Goal: Task Accomplishment & Management: Complete application form

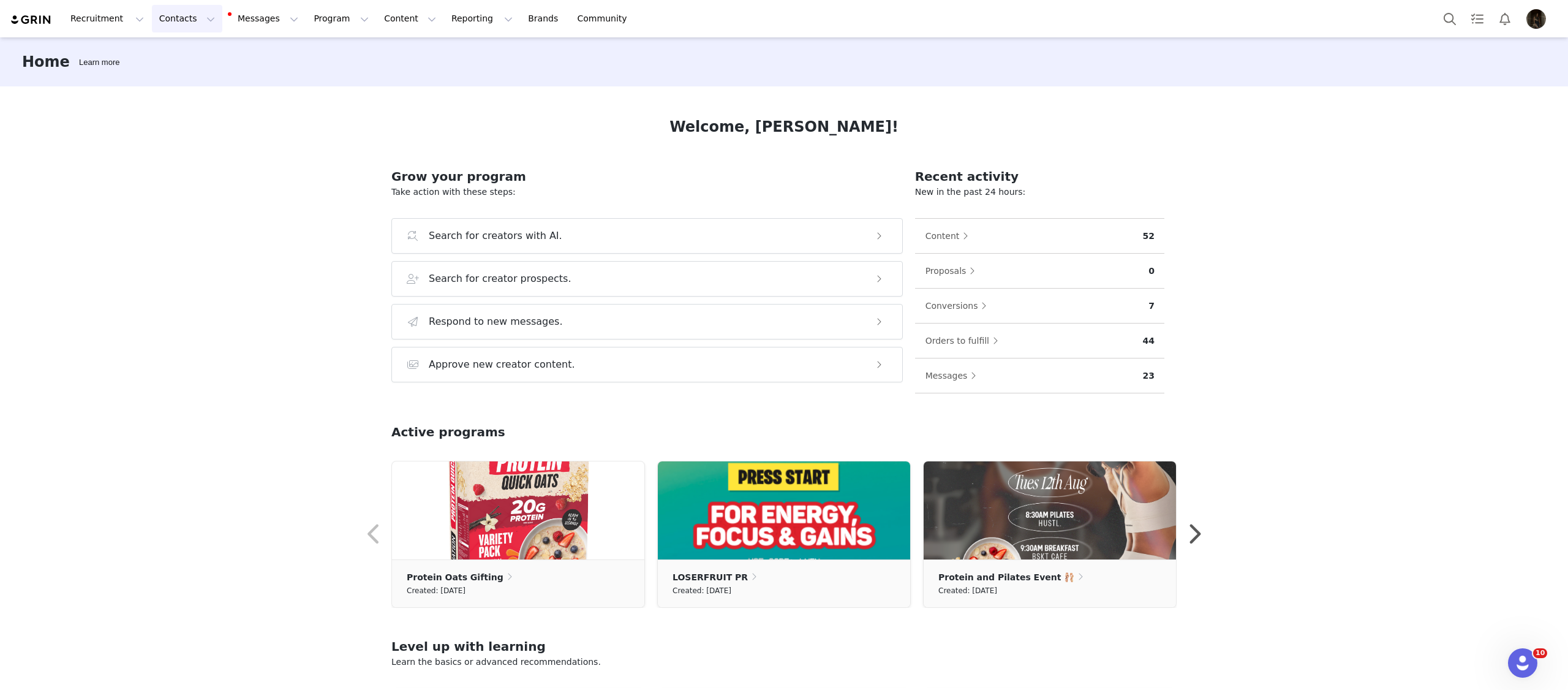
click at [201, 19] on button "Contacts Contacts" at bounding box center [187, 18] width 71 height 28
click at [197, 40] on div "Creators Prospects Applicants" at bounding box center [192, 77] width 98 height 79
click at [197, 49] on div "Creators" at bounding box center [192, 54] width 82 height 13
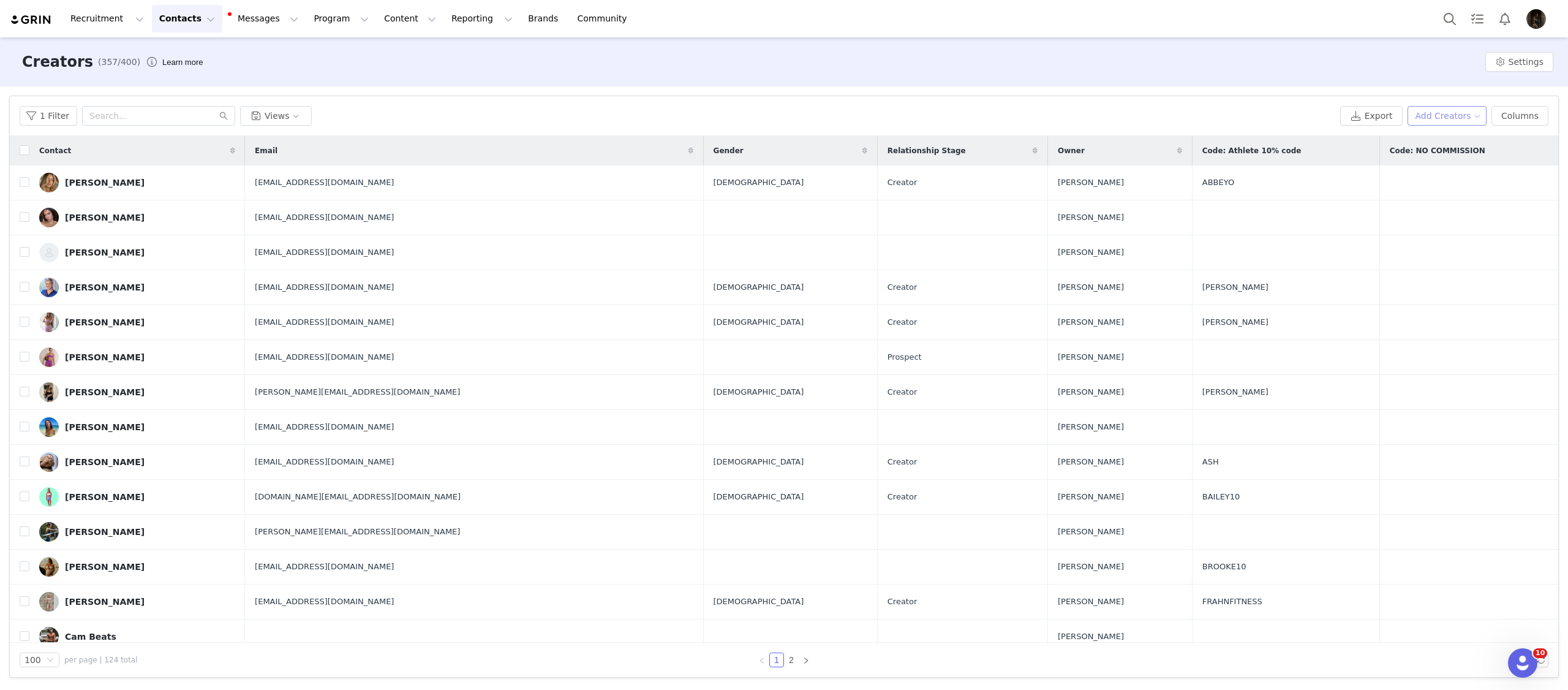
click at [1468, 109] on button "Add Creators" at bounding box center [1446, 116] width 80 height 20
click at [1452, 138] on span "Add a Creator" at bounding box center [1449, 139] width 60 height 13
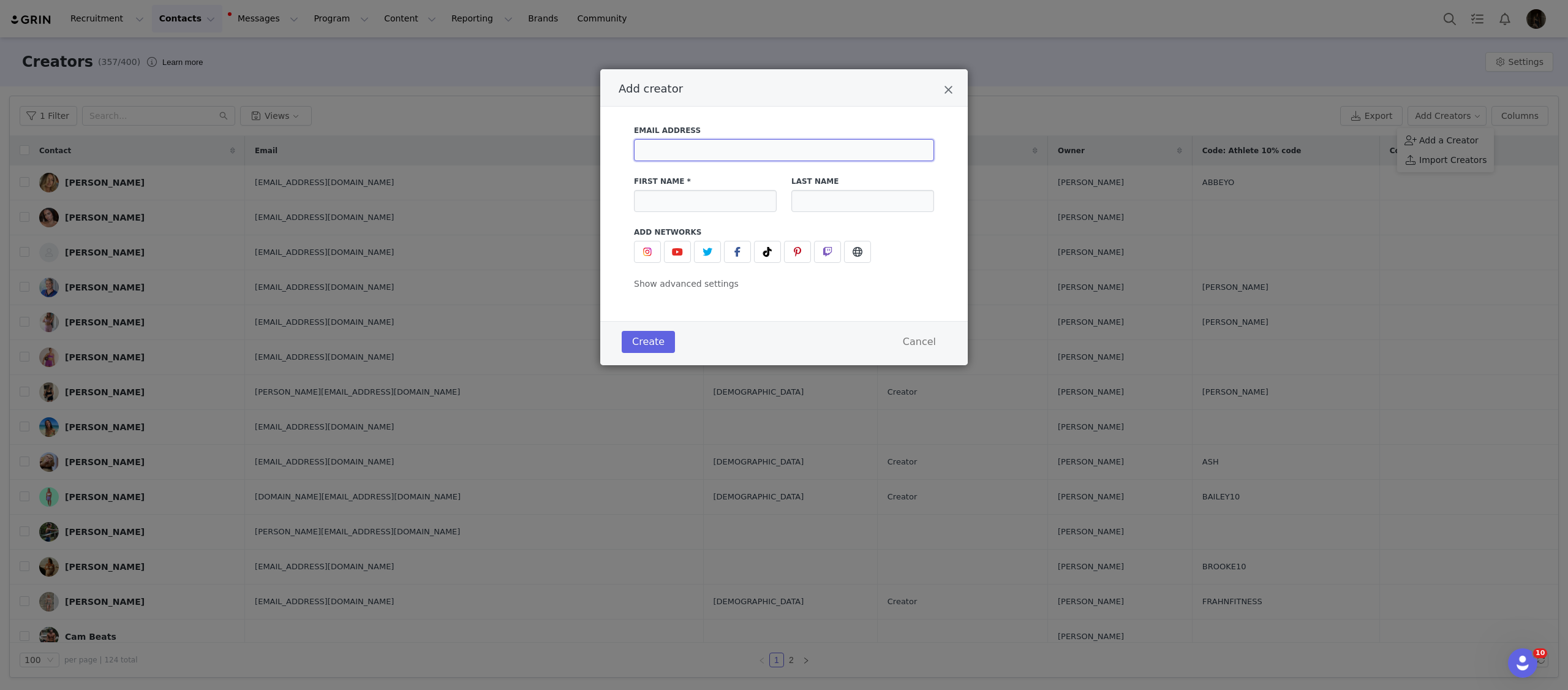
click at [673, 161] on input "Add creator" at bounding box center [784, 150] width 300 height 22
paste input "lanaglyde9@gmail.com"
type input "lanaglyde9@gmail.com"
click at [683, 200] on input "Add creator" at bounding box center [706, 201] width 143 height 22
type input "Lana"
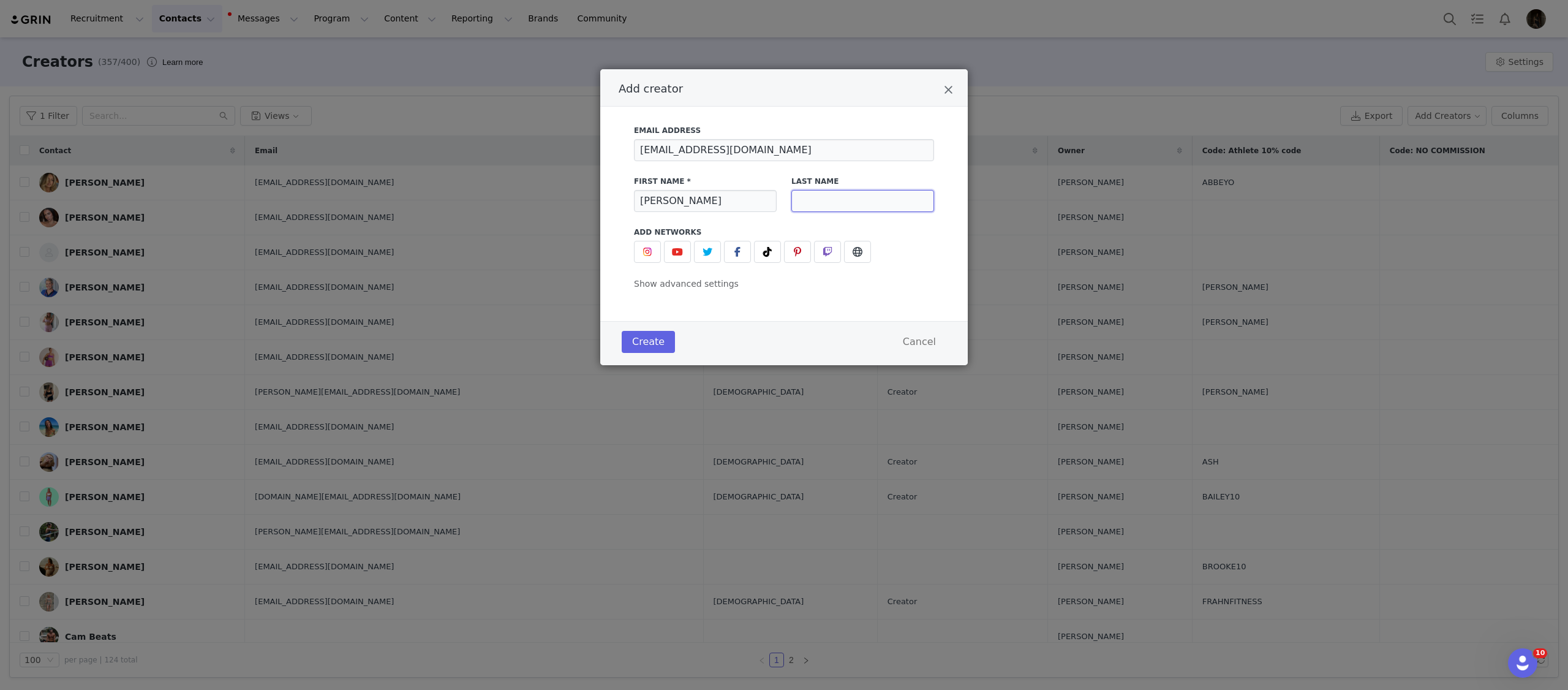
click at [823, 198] on input "Add creator" at bounding box center [863, 201] width 143 height 22
type input "Glyde"
click at [643, 256] on img "Add creator" at bounding box center [647, 251] width 10 height 10
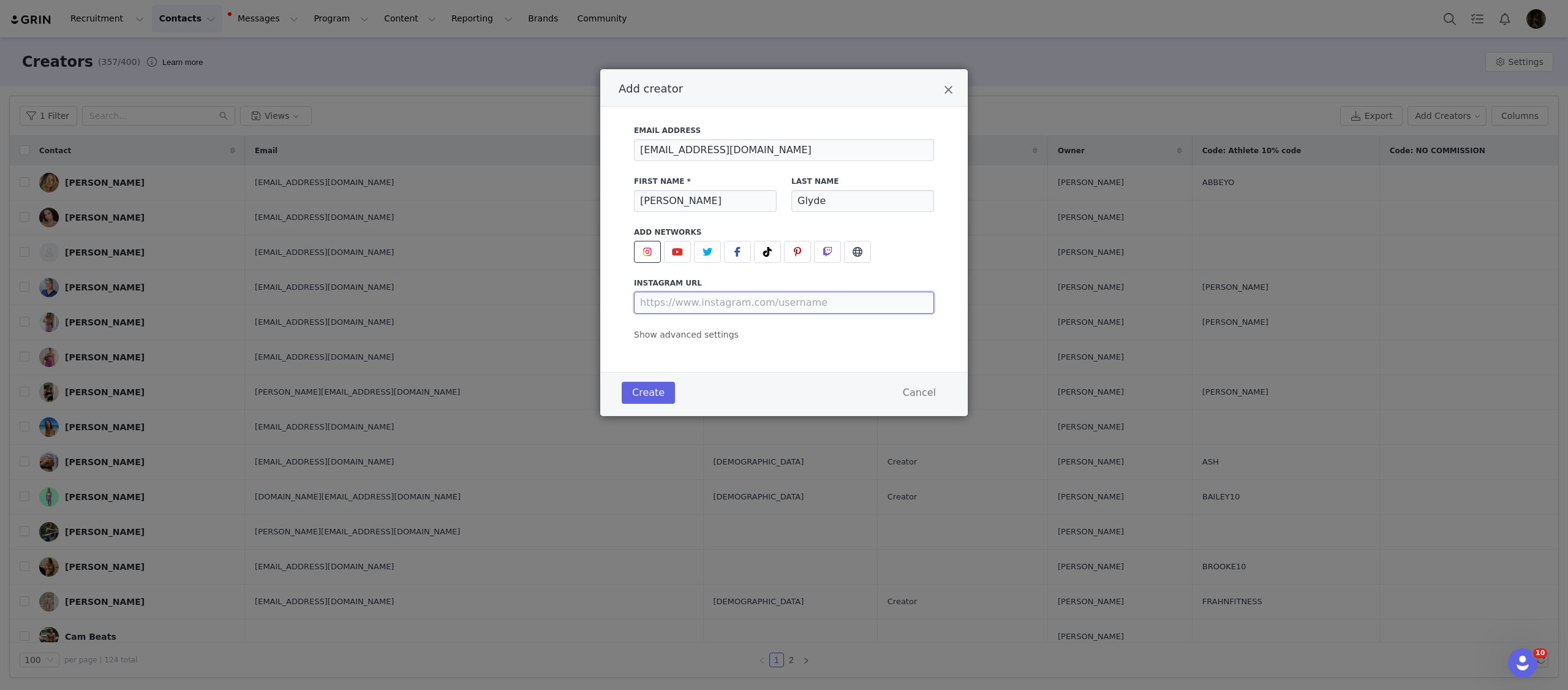
click at [705, 298] on input "Add creator" at bounding box center [784, 302] width 300 height 22
paste input "lanaglyde9@gmail.com"
type input "https://www.instagram.com/lanaglyde9@gmail.com"
click at [780, 307] on input "https://www.instagram.com/lanaglyde9@gmail.com" at bounding box center [784, 302] width 300 height 22
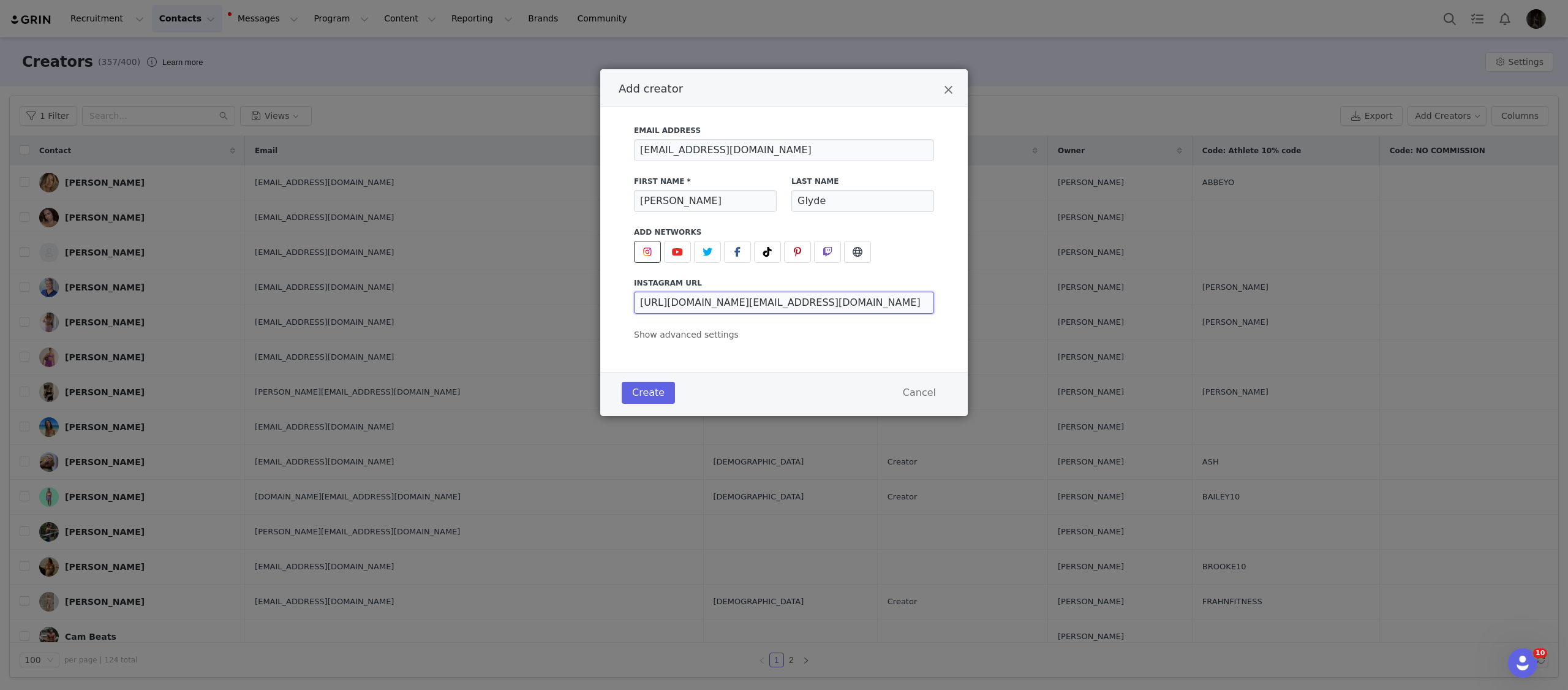
click at [780, 307] on input "https://www.instagram.com/lanaglyde9@gmail.com" at bounding box center [784, 302] width 300 height 22
click at [757, 303] on input "Add creator" at bounding box center [784, 302] width 300 height 22
paste input "https://www.instagram.com/lanaglydee/"
type input "https://www.instagram.com/lanaglydee/"
click at [650, 375] on div "Create Cancel" at bounding box center [784, 393] width 367 height 44
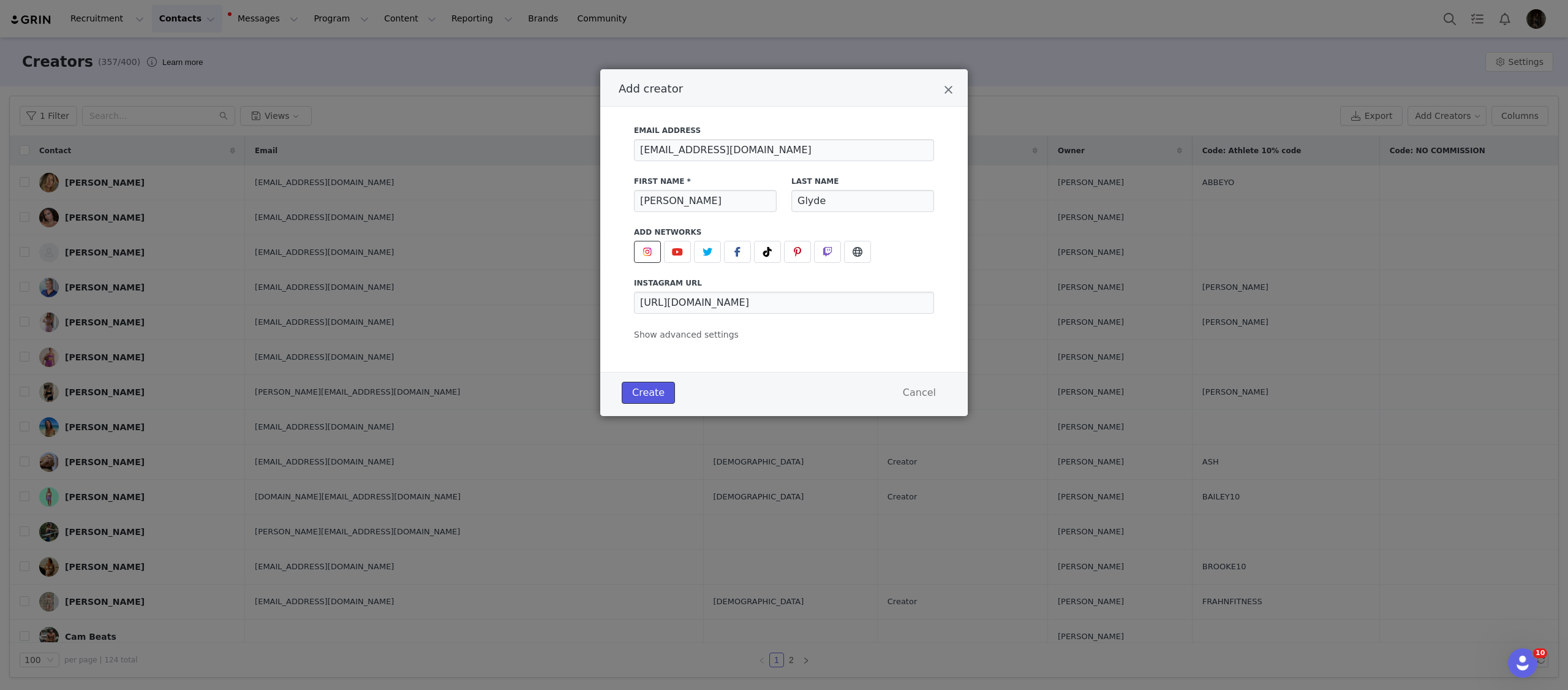
click at [648, 397] on button "Create" at bounding box center [649, 392] width 54 height 22
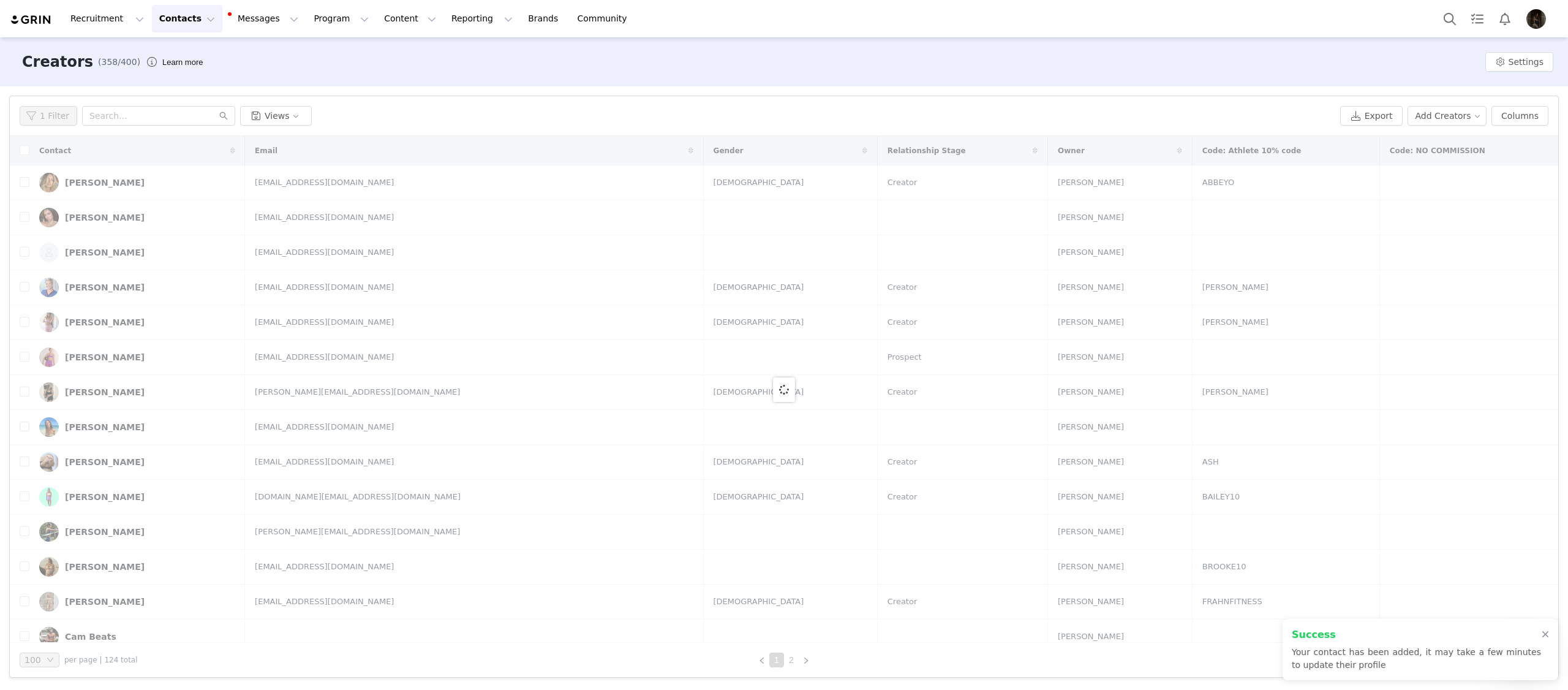
click at [453, 54] on div "Creators (358/400) Learn more Settings" at bounding box center [784, 62] width 1568 height 49
click at [338, 22] on button "Program Program" at bounding box center [341, 18] width 70 height 28
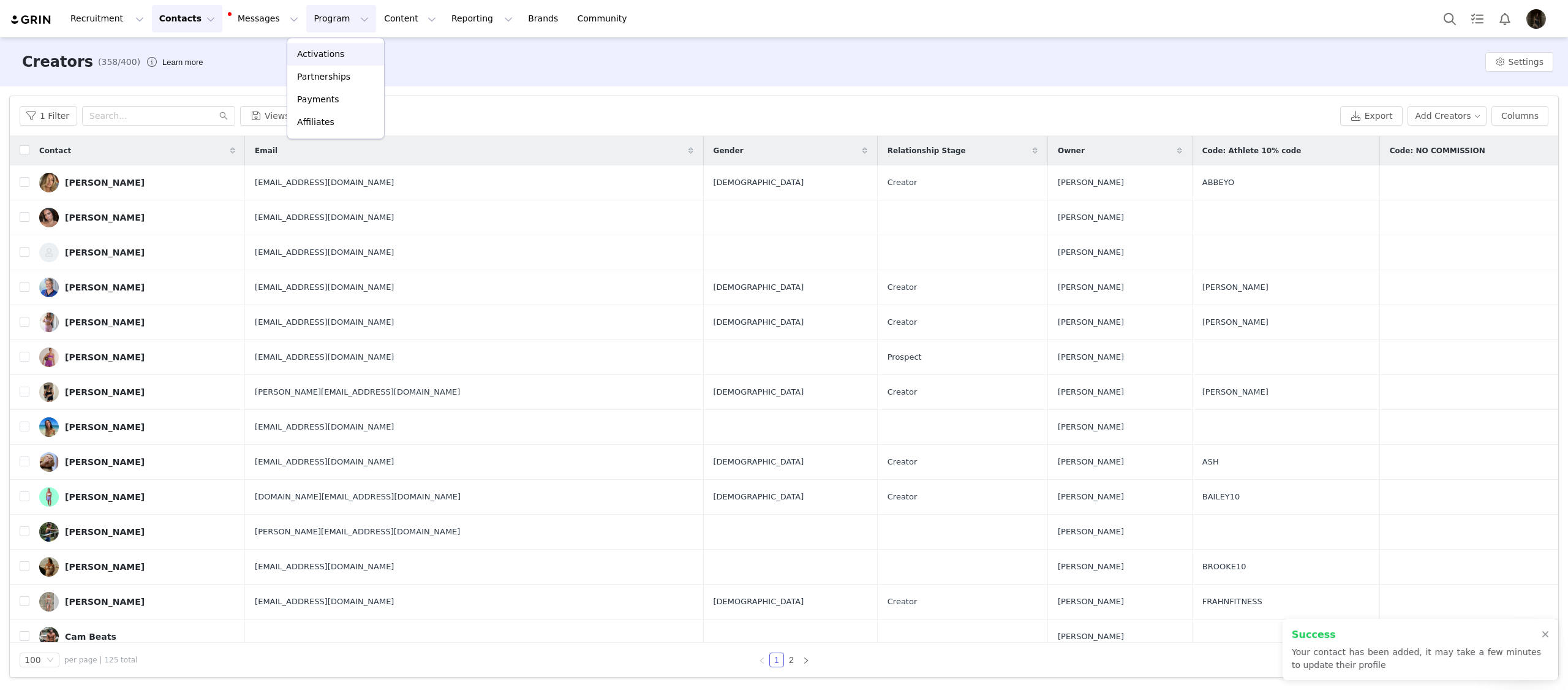
click at [353, 54] on div "Activations" at bounding box center [336, 54] width 82 height 13
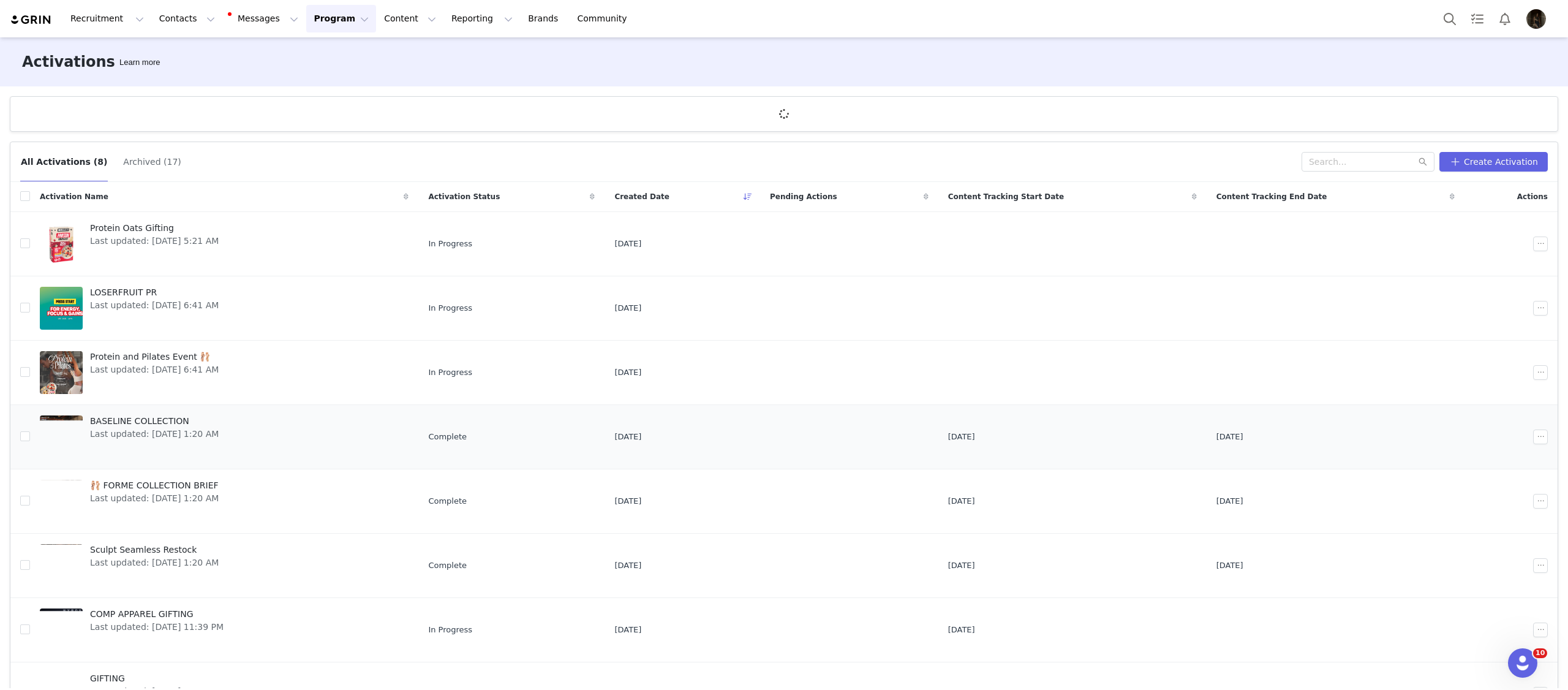
scroll to position [40, 0]
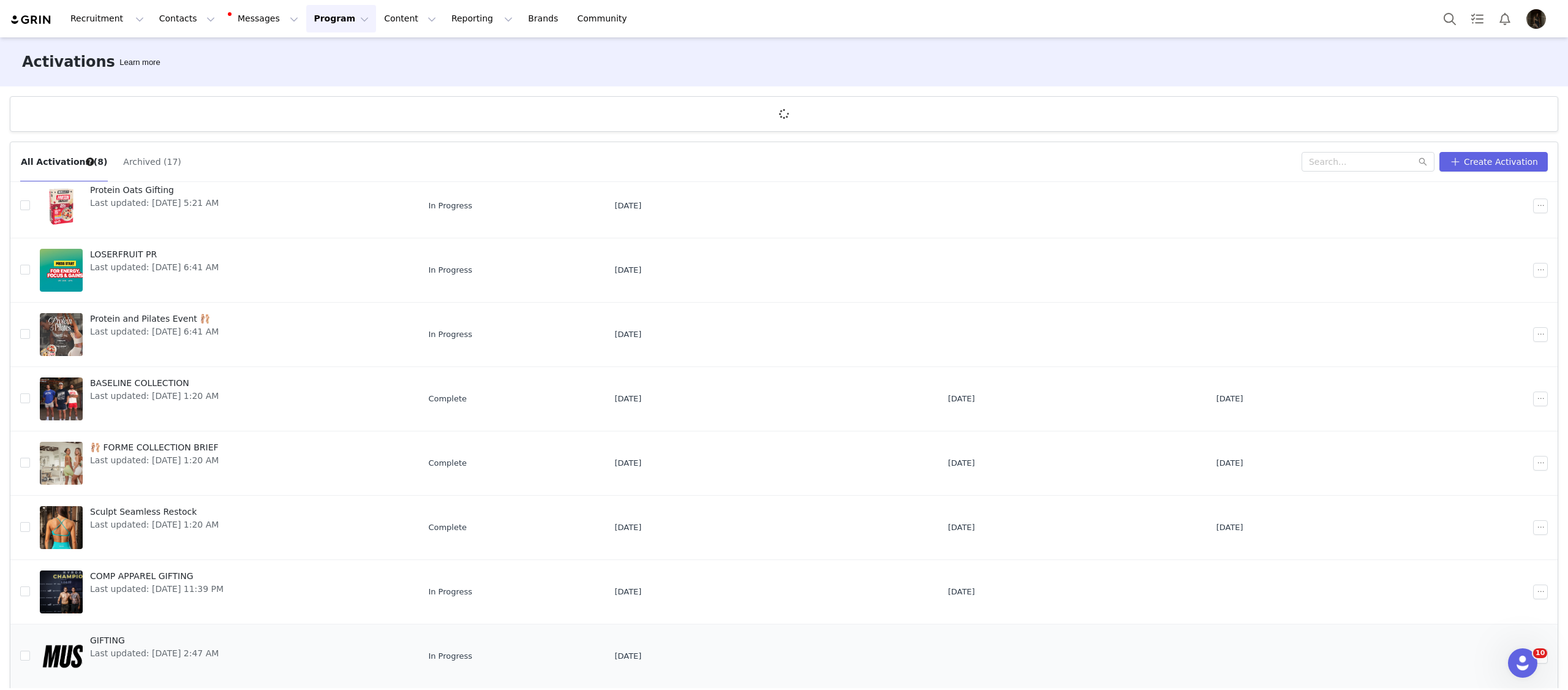
click at [219, 646] on span "GIFTING" at bounding box center [155, 641] width 129 height 13
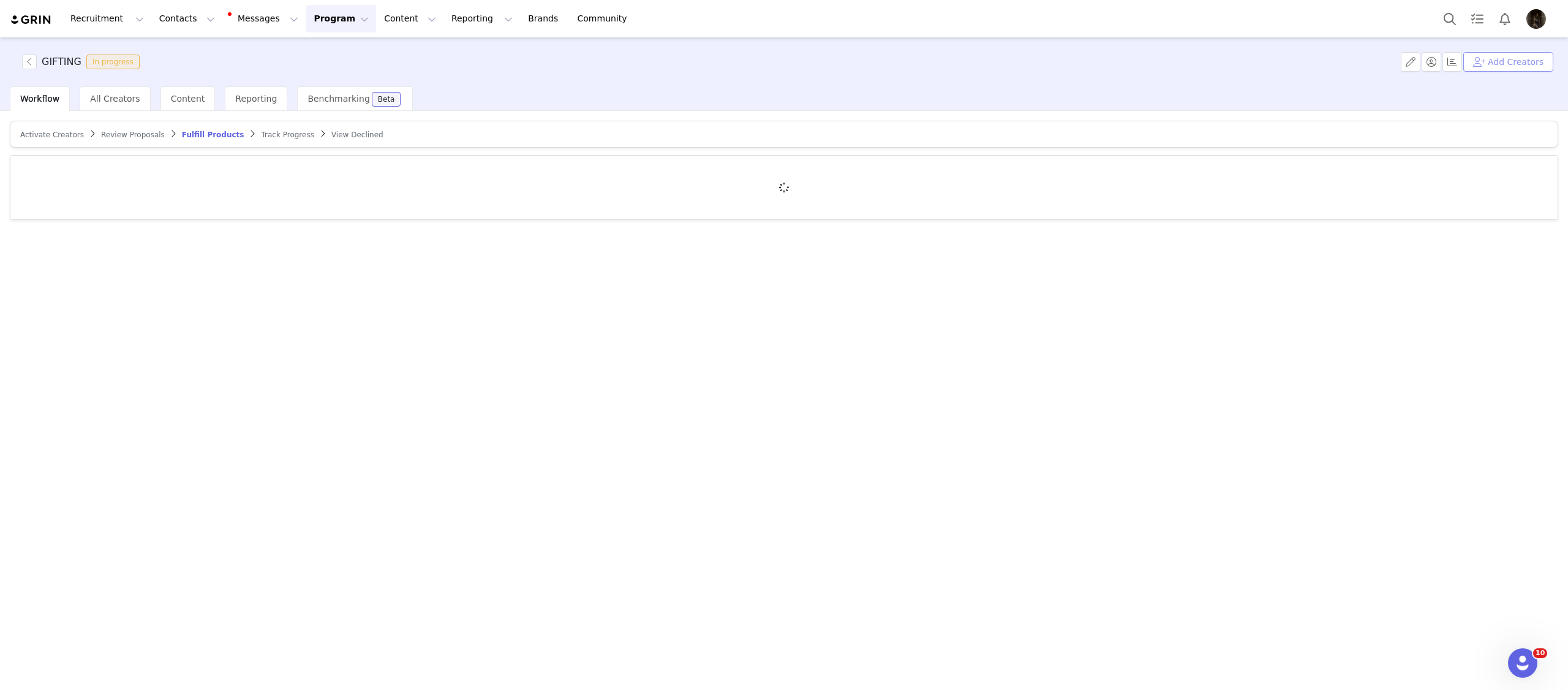
click at [1528, 59] on button "Add Creators" at bounding box center [1508, 62] width 90 height 20
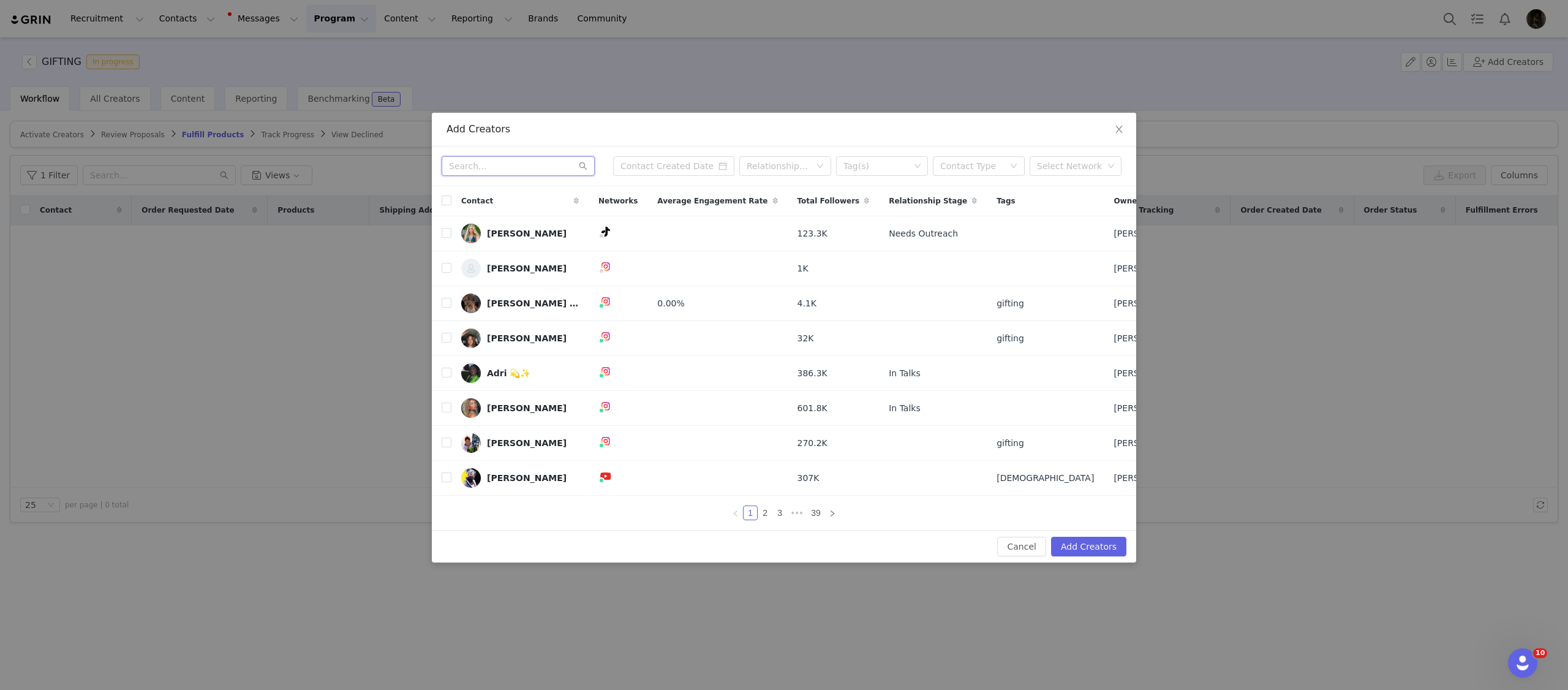
click at [513, 173] on input "text" at bounding box center [517, 166] width 153 height 20
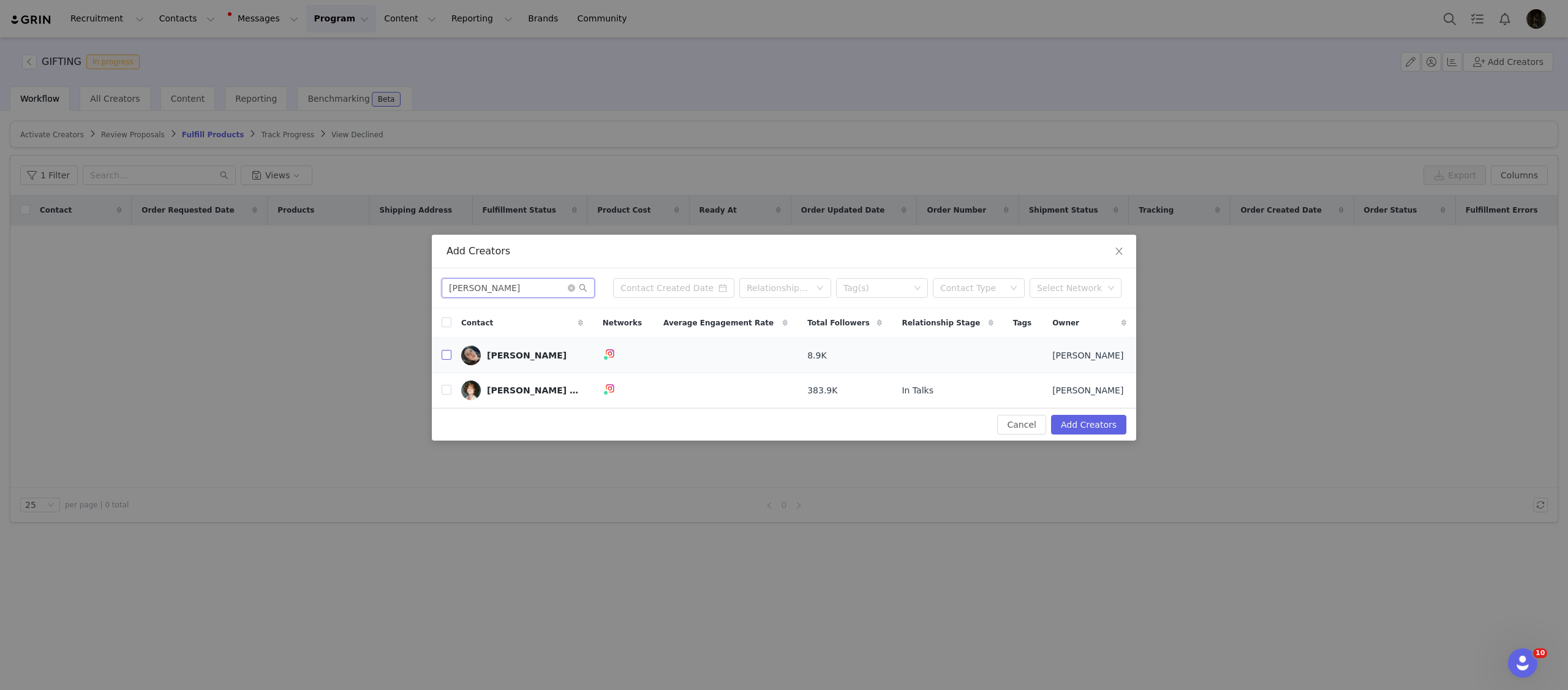
type input "lana"
click at [447, 360] on label at bounding box center [446, 356] width 10 height 13
click at [447, 359] on input "checkbox" at bounding box center [446, 354] width 10 height 10
checkbox input "true"
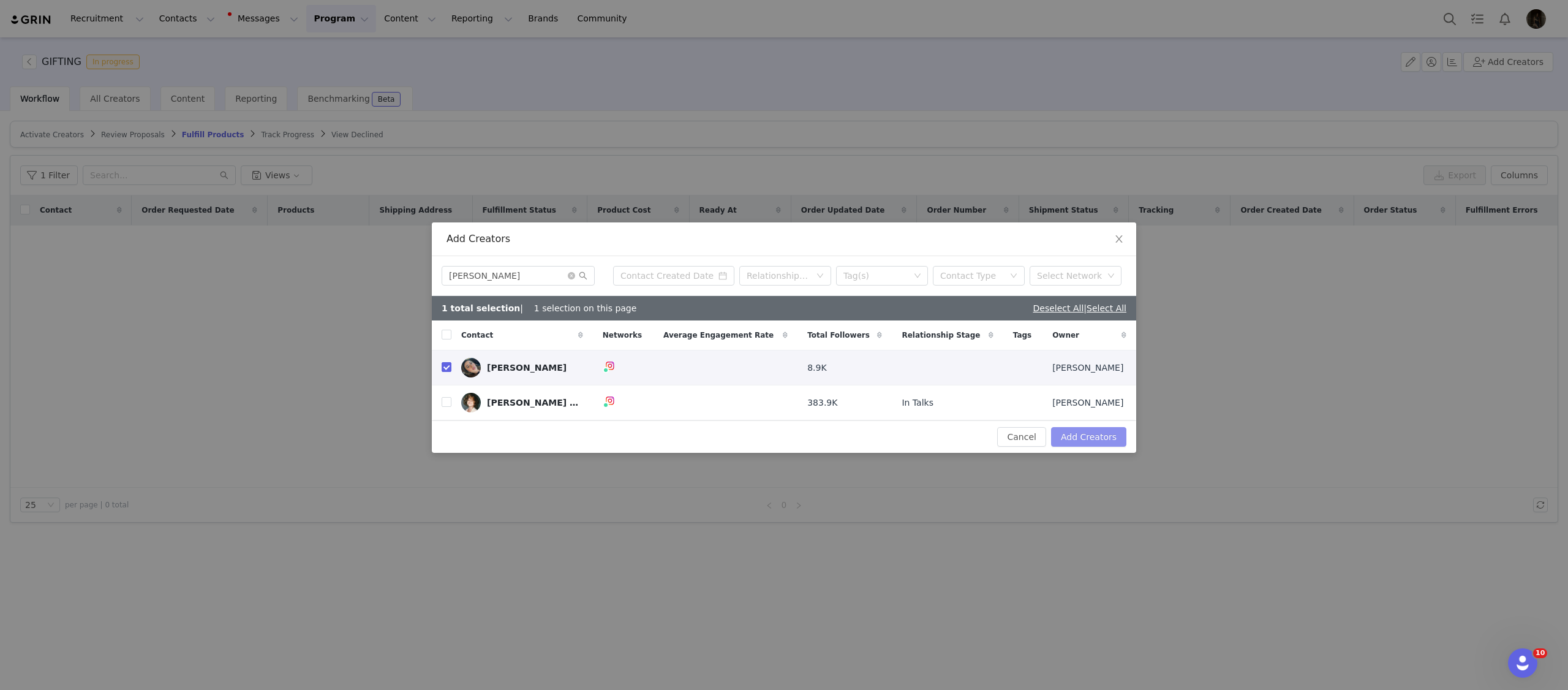
click at [1067, 443] on button "Add Creators" at bounding box center [1088, 437] width 75 height 20
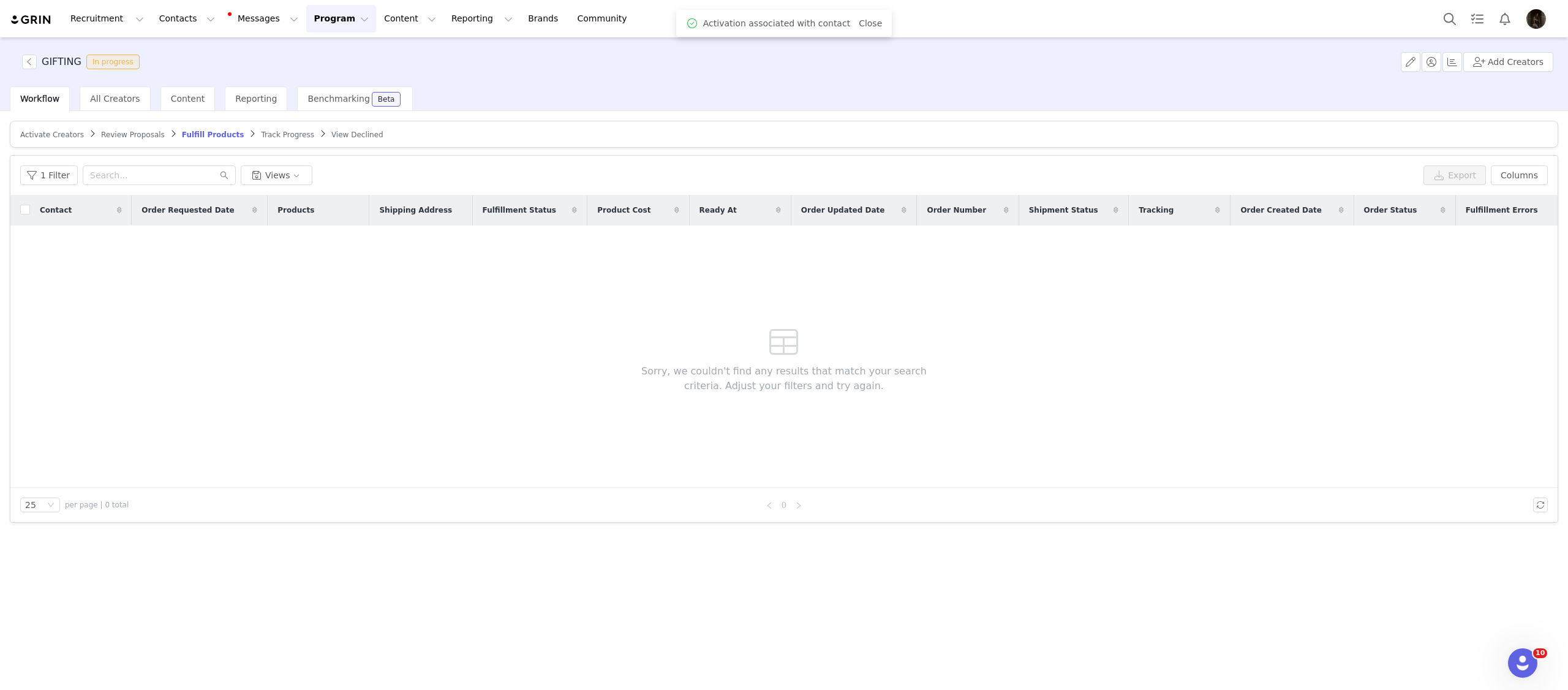
click at [55, 134] on span "Activate Creators" at bounding box center [52, 135] width 63 height 9
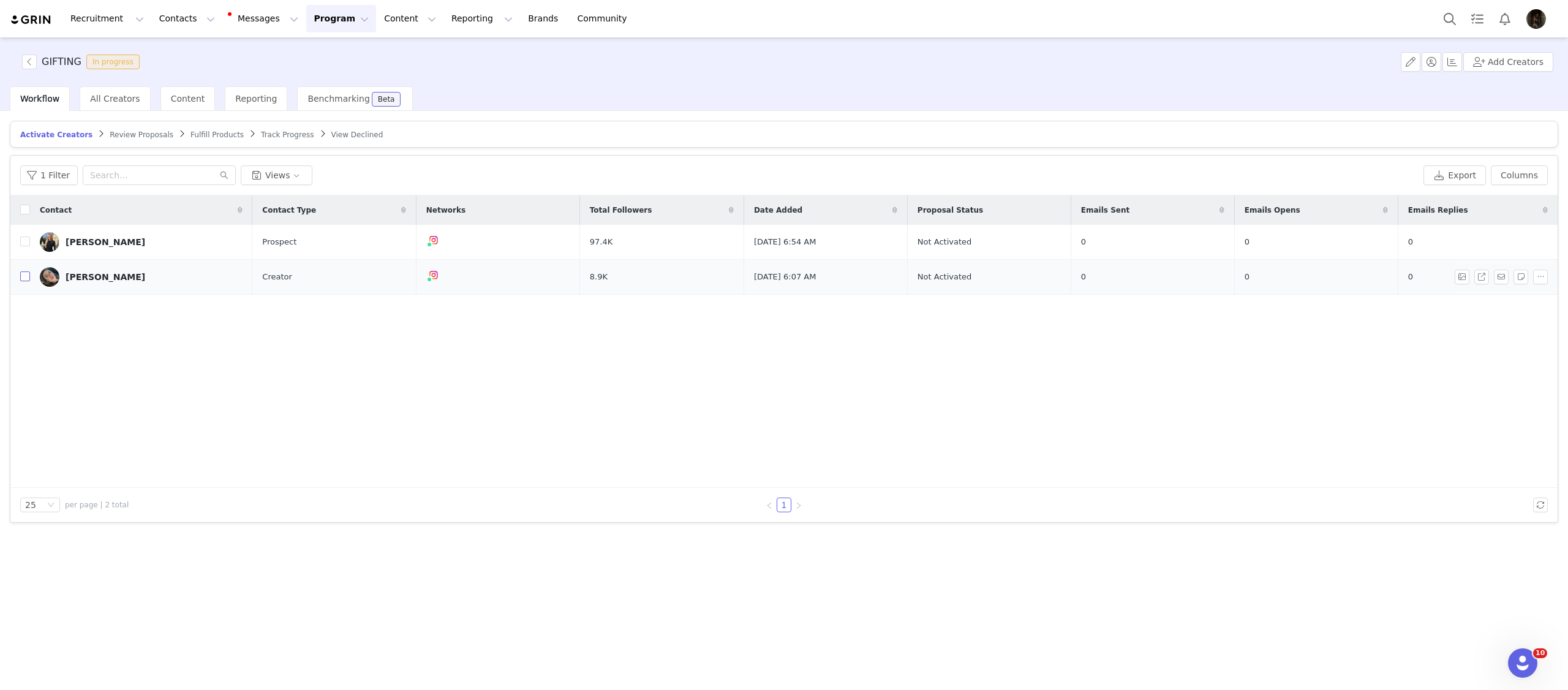
click at [25, 273] on input "checkbox" at bounding box center [25, 276] width 10 height 10
checkbox input "true"
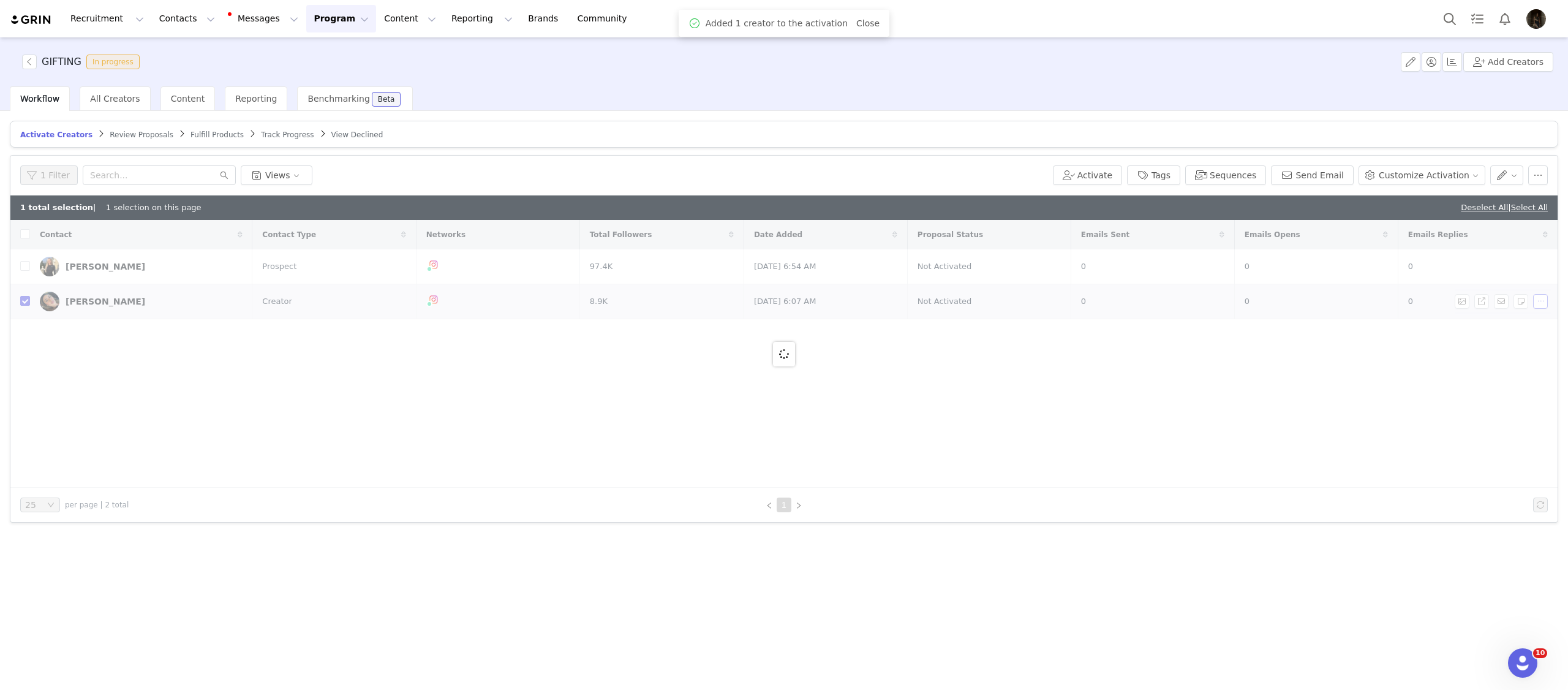
click at [1543, 299] on div at bounding box center [784, 354] width 1547 height 268
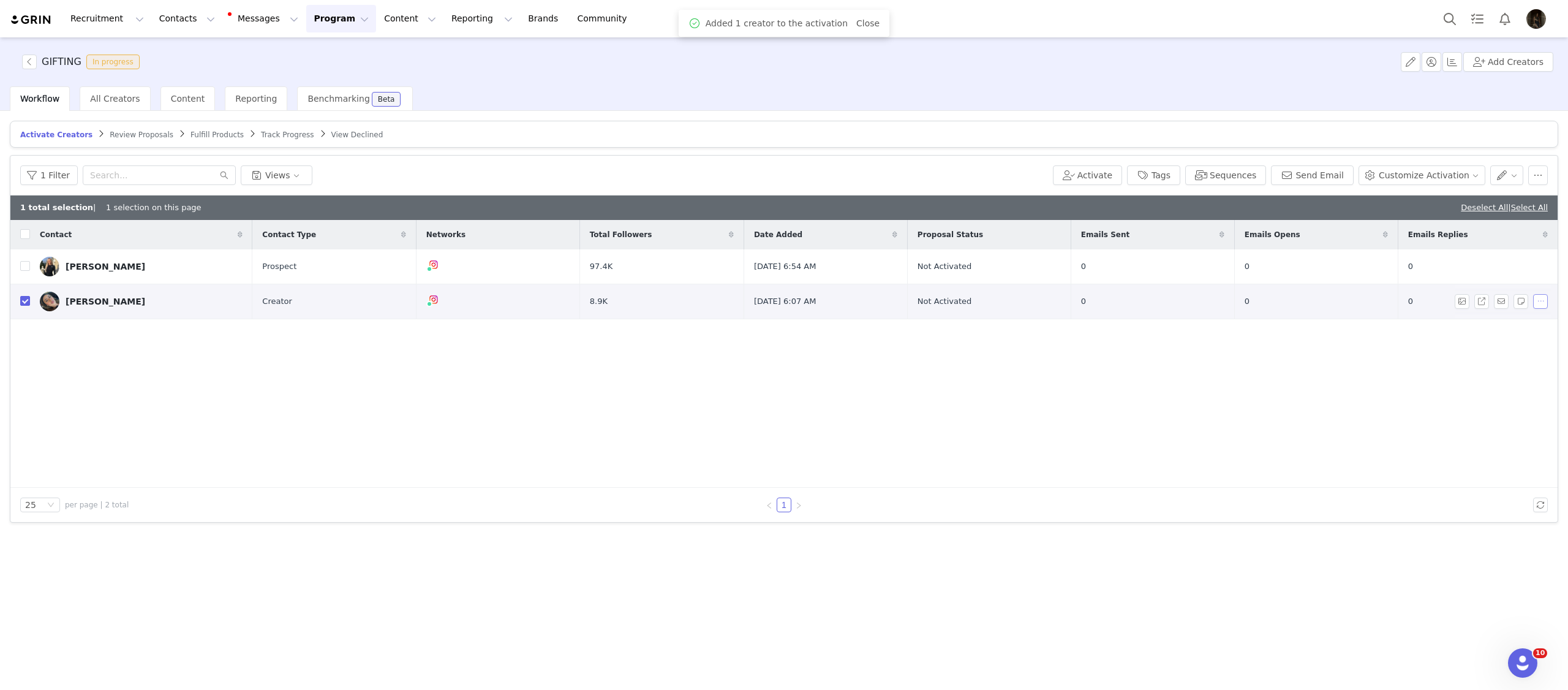
click at [1539, 299] on button "button" at bounding box center [1540, 301] width 14 height 14
click at [1513, 326] on span "Activate Creators" at bounding box center [1508, 324] width 74 height 13
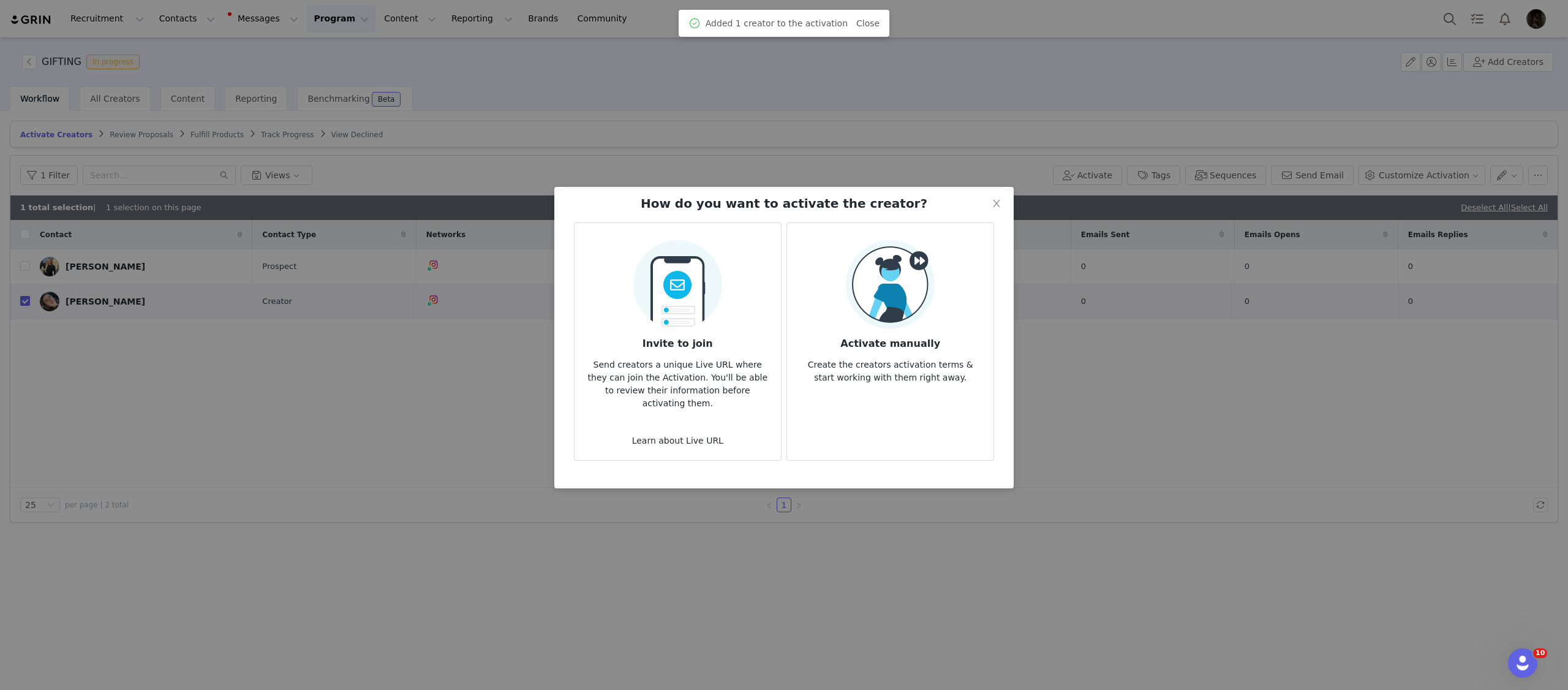
click at [867, 311] on img at bounding box center [890, 284] width 88 height 88
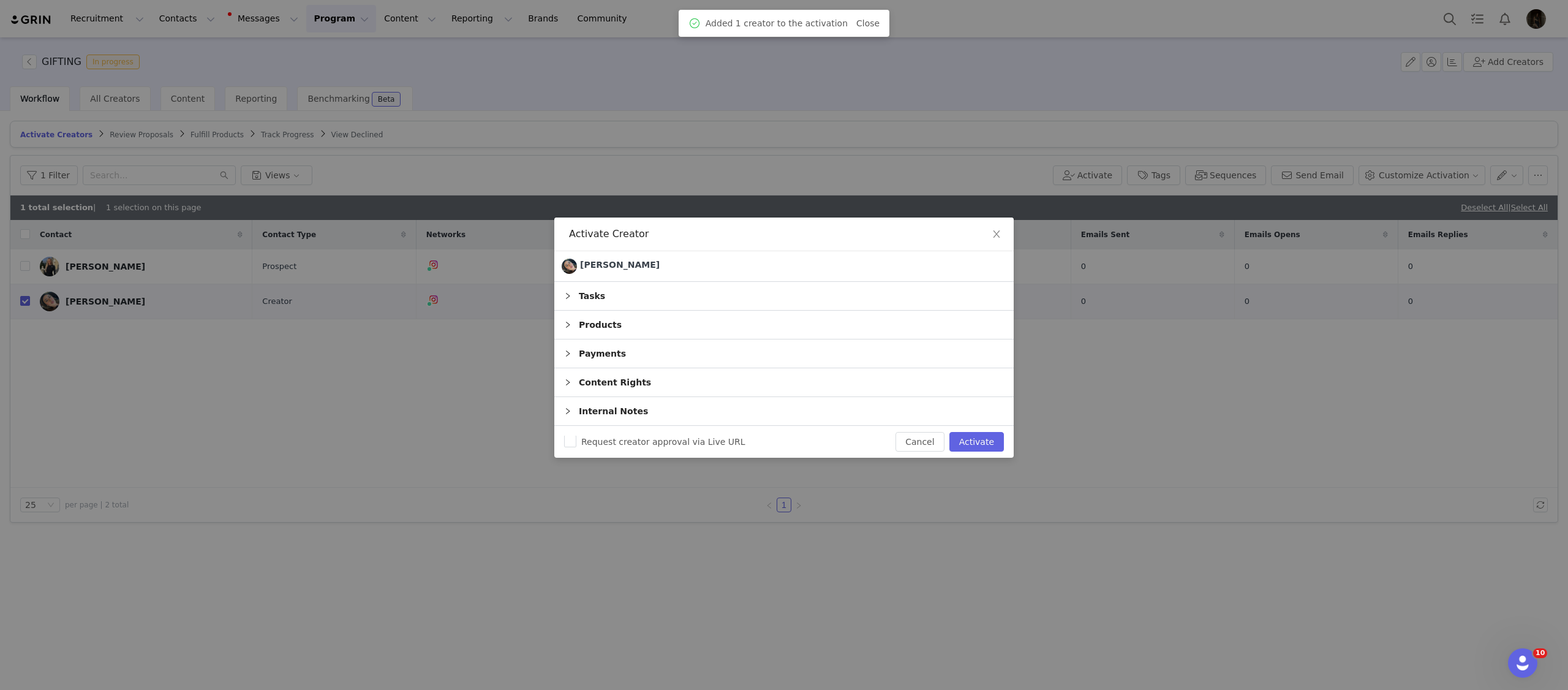
click at [717, 326] on div "Products" at bounding box center [784, 325] width 459 height 29
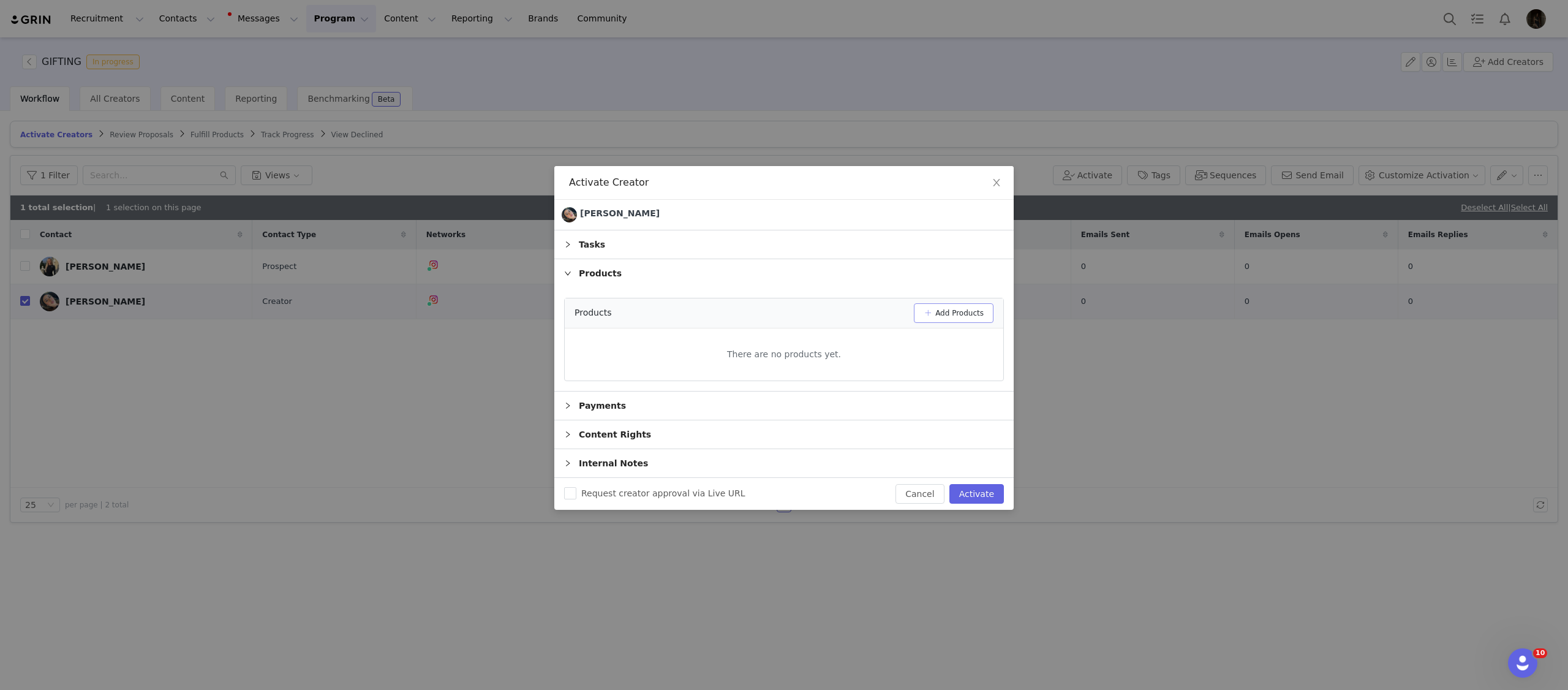
click at [927, 317] on button "Add Products" at bounding box center [953, 313] width 80 height 20
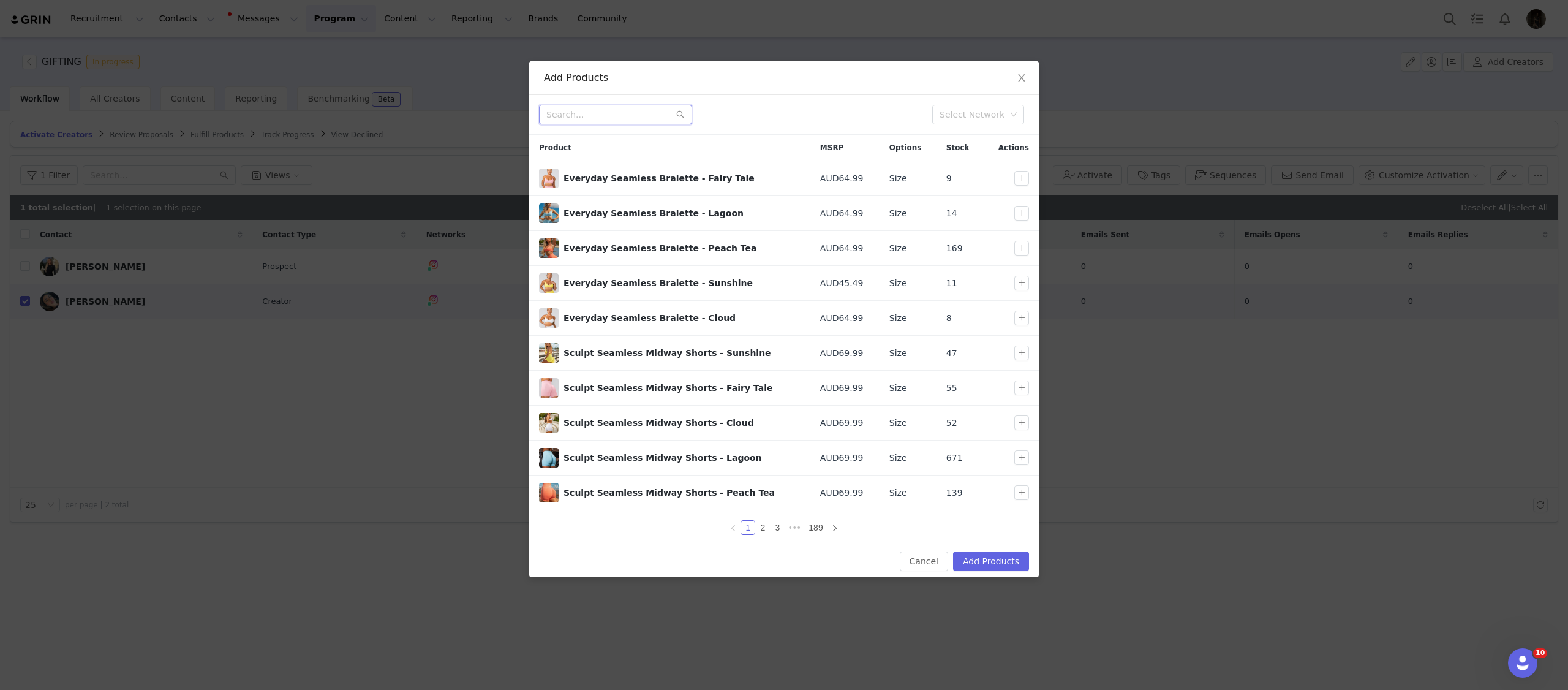
click at [648, 119] on input "text" at bounding box center [615, 114] width 153 height 20
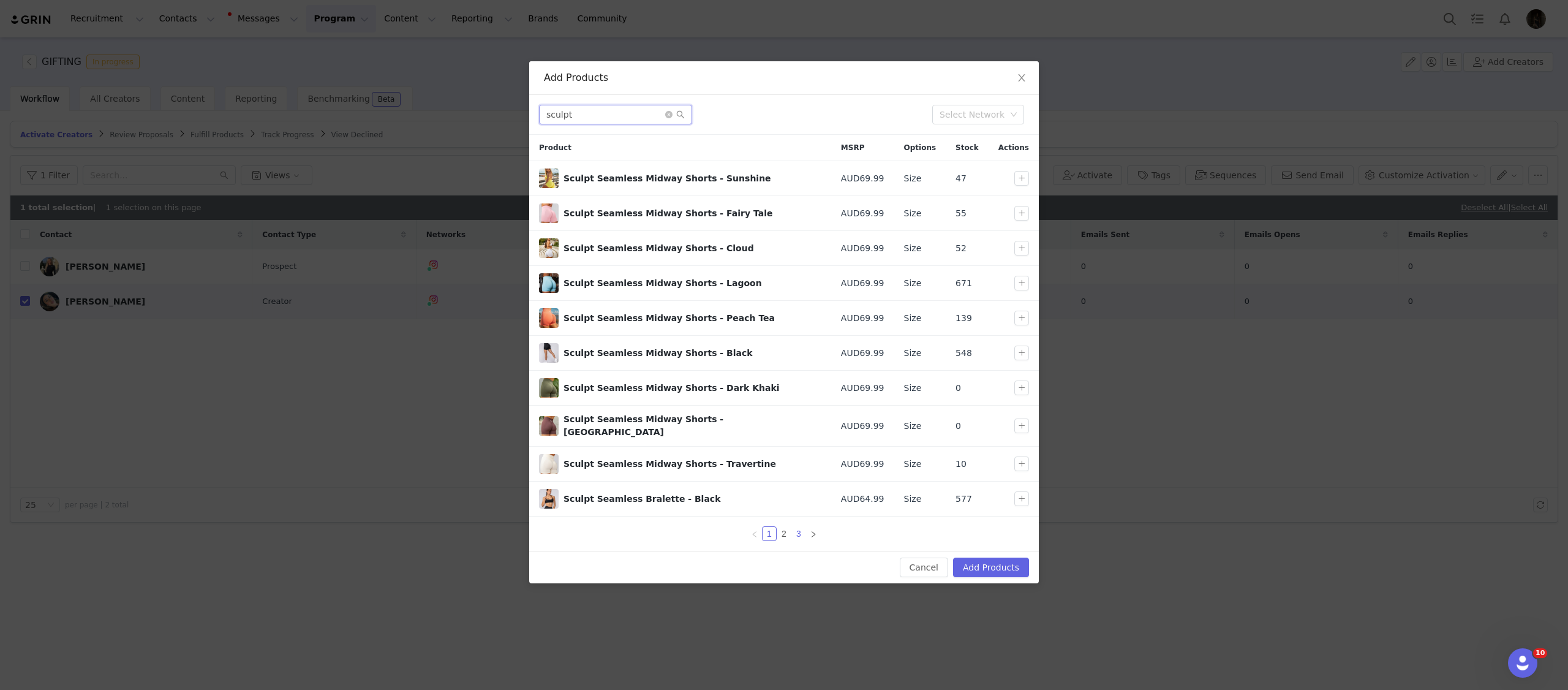
type input "sculpt"
click at [801, 527] on link "3" at bounding box center [798, 534] width 13 height 13
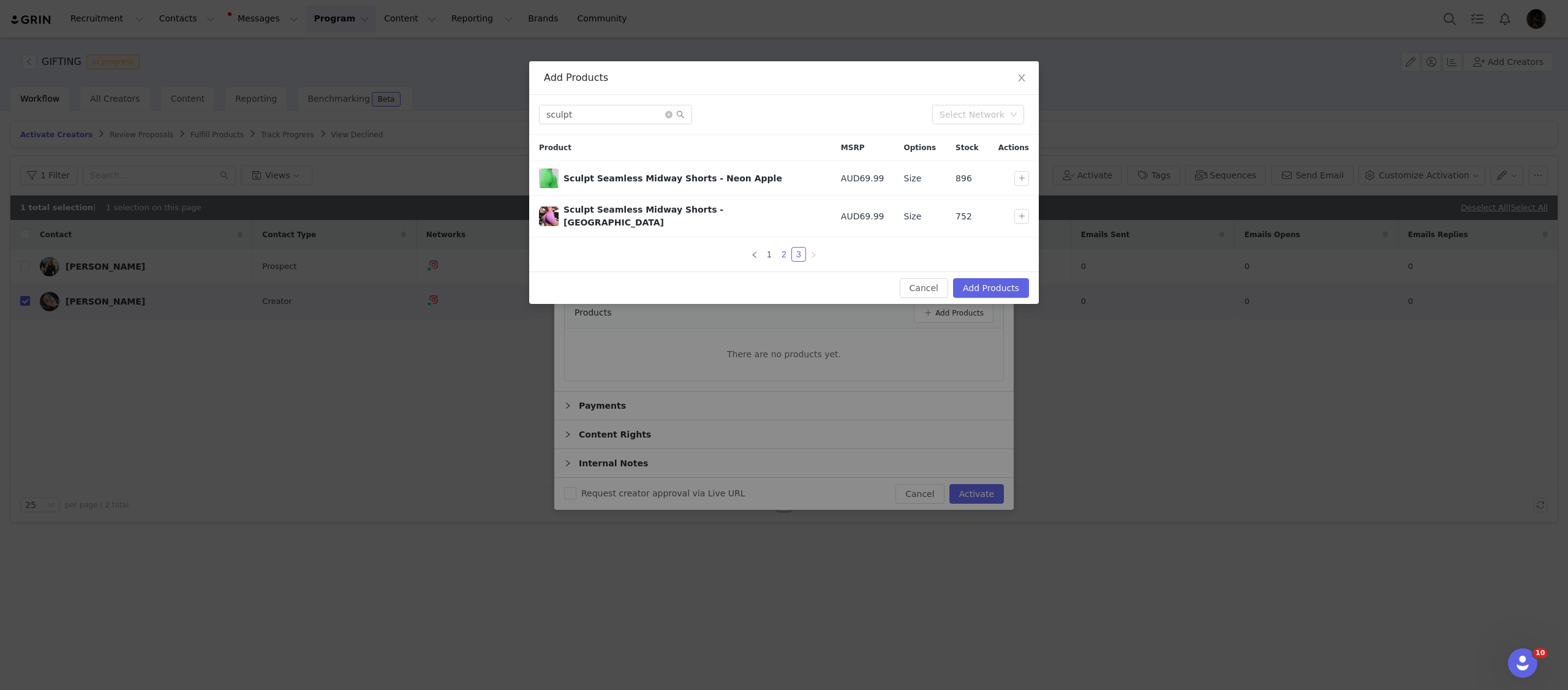
click at [785, 249] on link "2" at bounding box center [784, 254] width 13 height 13
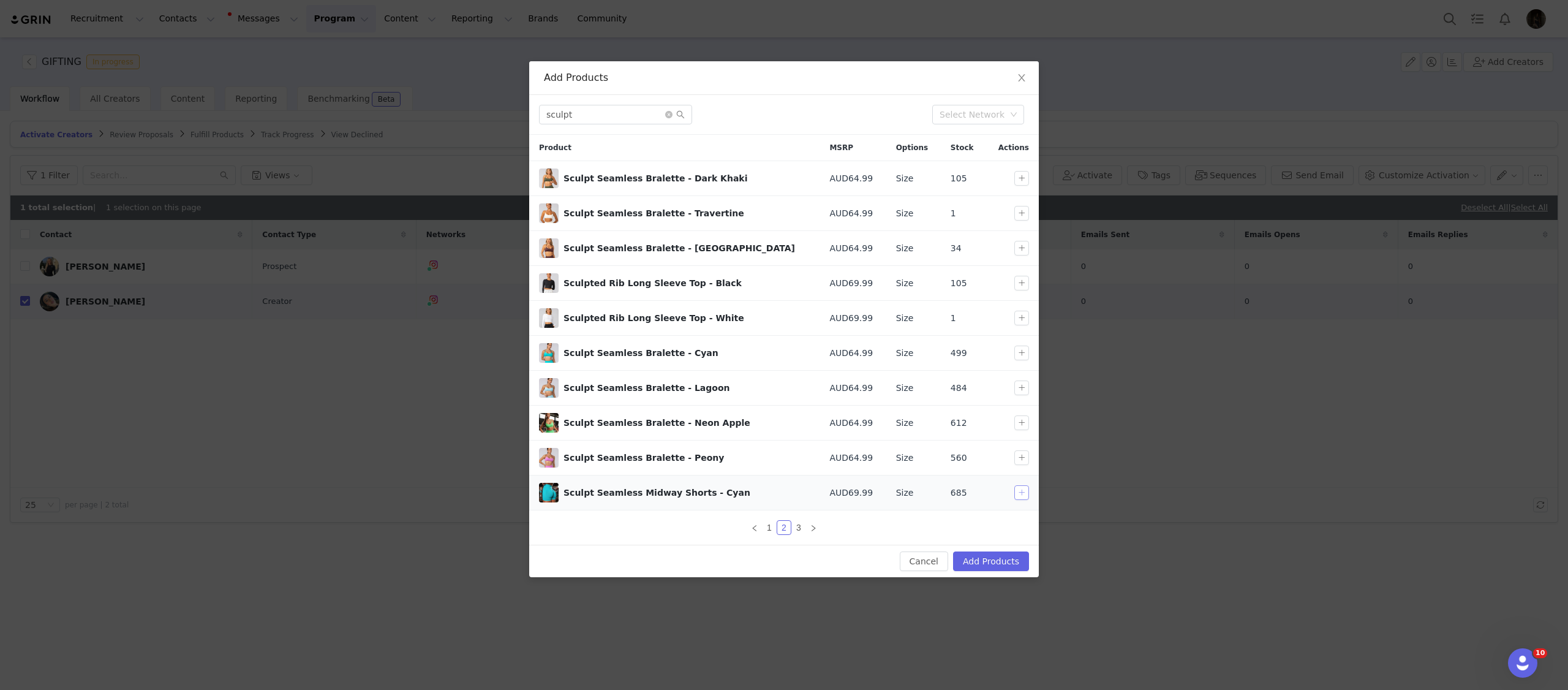
click at [1016, 494] on button "button" at bounding box center [1021, 492] width 14 height 14
click at [1023, 359] on button "button" at bounding box center [1021, 353] width 14 height 14
click at [1006, 560] on button "Add Products" at bounding box center [991, 561] width 76 height 20
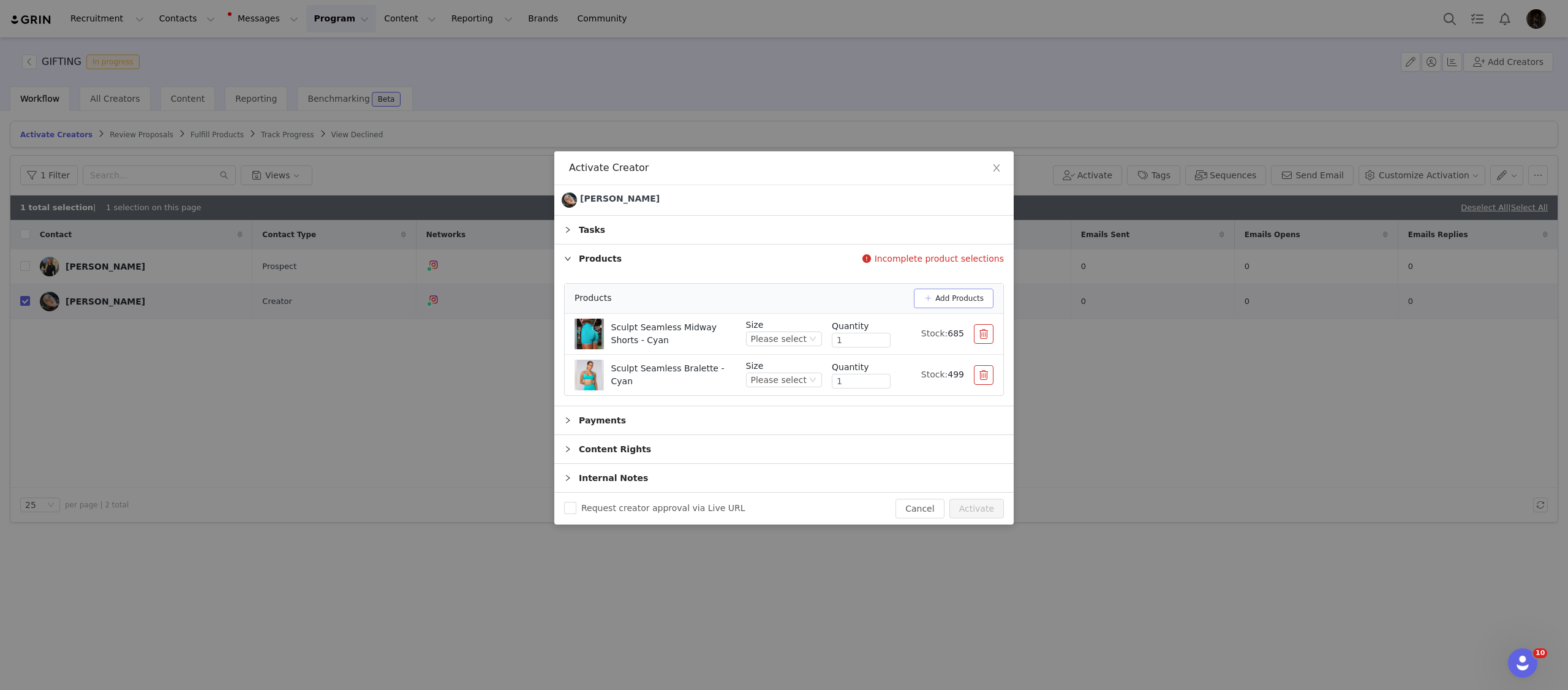
click at [927, 299] on button "Add Products" at bounding box center [953, 299] width 80 height 20
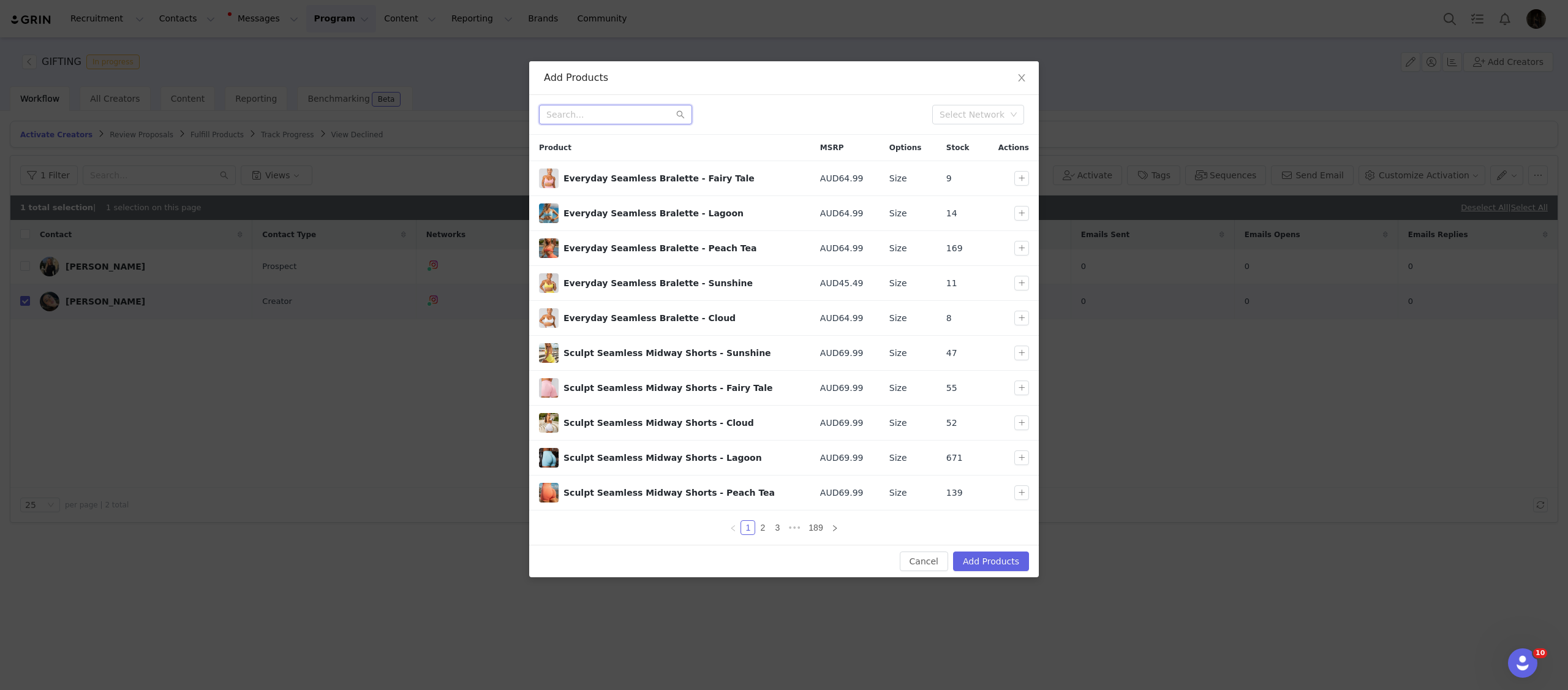
click at [615, 123] on input "text" at bounding box center [615, 114] width 153 height 20
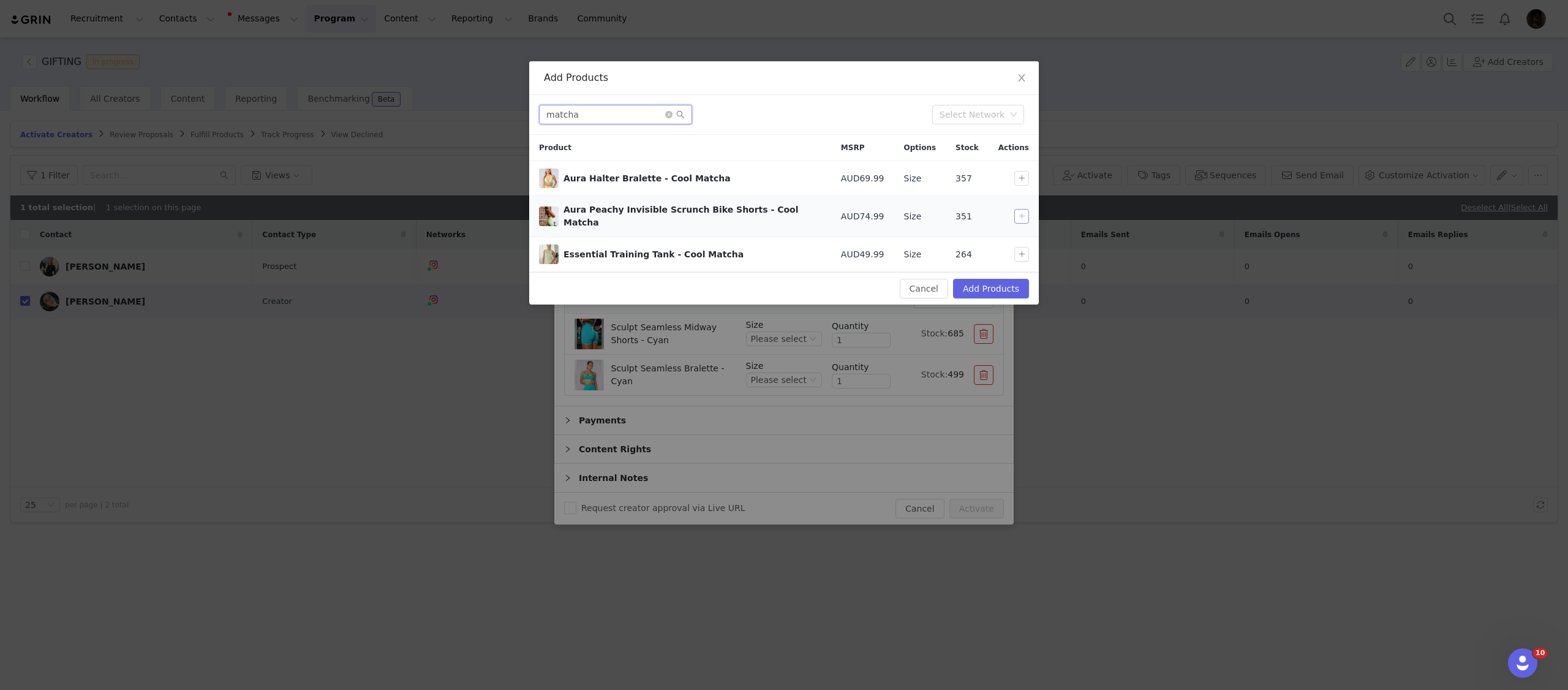
type input "matcha"
click at [1019, 209] on button "button" at bounding box center [1021, 216] width 14 height 14
click at [1020, 181] on div "Select" at bounding box center [1022, 189] width 36 height 21
click at [1025, 173] on button "button" at bounding box center [1021, 178] width 14 height 14
click at [1009, 282] on button "Add Products" at bounding box center [991, 289] width 76 height 20
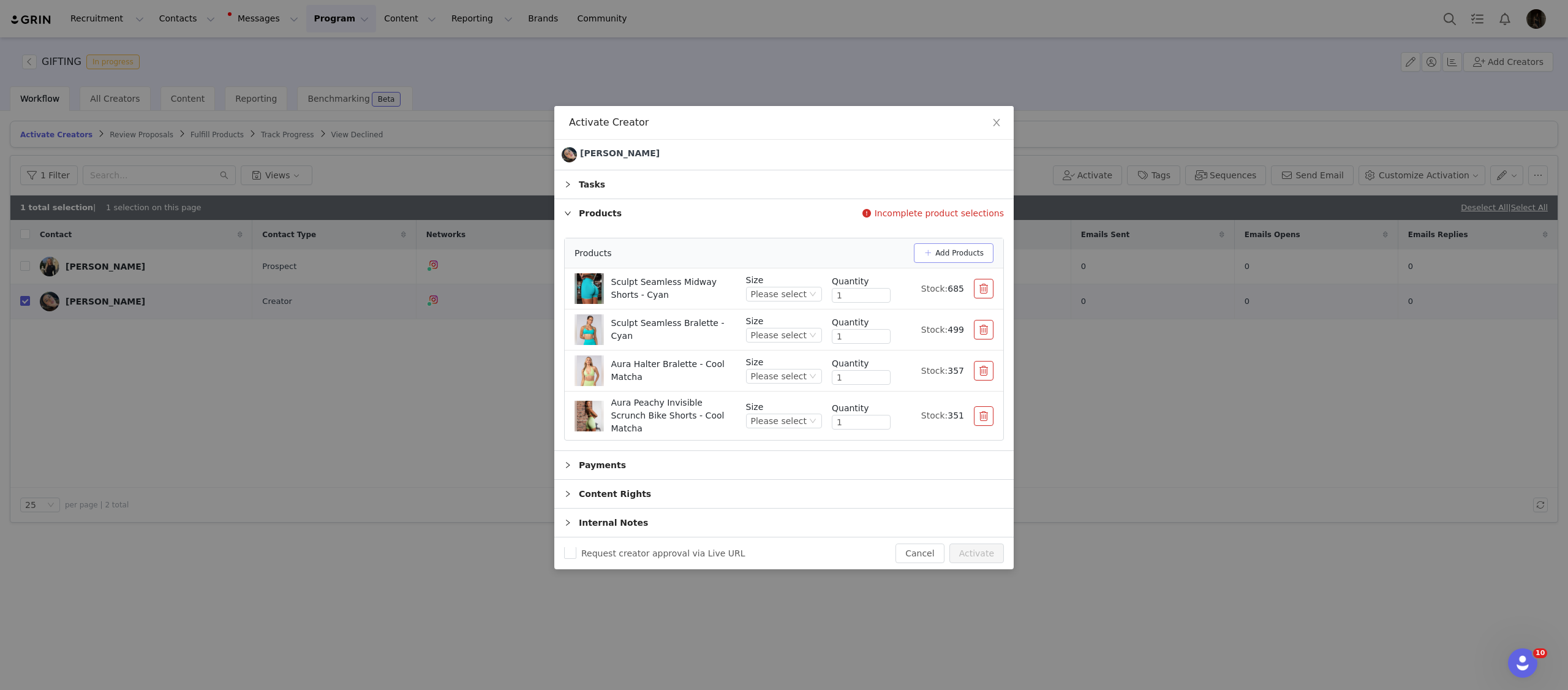
click at [942, 255] on button "Add Products" at bounding box center [953, 253] width 80 height 20
click at [0, 0] on div "Add Products Select Network Product MSRP Options Stock Actions Everyday Seamles…" at bounding box center [0, 0] width 0 height 0
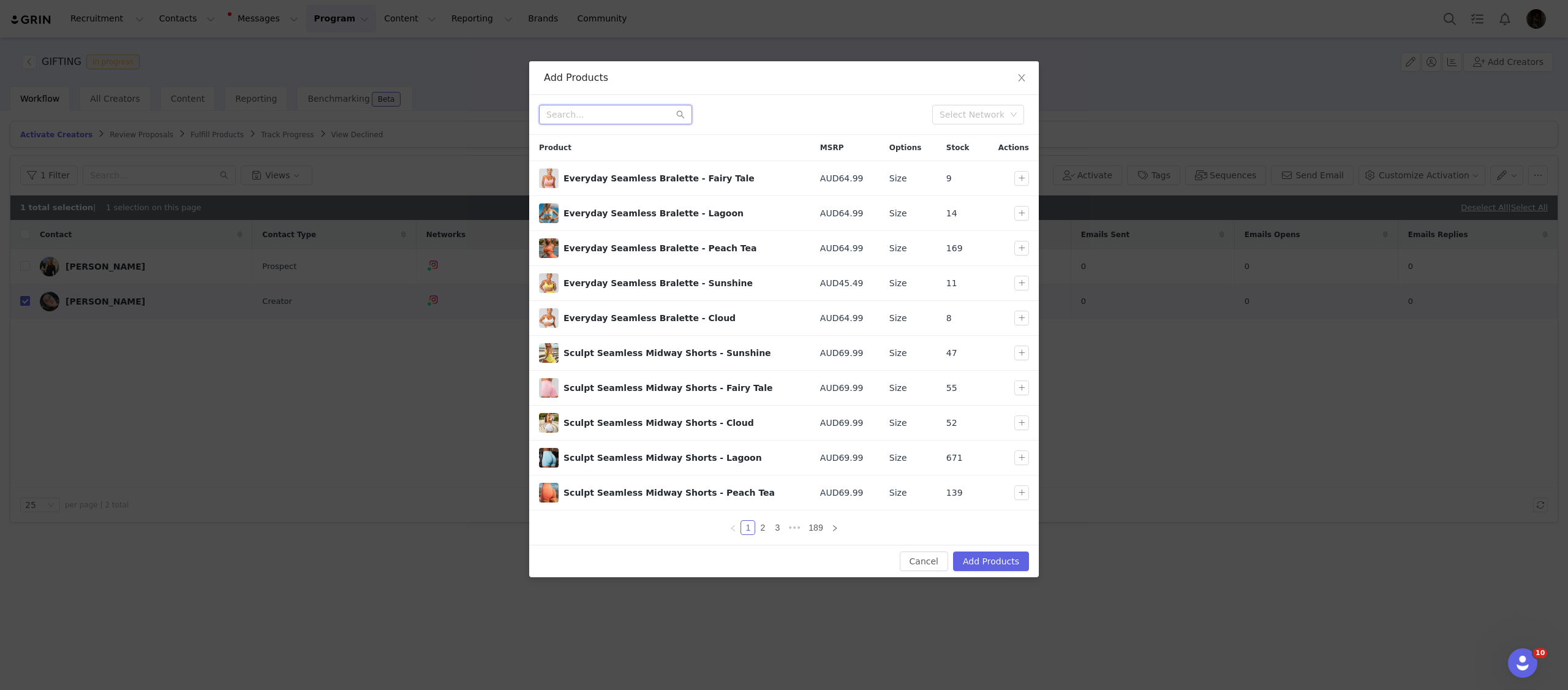
click at [592, 109] on input "text" at bounding box center [615, 114] width 153 height 20
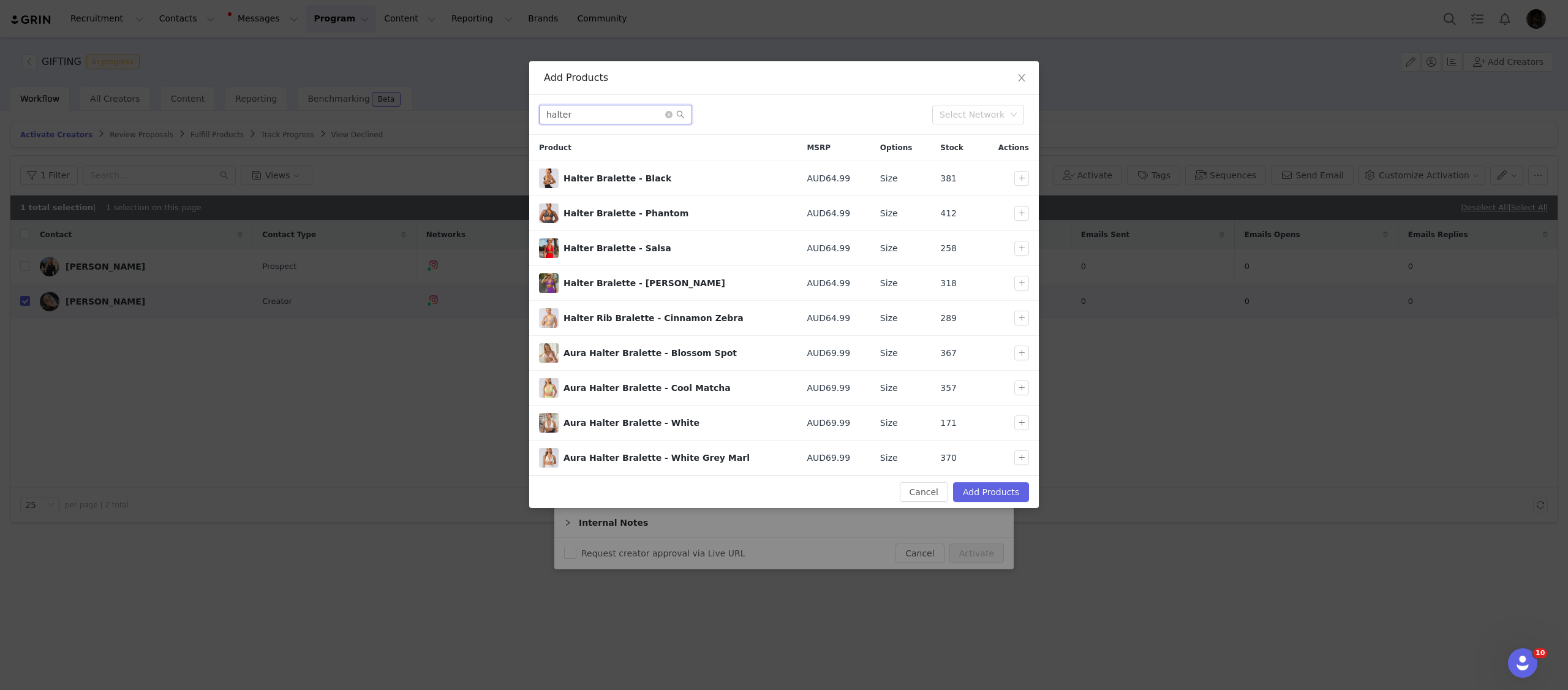
click at [574, 110] on input "halter" at bounding box center [615, 114] width 153 height 20
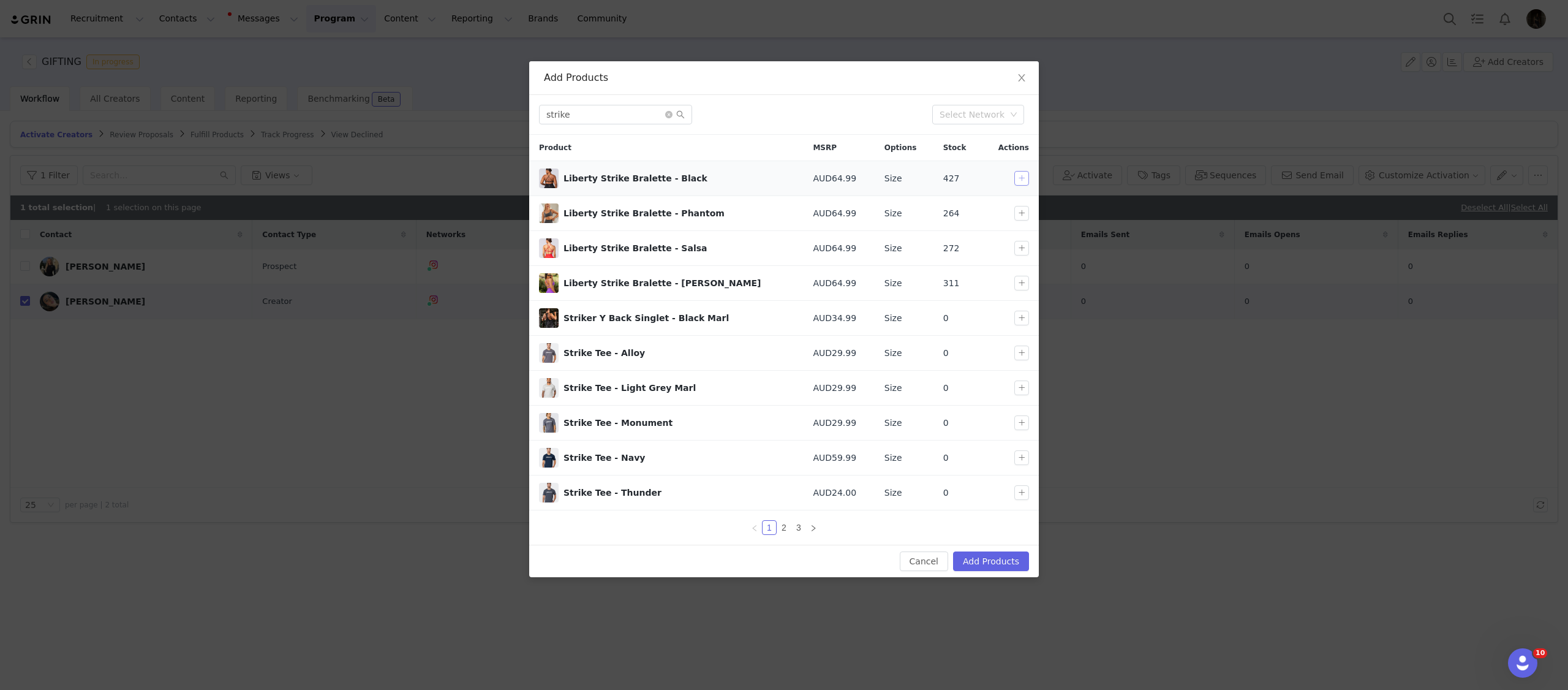
click at [1022, 179] on button "button" at bounding box center [1021, 178] width 14 height 14
click at [664, 120] on input "strike" at bounding box center [615, 114] width 153 height 20
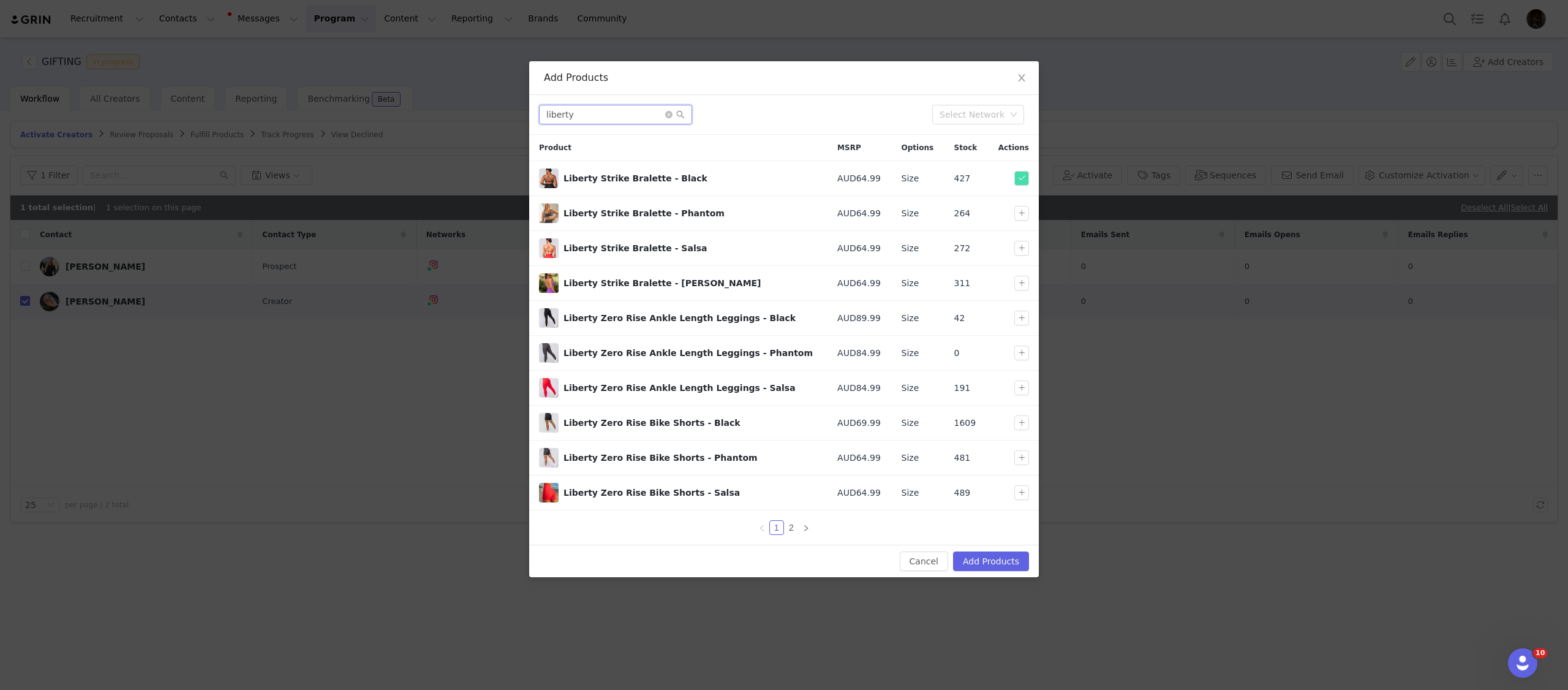
type input "liberty"
click at [1020, 425] on button "button" at bounding box center [1021, 423] width 14 height 14
click at [987, 568] on button "Add Products" at bounding box center [991, 561] width 76 height 20
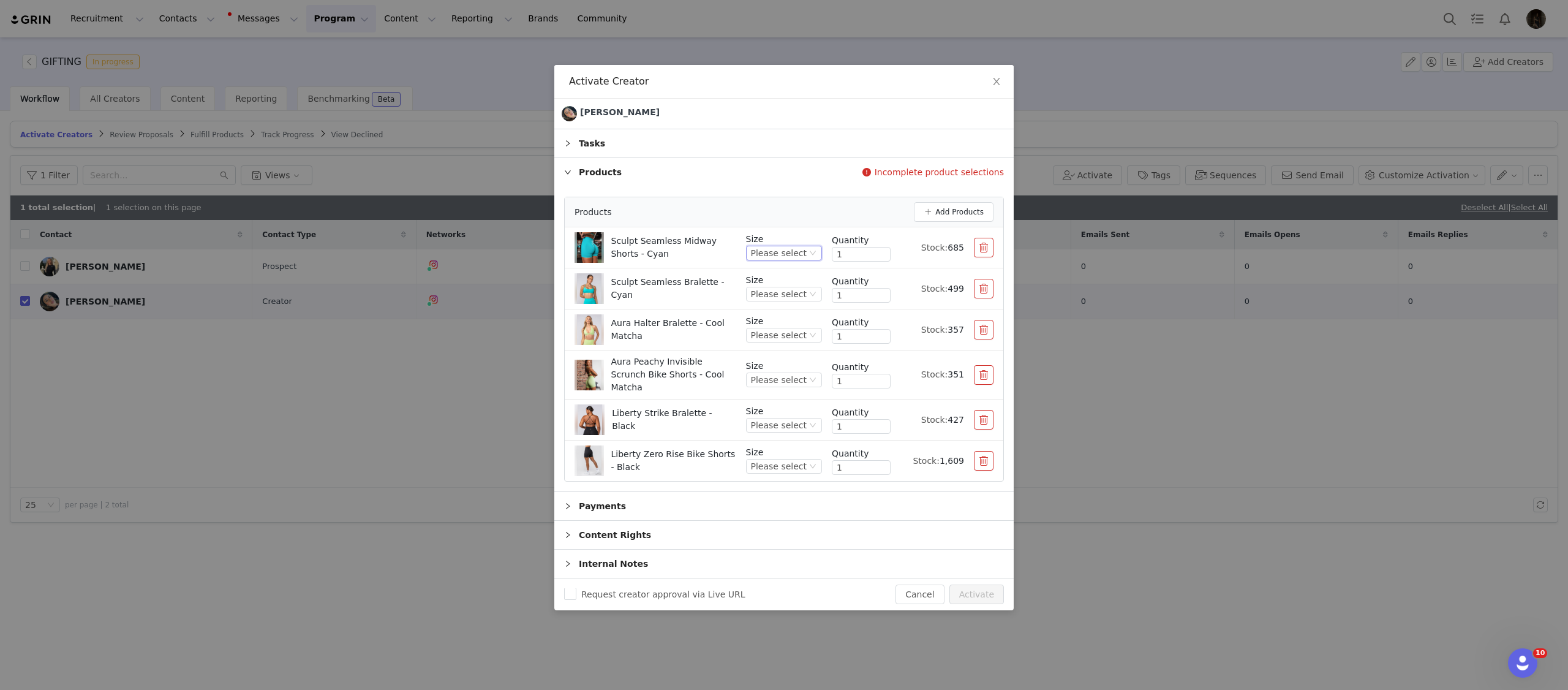
click at [804, 260] on div "Please select" at bounding box center [779, 253] width 55 height 13
click at [770, 315] on li "S" at bounding box center [785, 318] width 73 height 20
click at [779, 298] on div "Please select" at bounding box center [779, 294] width 55 height 13
click at [767, 346] on li "XS" at bounding box center [785, 340] width 73 height 20
click at [770, 341] on div "Please select" at bounding box center [779, 334] width 55 height 13
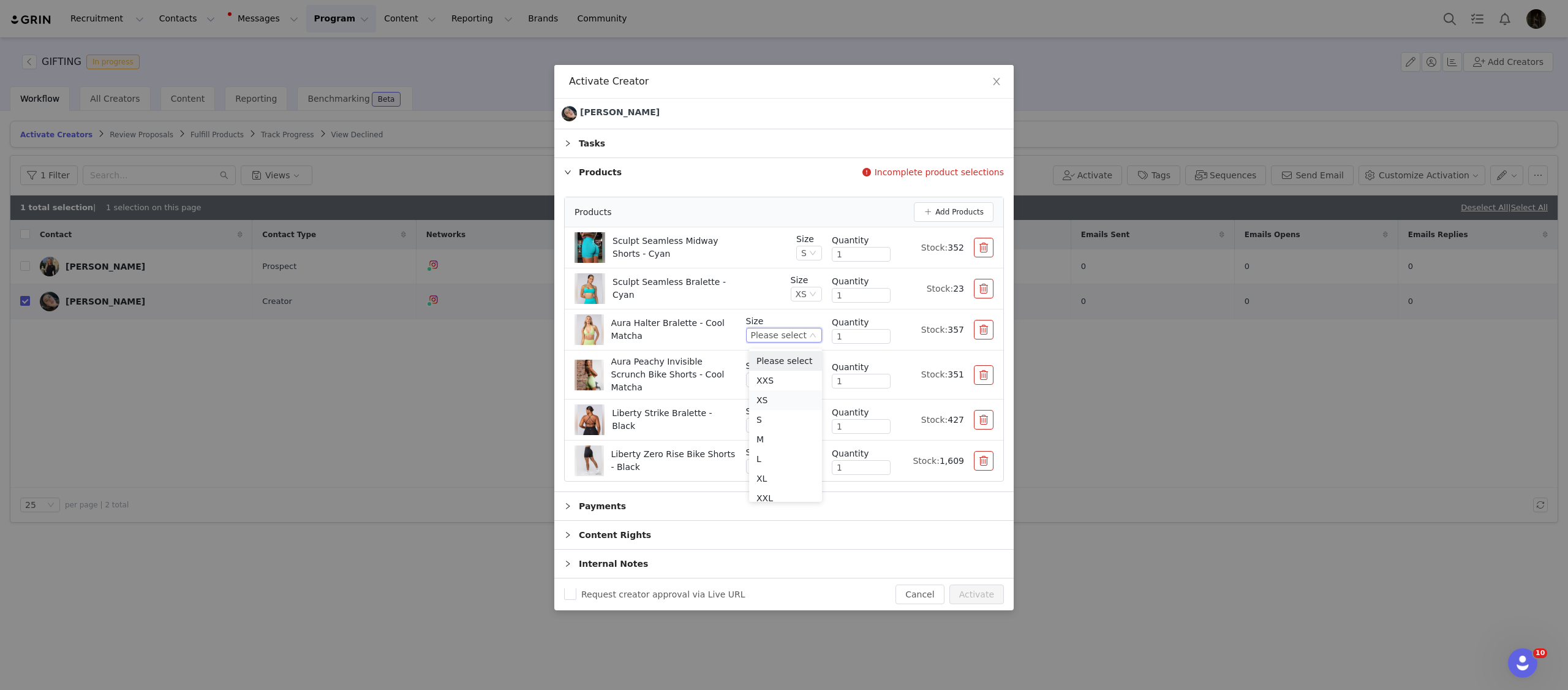
click at [767, 401] on li "XS" at bounding box center [785, 400] width 73 height 20
click at [776, 374] on div "Please select" at bounding box center [779, 380] width 55 height 13
click at [764, 458] on li "S" at bounding box center [785, 461] width 73 height 20
click at [777, 421] on div "Please select" at bounding box center [779, 425] width 55 height 13
click at [770, 481] on li "XS" at bounding box center [785, 483] width 73 height 20
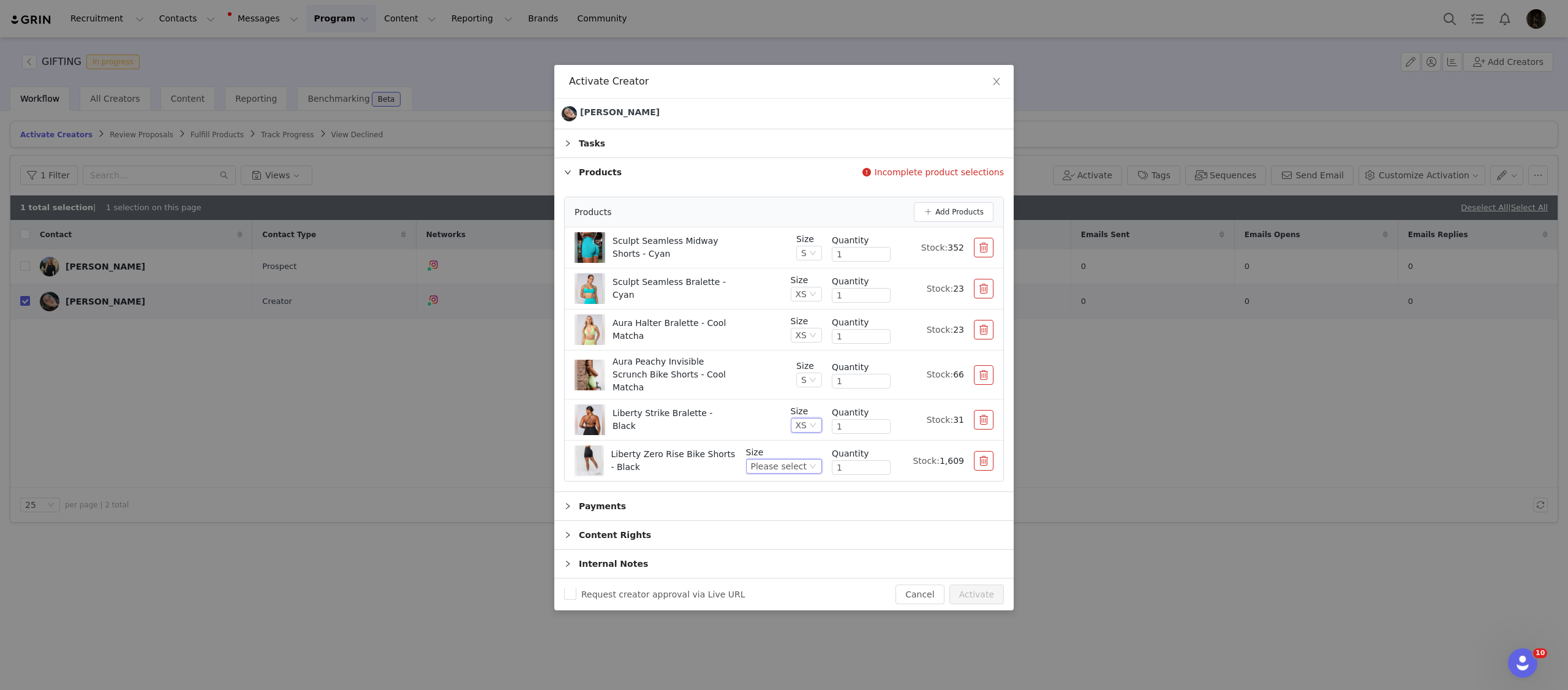
click at [780, 464] on div "Please select" at bounding box center [779, 466] width 55 height 13
click at [763, 539] on li "S" at bounding box center [785, 543] width 73 height 20
click at [756, 333] on div "Aura Halter Bralette - Cool Matcha" at bounding box center [677, 330] width 206 height 30
click at [990, 592] on button "Activate" at bounding box center [977, 594] width 55 height 20
checkbox input "false"
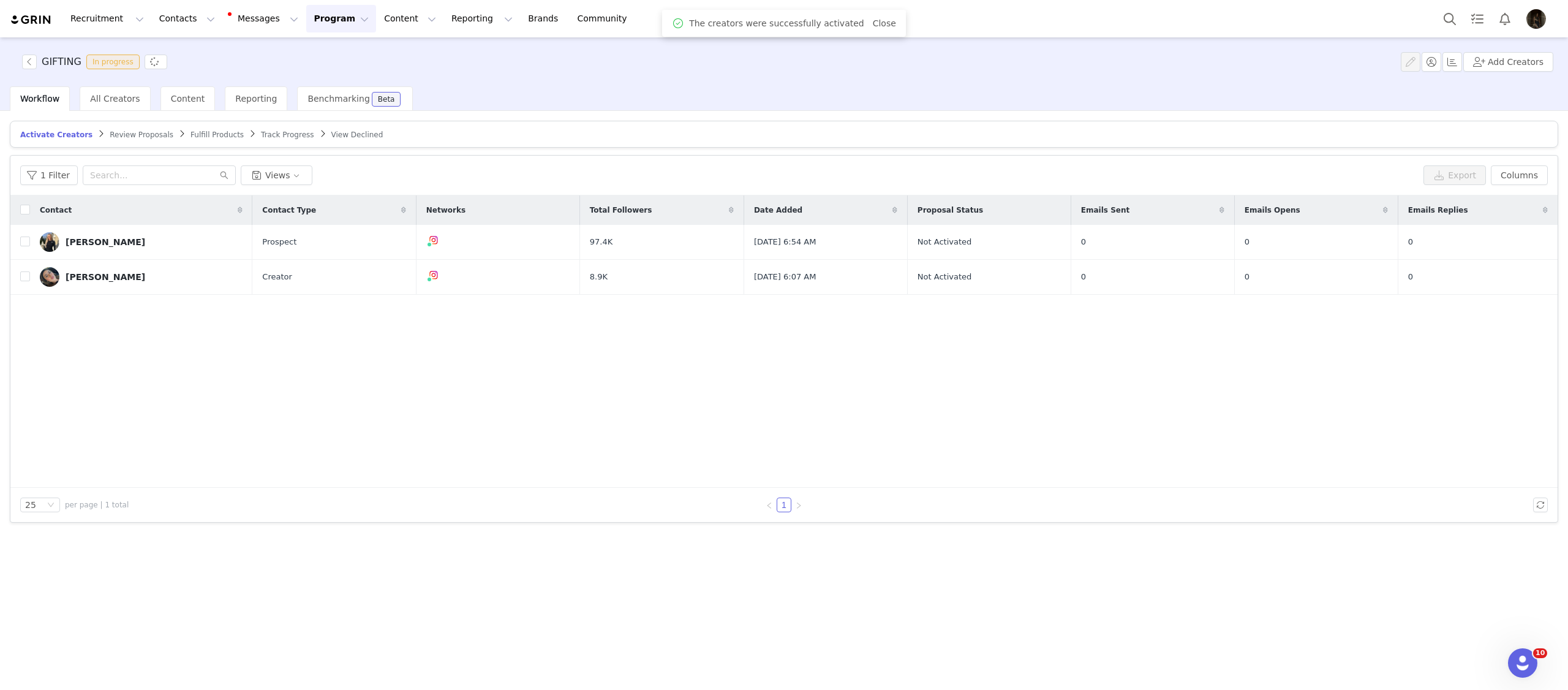
click at [197, 138] on span "Fulfill Products" at bounding box center [217, 135] width 54 height 9
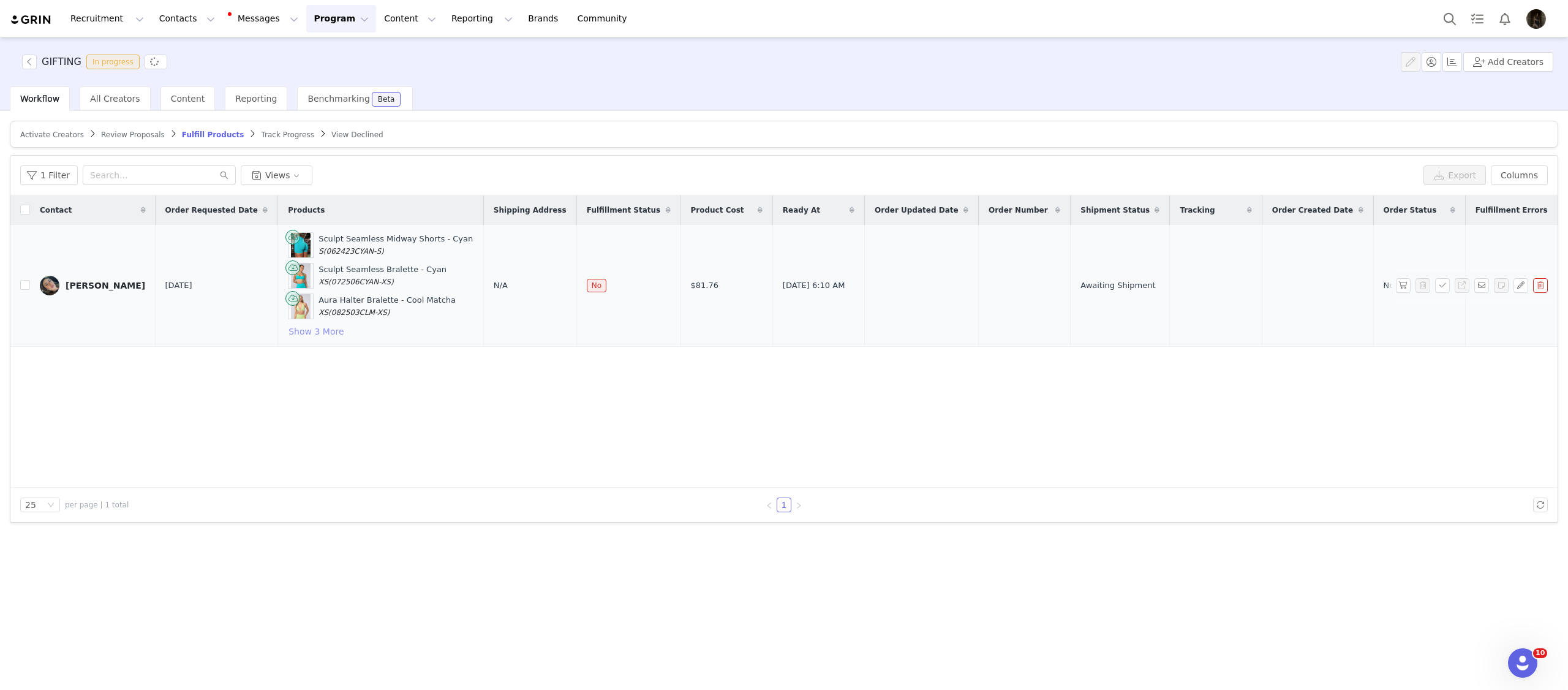
click at [305, 334] on button "Show 3 More" at bounding box center [315, 332] width 56 height 14
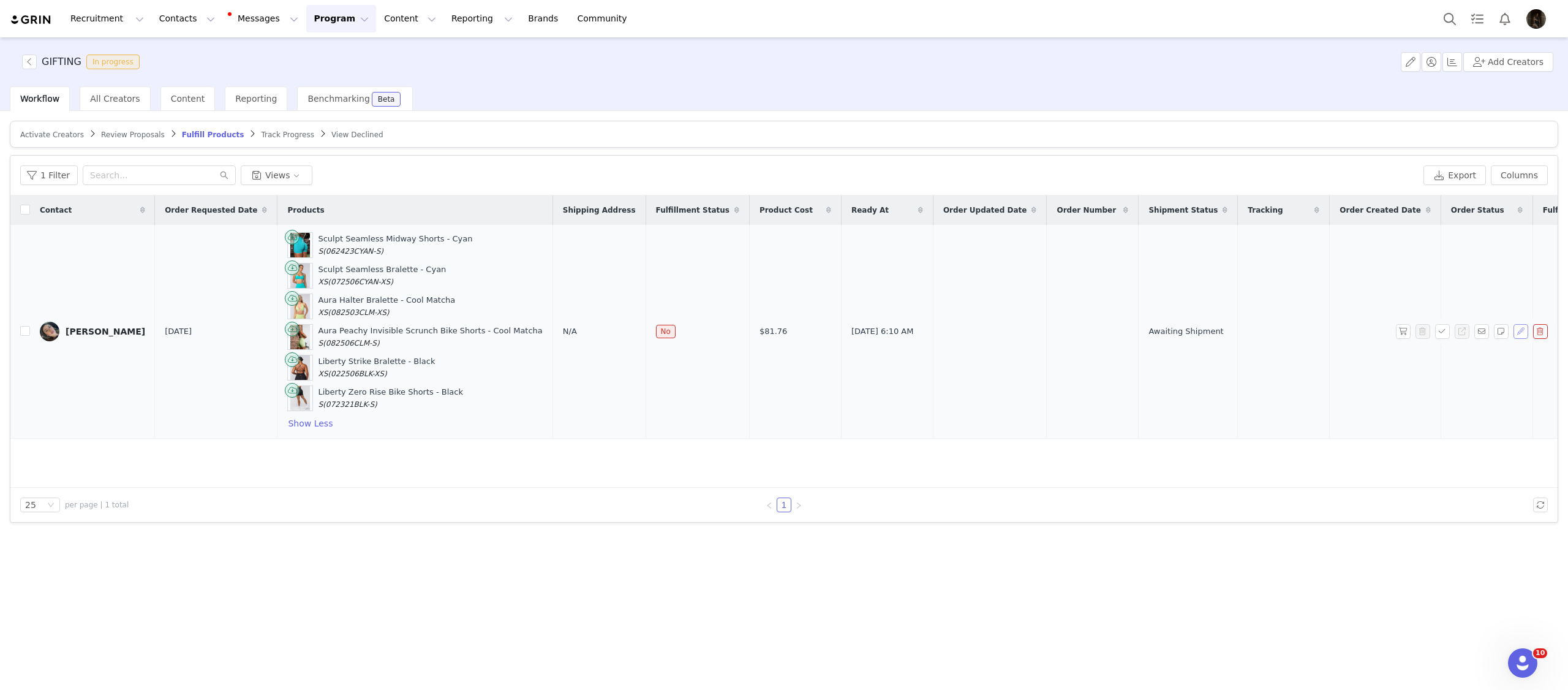
click at [1522, 332] on button "button" at bounding box center [1521, 332] width 14 height 14
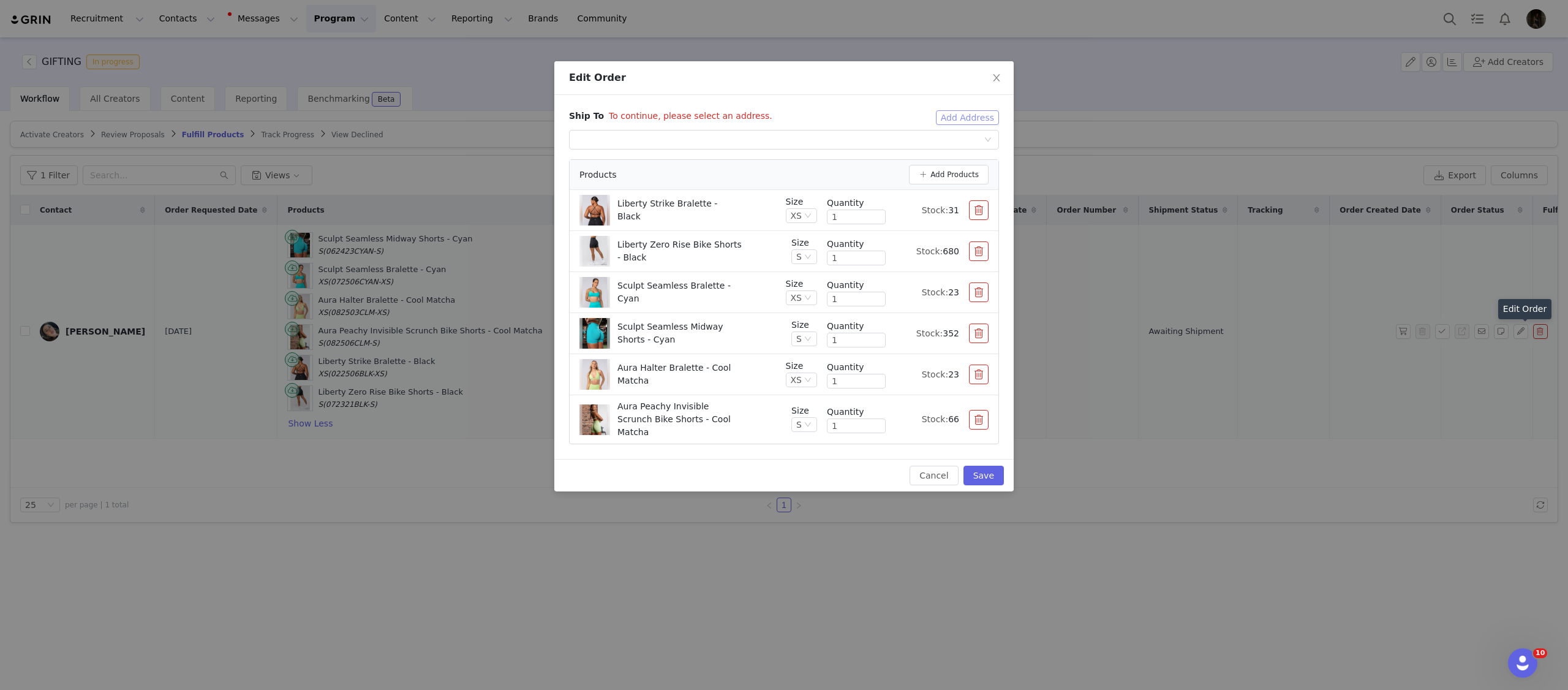
click at [960, 119] on button "Add Address" at bounding box center [968, 117] width 63 height 14
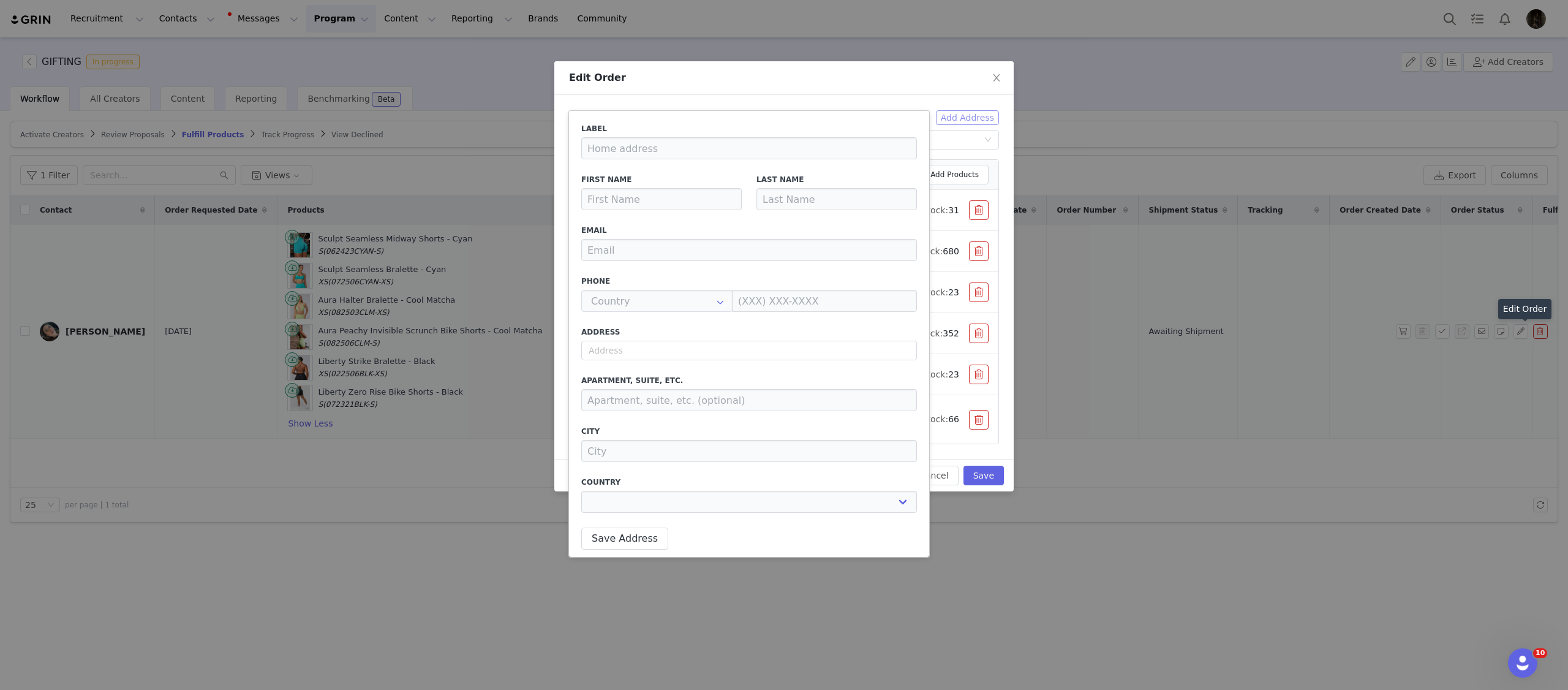
type input "Lana"
type input "Glyde"
type input "lanaglyde9@gmail.com"
type input "+1 (United States)"
click at [877, 99] on div "Ship To To continue, please select an address. Add Address Select shipping addr…" at bounding box center [784, 276] width 459 height 364
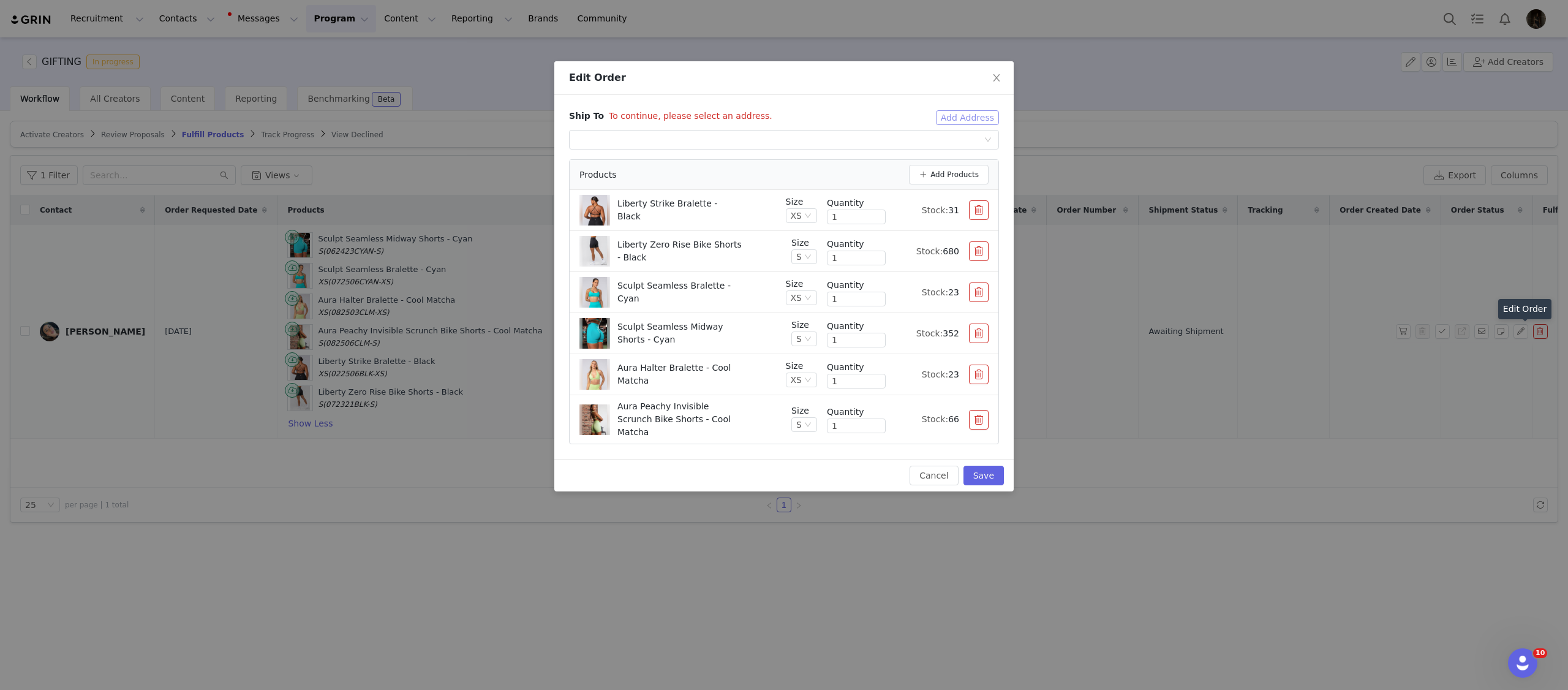
click at [982, 115] on button "Add Address" at bounding box center [968, 117] width 63 height 14
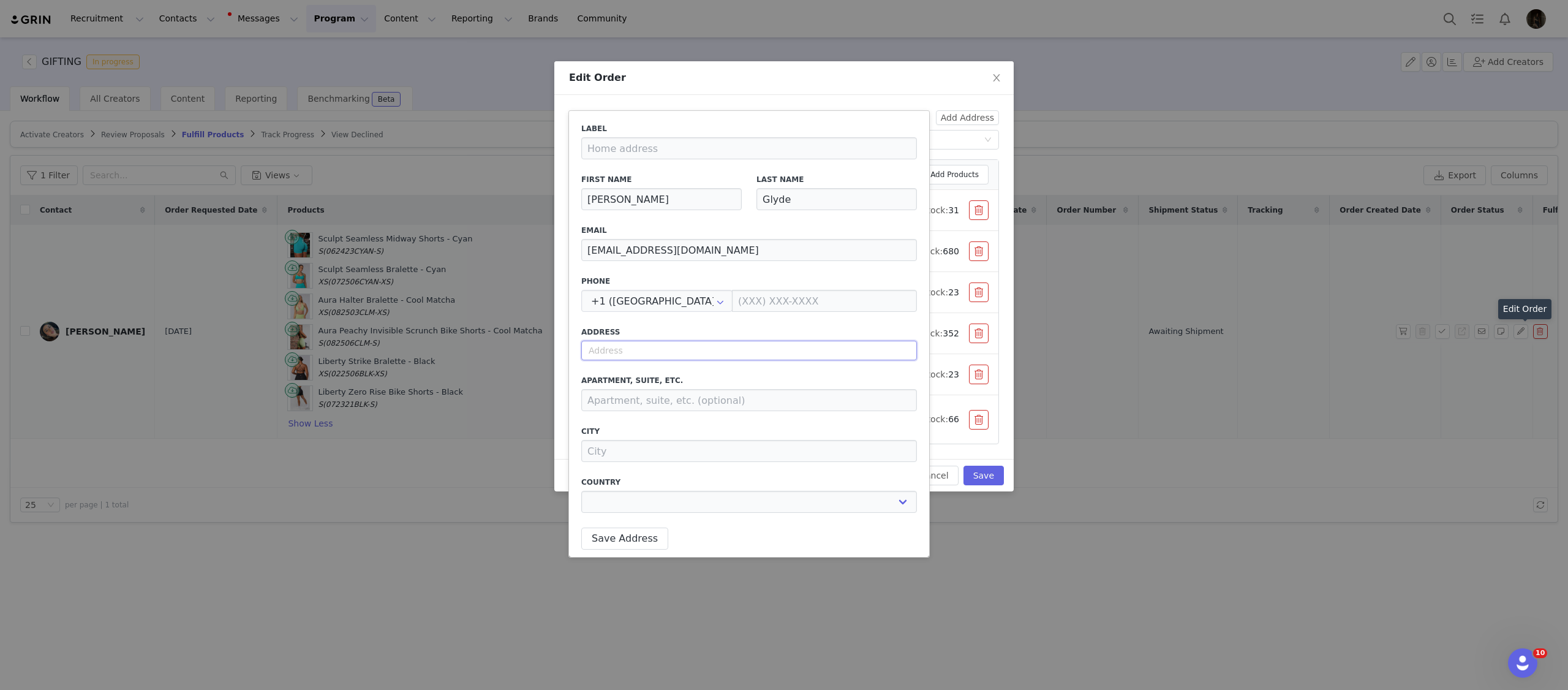
click at [659, 356] on input "text" at bounding box center [750, 350] width 336 height 20
paste input "571 Oxley Avenue Scarborough 4020 QLD"
select select
type input "571 Oxley Avenue, Scarborough QLD 4020, Australia"
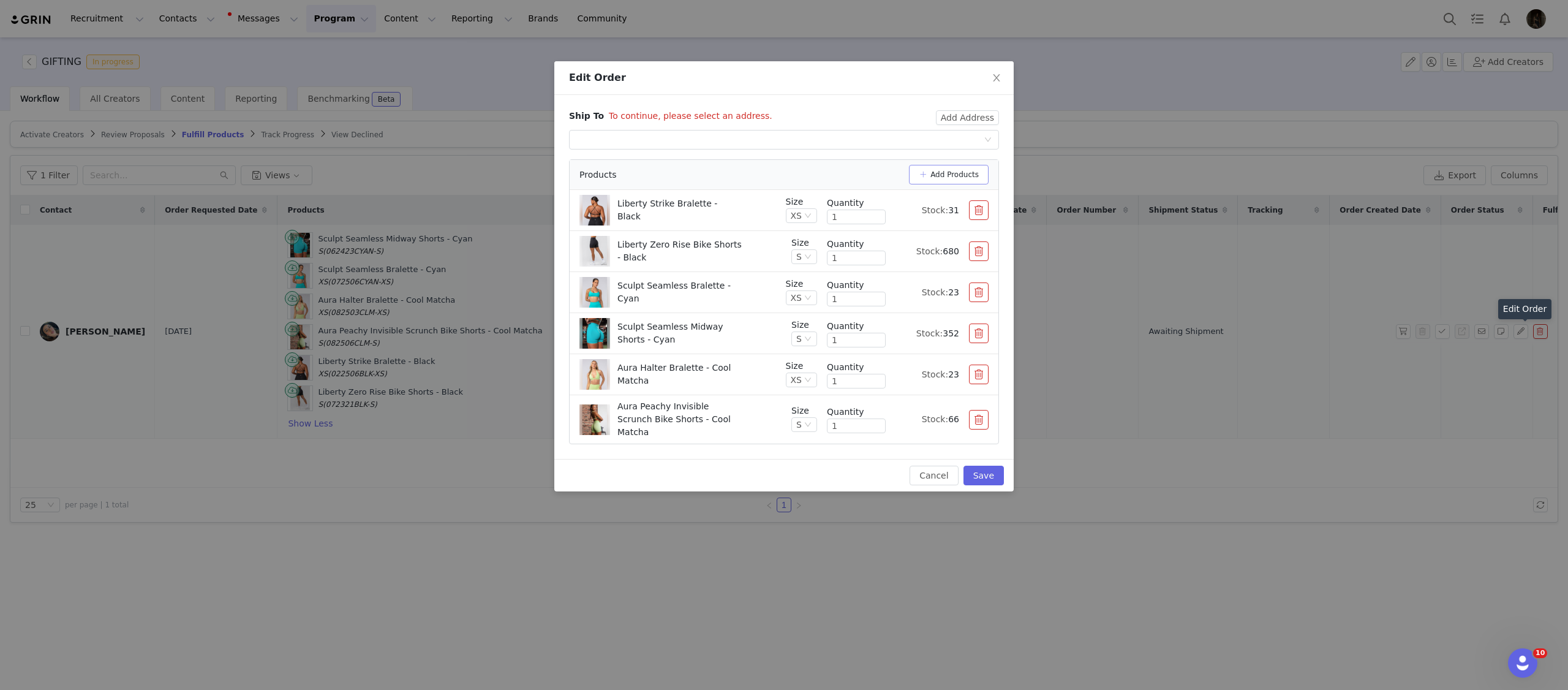
type input "Scarborough"
select select "[object Object]"
type input "571 Oxley Ave"
select select "[object Object]"
click at [968, 122] on button "Add Address" at bounding box center [968, 117] width 63 height 14
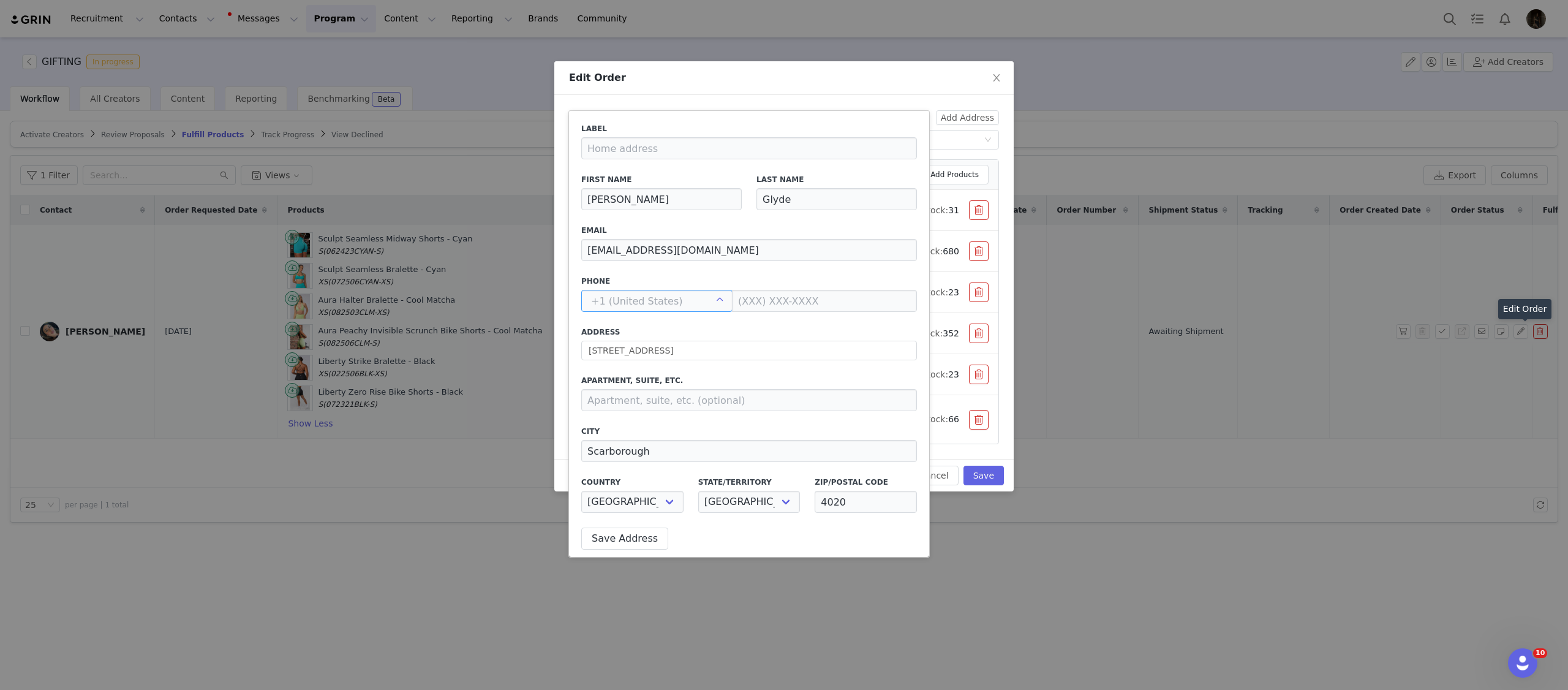
click at [656, 295] on input "text" at bounding box center [657, 300] width 151 height 22
click at [749, 127] on label "Label" at bounding box center [750, 129] width 336 height 11
type input "+1 (United States)"
click at [675, 303] on input "text" at bounding box center [657, 300] width 151 height 22
click at [714, 280] on label "Phone" at bounding box center [750, 282] width 336 height 11
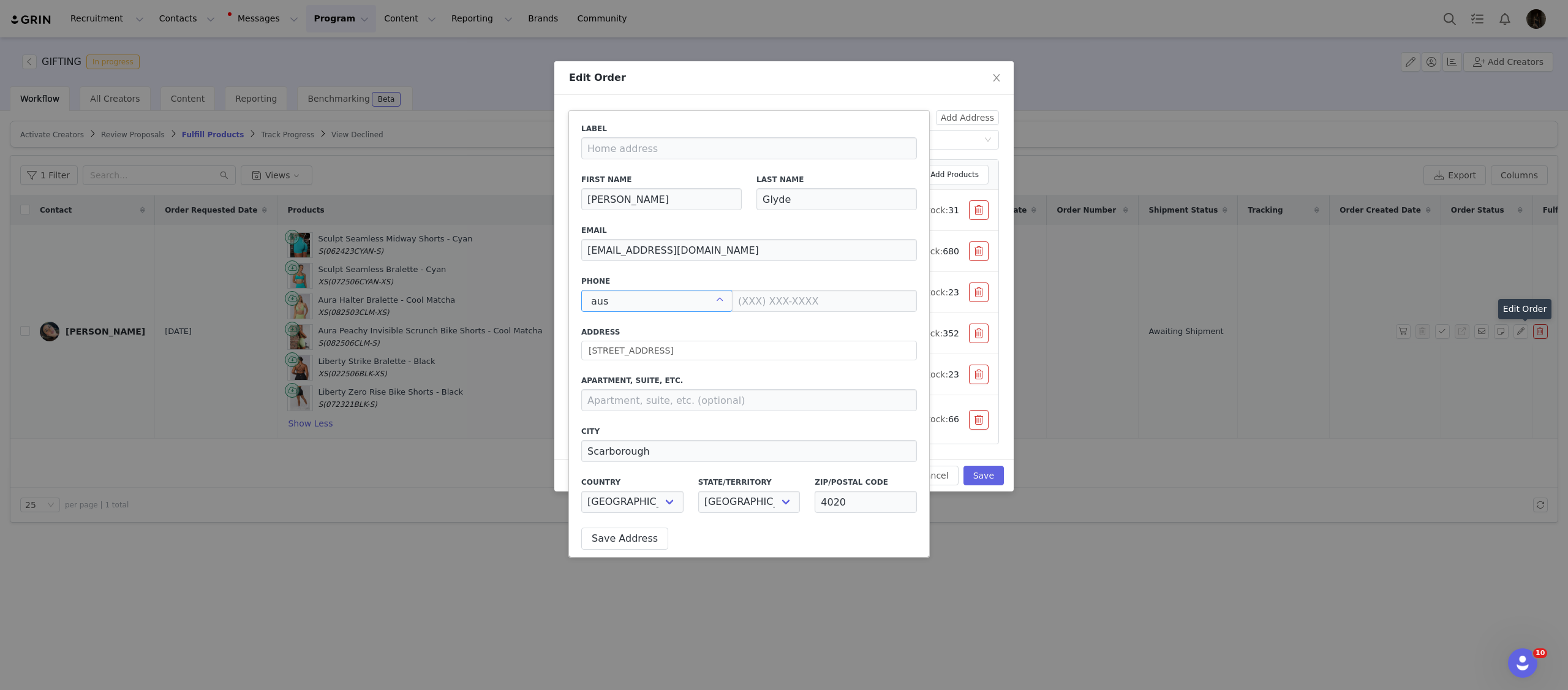
type input "+1 (United States)"
click at [691, 299] on input "text" at bounding box center [657, 300] width 151 height 22
click at [712, 282] on label "Phone" at bounding box center [750, 282] width 336 height 11
type input "+1 (United States)"
click at [692, 305] on div at bounding box center [657, 300] width 151 height 22
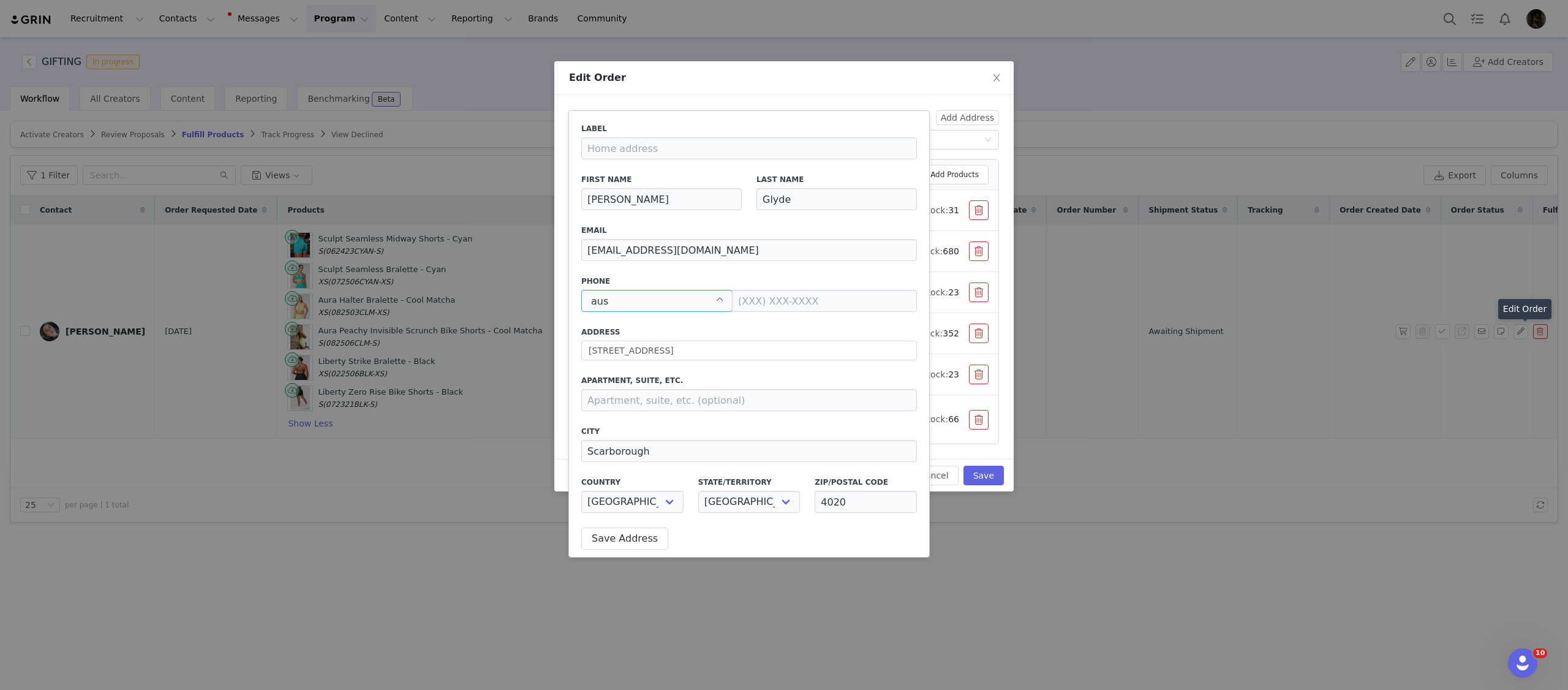
click at [720, 282] on label "Phone" at bounding box center [750, 282] width 336 height 11
type input "+1 (United States)"
click at [675, 319] on div "Label First Name Lana Last Name Glyde Email lanaglyde9@gmail.com Phone +1 (Unit…" at bounding box center [750, 322] width 336 height 397
click at [678, 307] on input "text" at bounding box center [657, 300] width 151 height 22
click at [703, 278] on label "Phone" at bounding box center [750, 282] width 336 height 11
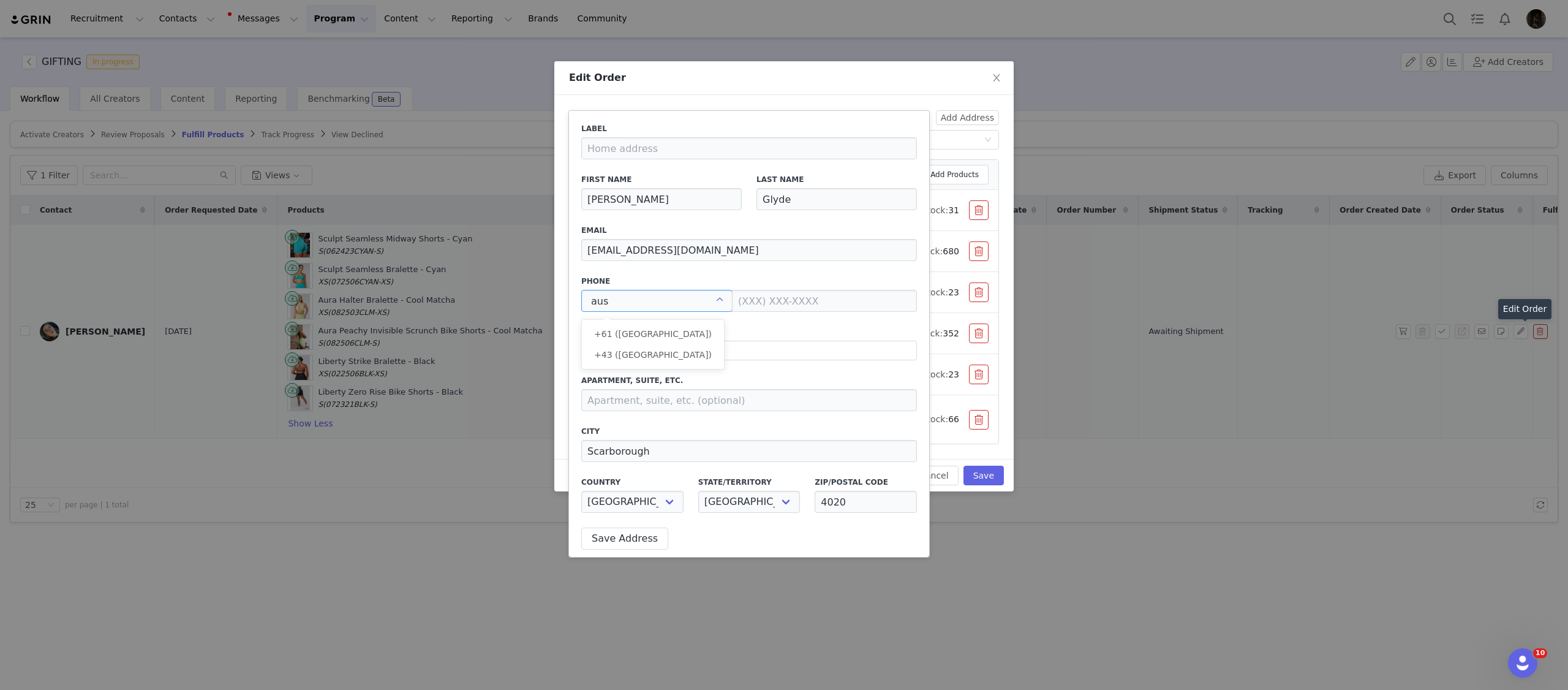
type input "+1 (United States)"
click at [665, 305] on input "text" at bounding box center [657, 300] width 151 height 22
drag, startPoint x: 634, startPoint y: 336, endPoint x: 874, endPoint y: 143, distance: 308.0
click at [634, 336] on span "+61 (Australia)" at bounding box center [653, 333] width 118 height 10
type input "+61 (Australia)"
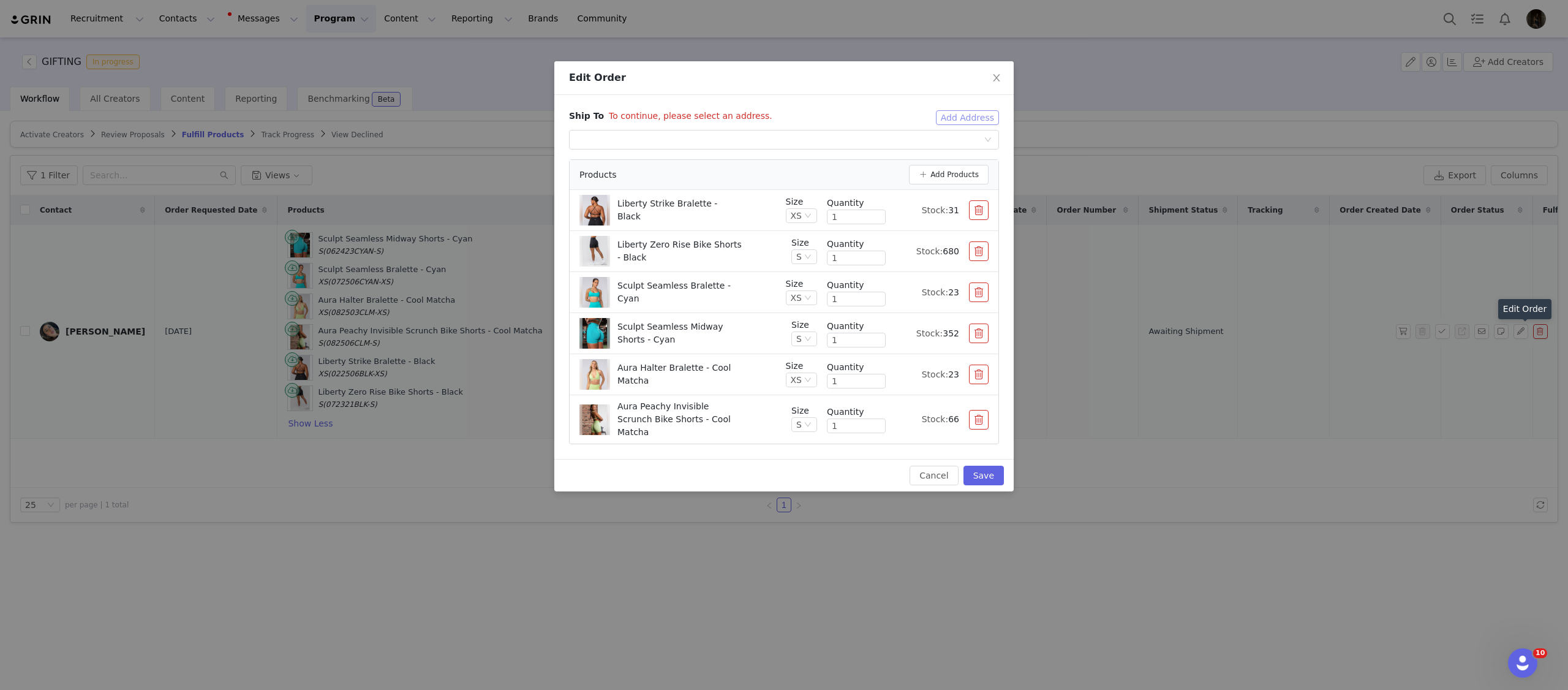
click at [956, 119] on button "Add Address" at bounding box center [968, 117] width 63 height 14
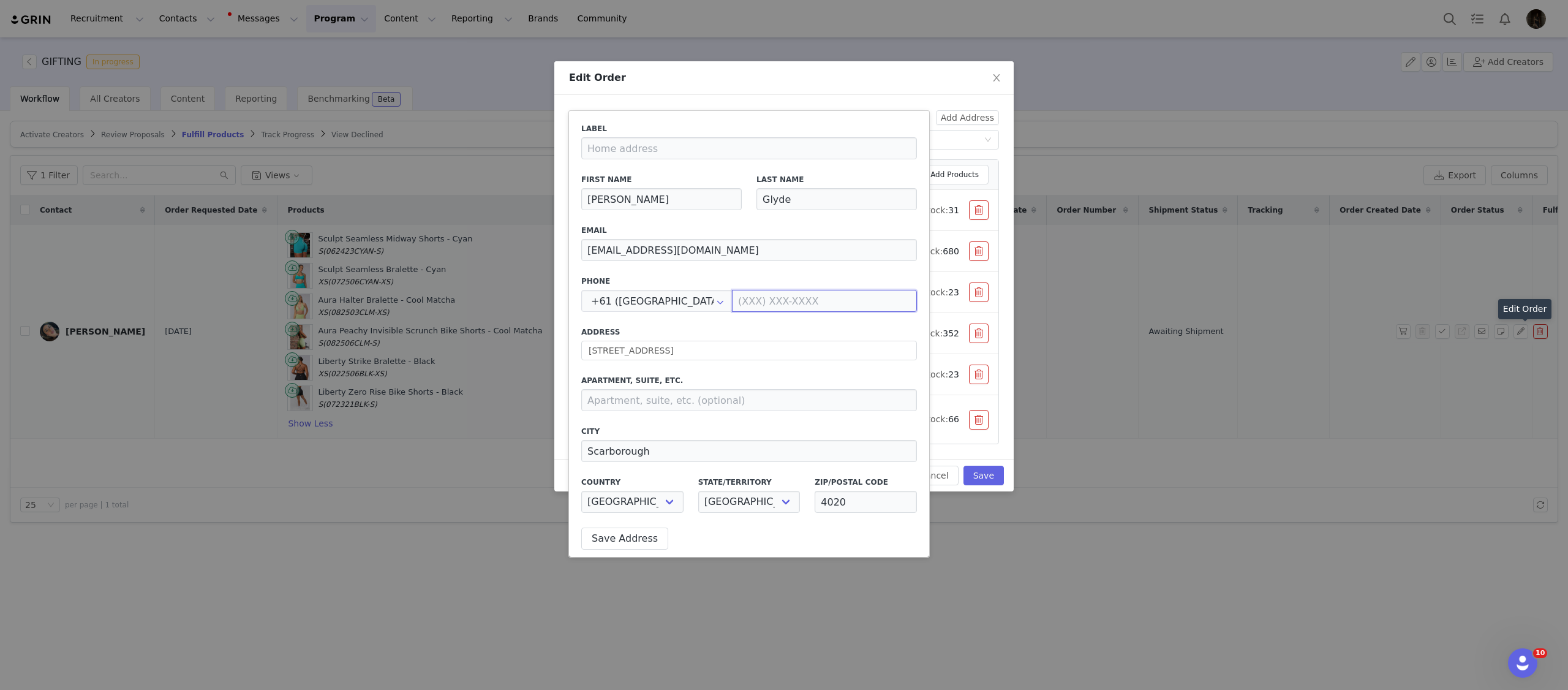
click at [737, 298] on input at bounding box center [824, 300] width 185 height 22
paste input "0477 676 288"
type input "0477 676 288"
click at [722, 321] on div "Label First Name Lana Last Name Glyde Email lanaglyde9@gmail.com Phone +61 (Aus…" at bounding box center [750, 322] width 336 height 397
click at [641, 543] on button "Save Address" at bounding box center [625, 538] width 87 height 22
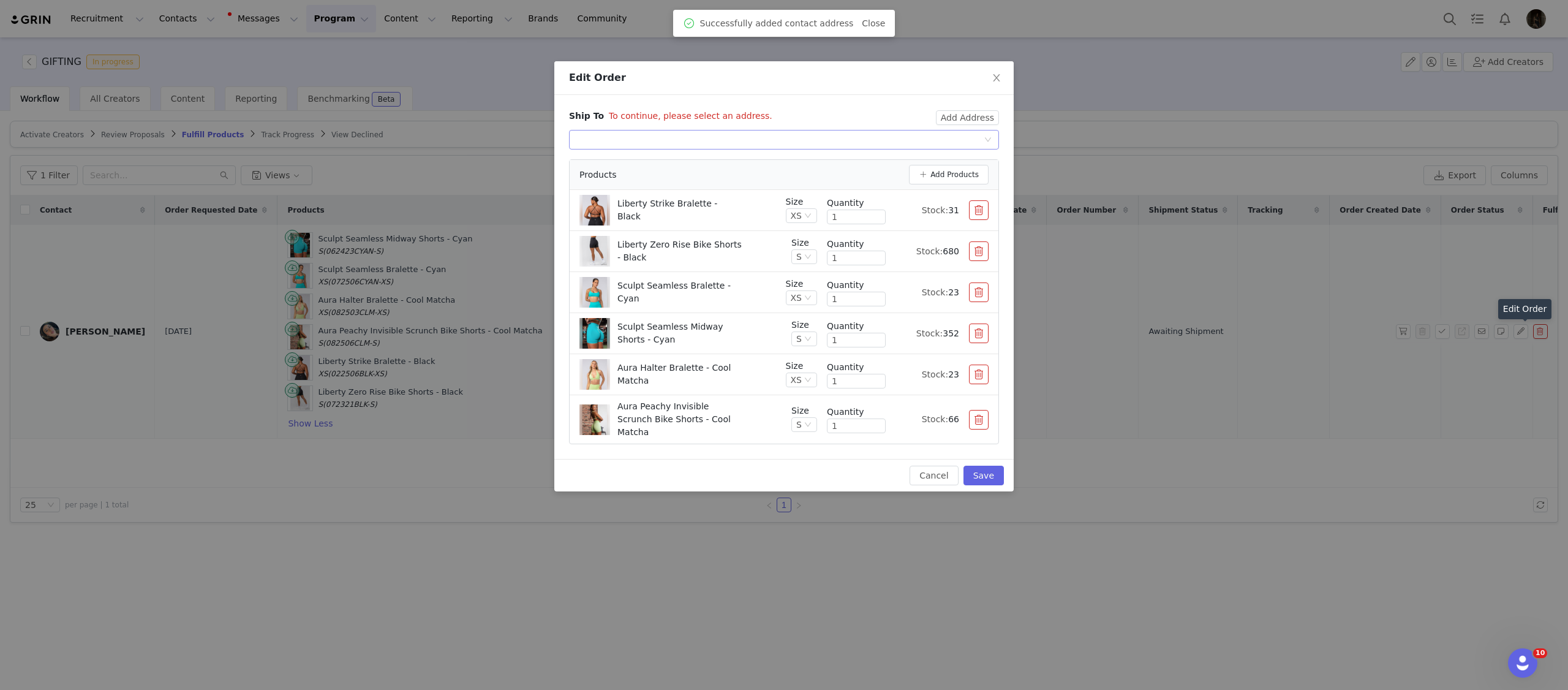
click at [977, 145] on div "Select shipping address" at bounding box center [780, 139] width 407 height 19
click at [899, 172] on li "Lana Glyde, 571 Oxley Ave, Scarborough, QLD, 4020, Australia" at bounding box center [784, 164] width 430 height 20
click at [989, 471] on button "Save" at bounding box center [983, 475] width 40 height 20
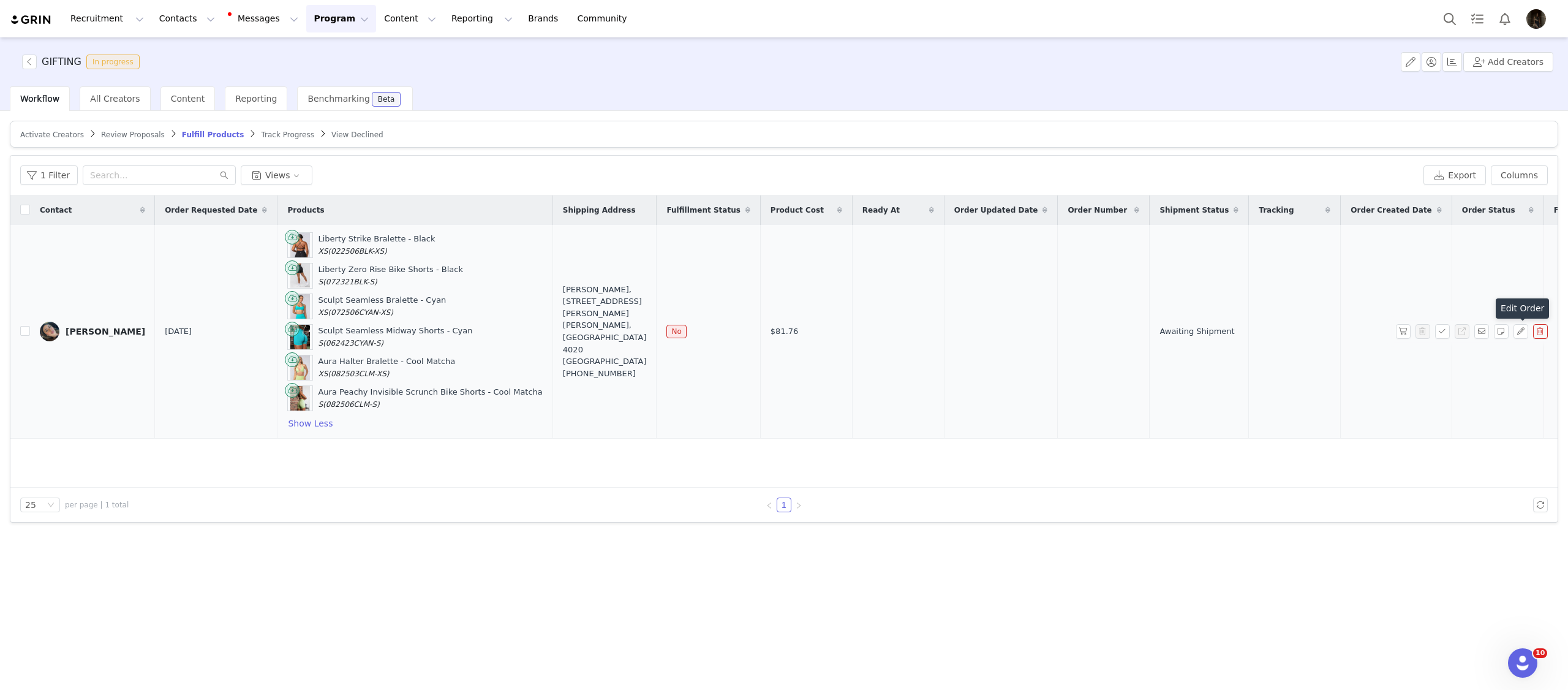
click at [784, 459] on div "Contact Order Requested Date Products Shipping Address Fulfillment Status Produ…" at bounding box center [784, 341] width 1547 height 292
click at [1505, 63] on button "Add Creators" at bounding box center [1508, 62] width 90 height 20
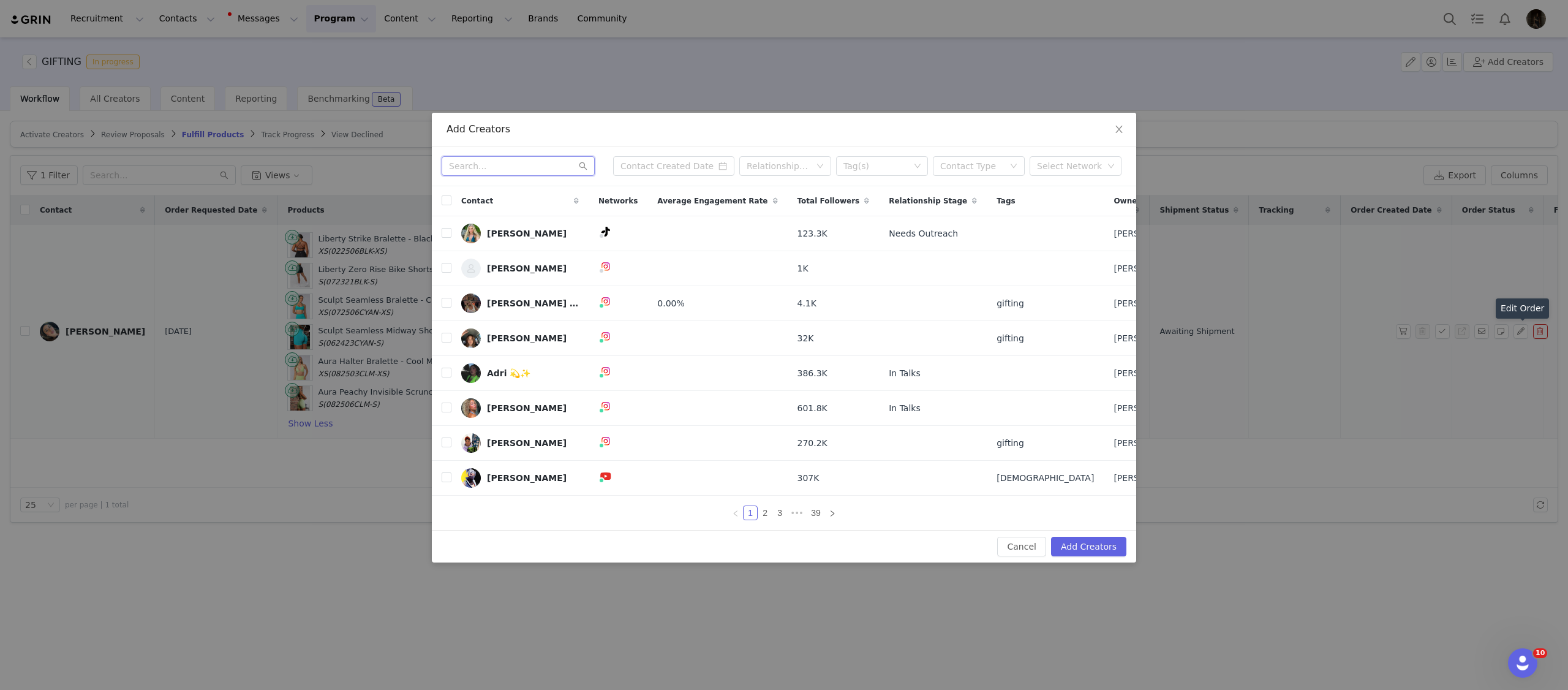
click at [521, 169] on input "text" at bounding box center [517, 166] width 153 height 20
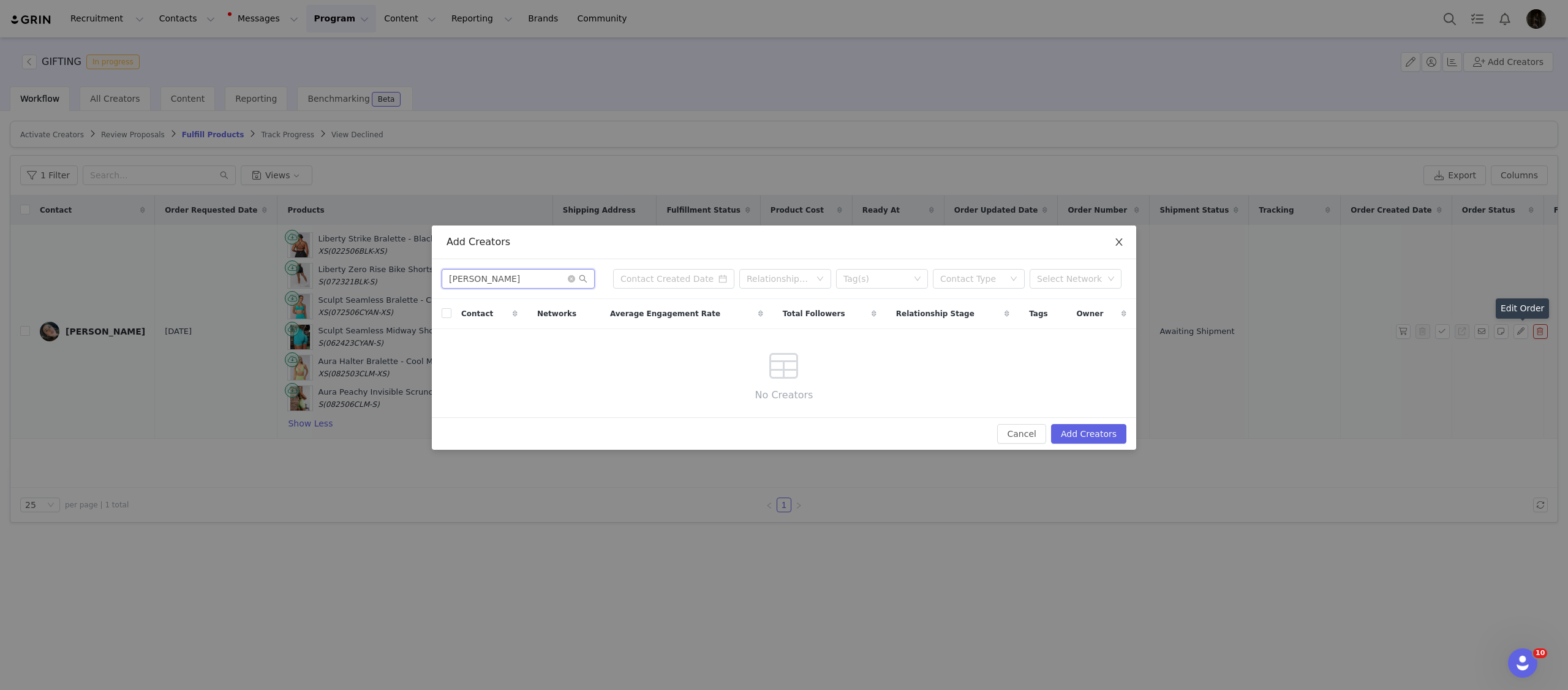
type input "matt dim"
click at [1112, 239] on span "Close" at bounding box center [1119, 242] width 34 height 34
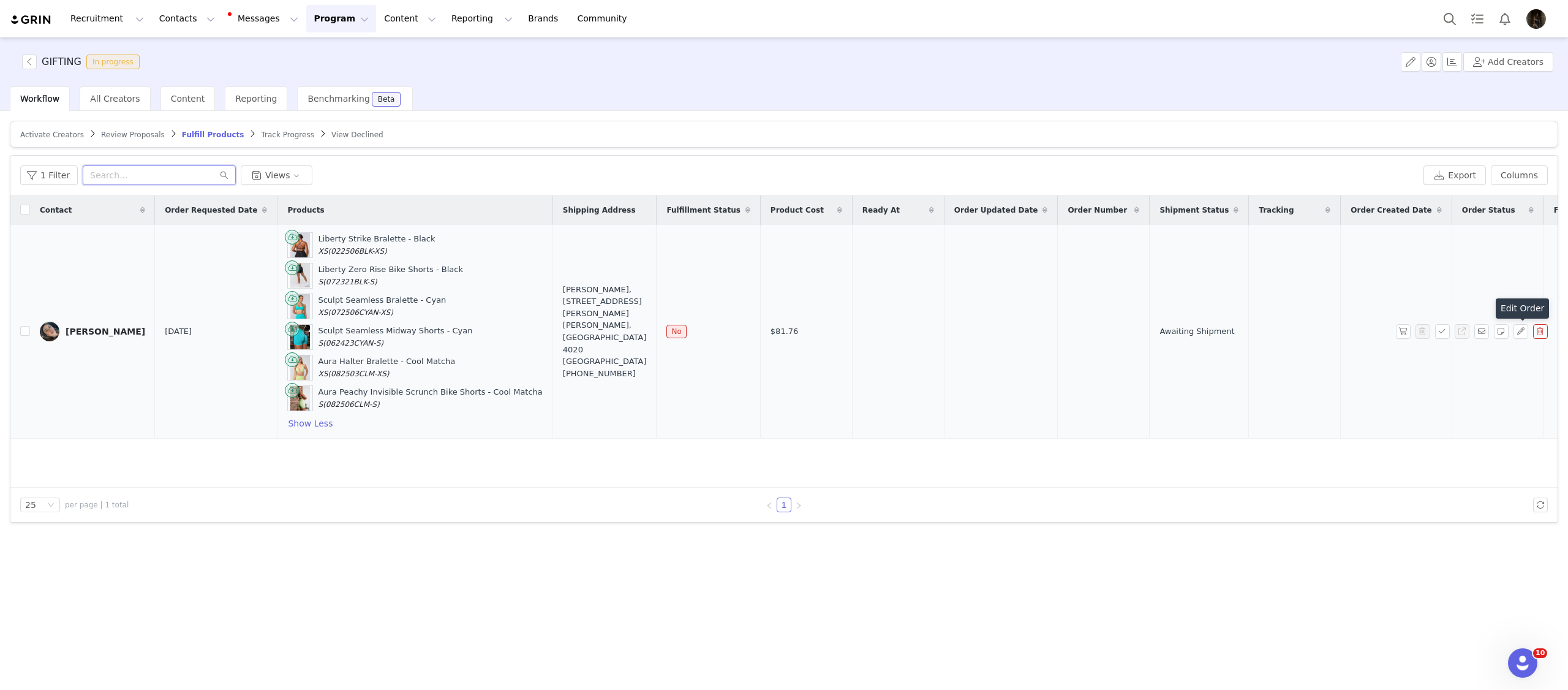
click at [174, 173] on input "text" at bounding box center [159, 175] width 153 height 20
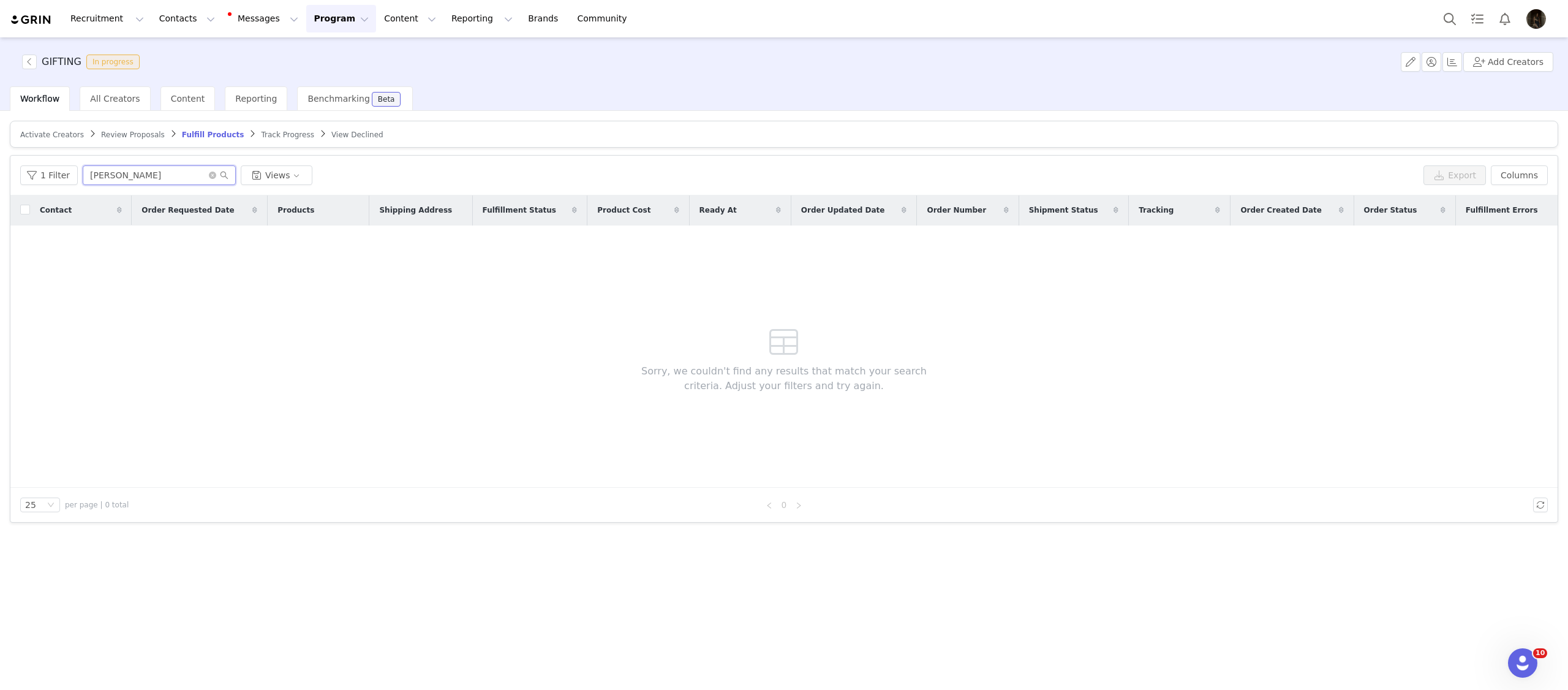
click at [128, 166] on input "matt dim" at bounding box center [159, 175] width 153 height 20
click at [129, 169] on input "matt dim" at bounding box center [159, 175] width 153 height 20
click at [129, 176] on input "matt dim" at bounding box center [159, 175] width 153 height 20
type input "[PERSON_NAME]"
click at [1542, 56] on button "Add Creators" at bounding box center [1508, 62] width 90 height 20
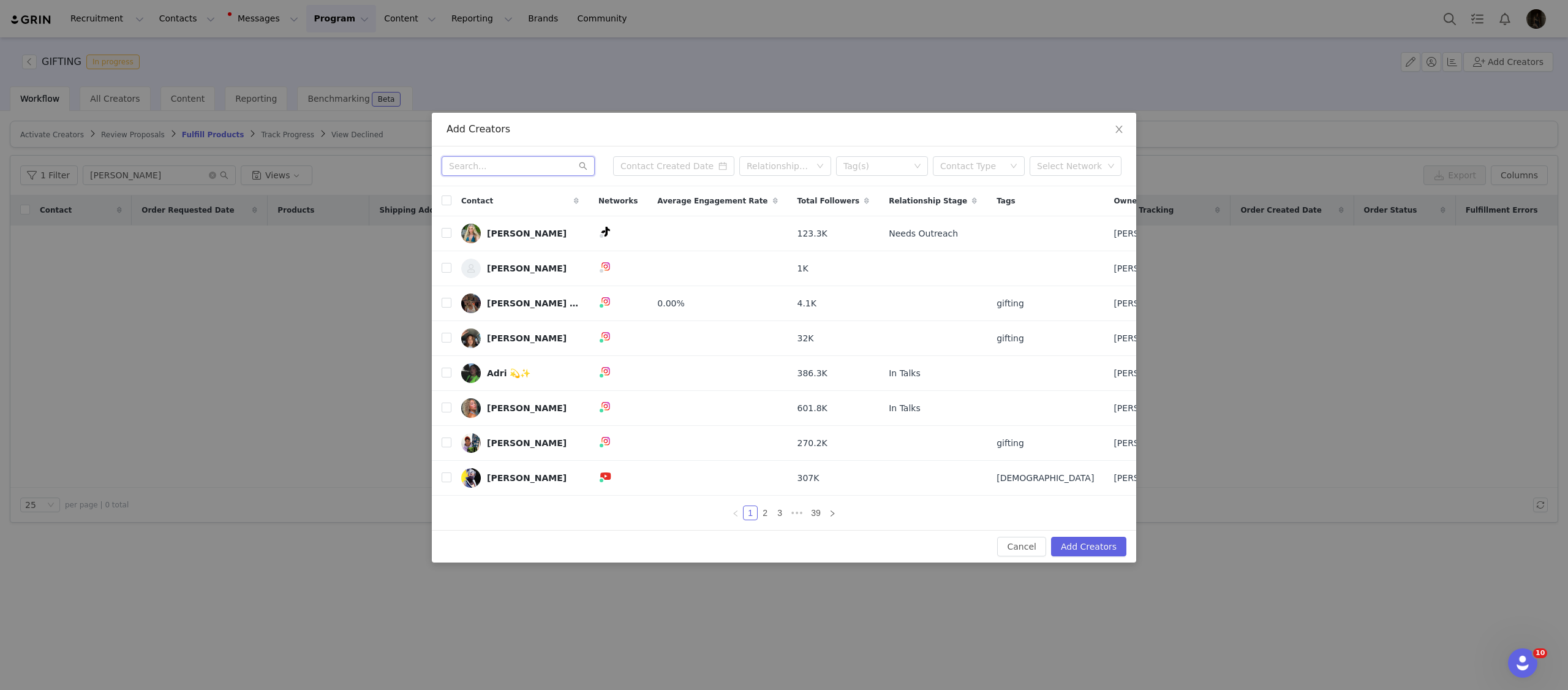
click at [487, 171] on input "text" at bounding box center [517, 166] width 153 height 20
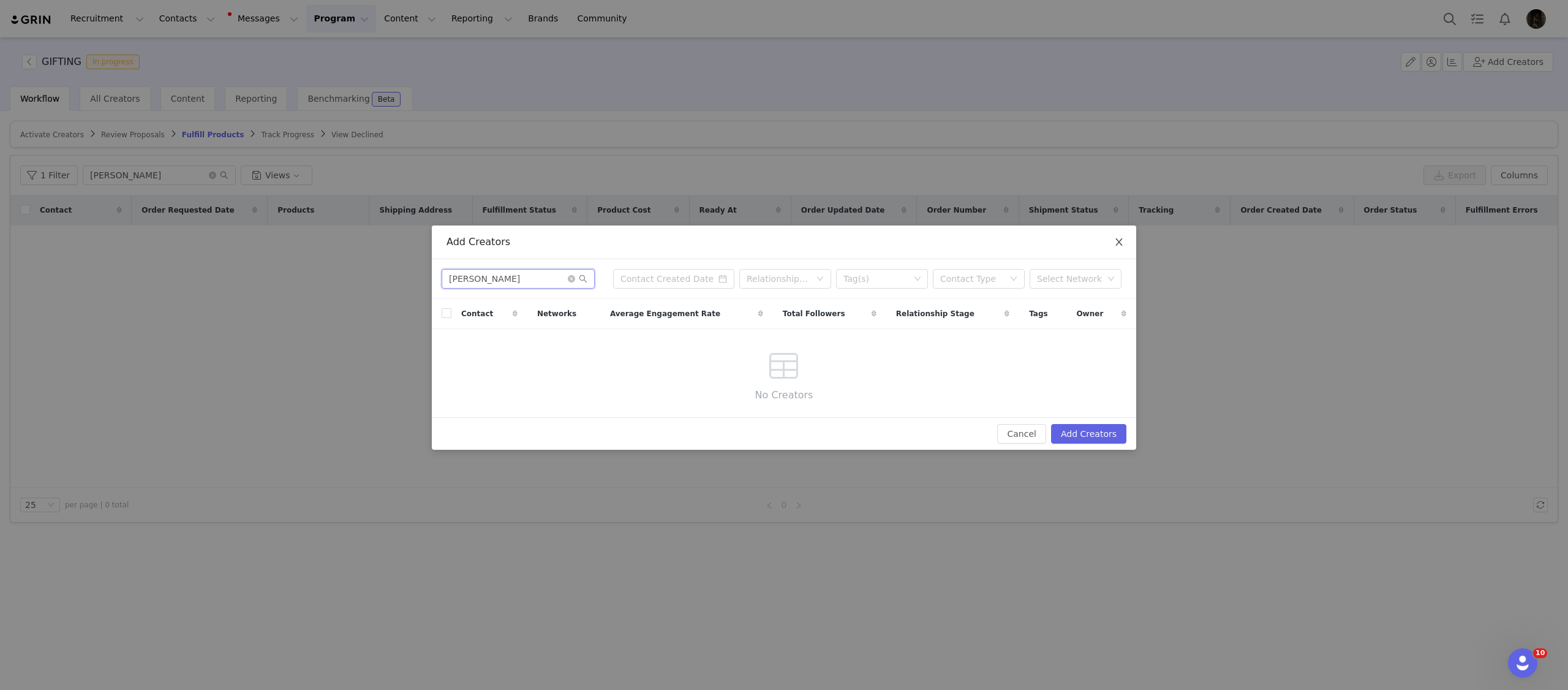
type input "[PERSON_NAME]"
click at [1127, 240] on span "Close" at bounding box center [1119, 242] width 34 height 34
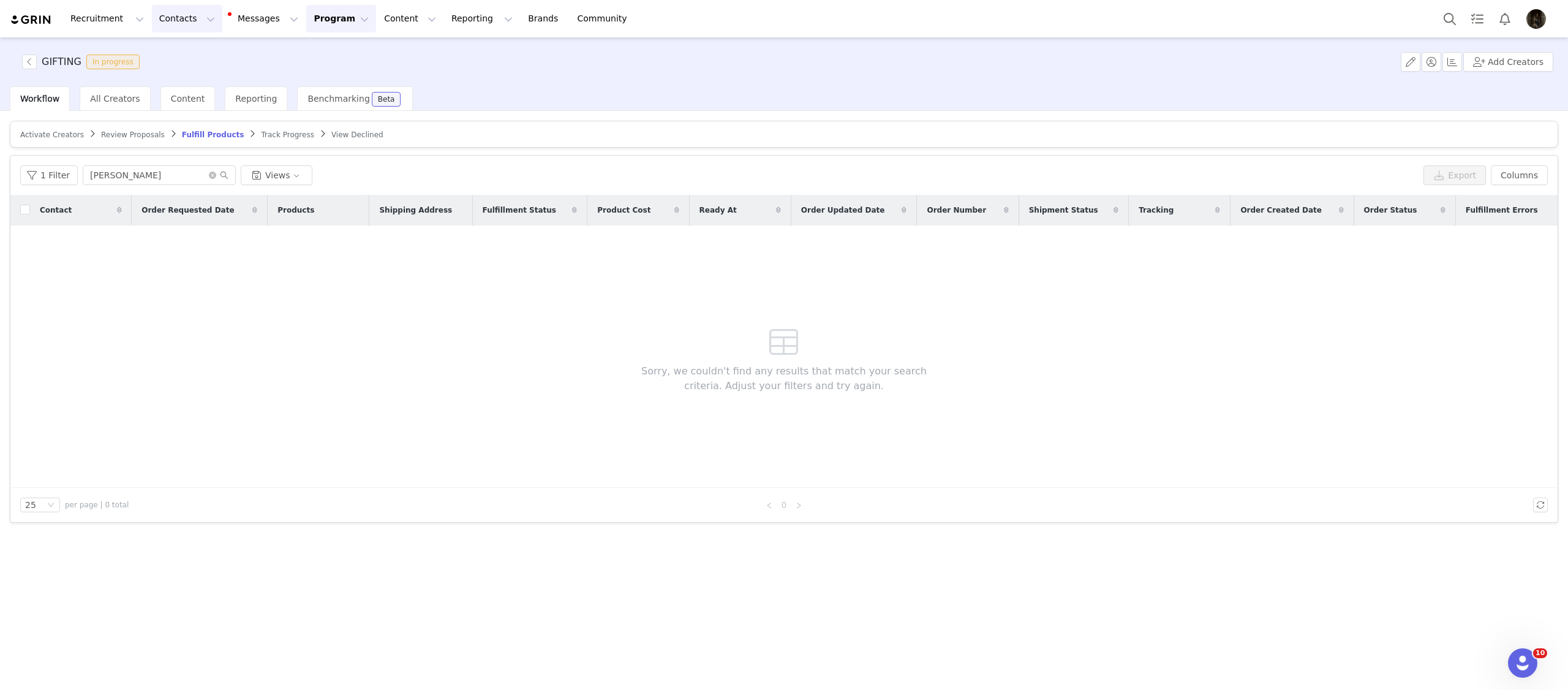
click at [170, 13] on button "Contacts Contacts" at bounding box center [187, 18] width 71 height 28
click at [184, 51] on p "Creators" at bounding box center [171, 54] width 37 height 13
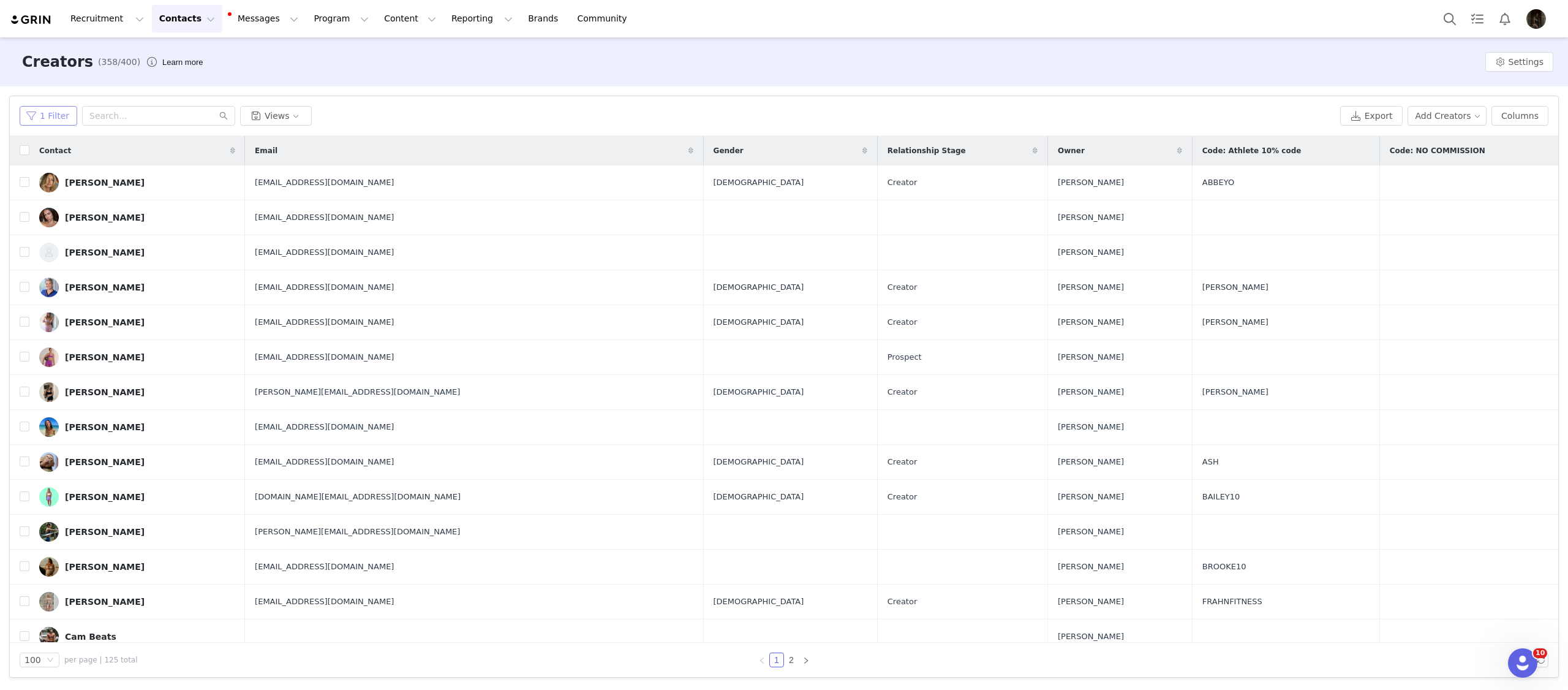
click at [72, 106] on button "1 Filter" at bounding box center [48, 116] width 57 height 20
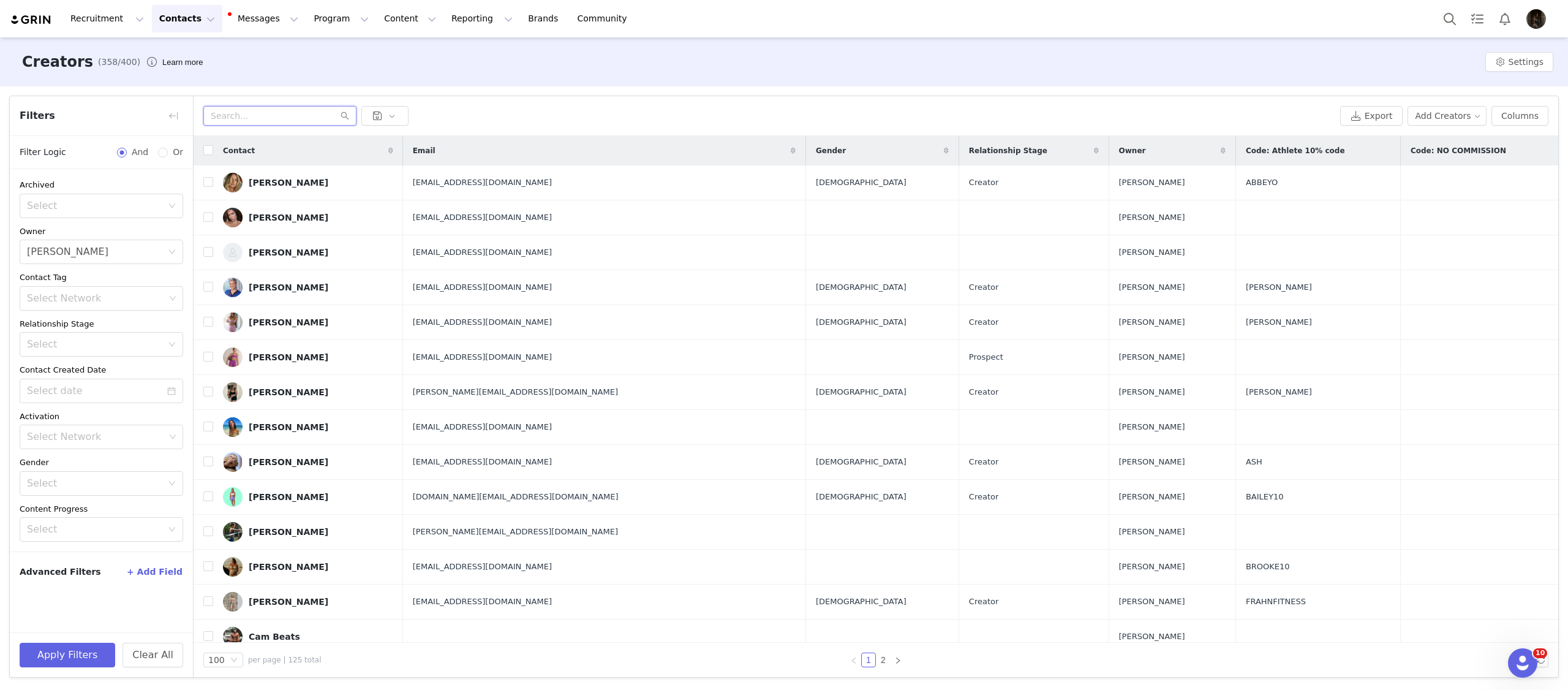
click at [217, 116] on input "text" at bounding box center [280, 116] width 153 height 20
type input "[PERSON_NAME]"
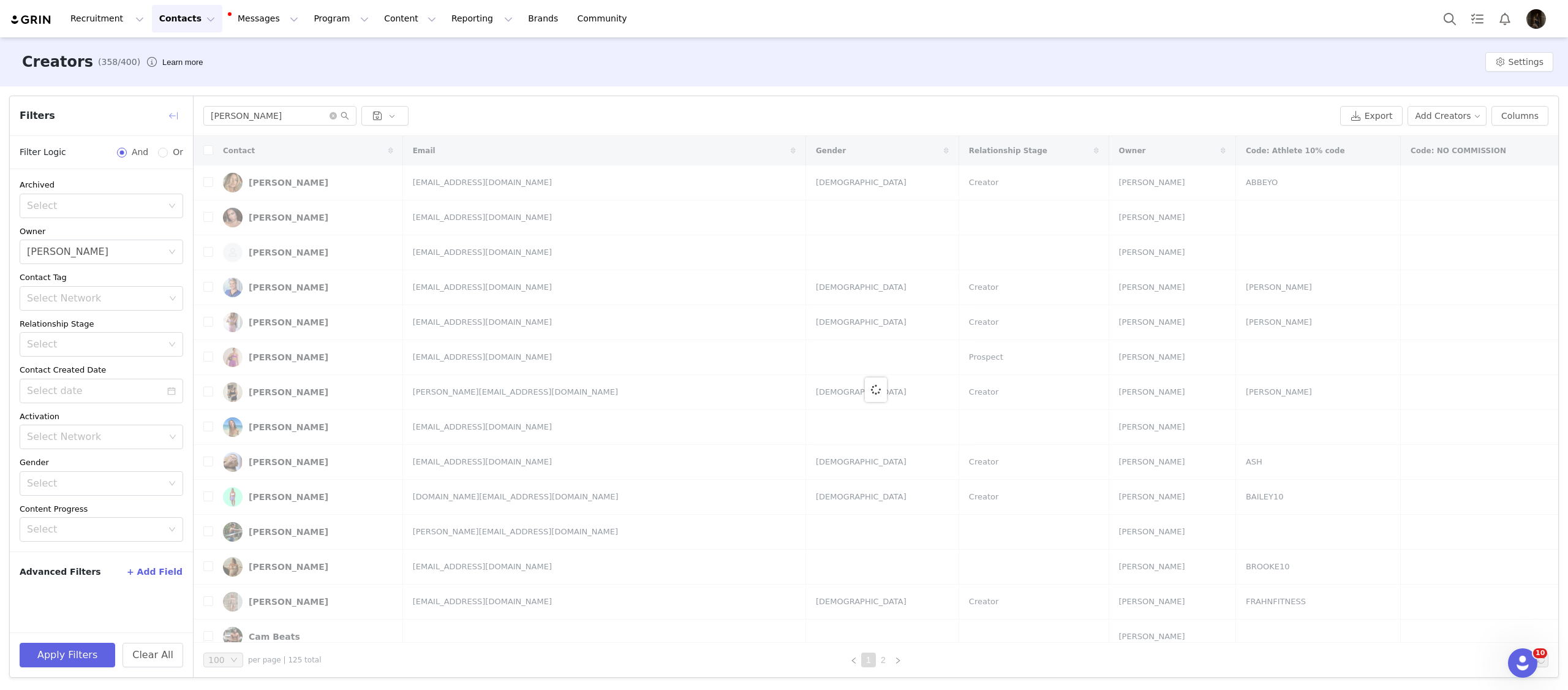
click at [179, 116] on button "button" at bounding box center [173, 116] width 20 height 20
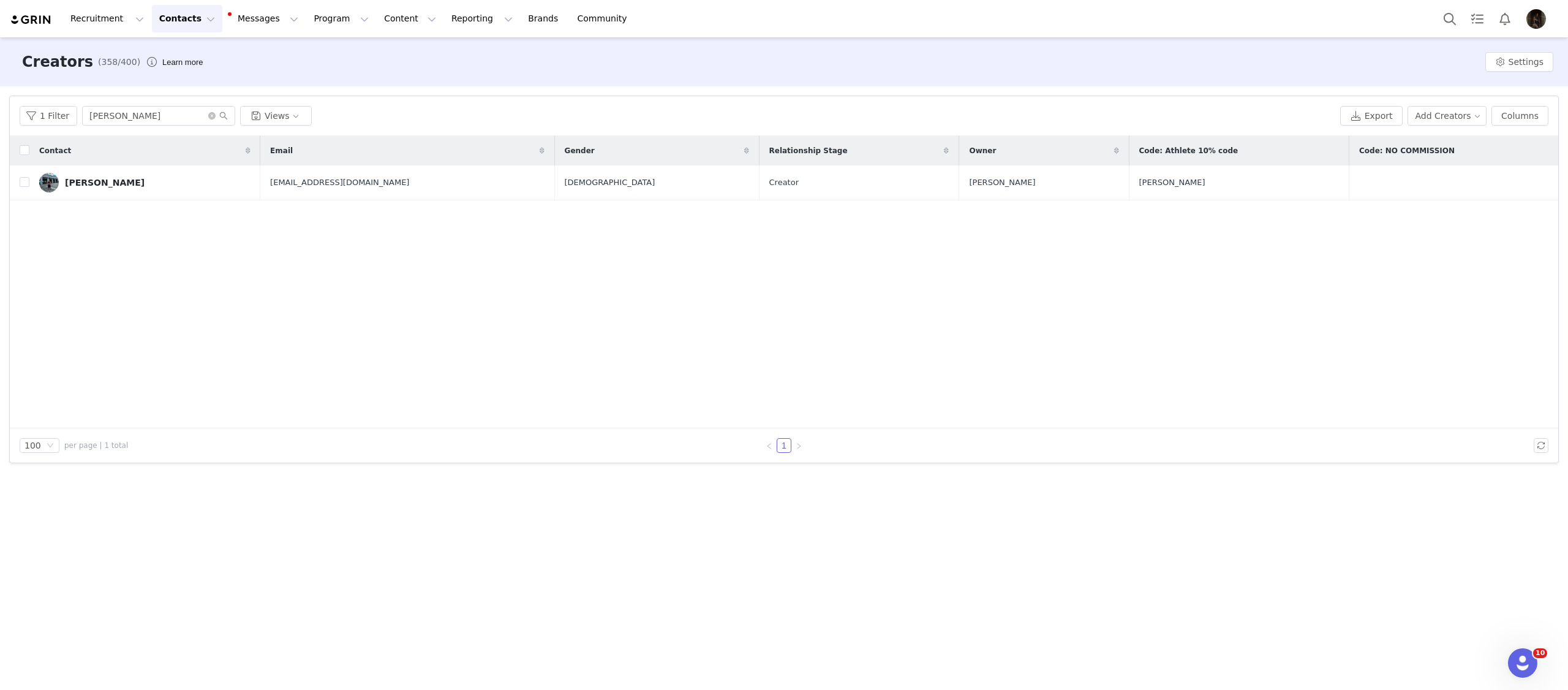
click at [423, 103] on div "1 Filter matthew Views Export Add Creators Columns" at bounding box center [784, 116] width 1548 height 40
click at [377, 15] on button "Content Content" at bounding box center [410, 18] width 67 height 28
click at [329, 25] on button "Program Program" at bounding box center [341, 18] width 70 height 28
click at [329, 54] on p "Activations" at bounding box center [321, 54] width 47 height 13
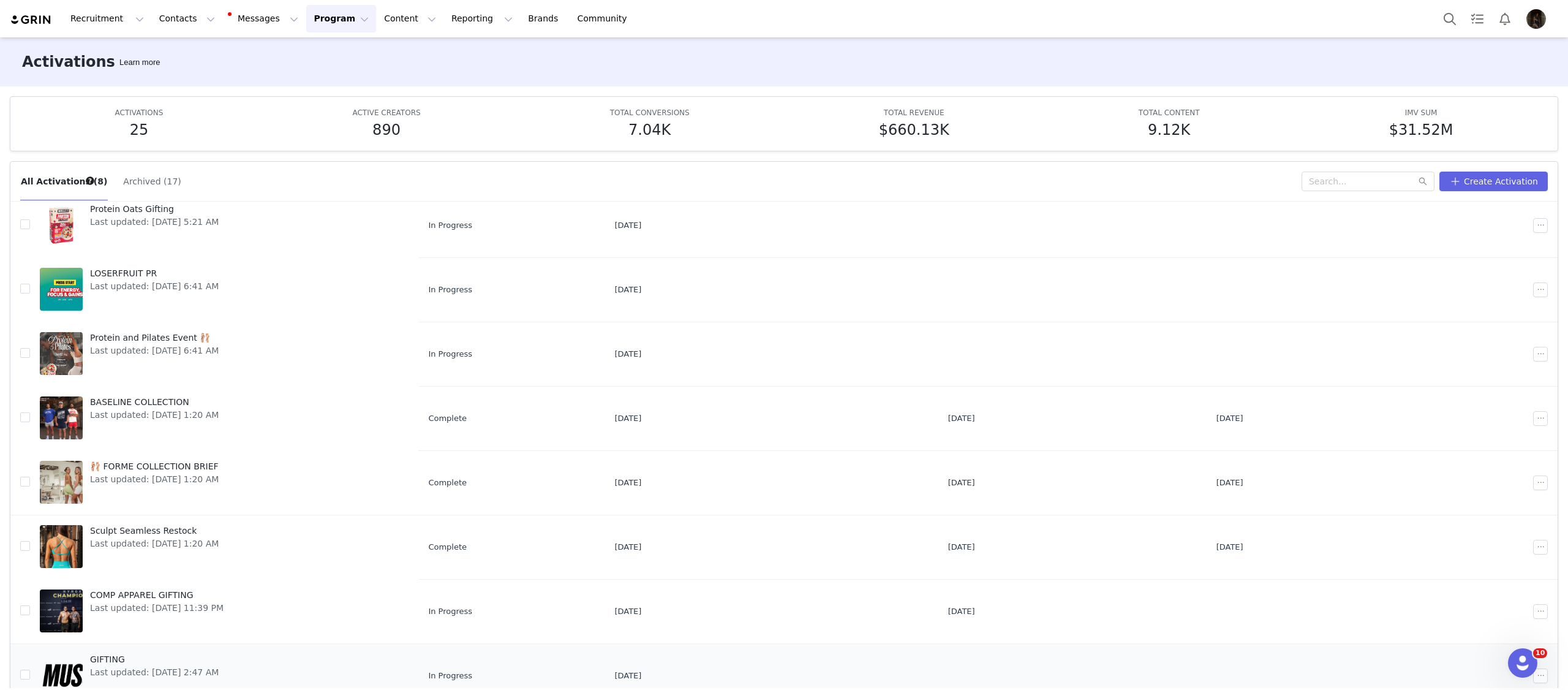
scroll to position [64, 0]
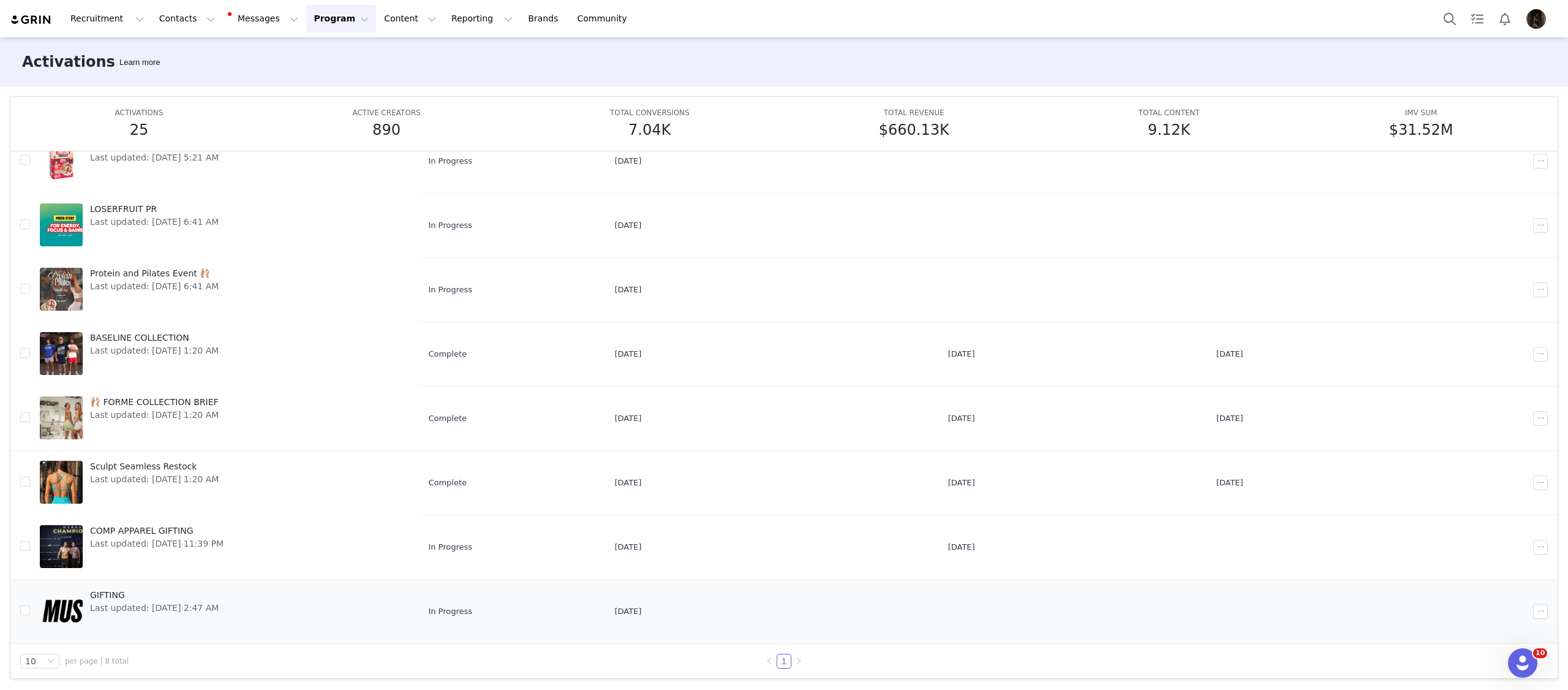
click at [314, 588] on link "GIFTING Last updated: [DATE] 2:47 AM" at bounding box center [224, 611] width 369 height 49
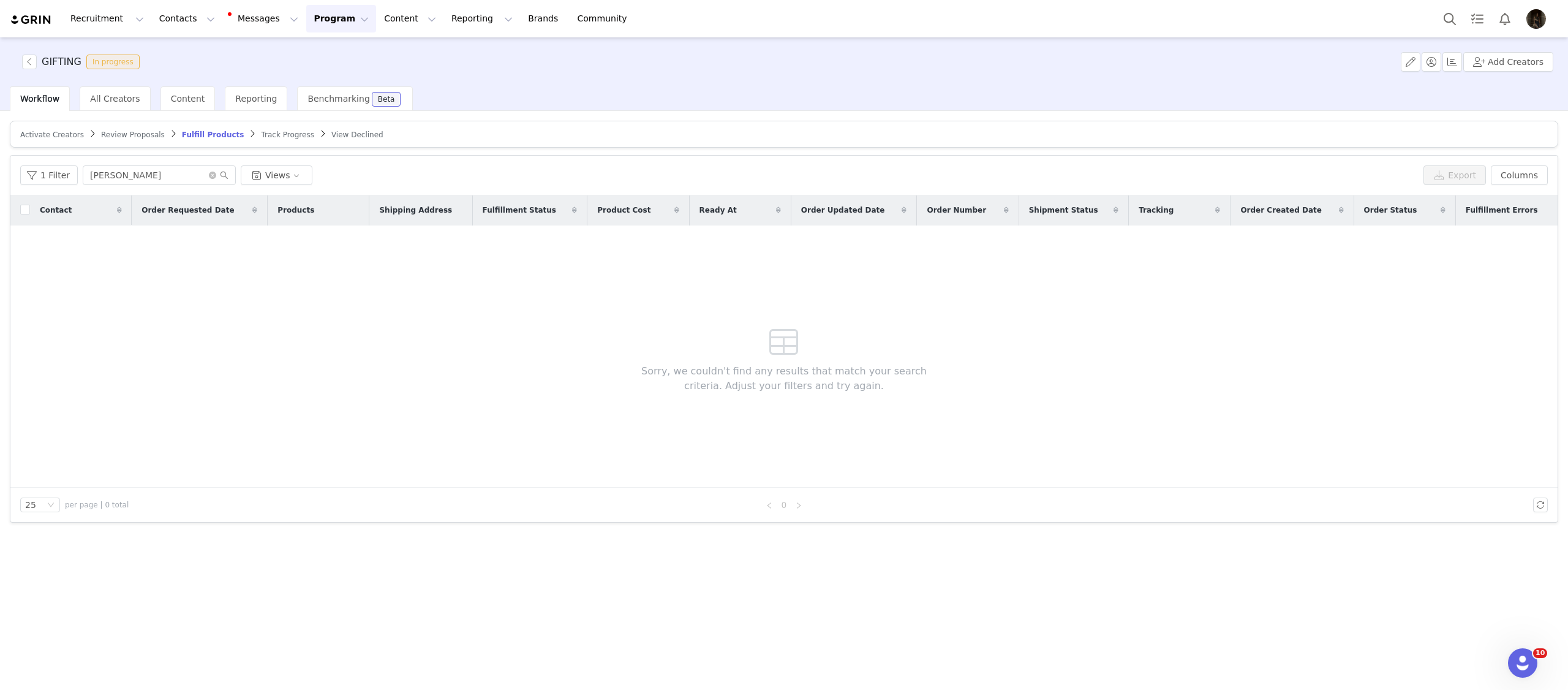
click at [39, 126] on article "Activate Creators Review Proposals Fulfill Products Track Progress View Declined" at bounding box center [784, 134] width 1548 height 27
click at [39, 130] on span "Activate Creators" at bounding box center [52, 135] width 63 height 9
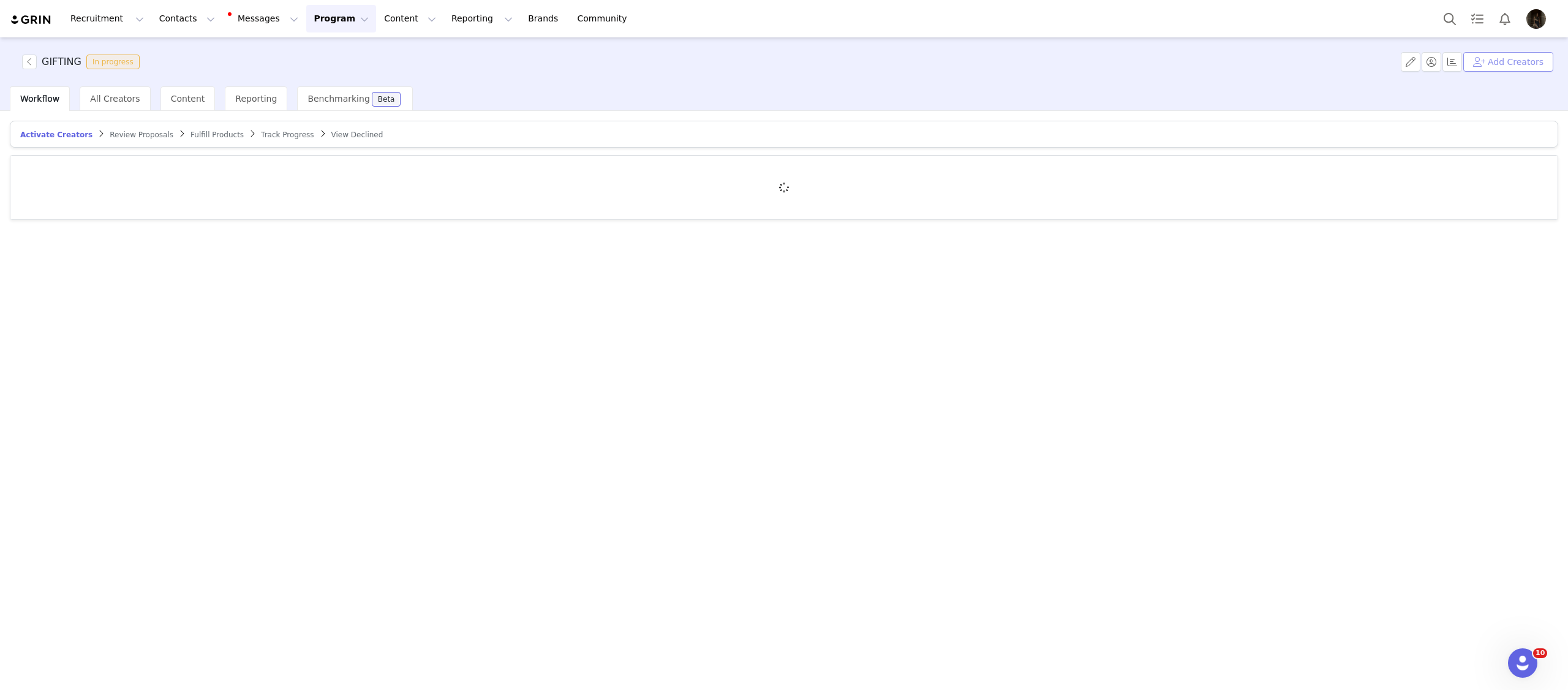
click at [1518, 63] on button "Add Creators" at bounding box center [1508, 62] width 90 height 20
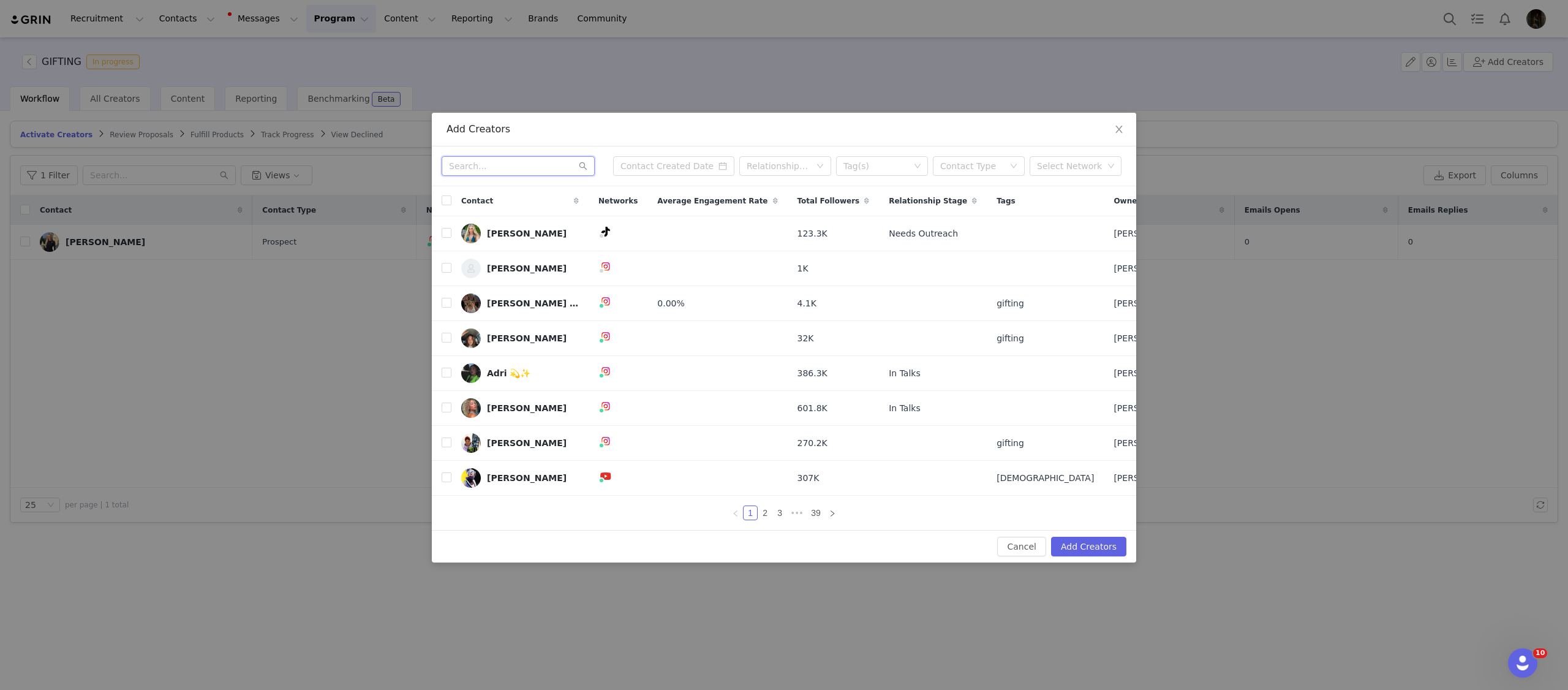
click at [529, 171] on input "text" at bounding box center [517, 166] width 153 height 20
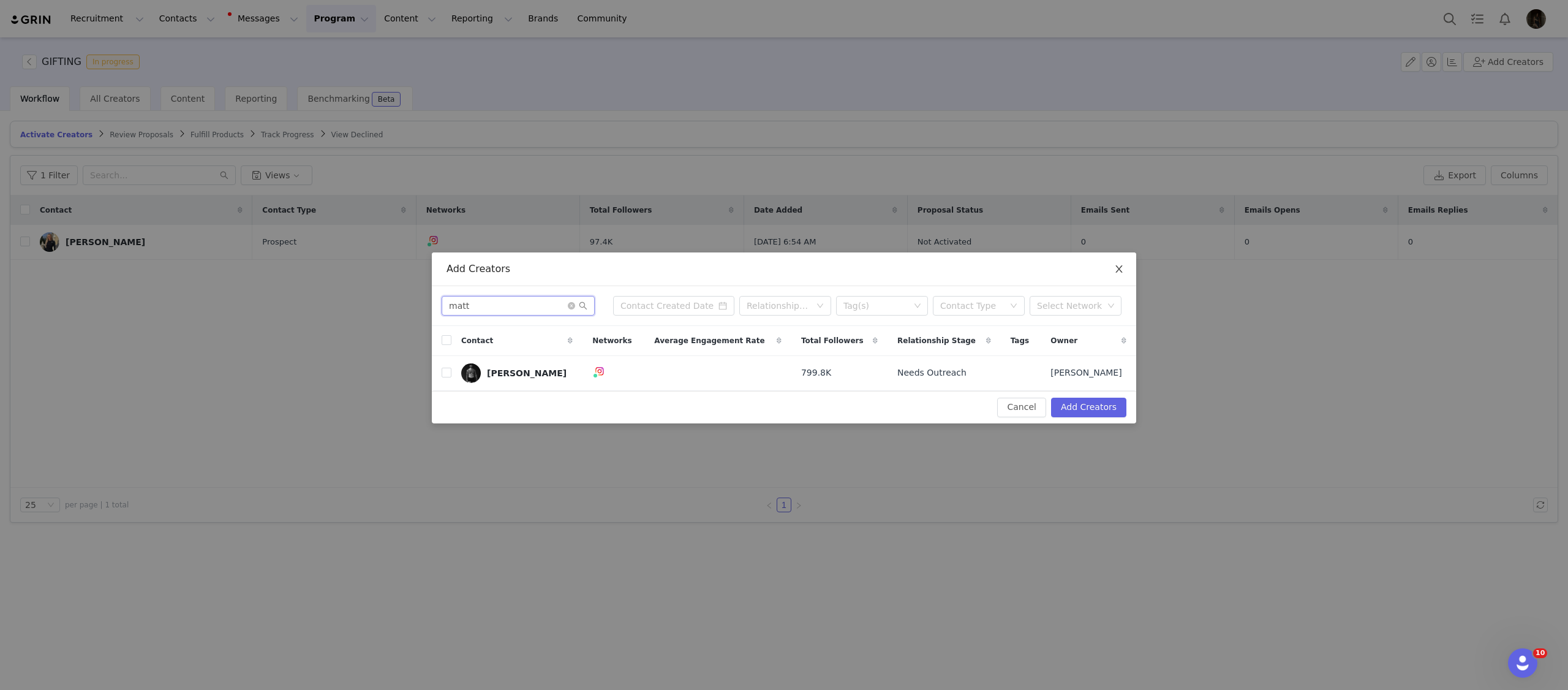
type input "matt"
click at [1125, 270] on span "Close" at bounding box center [1119, 269] width 34 height 34
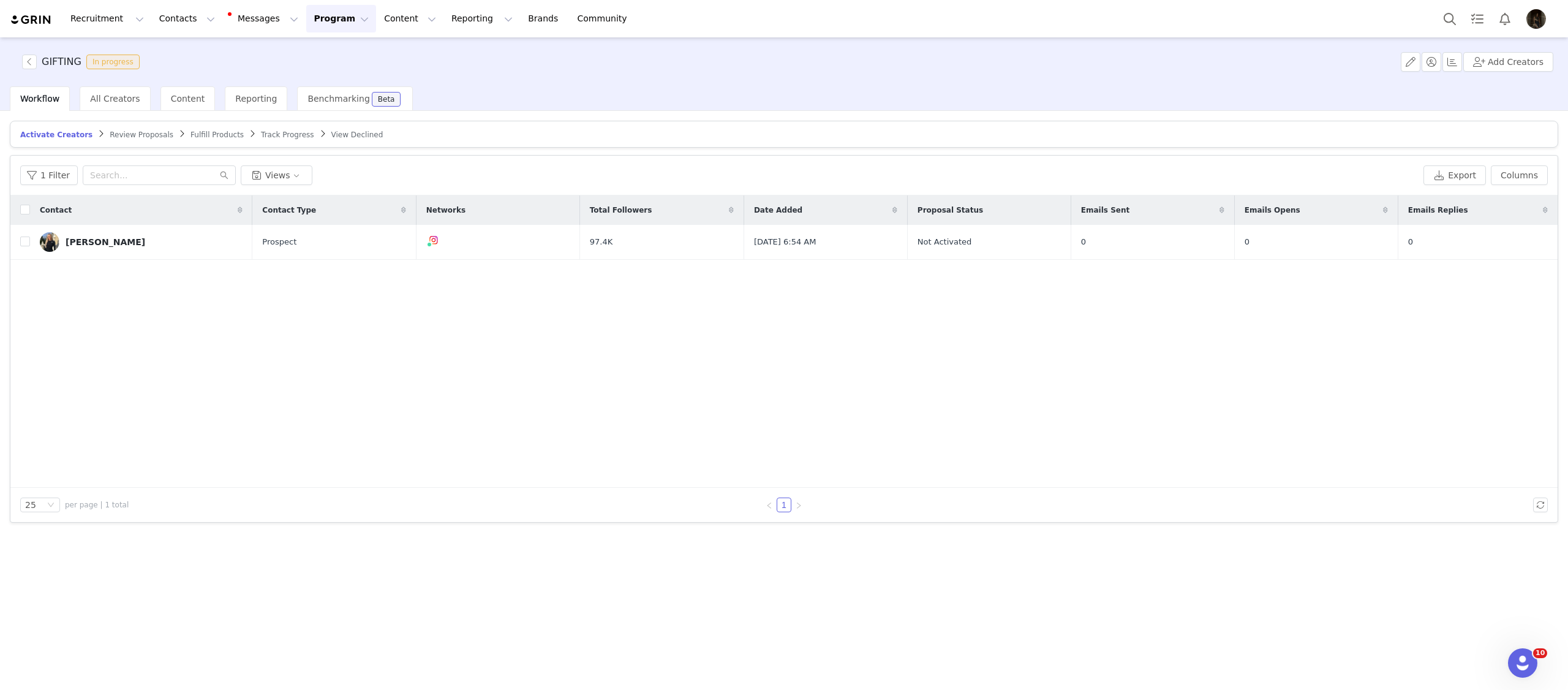
click at [291, 131] on span "Track Progress" at bounding box center [287, 135] width 53 height 9
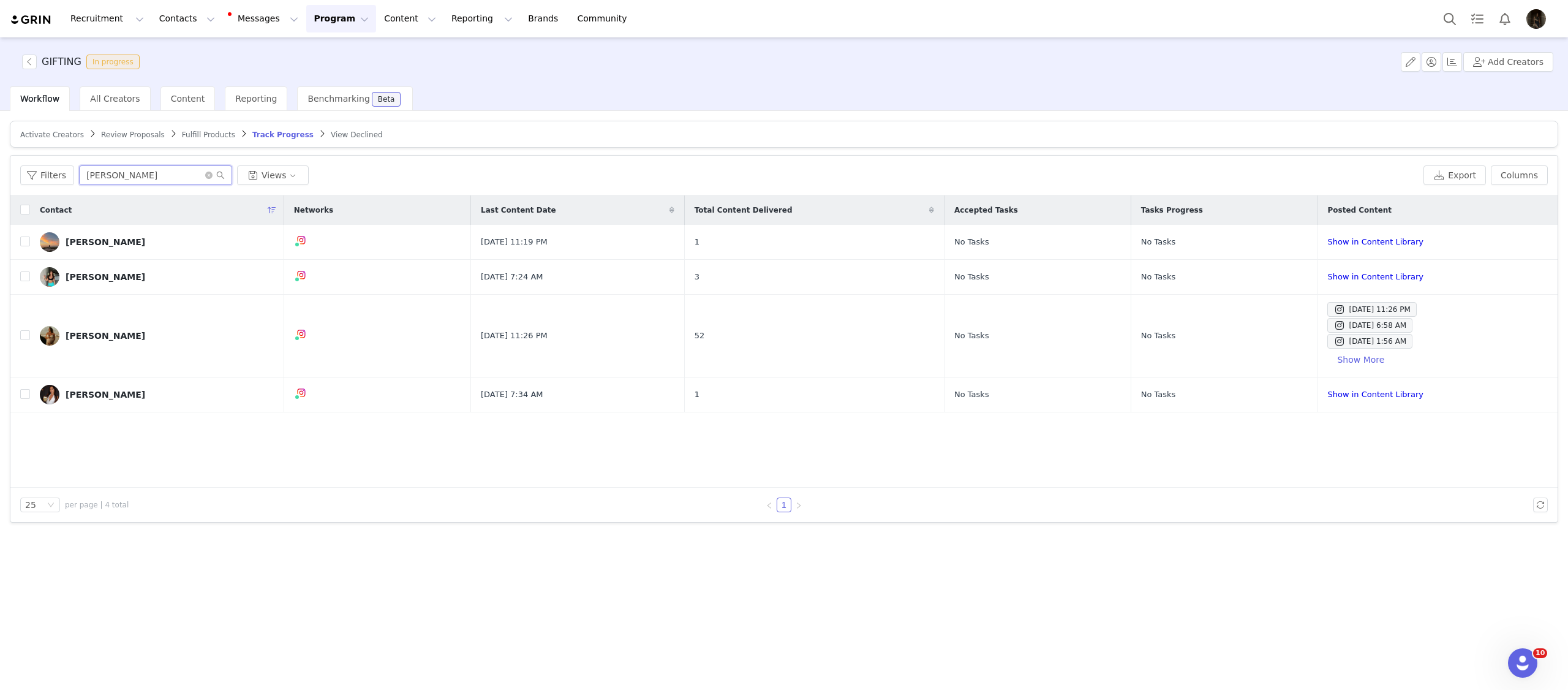
click at [127, 174] on input "brooke" at bounding box center [155, 175] width 153 height 20
type input "a"
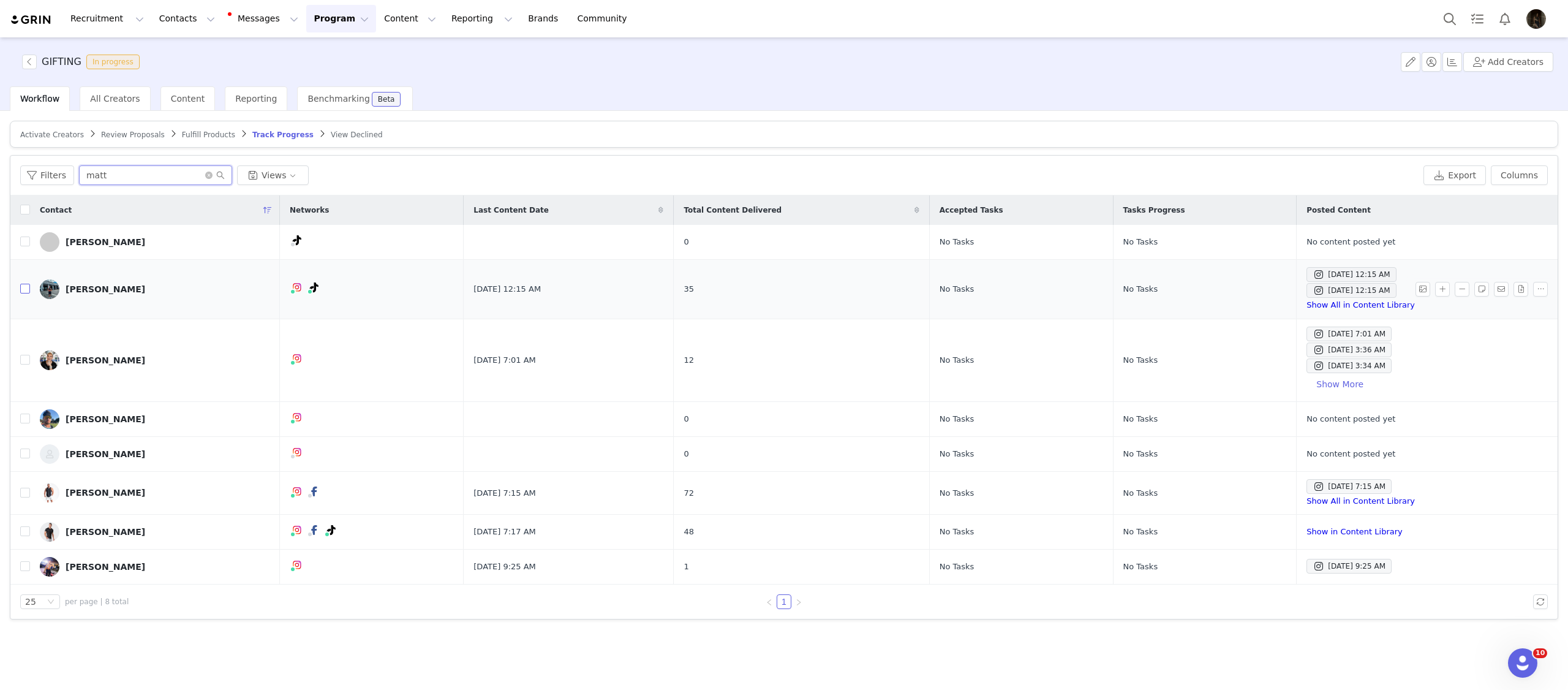
type input "matt"
click at [27, 289] on input "checkbox" at bounding box center [25, 288] width 10 height 10
checkbox input "true"
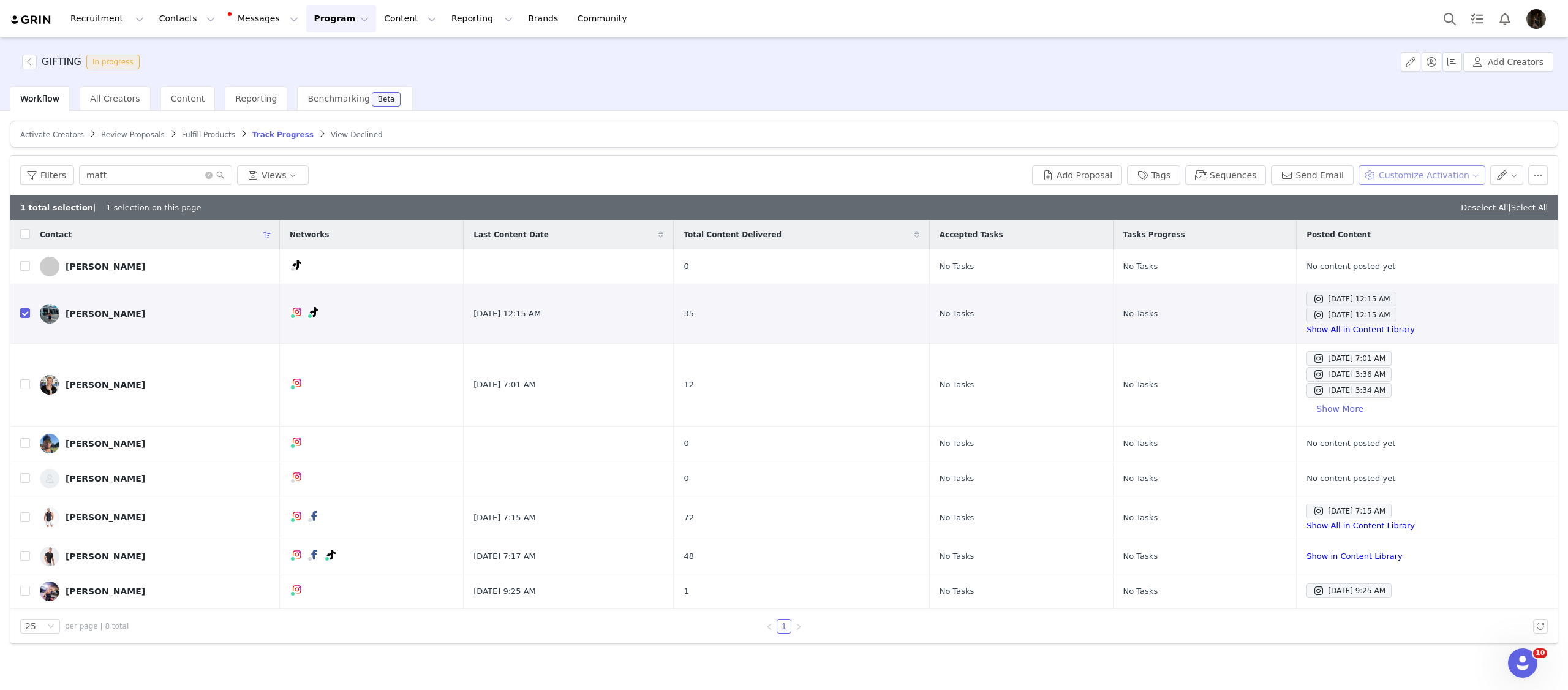
click at [1452, 179] on button "Customize Activation" at bounding box center [1422, 175] width 127 height 20
click at [1388, 206] on span "Edit Product Selection" at bounding box center [1435, 200] width 95 height 13
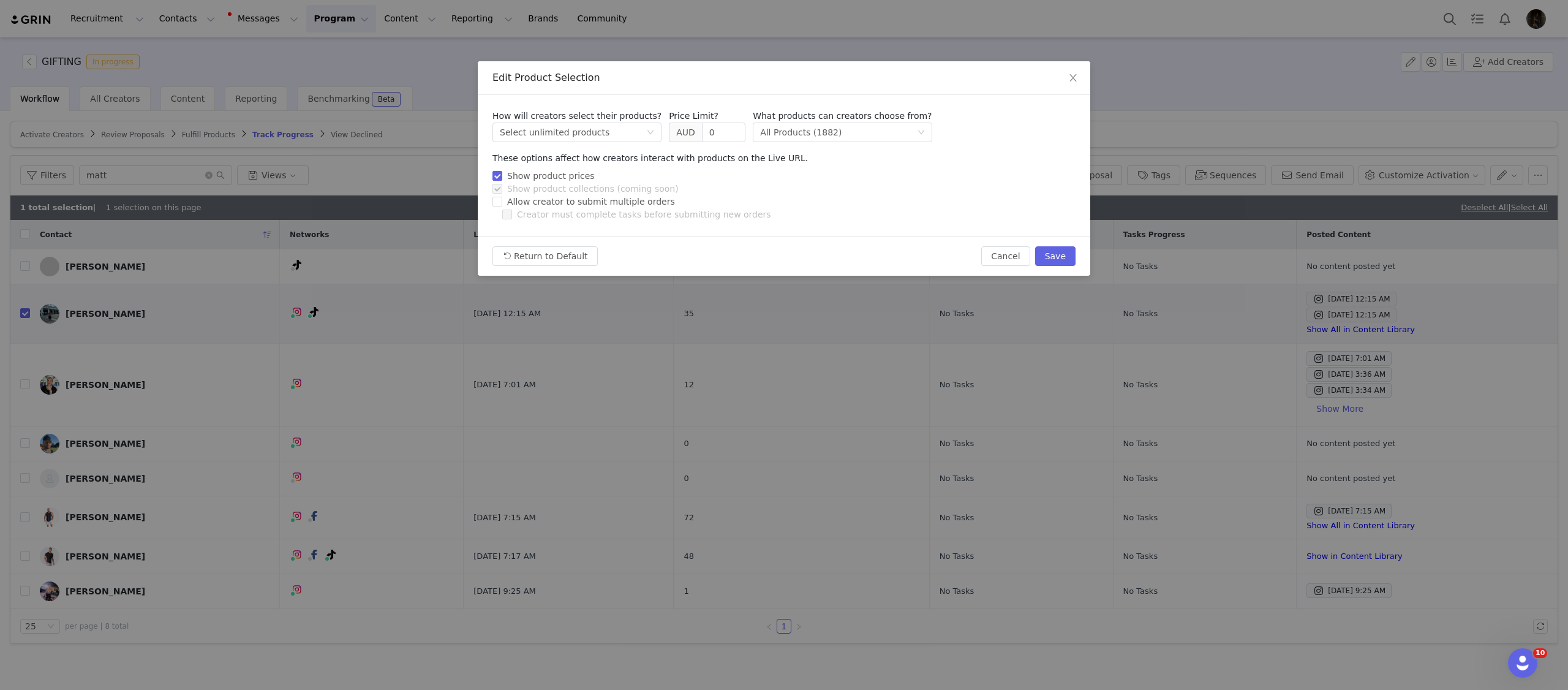
click at [1339, 178] on div "Edit Product Selection How will creators select their products? Select method S…" at bounding box center [784, 345] width 1568 height 690
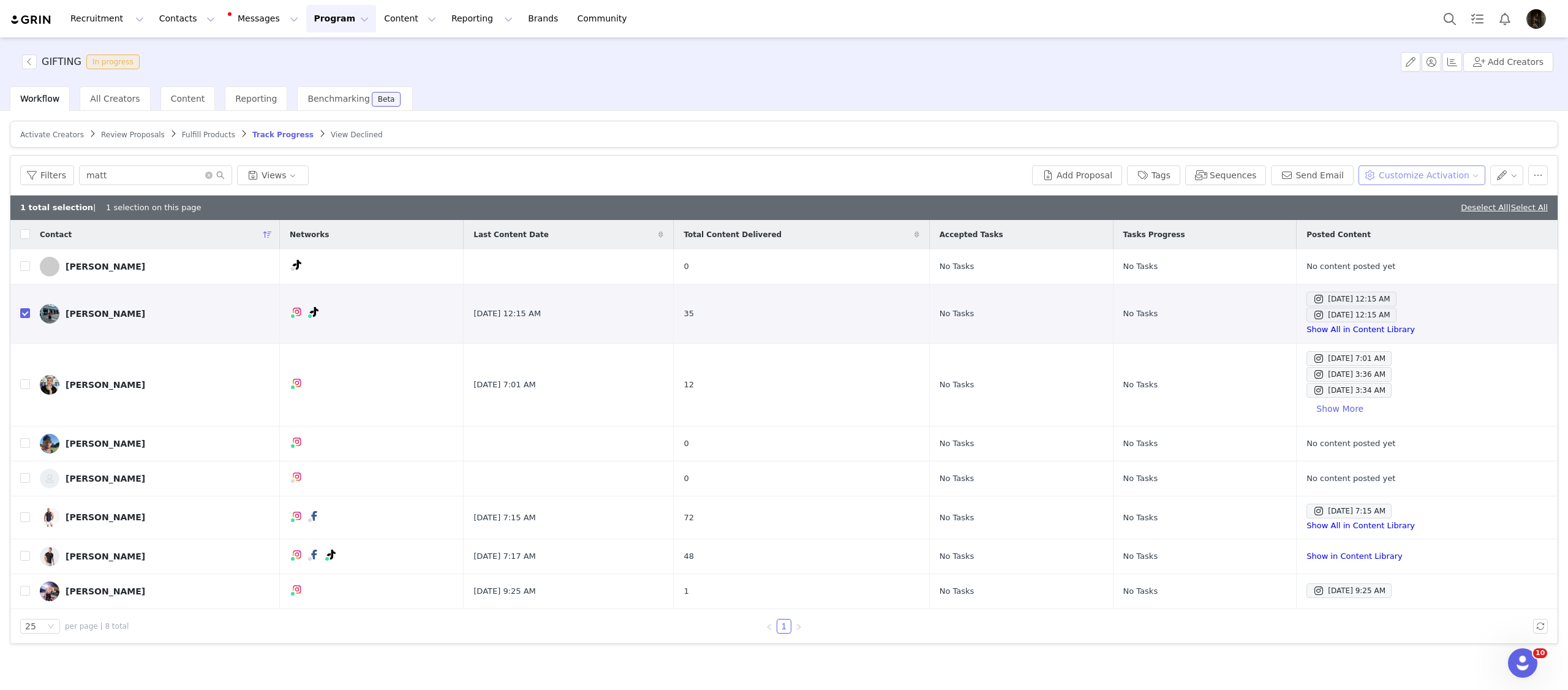
click at [1401, 184] on button "Customize Activation" at bounding box center [1422, 175] width 127 height 20
click at [1394, 233] on span "Add Product Order" at bounding box center [1427, 240] width 79 height 13
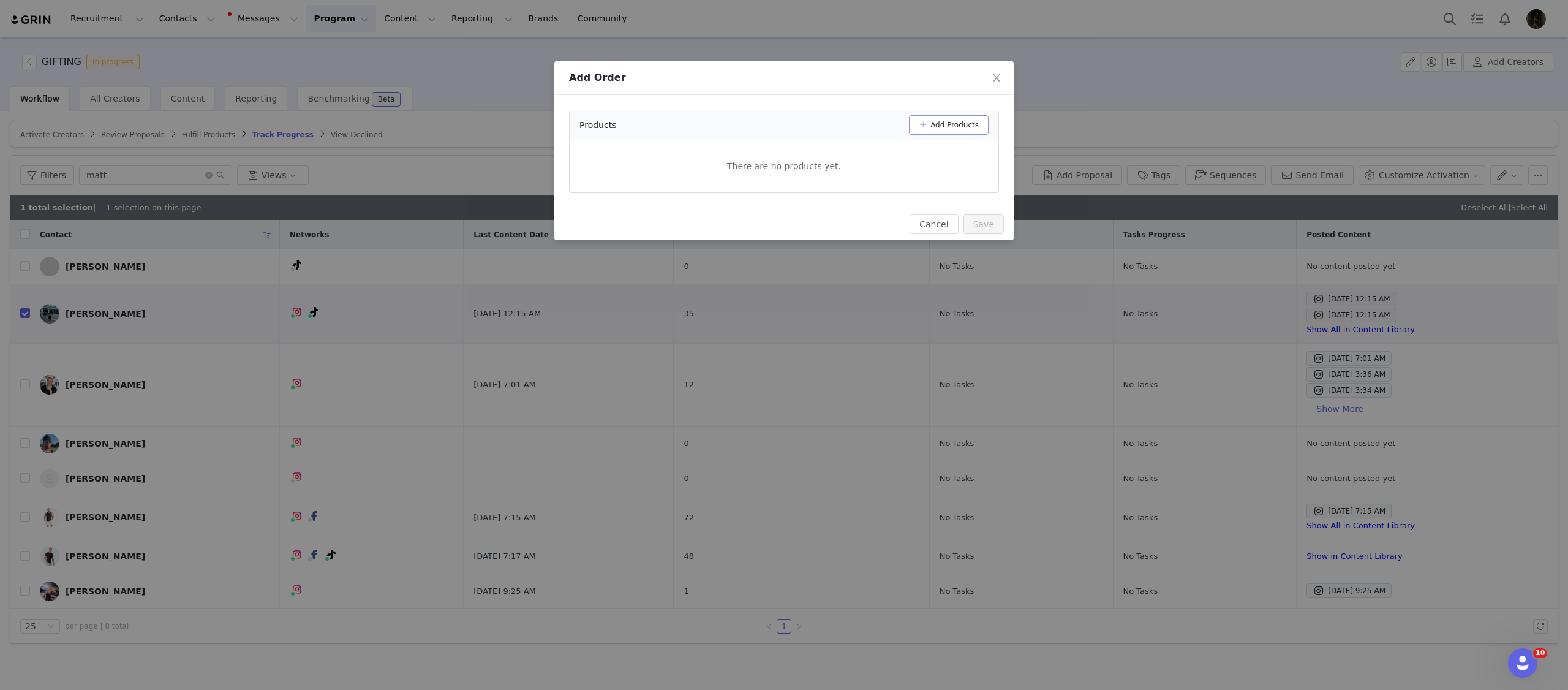
click at [963, 130] on button "Add Products" at bounding box center [948, 125] width 80 height 20
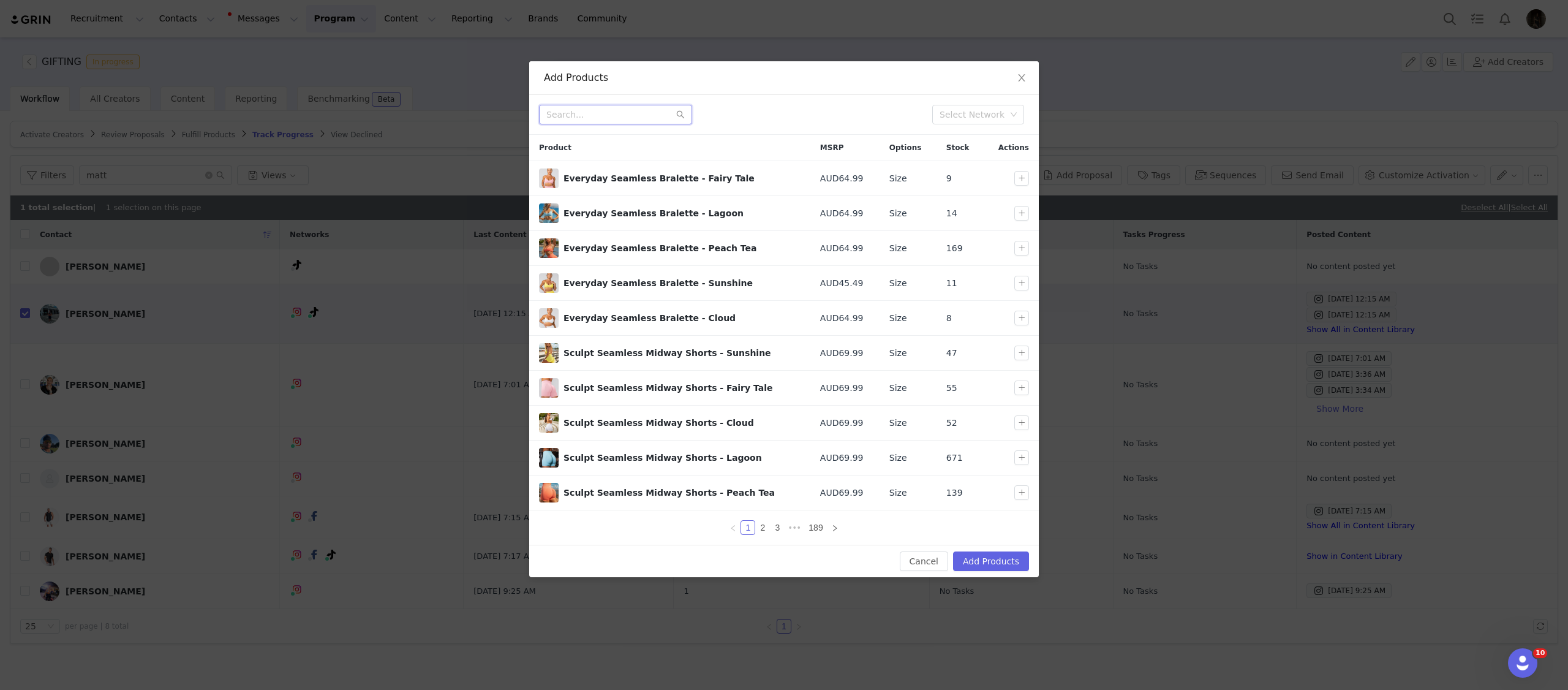
click at [605, 109] on input "text" at bounding box center [615, 114] width 153 height 20
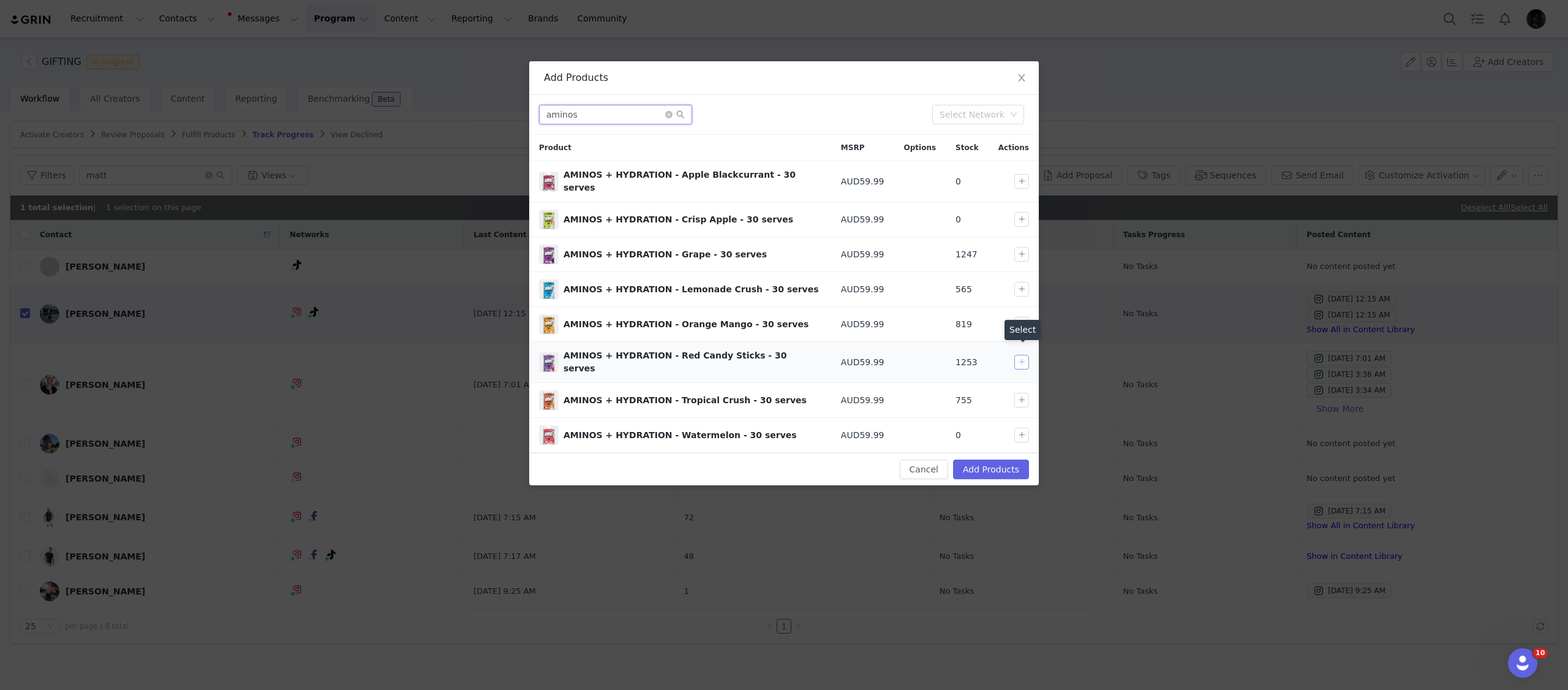
type input "aminos"
click at [1020, 361] on button "button" at bounding box center [1021, 362] width 14 height 14
click at [1019, 358] on button "button" at bounding box center [1021, 362] width 14 height 14
click at [1020, 247] on button "button" at bounding box center [1021, 254] width 14 height 14
click at [1012, 316] on div at bounding box center [1017, 324] width 36 height 14
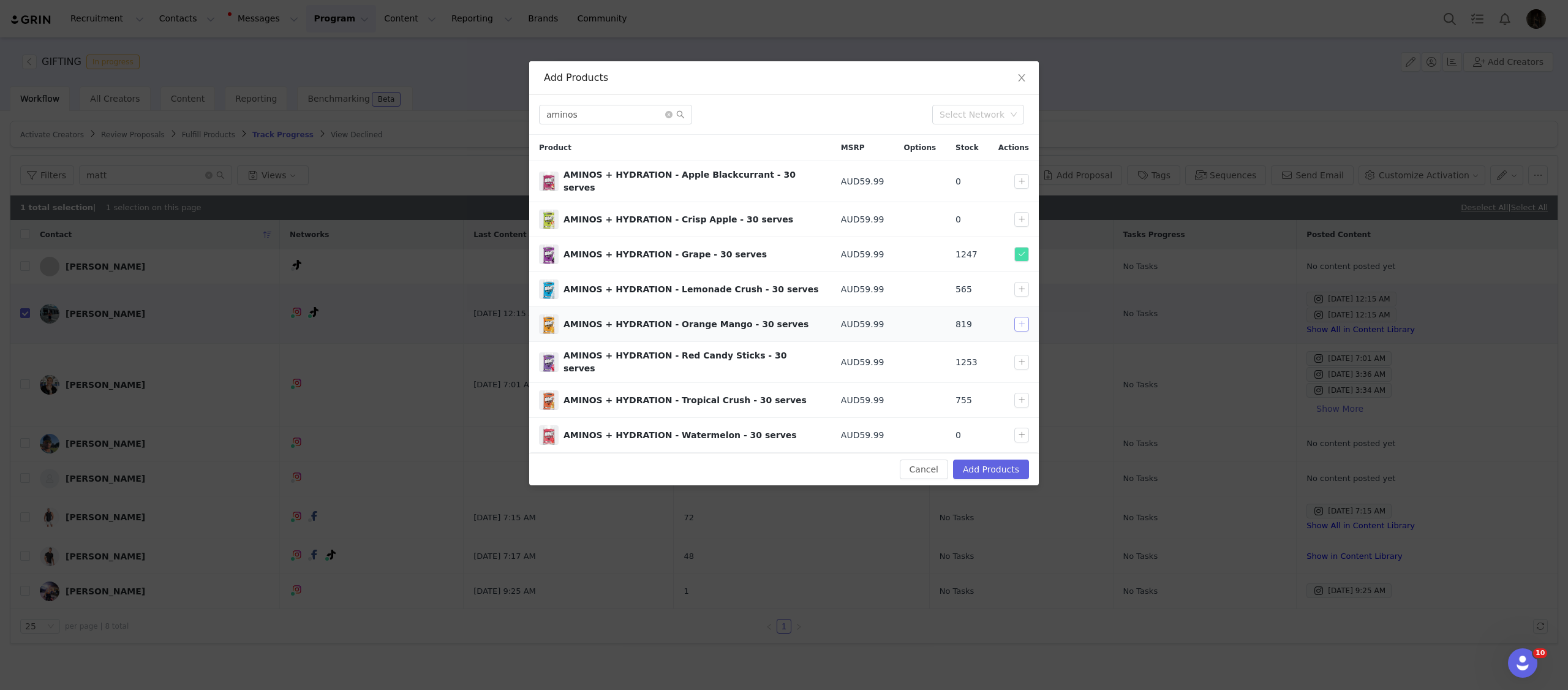
click at [1026, 321] on button "button" at bounding box center [1021, 324] width 14 height 14
click at [993, 464] on button "Add Products" at bounding box center [991, 469] width 76 height 20
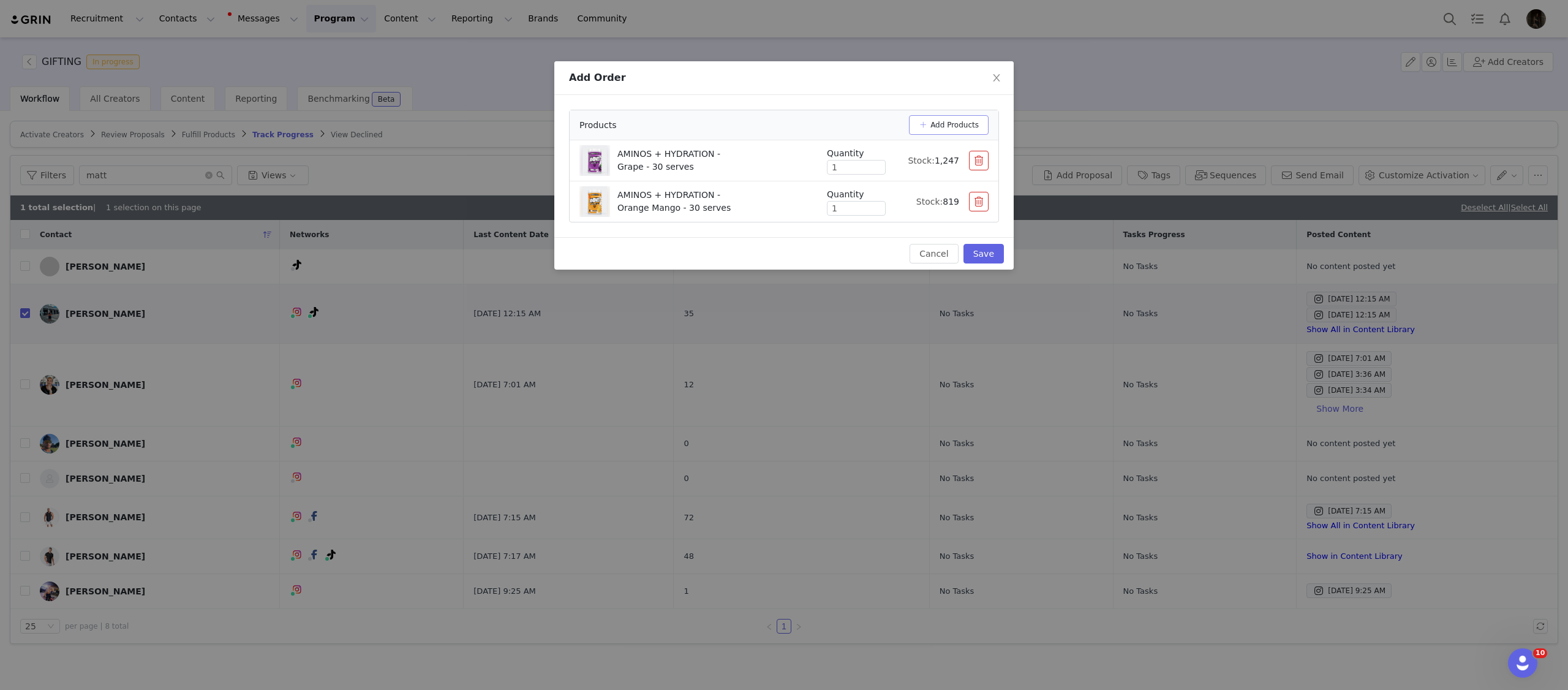
click at [945, 122] on button "Add Products" at bounding box center [948, 125] width 80 height 20
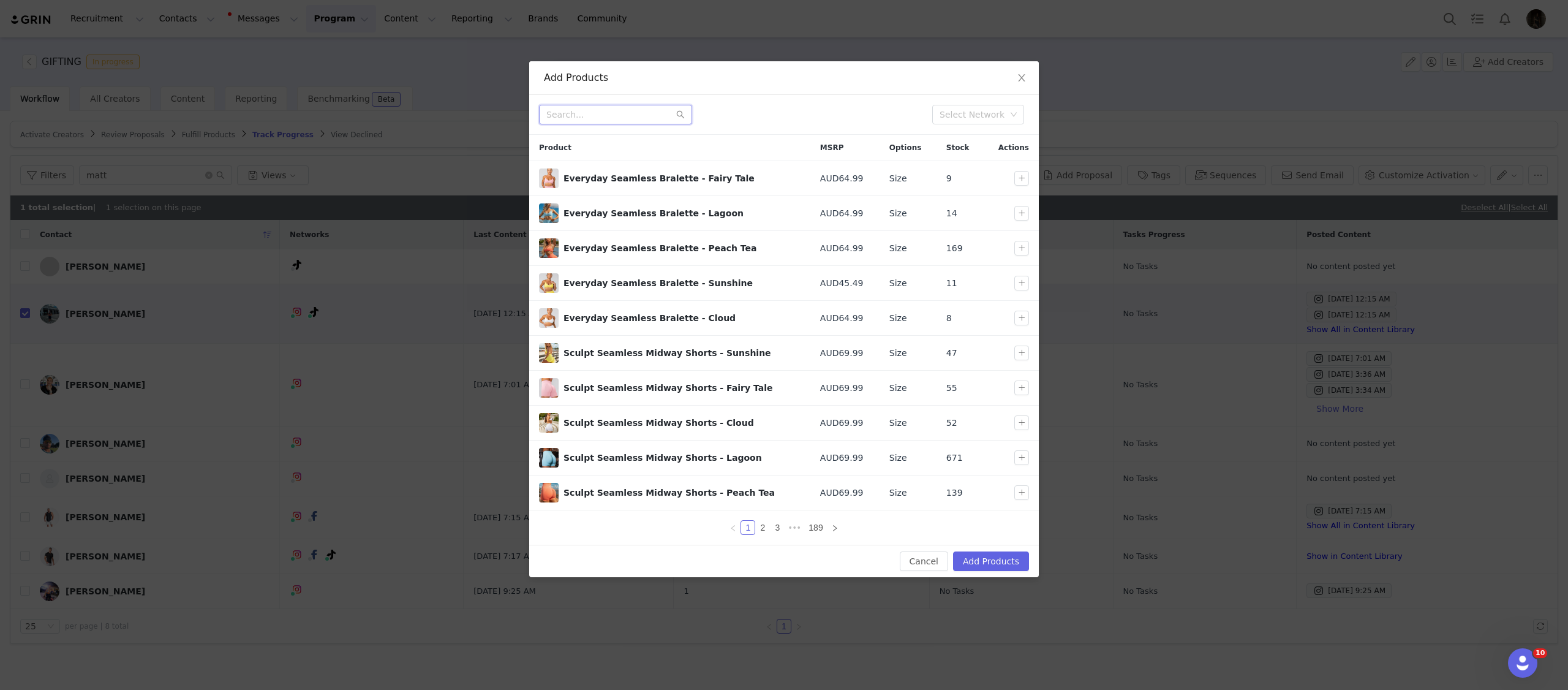
click at [600, 115] on input "text" at bounding box center [615, 114] width 153 height 20
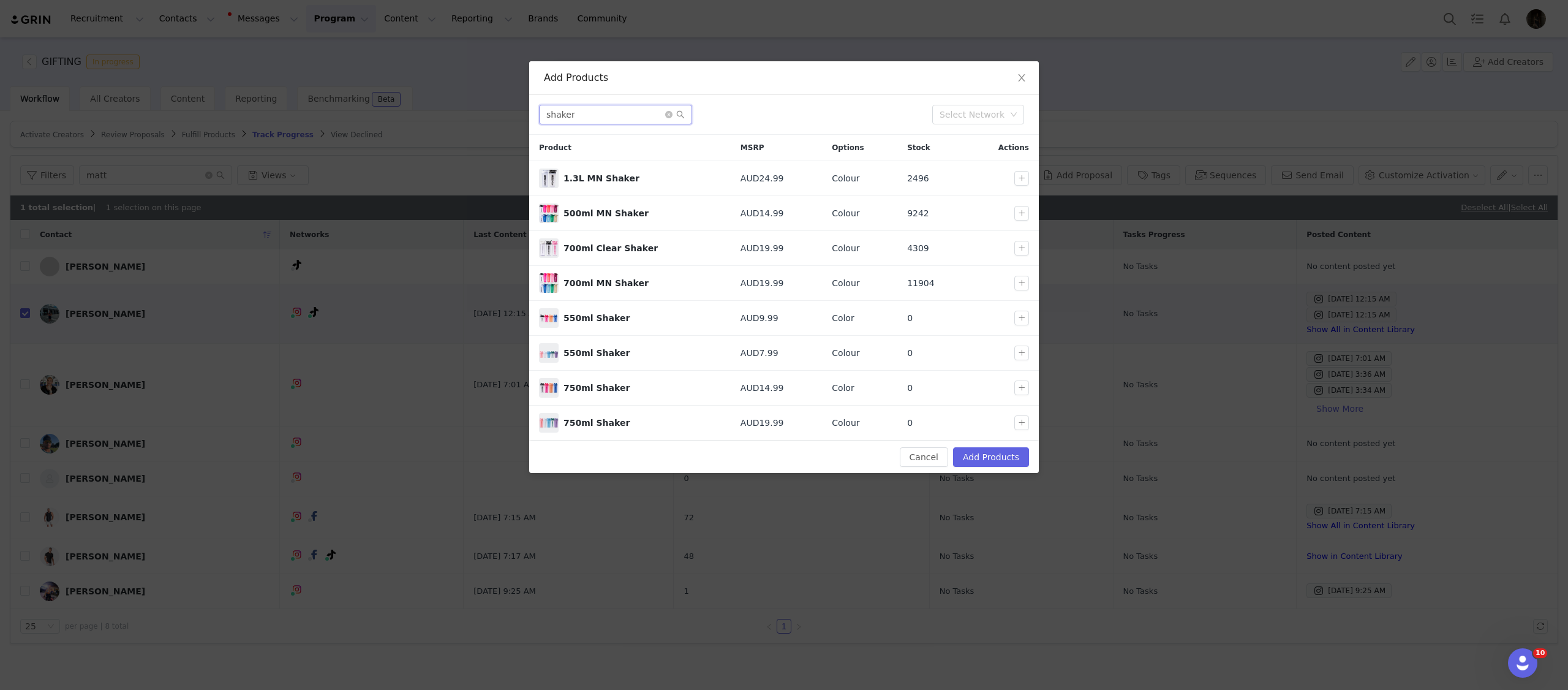
type input "shaker"
click at [1023, 283] on button "button" at bounding box center [1021, 283] width 14 height 14
click at [994, 450] on button "Add Products" at bounding box center [991, 457] width 76 height 20
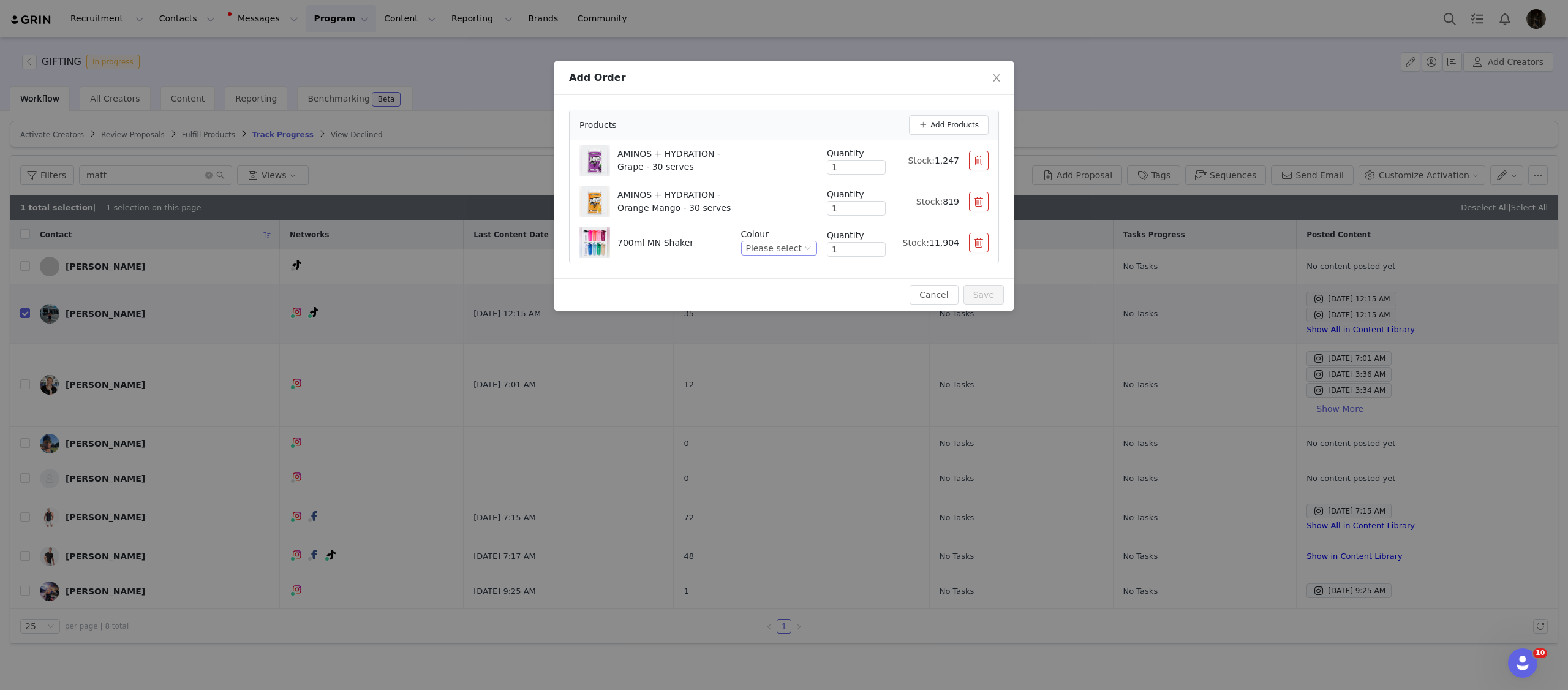
click at [790, 247] on div "Please select" at bounding box center [774, 248] width 55 height 13
click at [770, 295] on li "White / Black" at bounding box center [781, 290] width 73 height 20
click at [856, 250] on input "1" at bounding box center [856, 248] width 57 height 13
type input "2"
click at [986, 293] on button "Save" at bounding box center [983, 295] width 40 height 20
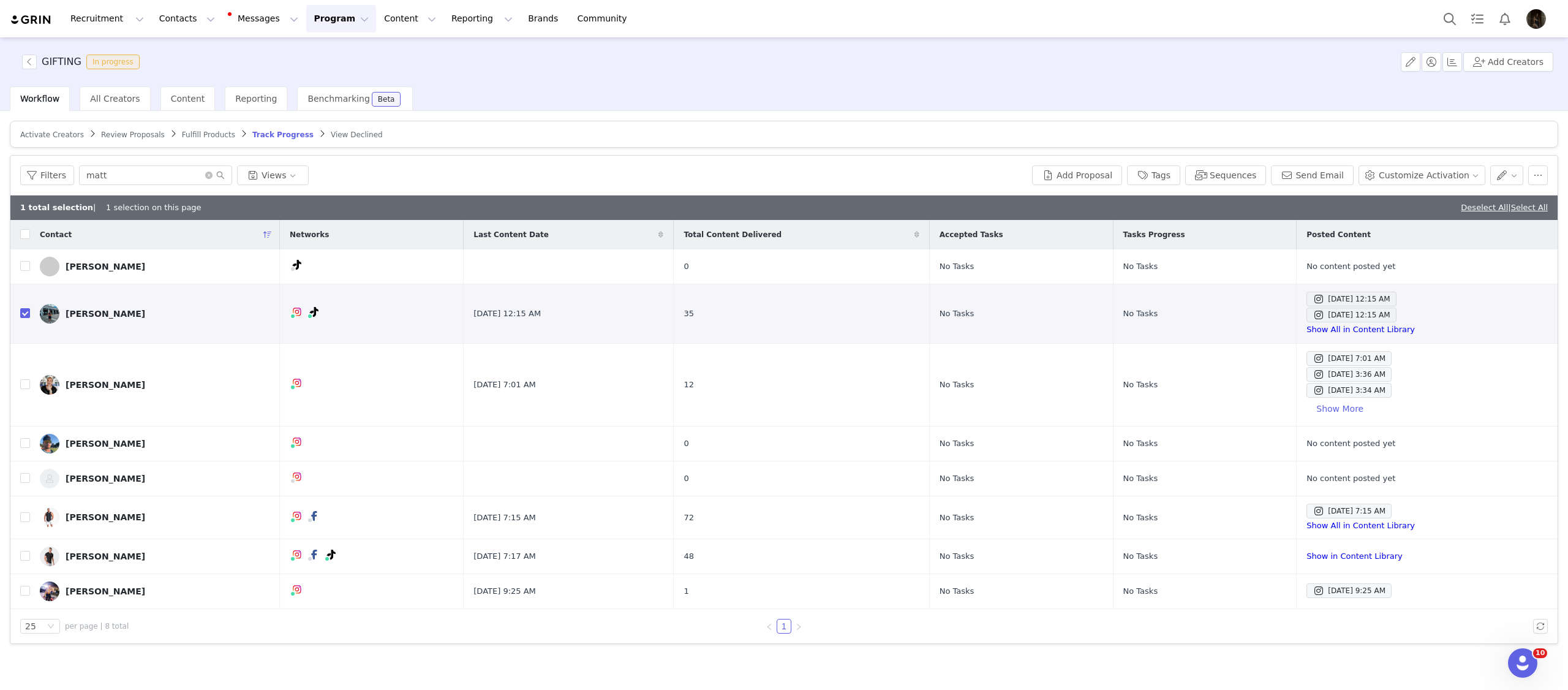
click at [153, 133] on span "Review Proposals" at bounding box center [132, 135] width 63 height 9
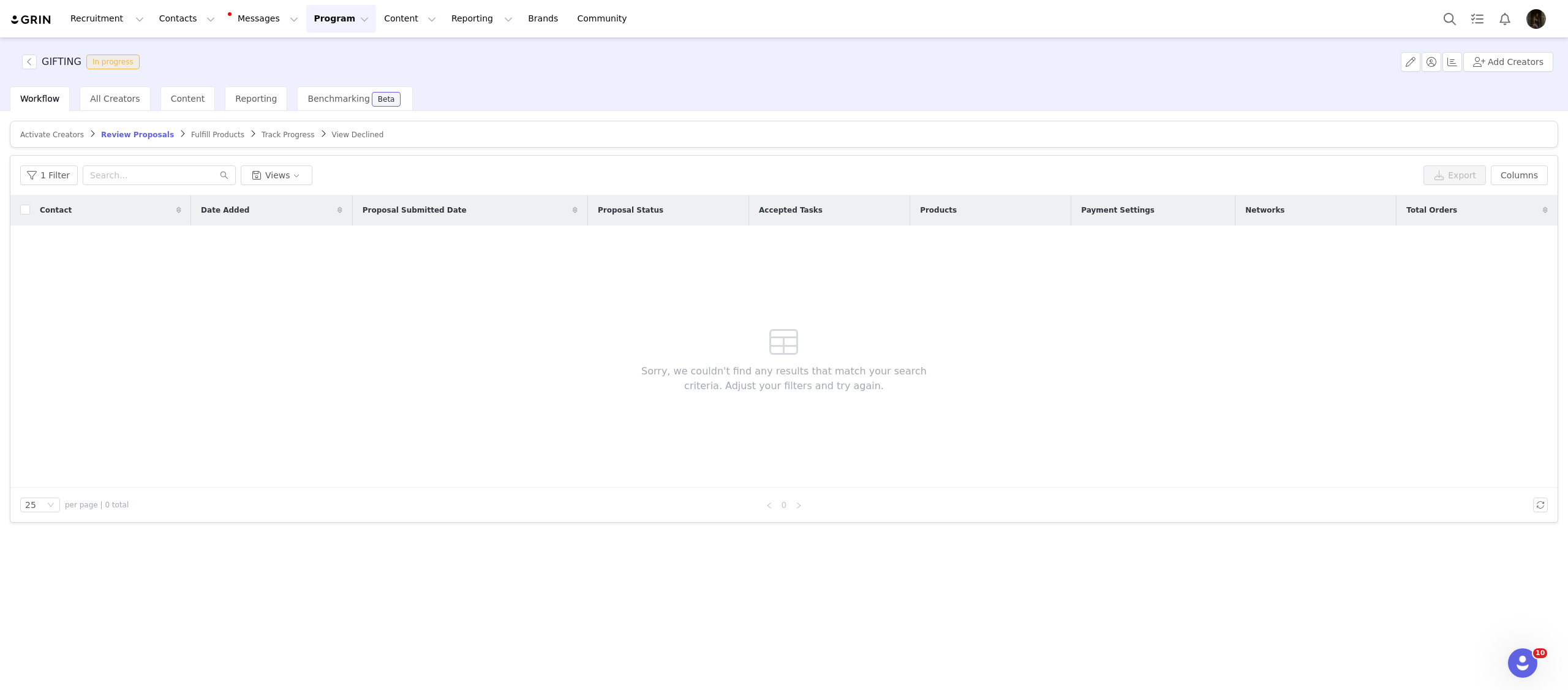
click at [197, 133] on span "Fulfill Products" at bounding box center [218, 135] width 54 height 9
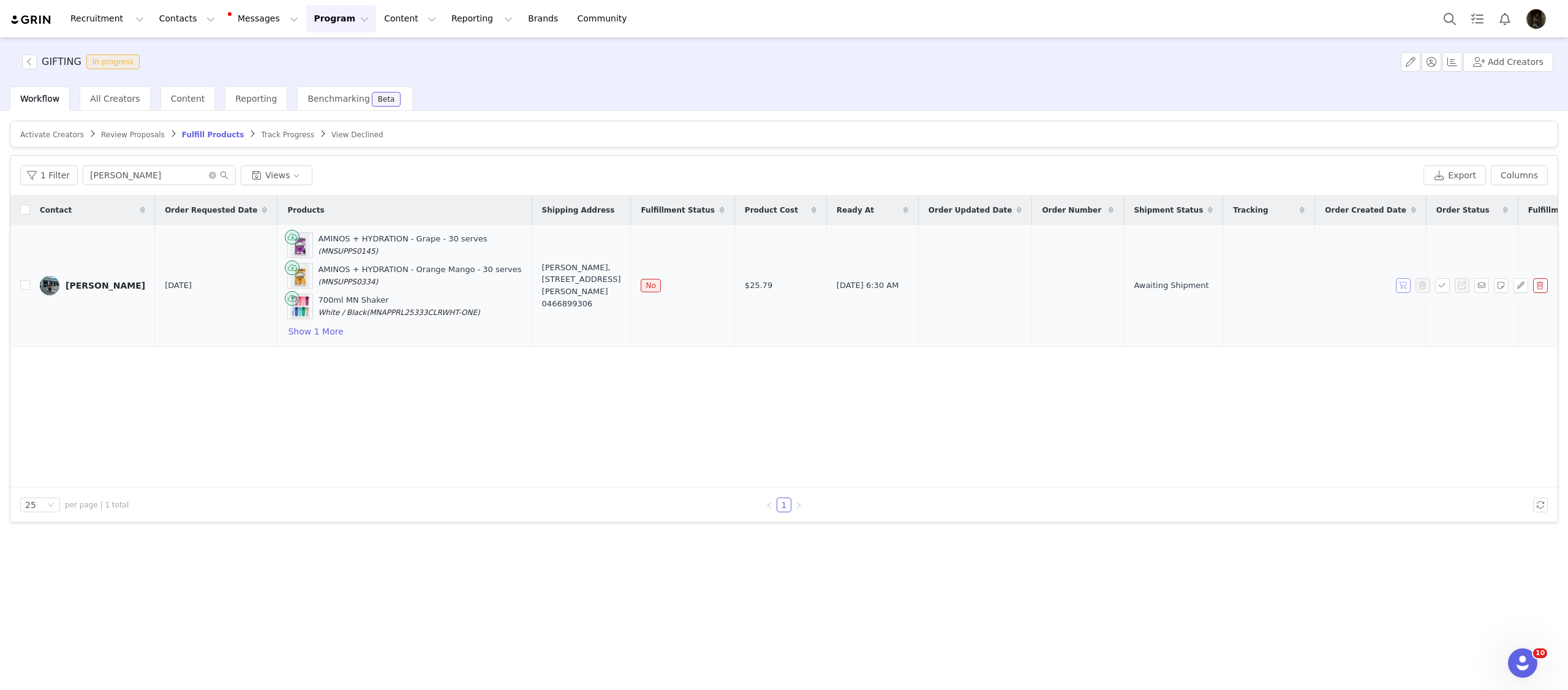
click at [1406, 291] on button "button" at bounding box center [1403, 285] width 14 height 14
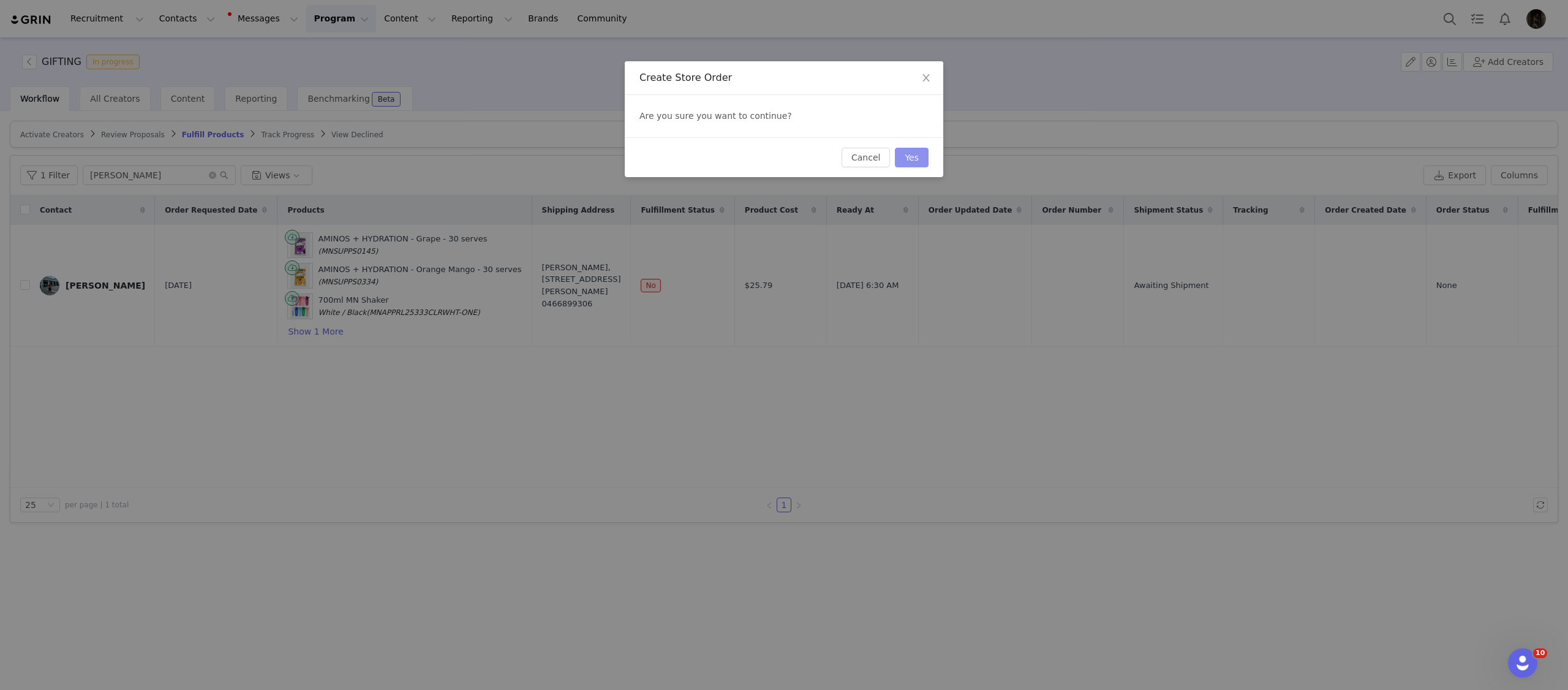
click at [910, 152] on button "Yes" at bounding box center [912, 157] width 34 height 20
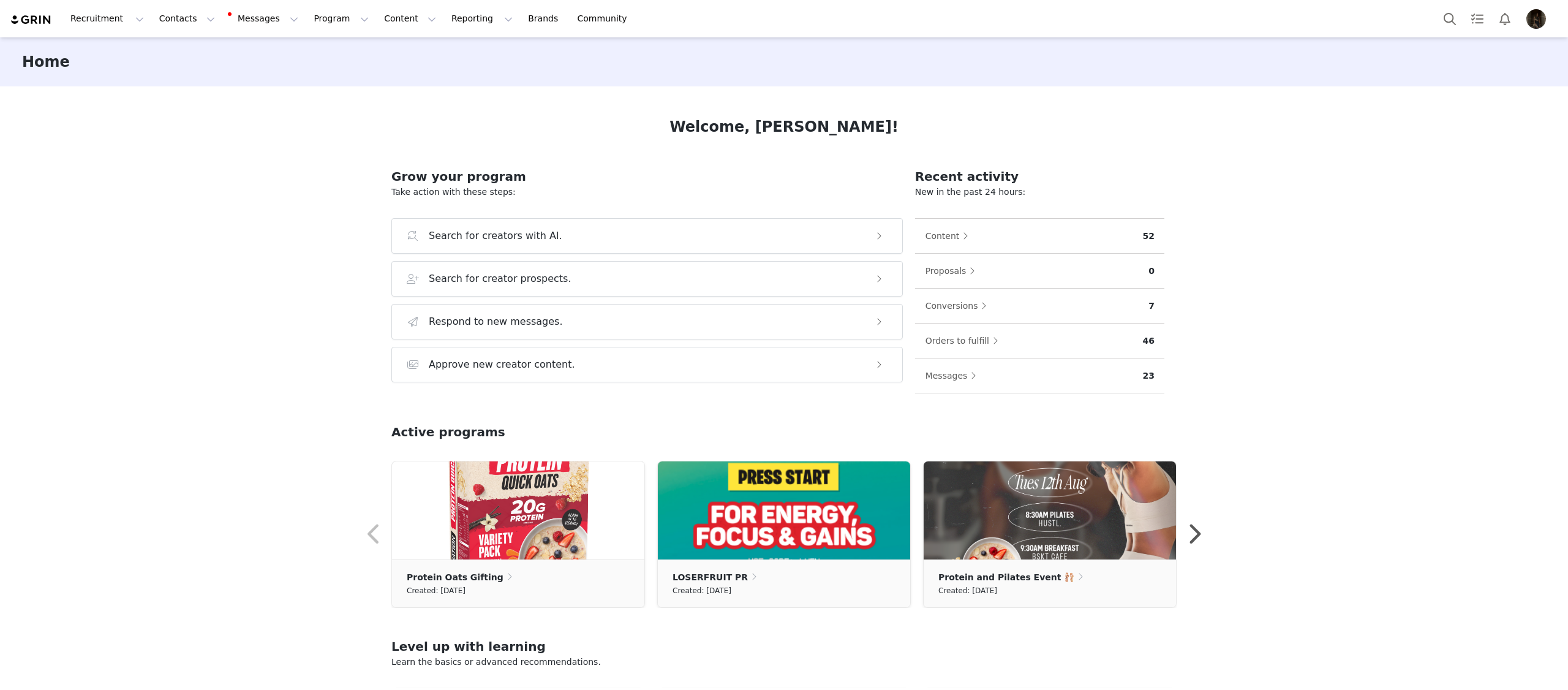
drag, startPoint x: 557, startPoint y: 120, endPoint x: 542, endPoint y: 121, distance: 15.0
click at [556, 120] on div "Welcome, [PERSON_NAME]!" at bounding box center [784, 127] width 785 height 22
click at [186, 29] on button "Contacts Contacts" at bounding box center [187, 18] width 71 height 28
click at [184, 46] on link "Creators" at bounding box center [191, 54] width 96 height 22
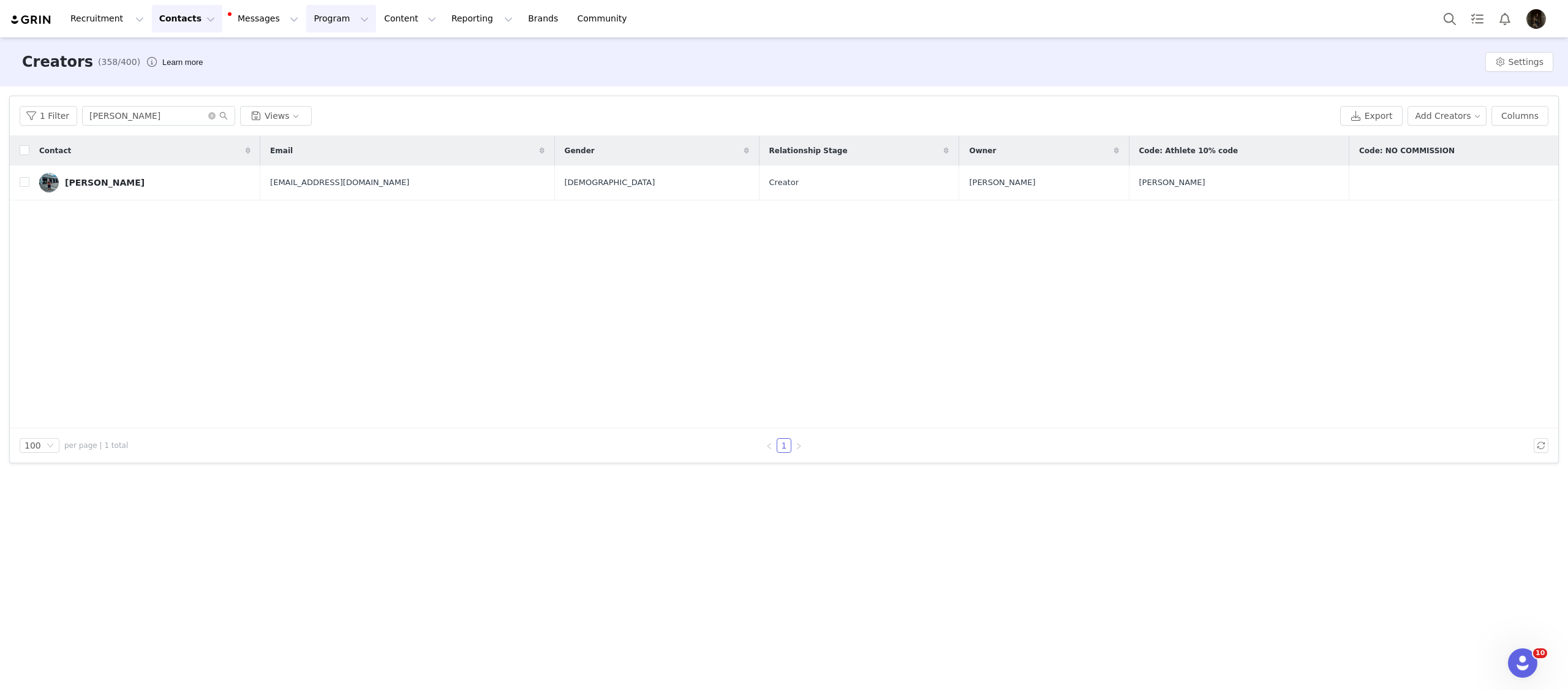
click at [306, 26] on button "Program Program" at bounding box center [341, 18] width 70 height 28
click at [315, 72] on p "Partnerships" at bounding box center [324, 77] width 54 height 13
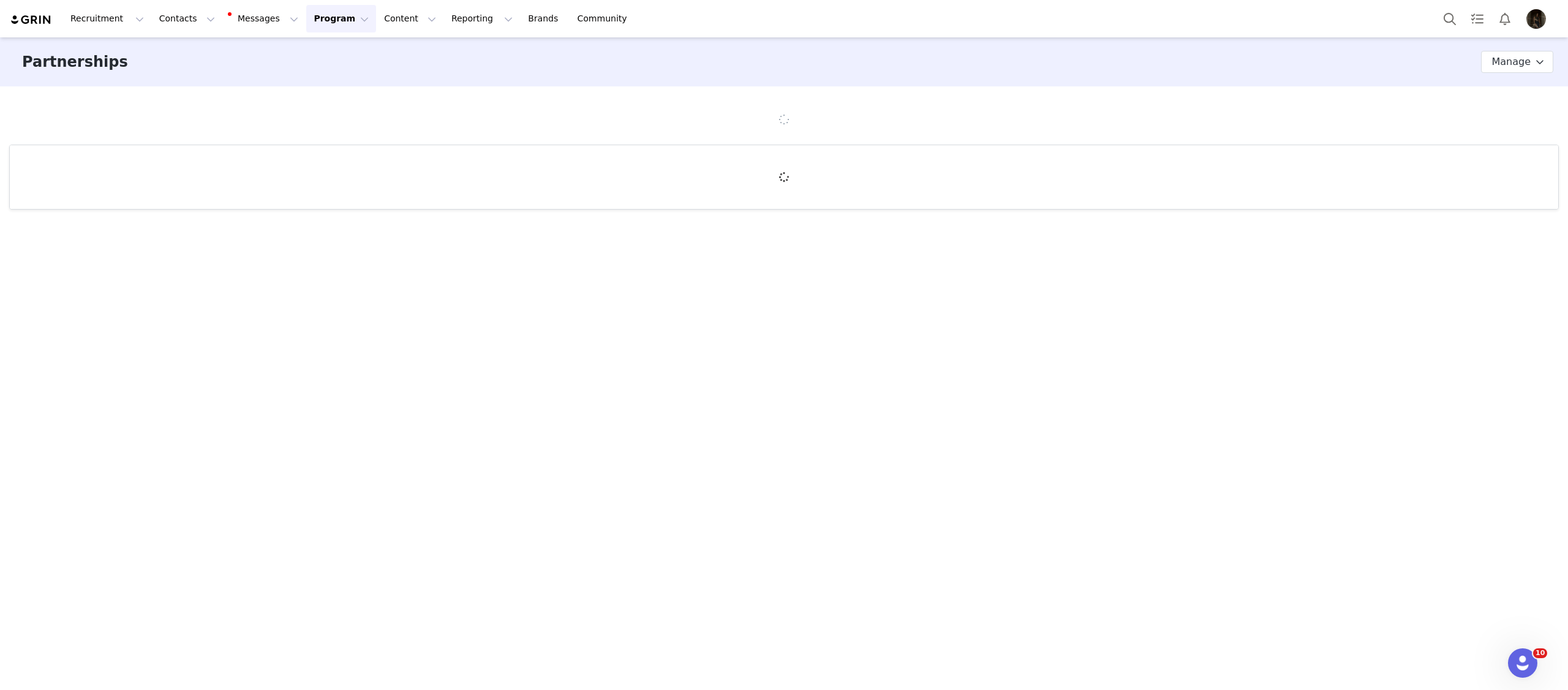
click at [338, 50] on div "Partnerships Partnership Stages Custom Properties Manage" at bounding box center [784, 62] width 1568 height 49
click at [326, 25] on button "Program Program" at bounding box center [341, 18] width 70 height 28
click at [323, 52] on p "Activations" at bounding box center [321, 54] width 47 height 13
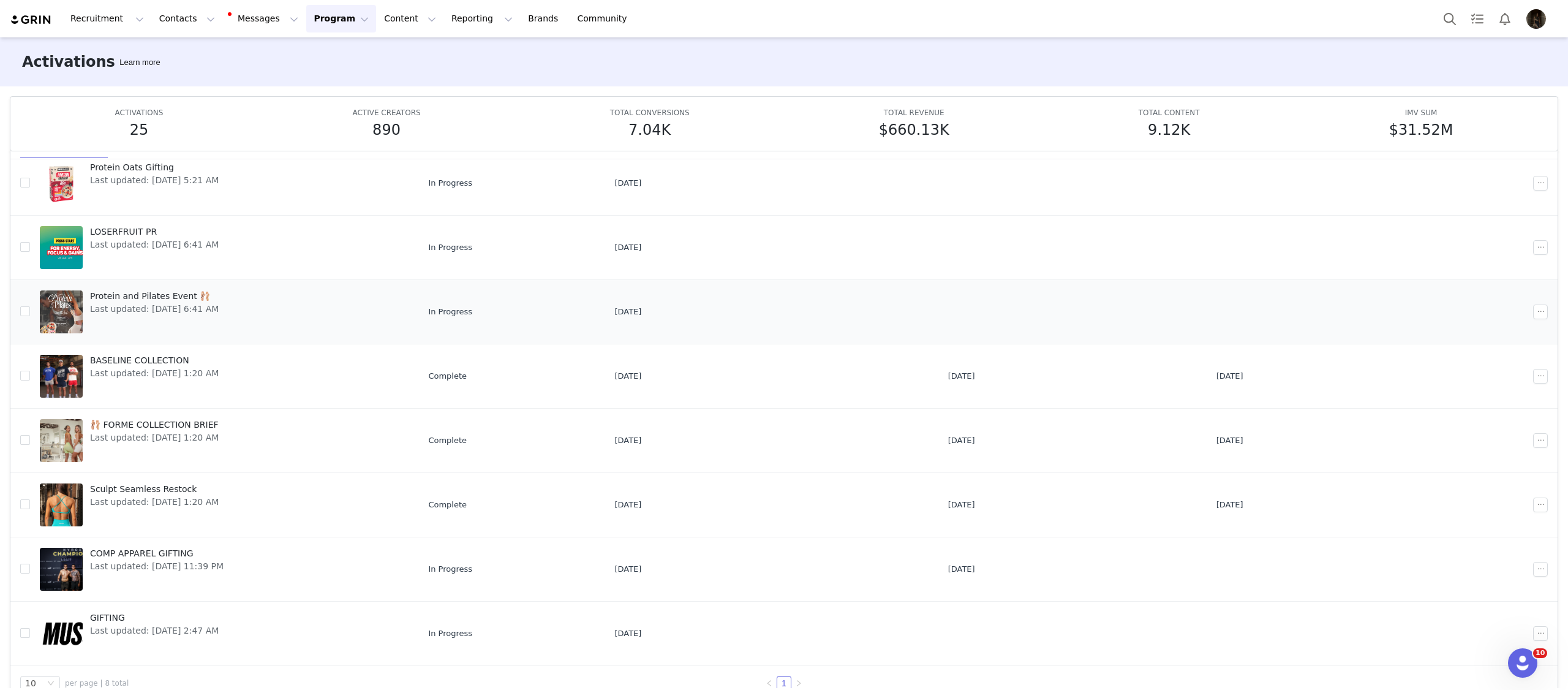
scroll to position [64, 0]
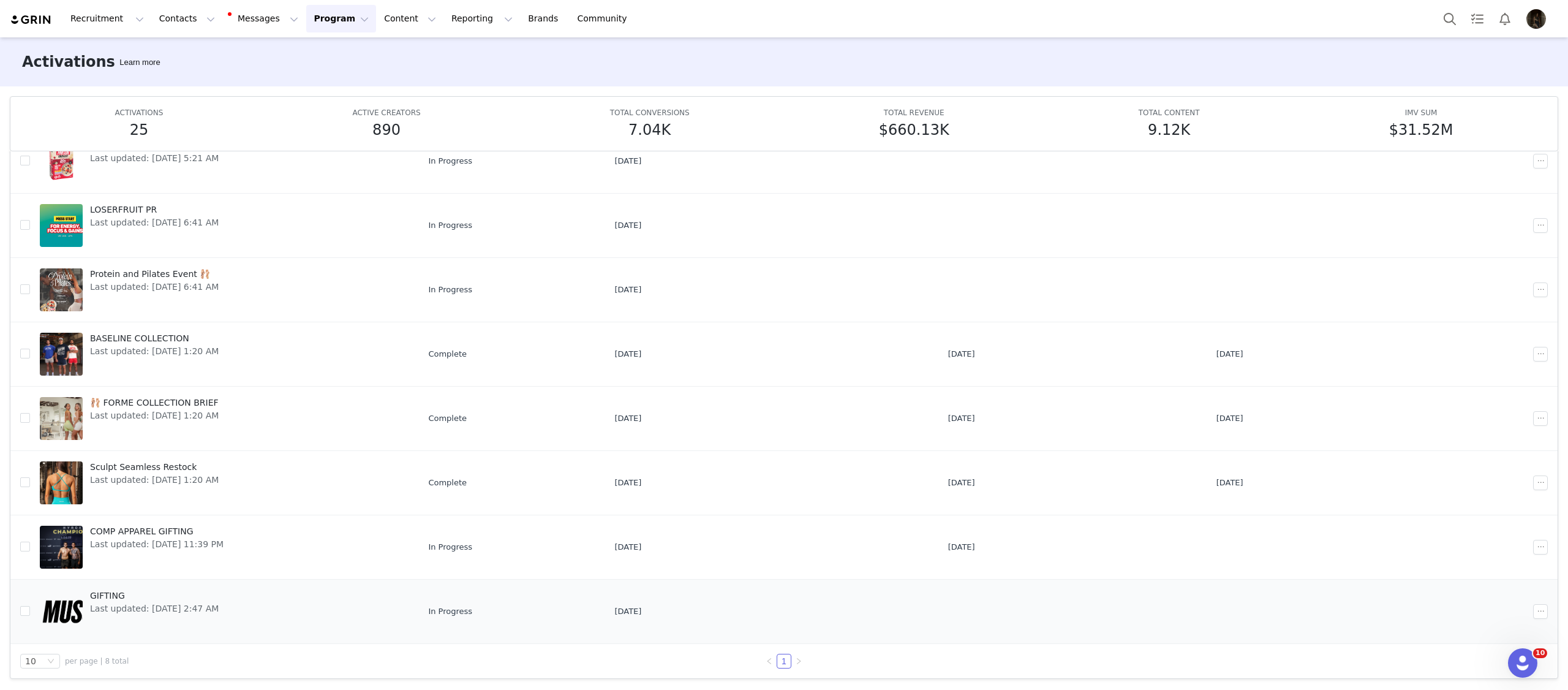
click at [306, 599] on link "GIFTING Last updated: [DATE] 2:47 AM" at bounding box center [224, 611] width 369 height 49
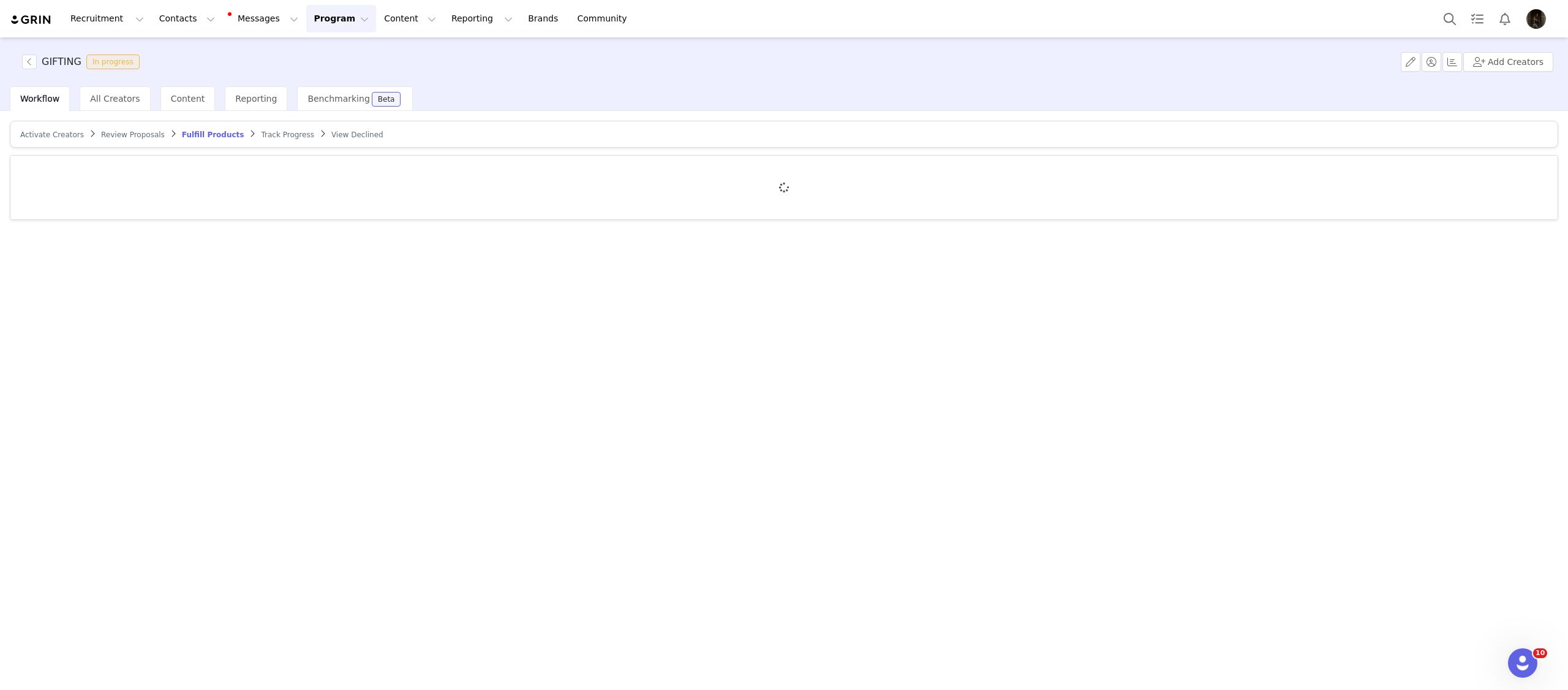
click at [266, 137] on span "Track Progress" at bounding box center [287, 135] width 53 height 9
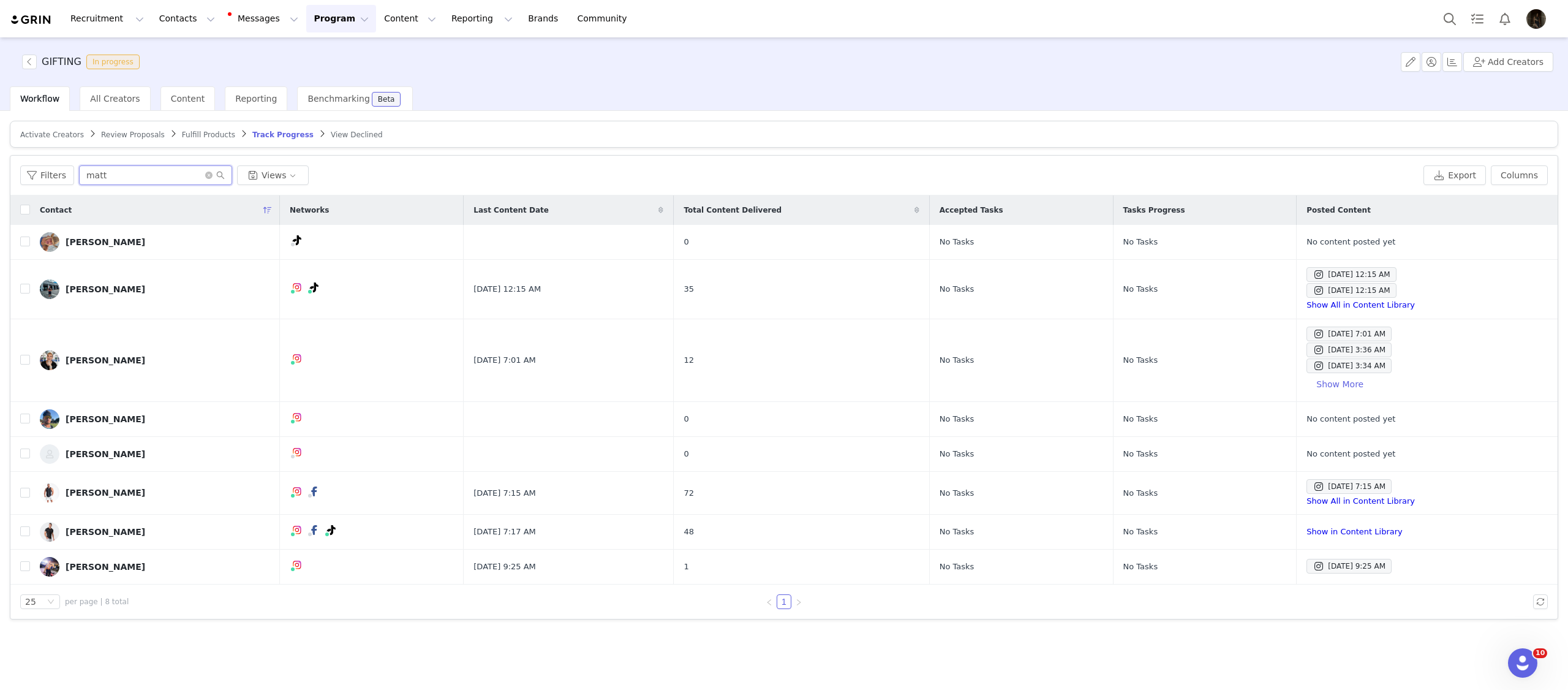
click at [155, 166] on input "matt" at bounding box center [155, 175] width 153 height 20
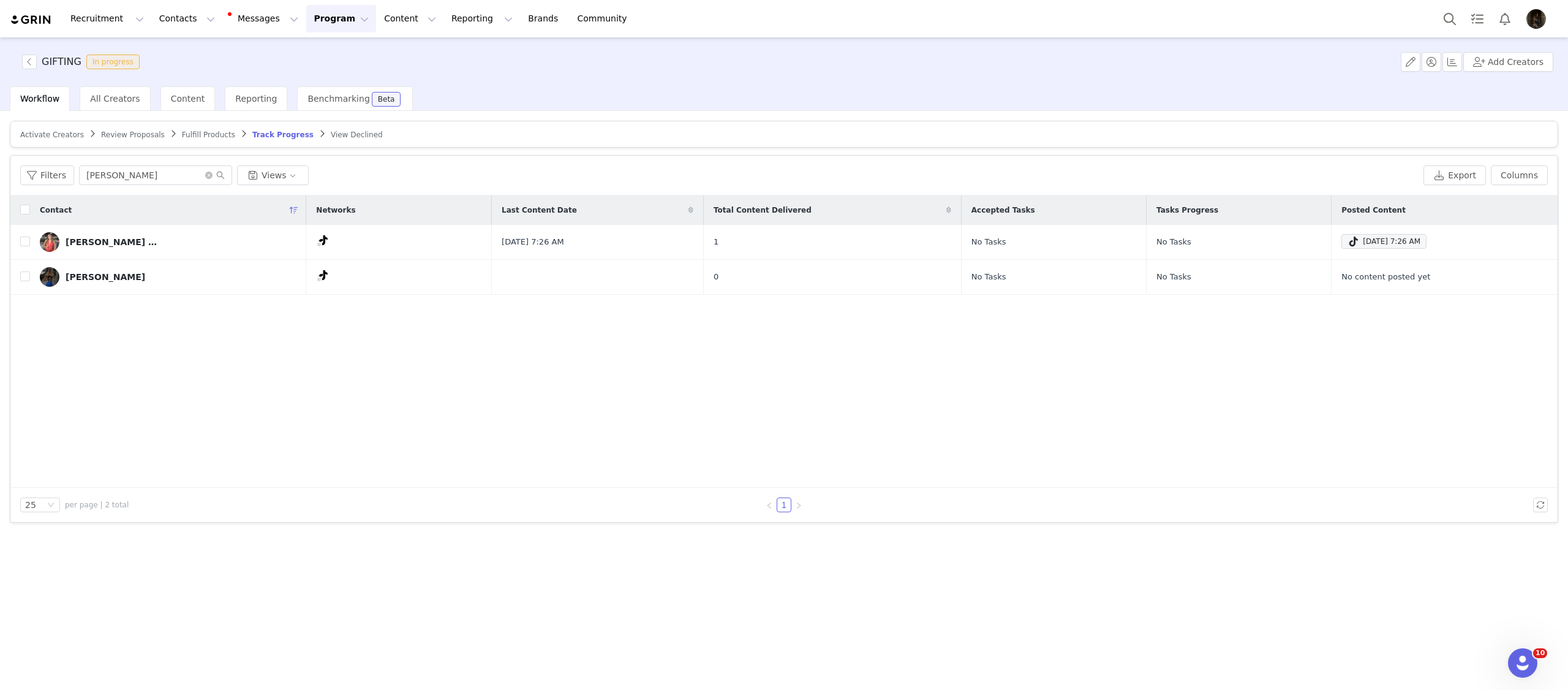
click at [432, 337] on div "Contact Networks Last Content Date Total Content Delivered Accepted Tasks Tasks…" at bounding box center [784, 341] width 1547 height 292
click at [123, 171] on input "anastasia" at bounding box center [155, 175] width 153 height 20
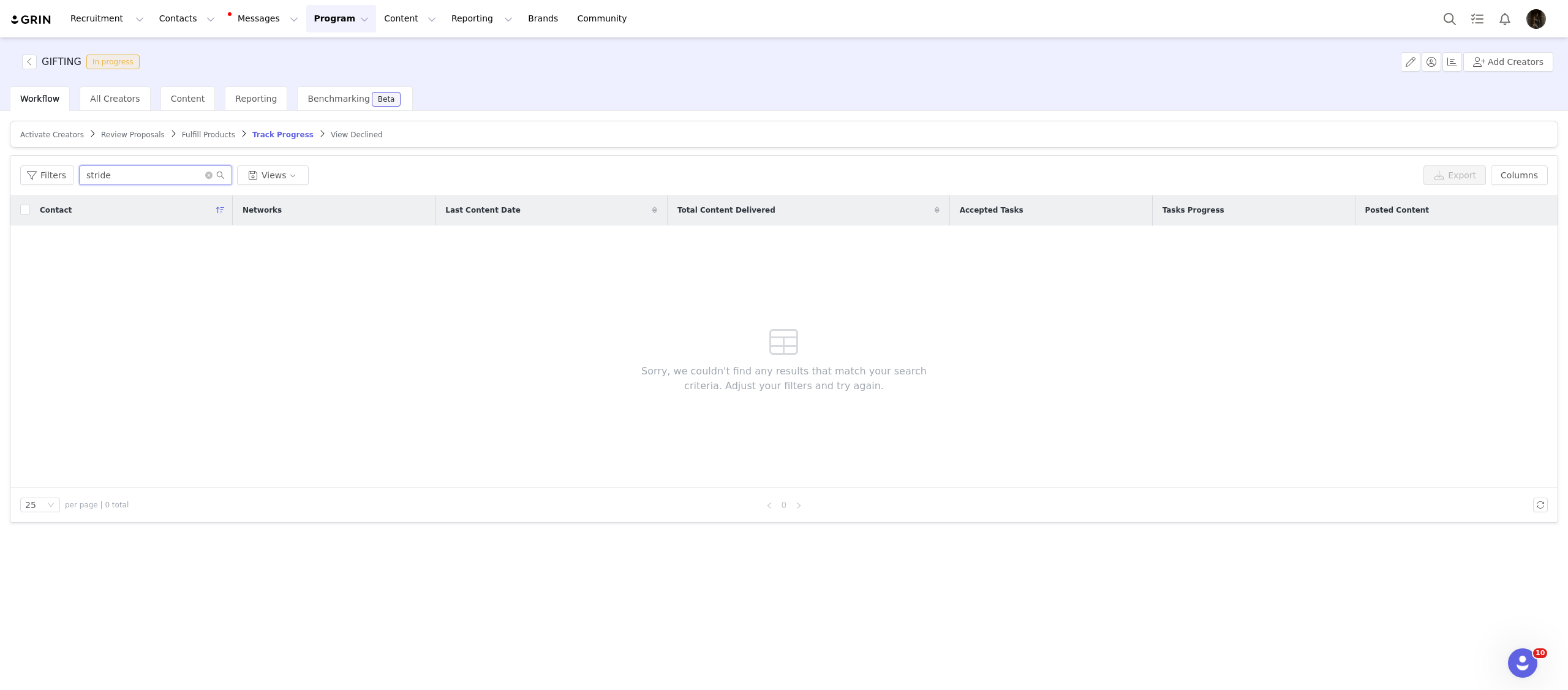
click at [130, 173] on input "stride" at bounding box center [155, 175] width 153 height 20
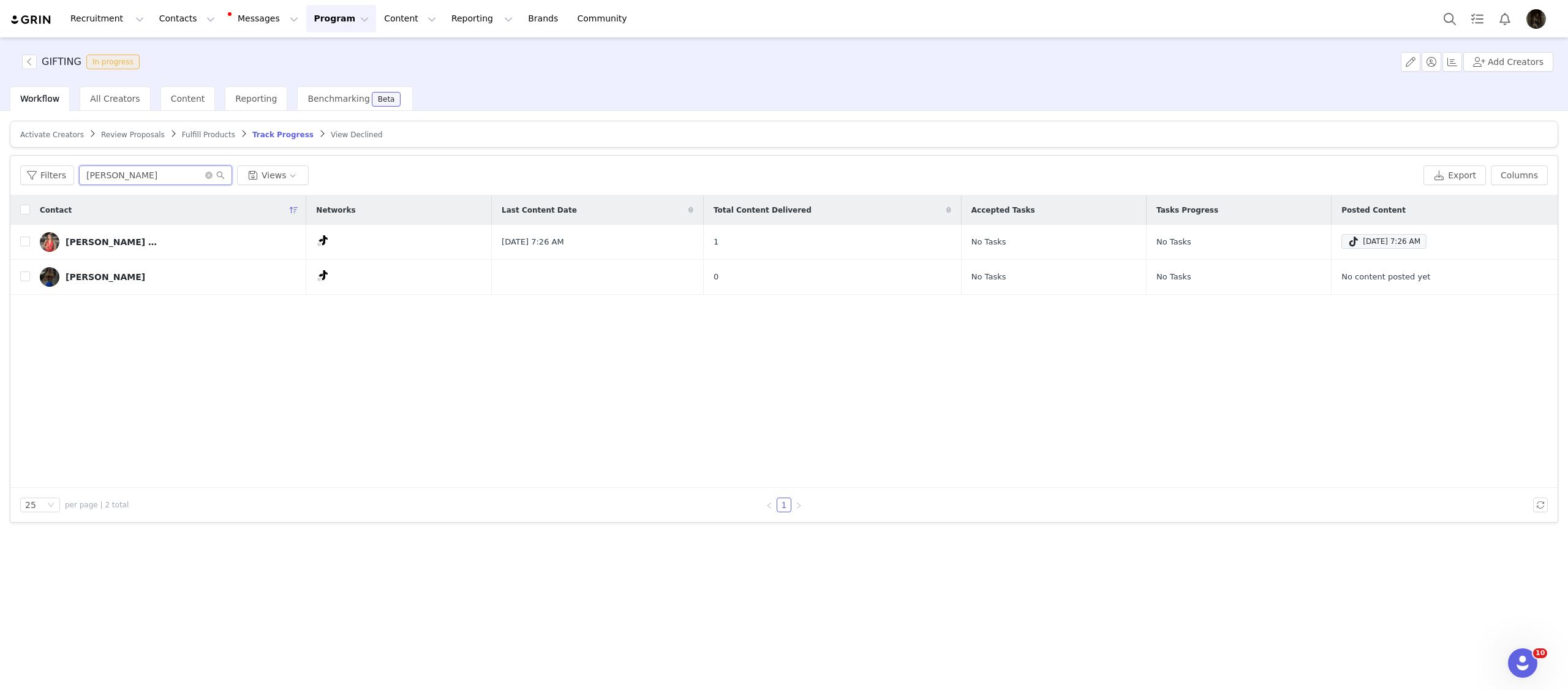
type input "anast"
click at [180, 175] on input "anast" at bounding box center [155, 175] width 153 height 20
click at [167, 29] on button "Contacts Contacts" at bounding box center [187, 18] width 71 height 28
click at [174, 55] on p "Creators" at bounding box center [171, 54] width 37 height 13
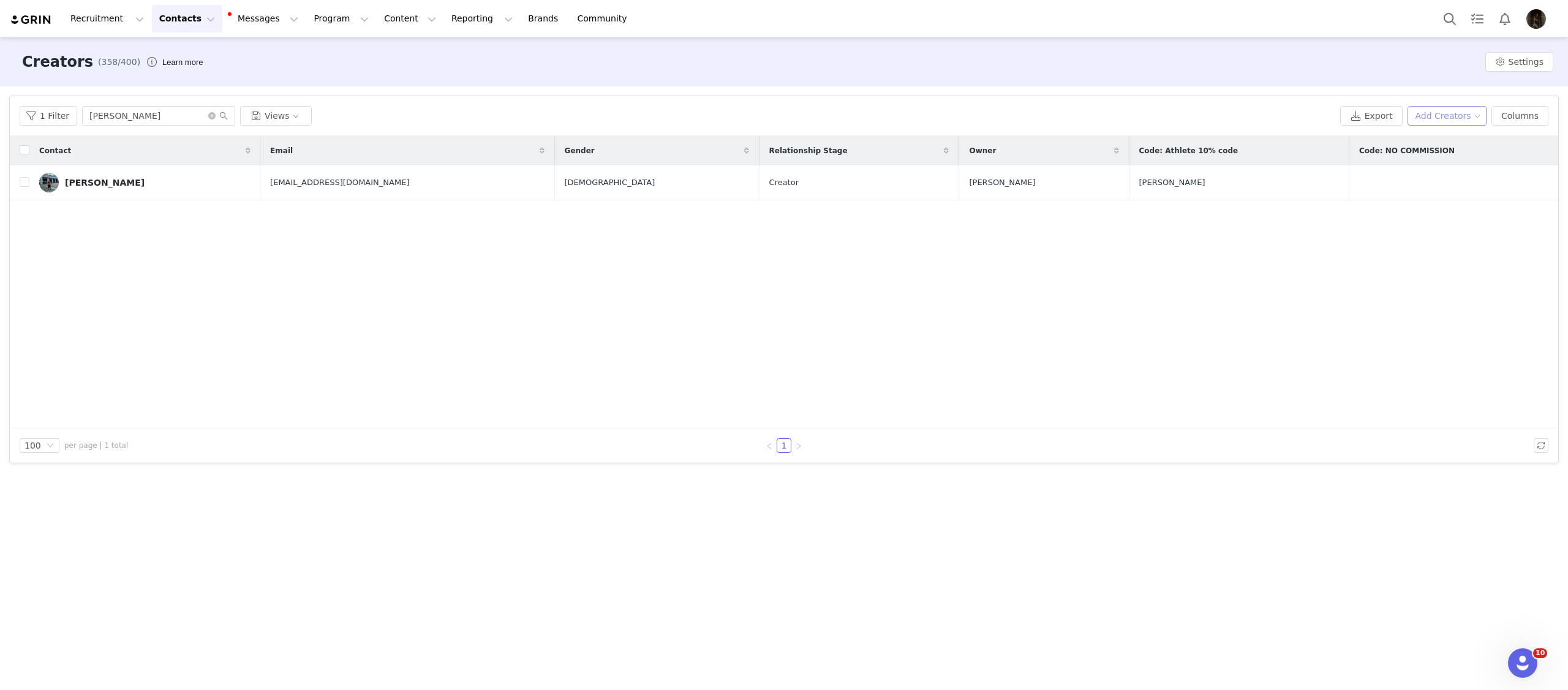
click at [1471, 112] on button "Add Creators" at bounding box center [1446, 116] width 80 height 20
click at [1452, 133] on span "Add a Creator" at bounding box center [1449, 139] width 60 height 13
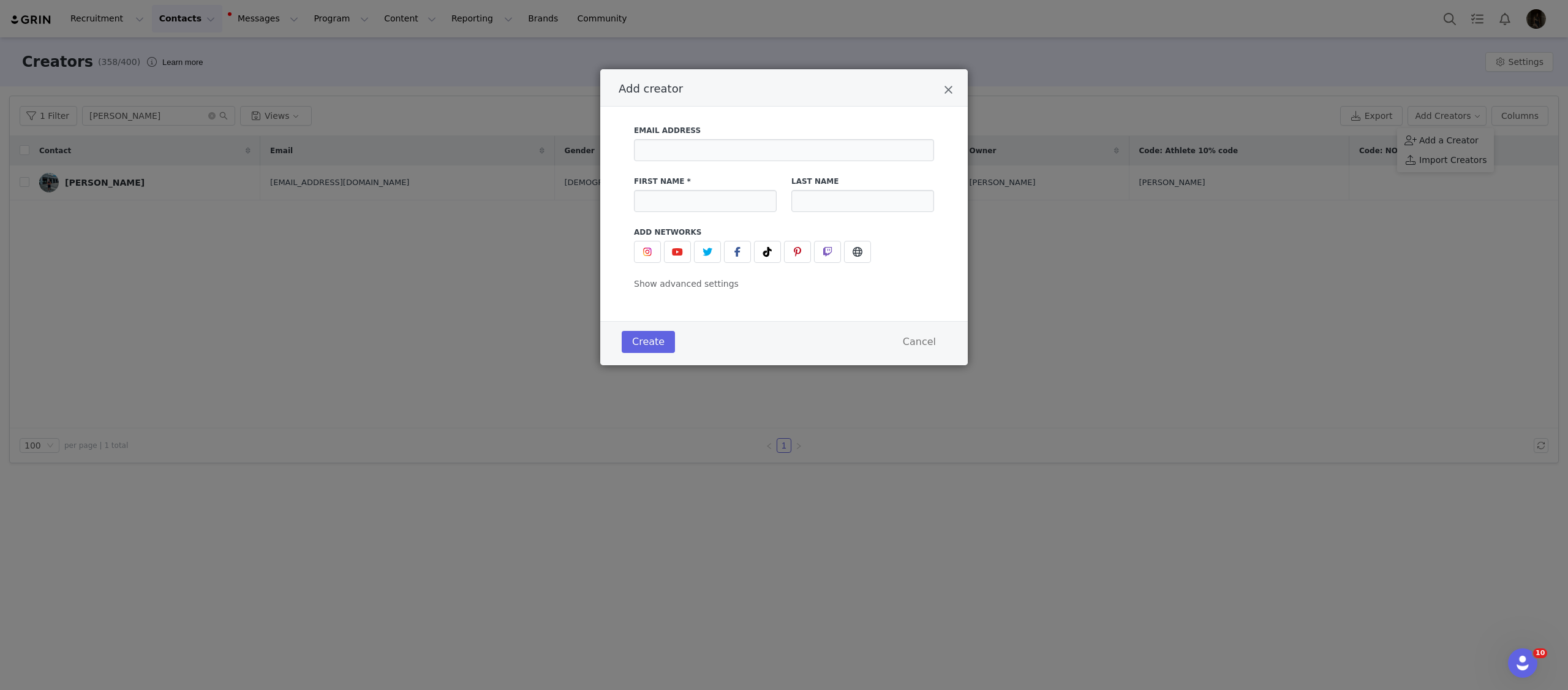
click at [724, 136] on label "Email Address" at bounding box center [784, 130] width 300 height 11
click at [718, 146] on input "Add creator" at bounding box center [784, 150] width 300 height 22
paste input "striderunclub@outlook.com"
type input "striderunclub@outlook.com"
click at [686, 194] on input "Add creator" at bounding box center [706, 201] width 143 height 22
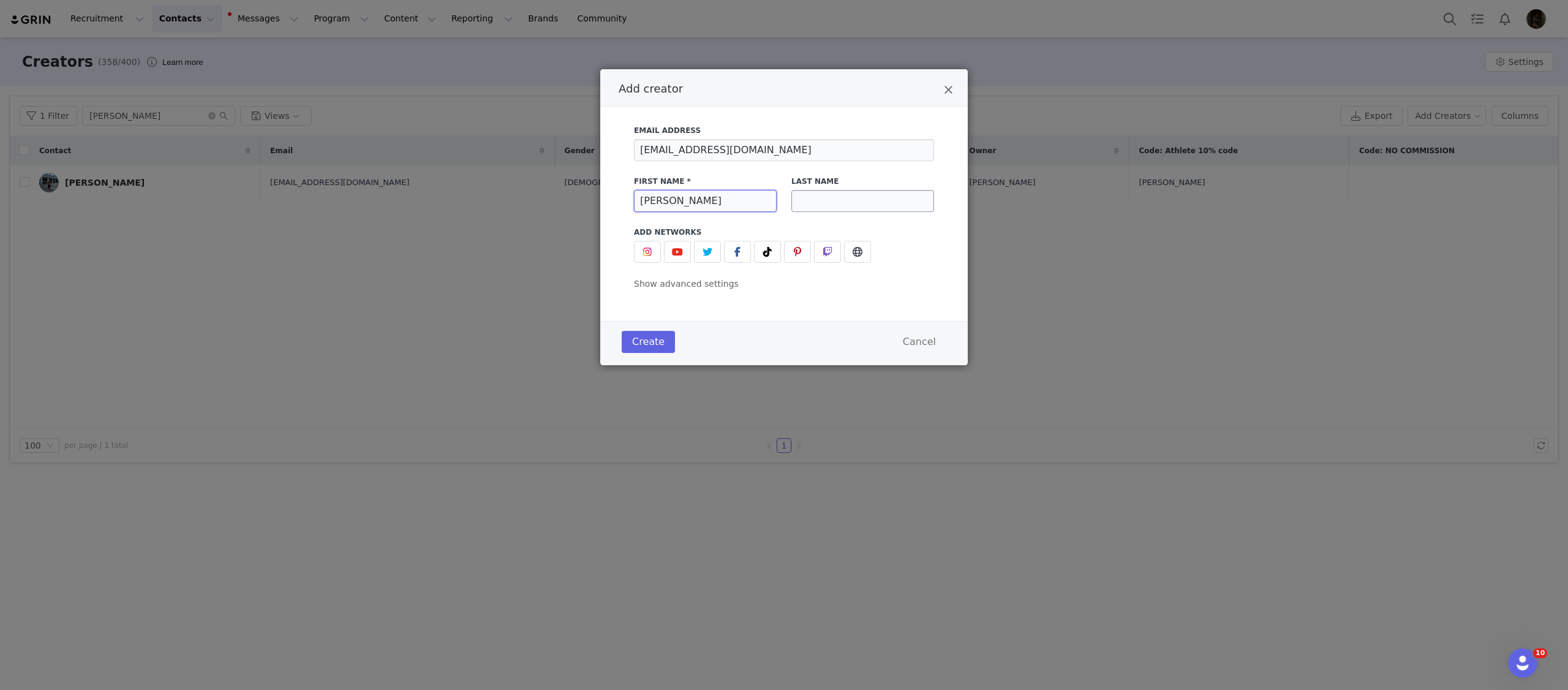
type input "Anastasia"
click at [902, 204] on input "Add creator" at bounding box center [863, 201] width 143 height 22
click at [818, 202] on input "Add creator" at bounding box center [863, 201] width 143 height 22
paste input "Patsouris"
type input "Patsouris"
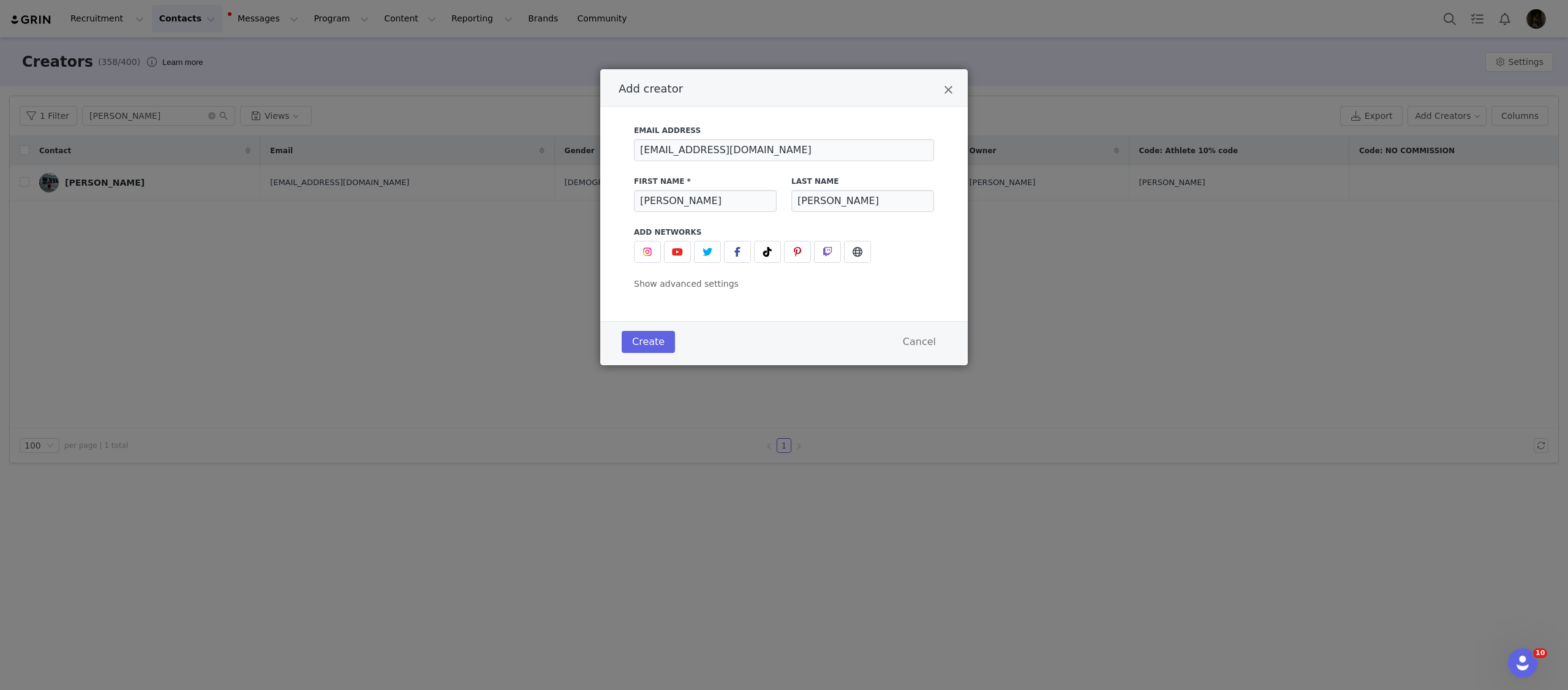
click at [631, 252] on div "Email Address striderunclub@outlook.com First Name * Anastasia Last Name Patsou…" at bounding box center [784, 204] width 331 height 172
drag, startPoint x: 644, startPoint y: 250, endPoint x: 709, endPoint y: 287, distance: 74.8
click at [644, 250] on img "Add creator" at bounding box center [647, 251] width 10 height 10
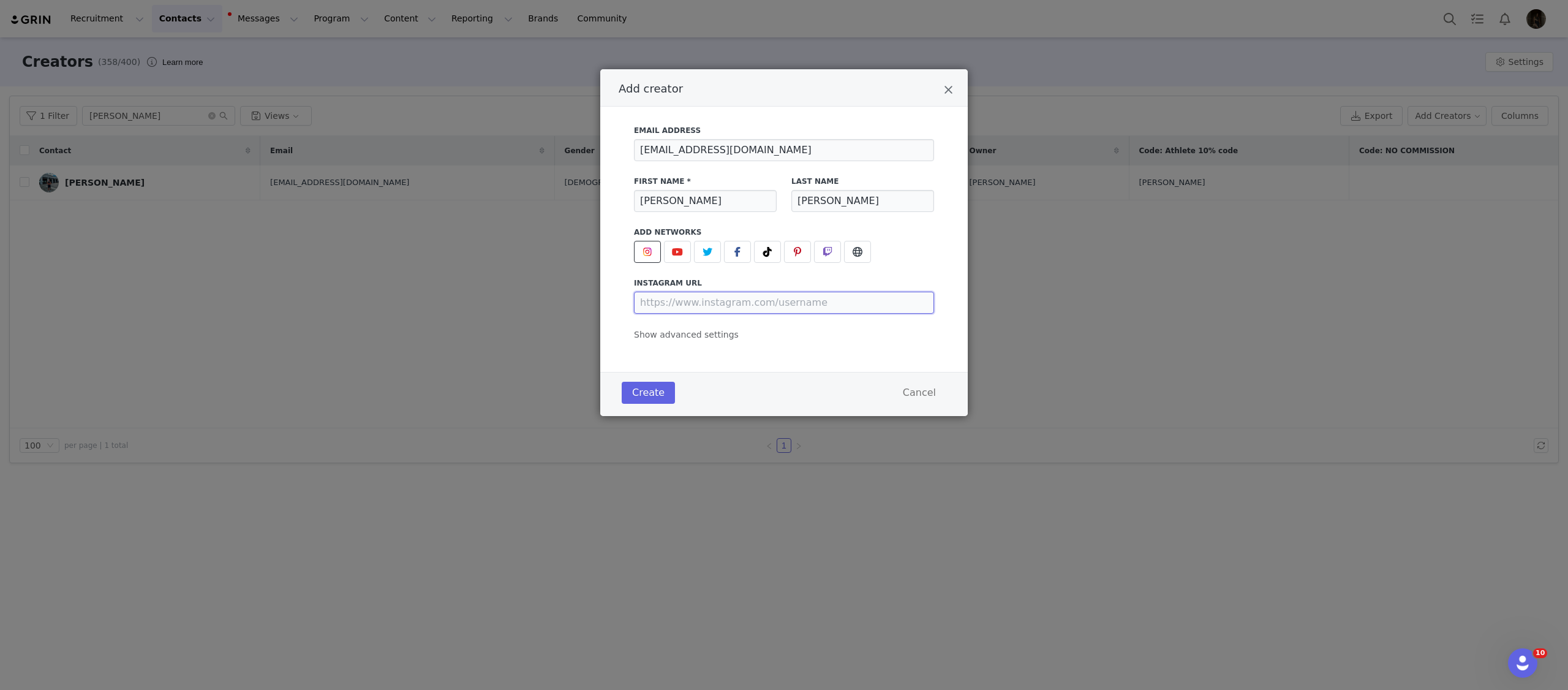
click at [741, 310] on input "Add creator" at bounding box center [784, 302] width 300 height 22
click at [777, 301] on input "Add creator" at bounding box center [784, 302] width 300 height 22
paste input "https://www.instagram.com/stride.runclub/"
type input "https://www.instagram.com/stride.runclub/"
click at [771, 342] on div "Email Address striderunclub@outlook.com First Name * Anastasia Last Name Patsou…" at bounding box center [784, 239] width 367 height 265
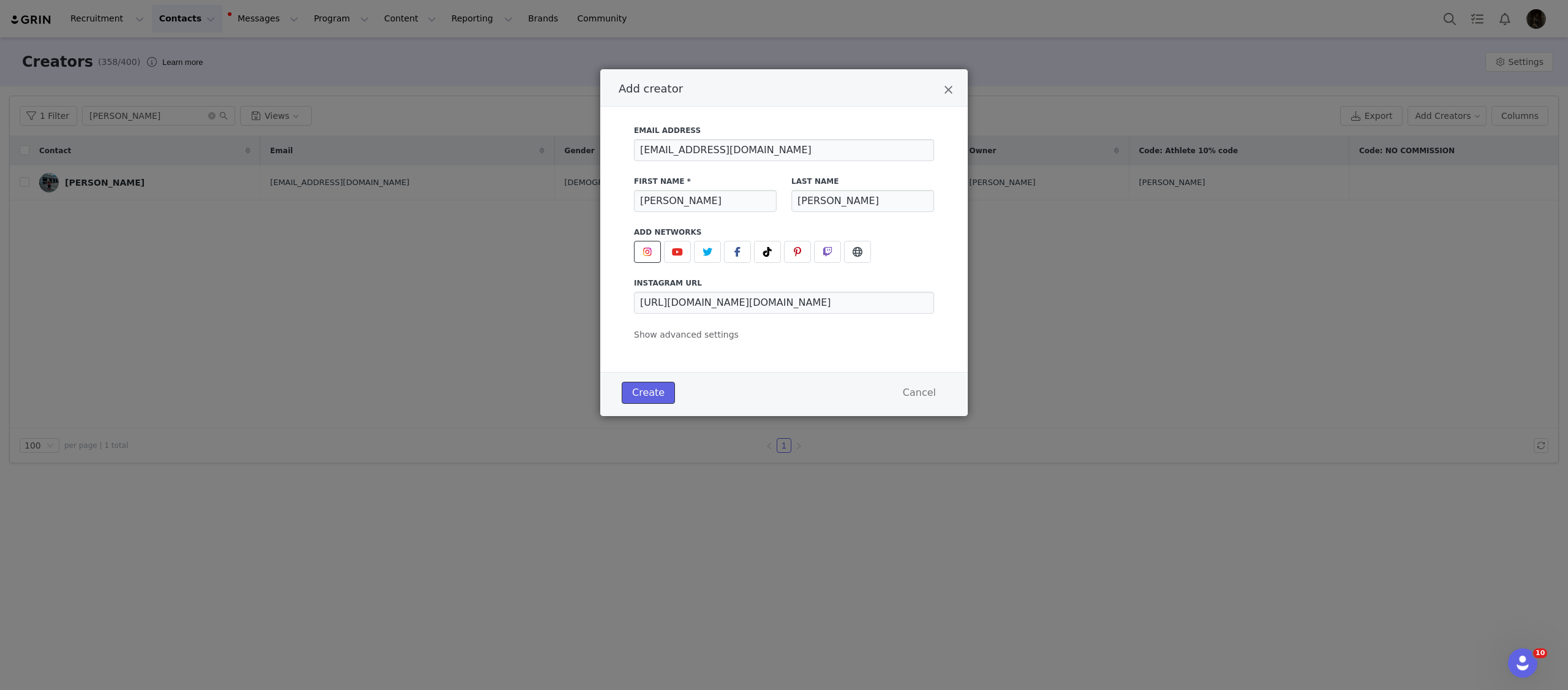
click at [626, 402] on button "Create" at bounding box center [649, 392] width 54 height 22
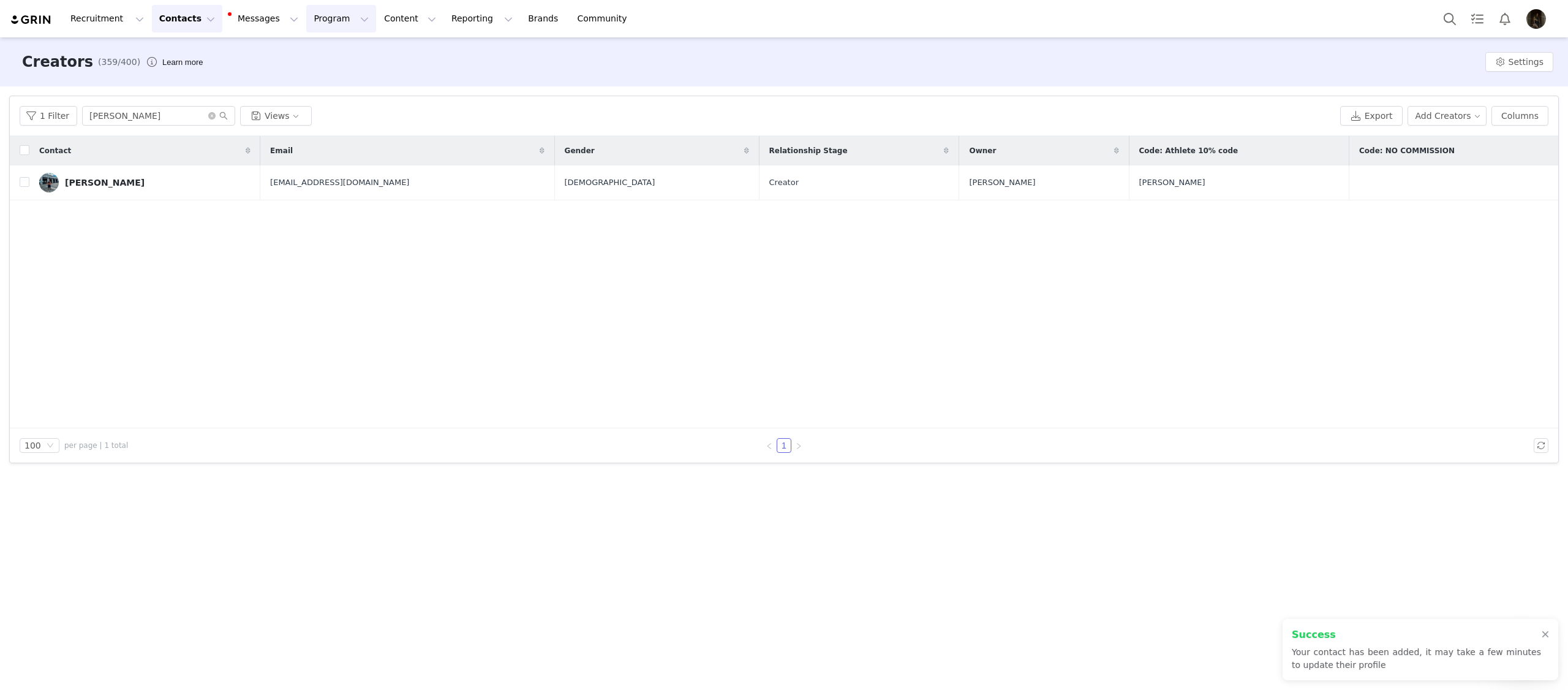
click at [321, 26] on button "Program Program" at bounding box center [341, 18] width 70 height 28
click at [321, 45] on link "Activations" at bounding box center [336, 54] width 96 height 22
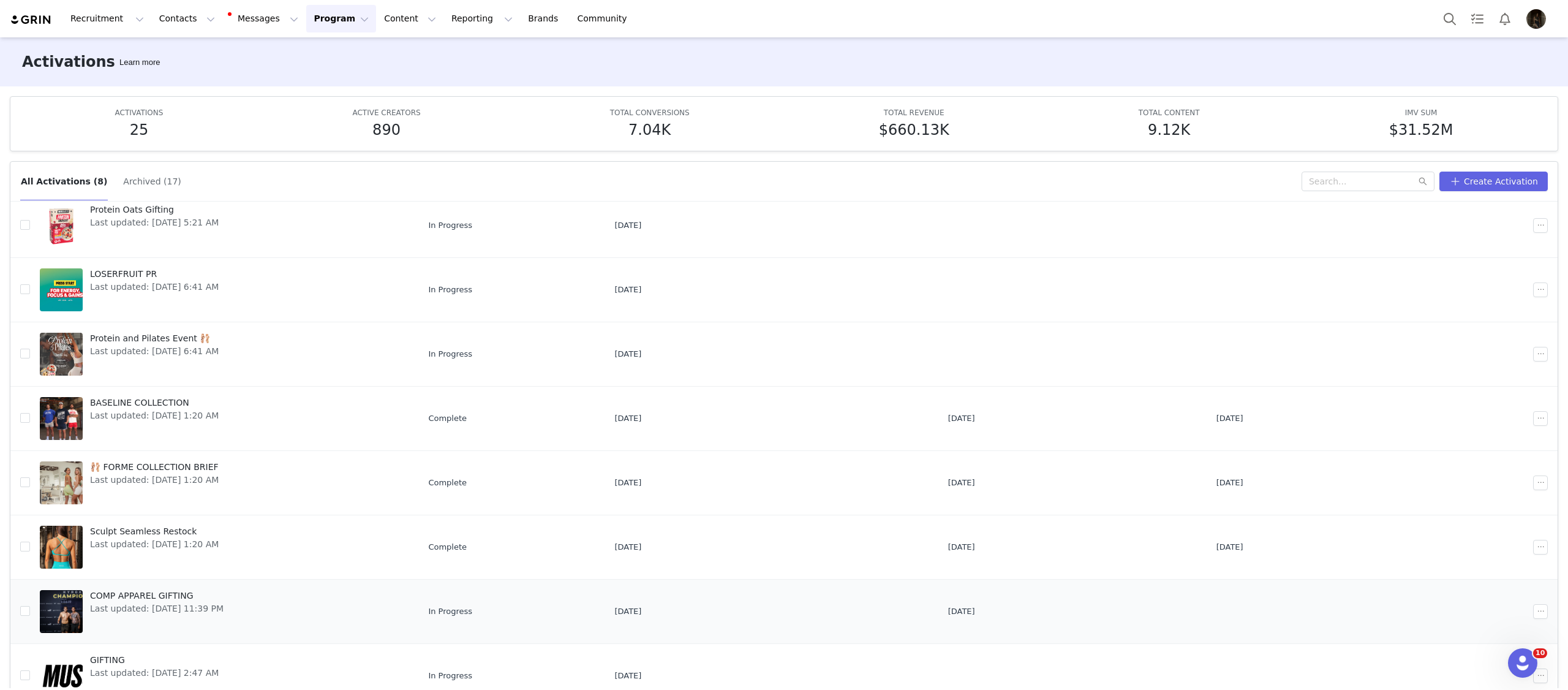
scroll to position [64, 0]
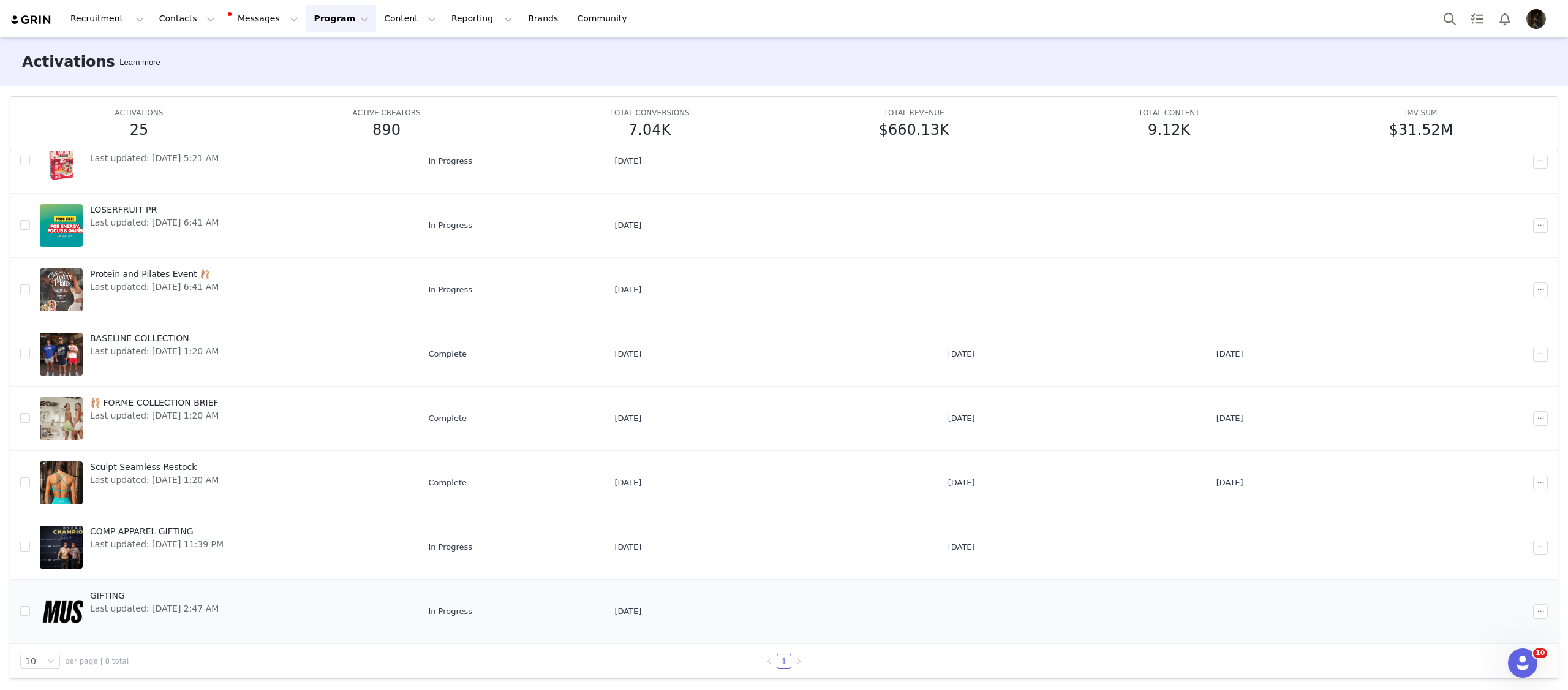
click at [304, 579] on td "GIFTING Last updated: [DATE] 2:47 AM" at bounding box center [224, 611] width 389 height 64
click at [304, 585] on td "GIFTING Last updated: [DATE] 2:47 AM" at bounding box center [224, 611] width 389 height 64
click at [281, 593] on link "GIFTING Last updated: [DATE] 2:47 AM" at bounding box center [224, 611] width 369 height 49
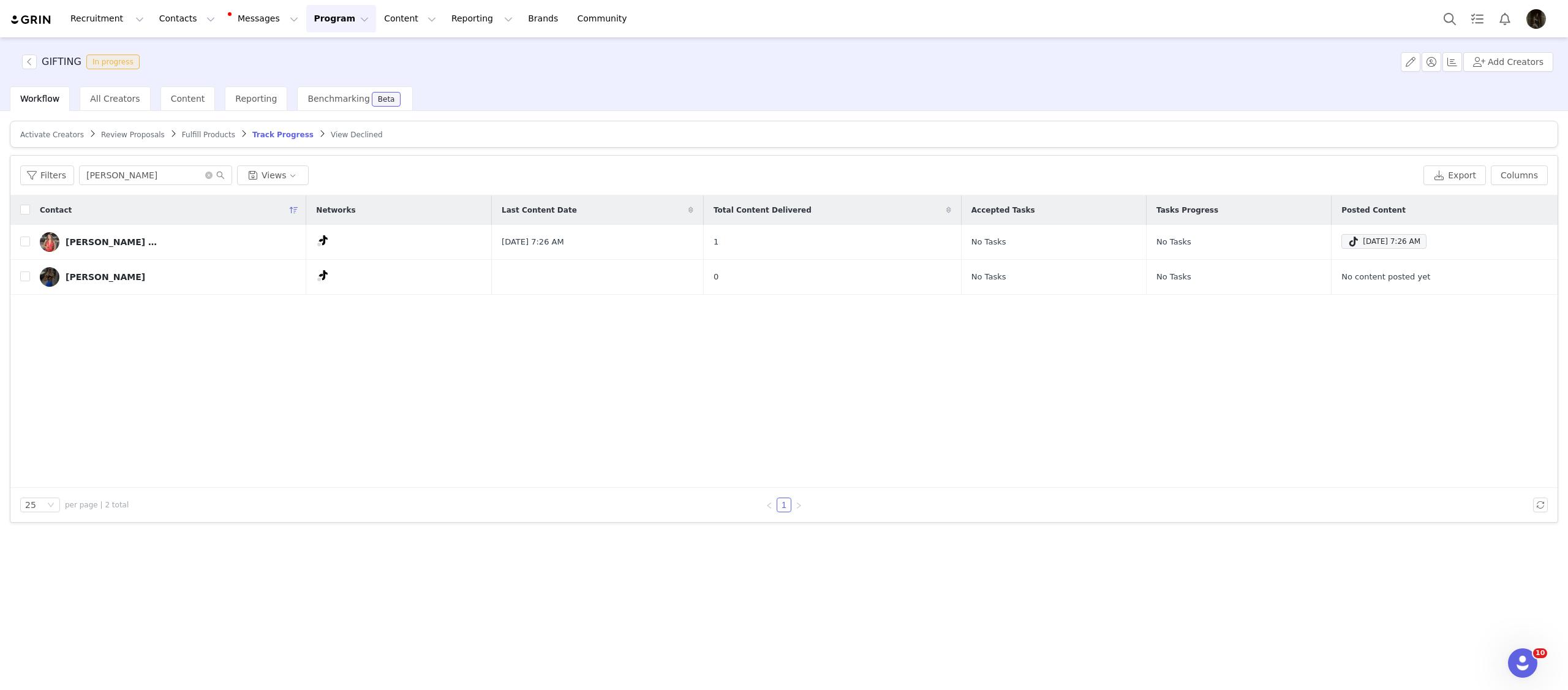
click at [29, 131] on span "Activate Creators" at bounding box center [52, 135] width 63 height 9
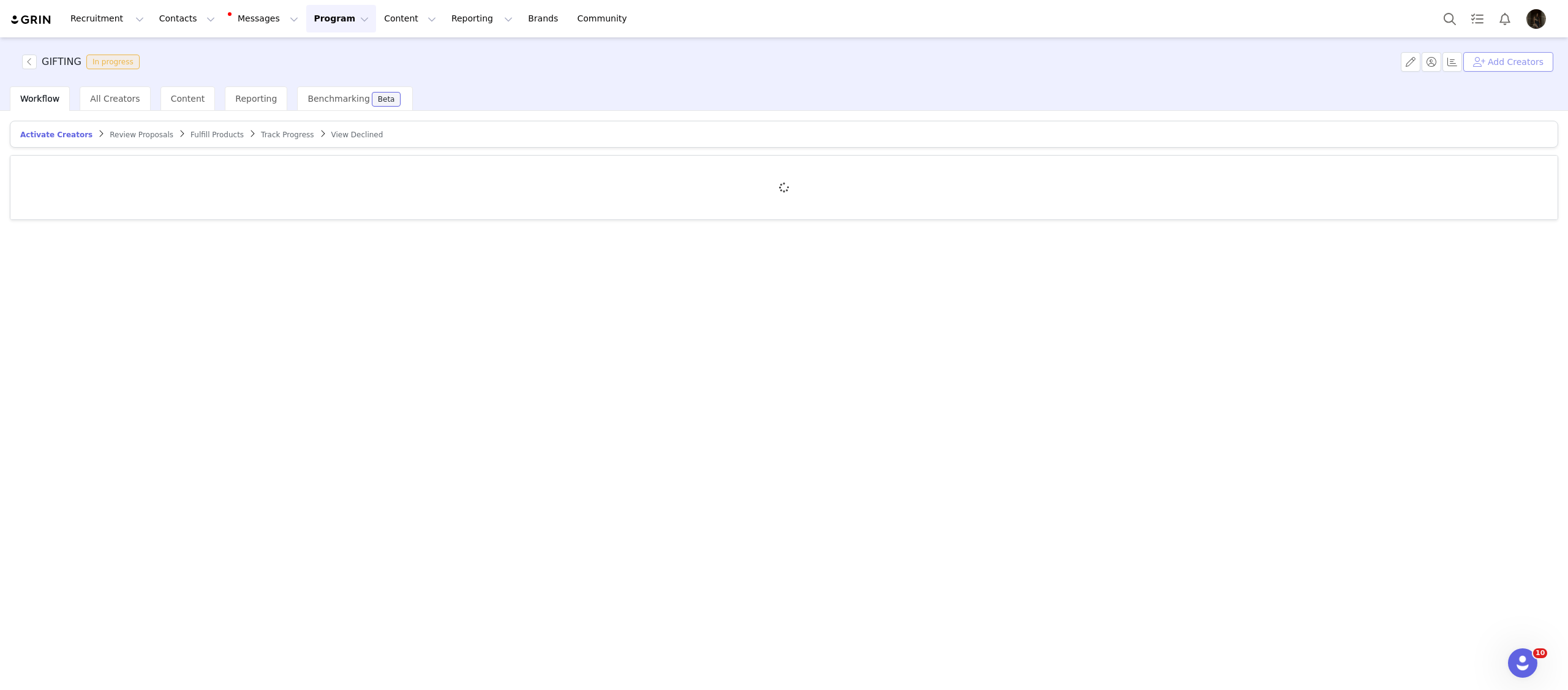
click at [1514, 65] on button "Add Creators" at bounding box center [1508, 62] width 90 height 20
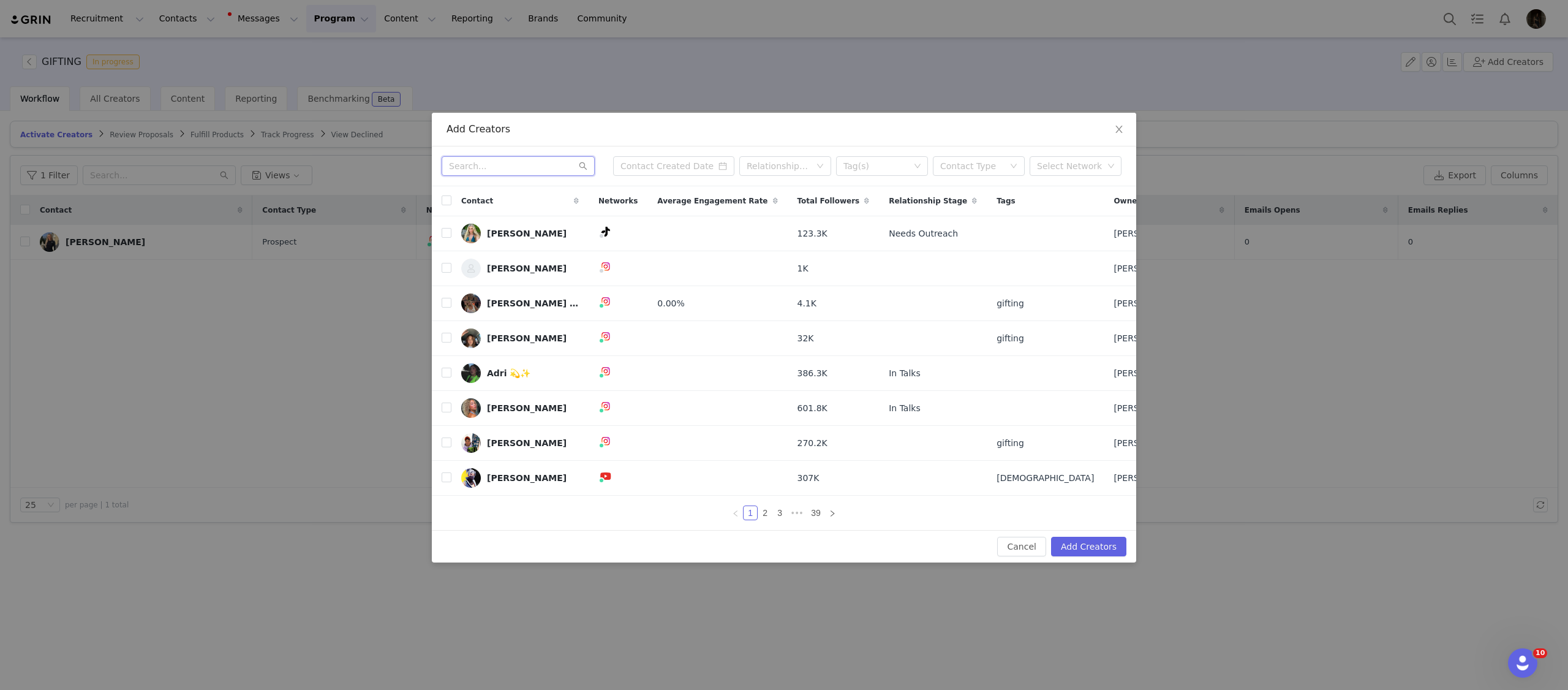
click at [525, 164] on input "text" at bounding box center [517, 166] width 153 height 20
type input "anast"
click at [1118, 131] on div "Add Creators anast Relationship Stage Tag(s) Contact Type Select Network Contac…" at bounding box center [784, 345] width 1568 height 690
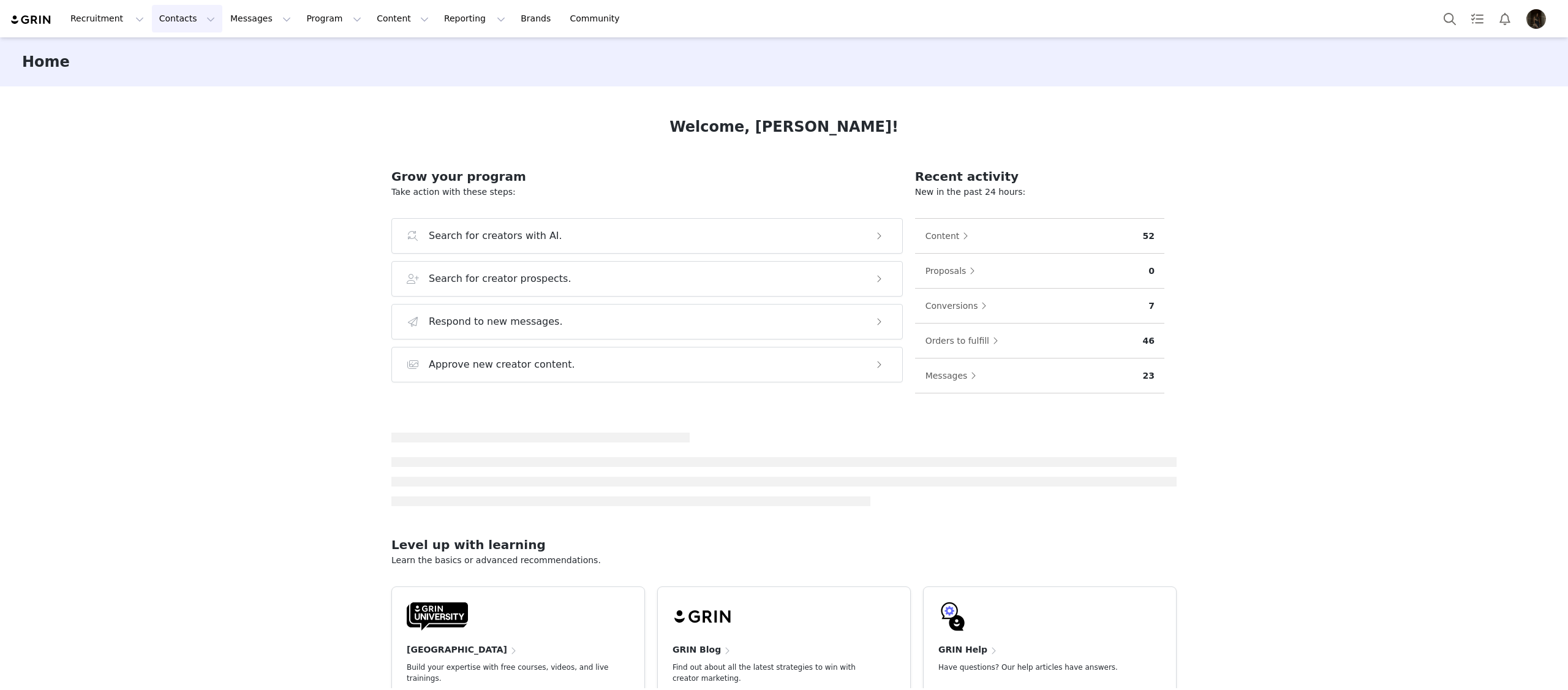
click at [187, 23] on button "Contacts Contacts" at bounding box center [187, 18] width 71 height 28
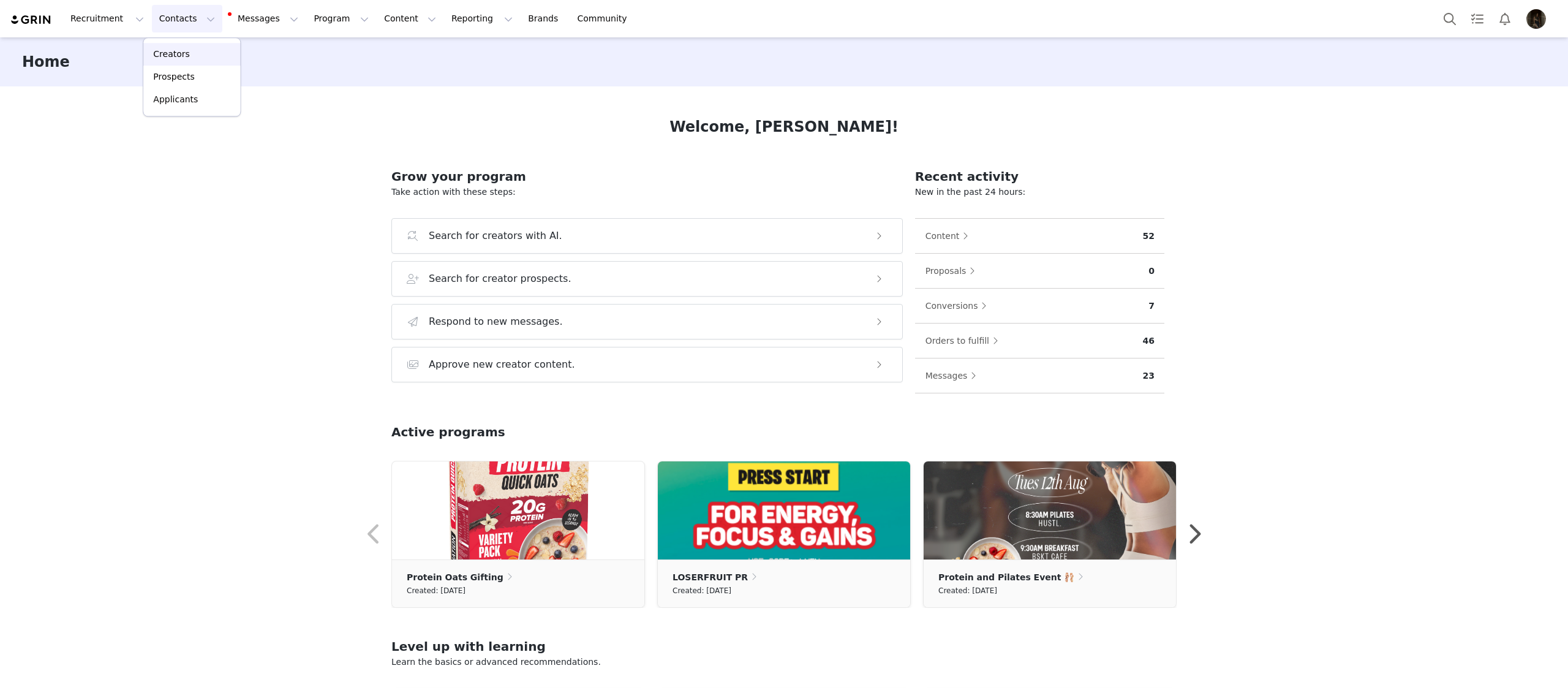
click at [188, 50] on div "Creators" at bounding box center [192, 54] width 82 height 13
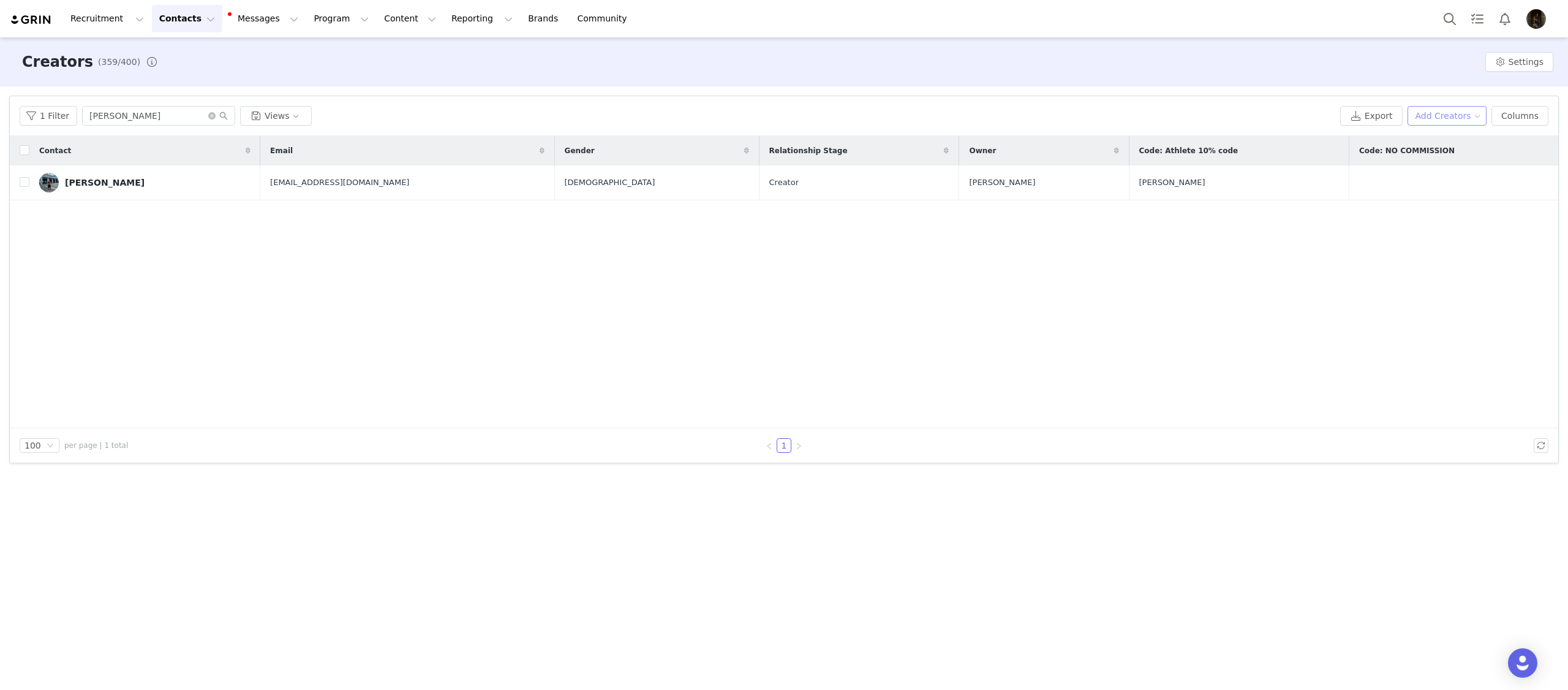
click at [1460, 118] on button "Add Creators" at bounding box center [1446, 116] width 80 height 20
click at [1446, 136] on span "Add a Creator" at bounding box center [1449, 139] width 60 height 13
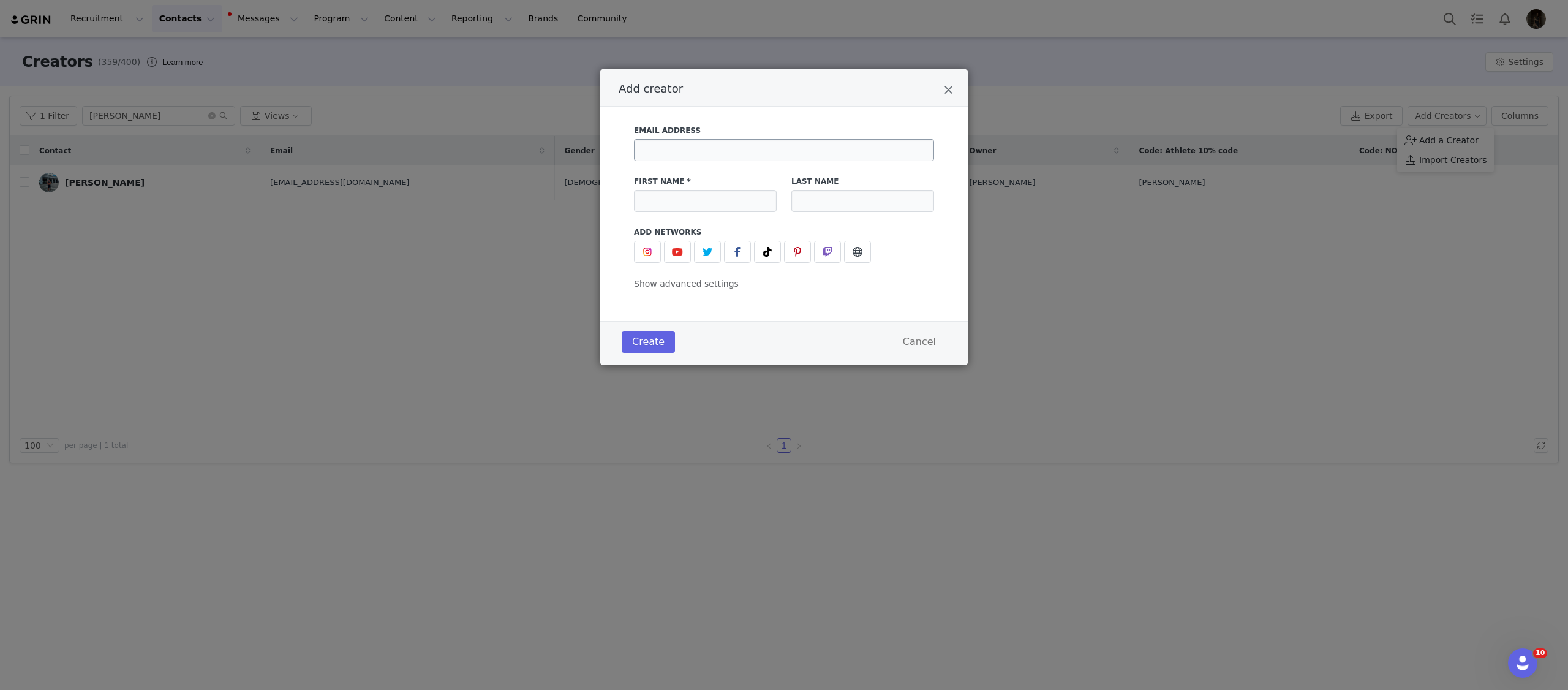
drag, startPoint x: 689, startPoint y: 116, endPoint x: 699, endPoint y: 143, distance: 28.8
click at [689, 116] on div "Email Address First Name * Last Name Add Networks instagram URL youtube URL twi…" at bounding box center [784, 214] width 367 height 215
click at [699, 143] on input "Add creator" at bounding box center [784, 150] width 300 height 22
click at [692, 203] on input "Add creator" at bounding box center [706, 201] width 143 height 22
paste input "[PERSON_NAME]"
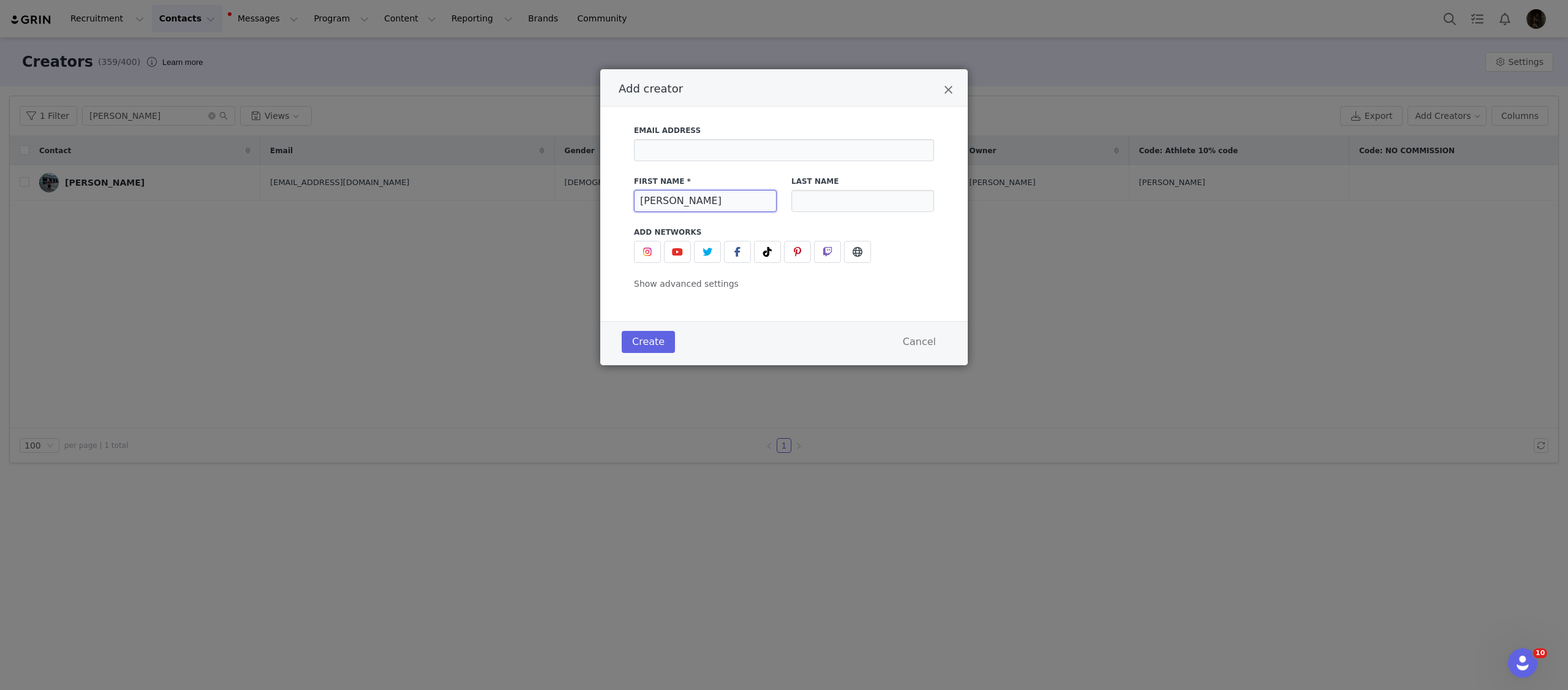
click at [692, 203] on input "[PERSON_NAME]" at bounding box center [706, 201] width 143 height 22
type input "[PERSON_NAME]"
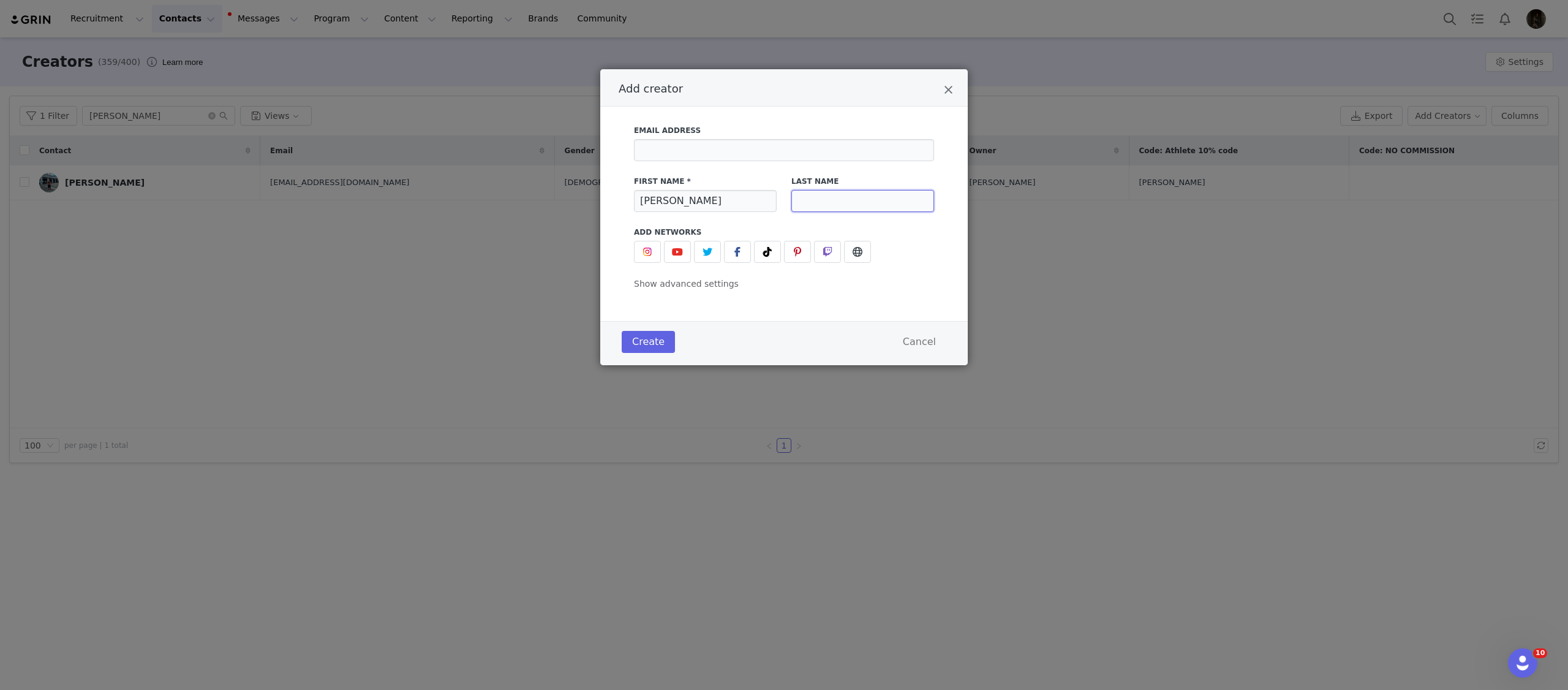
click at [800, 204] on input "Add creator" at bounding box center [863, 201] width 143 height 22
paste input "[PERSON_NAME]"
type input "[PERSON_NAME]"
click at [710, 155] on input "Add creator" at bounding box center [784, 150] width 300 height 22
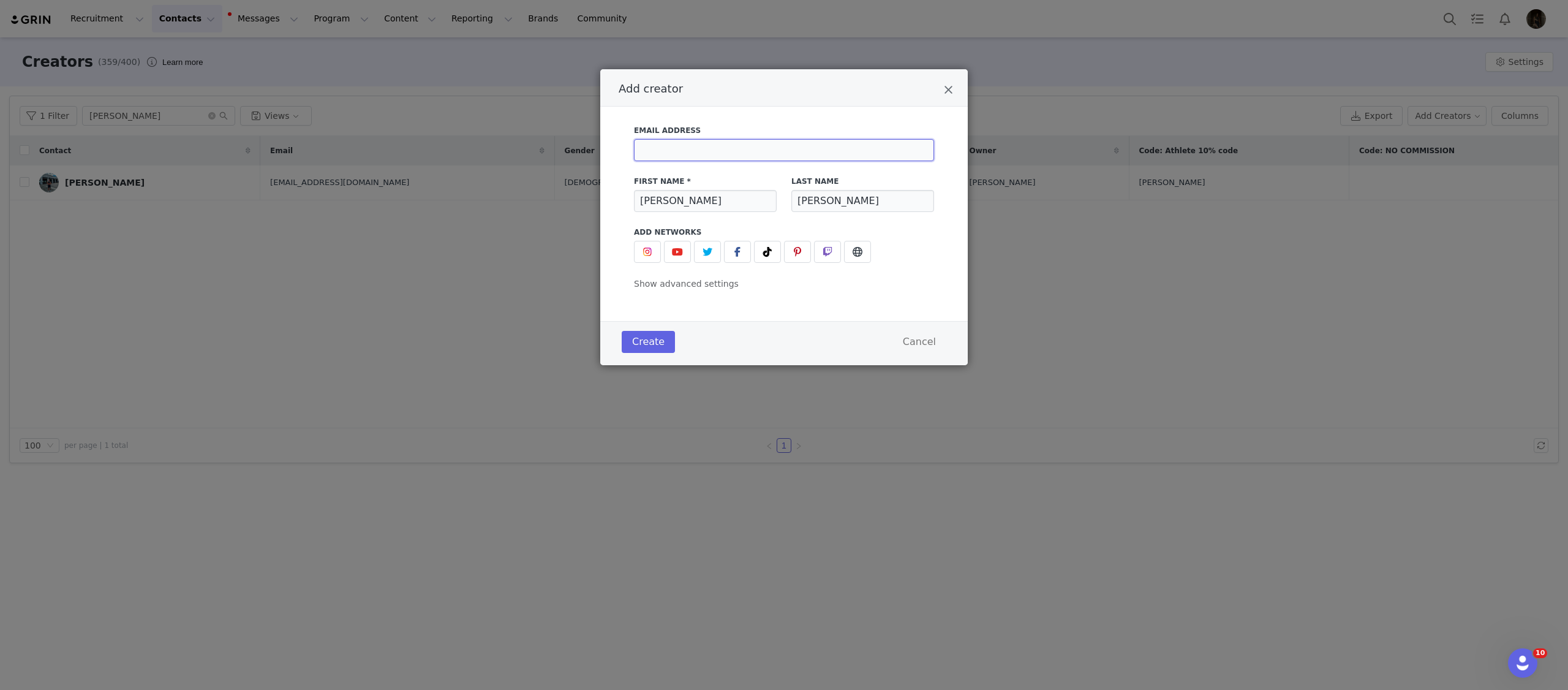
paste input "[PERSON_NAME][DOMAIN_NAME][EMAIL_ADDRESS][PERSON_NAME][DOMAIN_NAME]"
type input "[PERSON_NAME][DOMAIN_NAME][EMAIL_ADDRESS][PERSON_NAME][DOMAIN_NAME]"
click at [640, 248] on span "Add creator" at bounding box center [647, 252] width 14 height 14
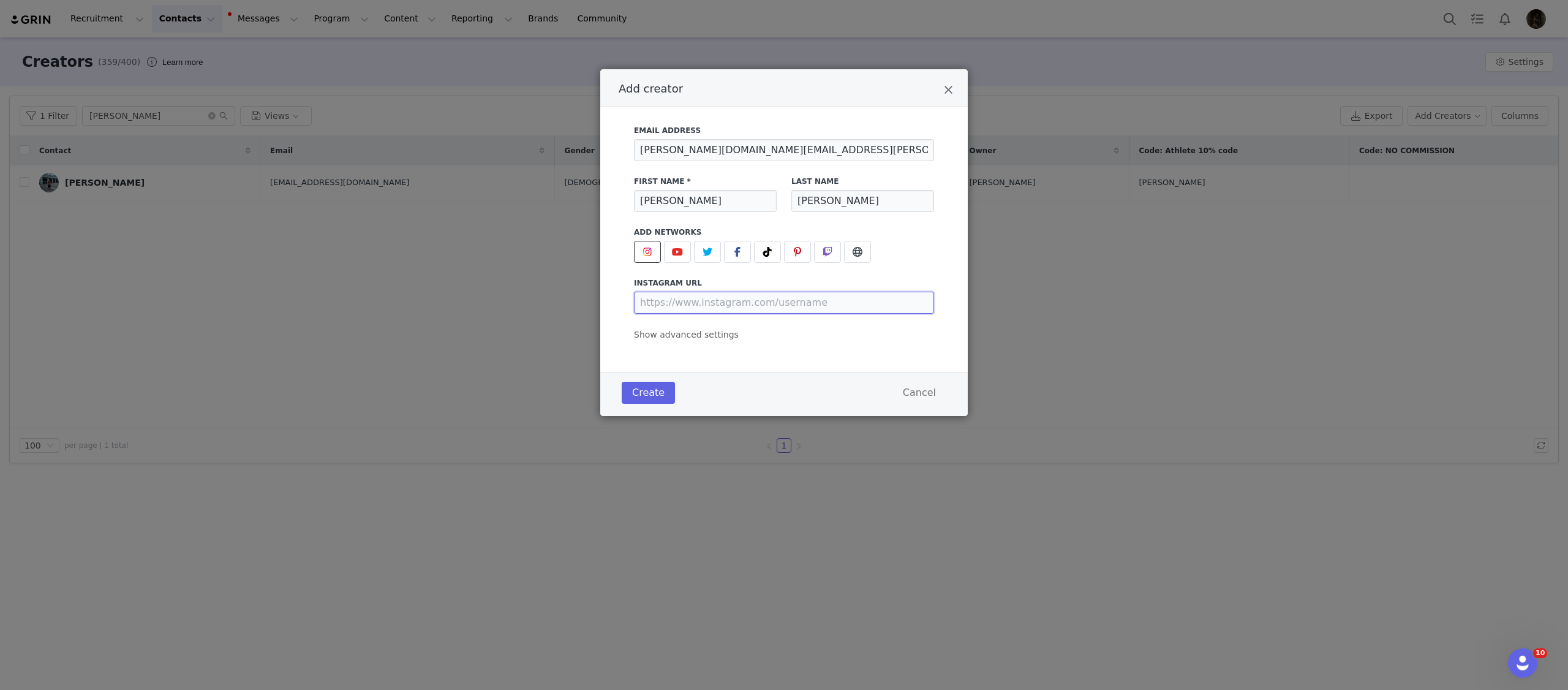
click at [727, 302] on input "Add creator" at bounding box center [784, 302] width 300 height 22
paste input "[URL][DOMAIN_NAME][DOMAIN_NAME]"
type input "[URL][DOMAIN_NAME][DOMAIN_NAME]"
click at [631, 394] on button "Create" at bounding box center [649, 392] width 54 height 22
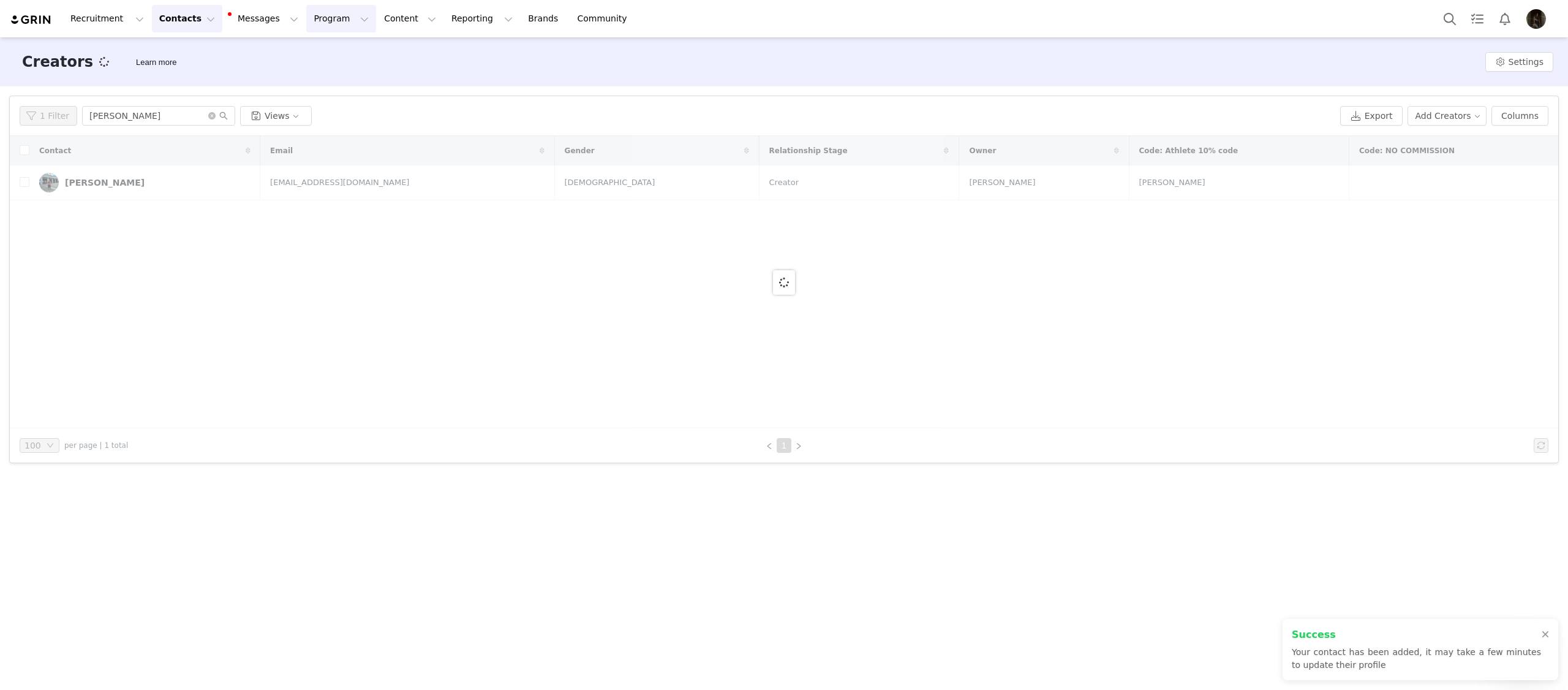
click at [332, 17] on button "Program Program" at bounding box center [341, 18] width 70 height 28
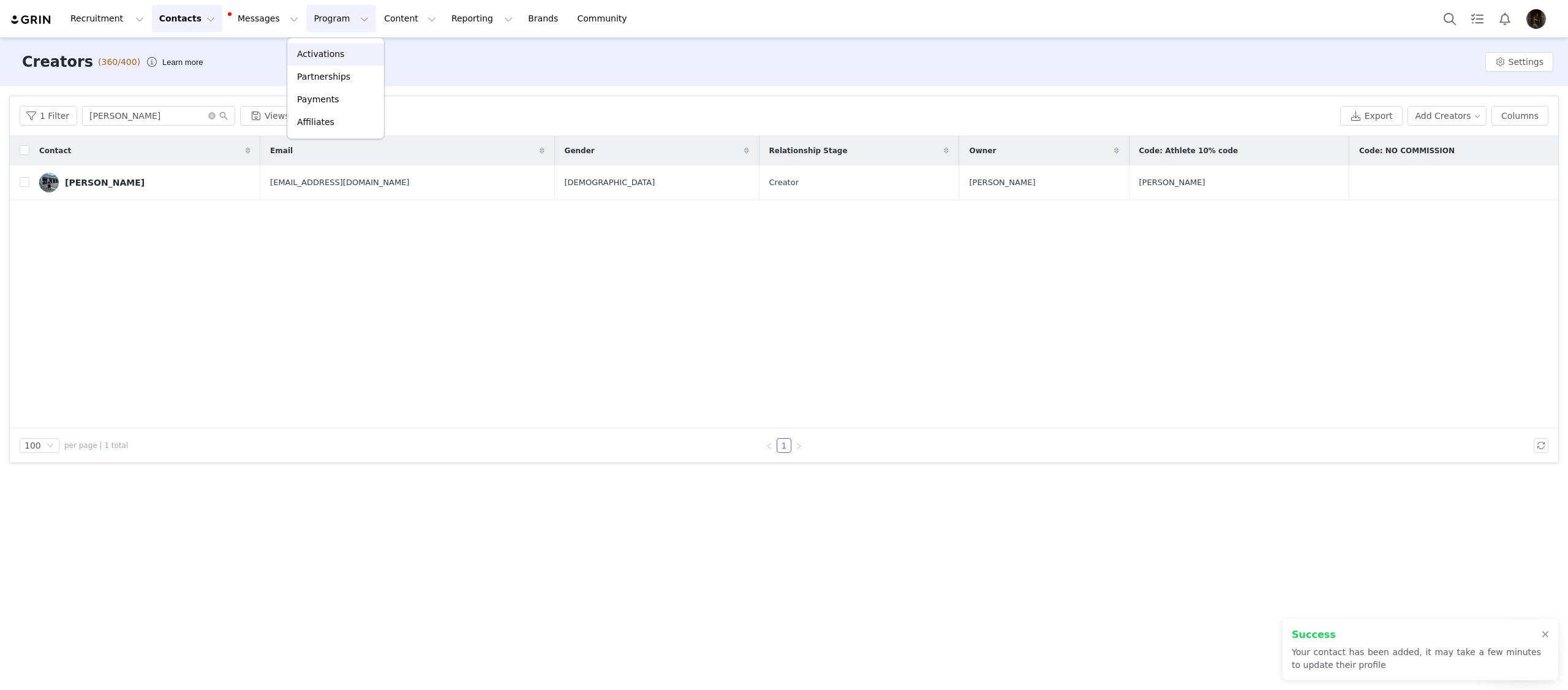
click at [329, 47] on p "Activations" at bounding box center [321, 54] width 47 height 13
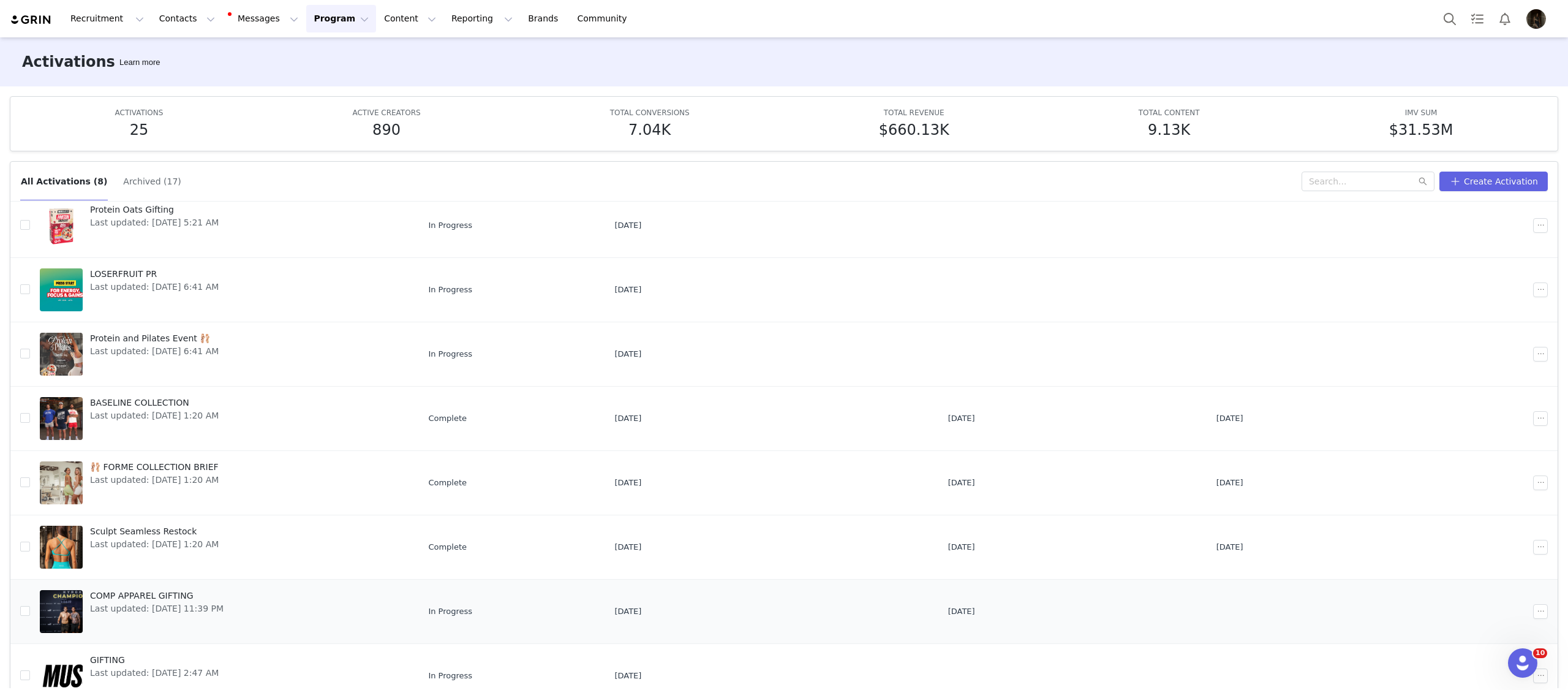
scroll to position [64, 0]
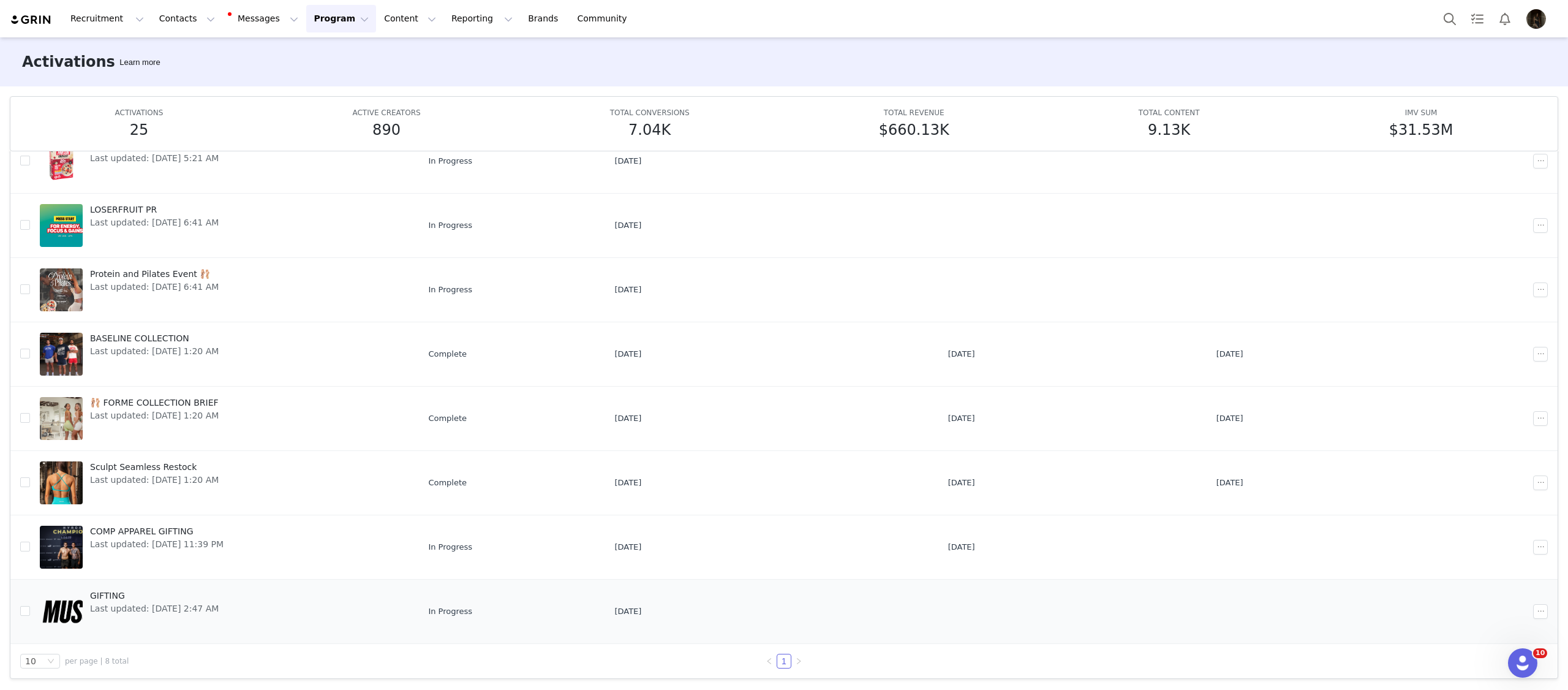
click at [305, 611] on link "GIFTING Last updated: [DATE] 2:47 AM" at bounding box center [224, 611] width 369 height 49
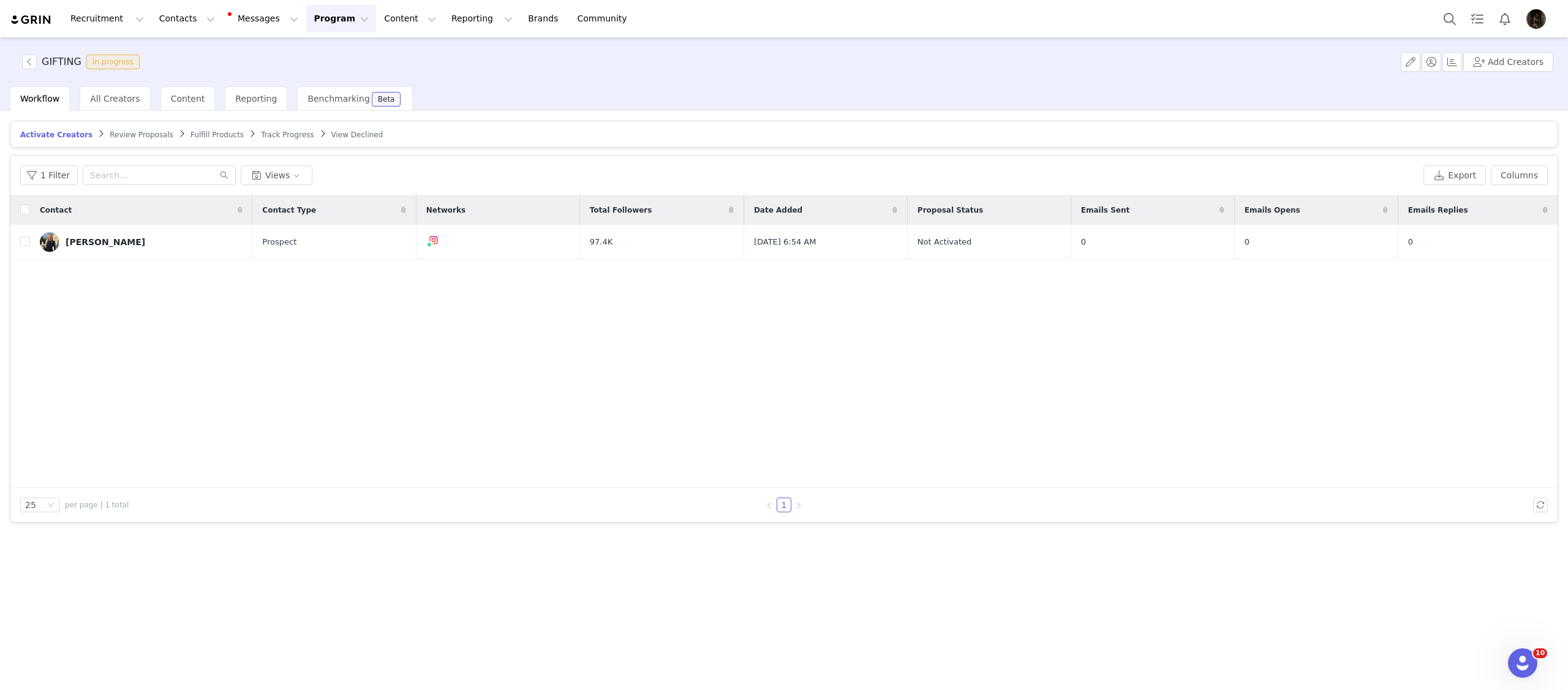
click at [321, 7] on button "Program Program" at bounding box center [341, 18] width 70 height 28
click at [325, 41] on div "Activations Partnerships Payments Affiliates" at bounding box center [336, 88] width 98 height 102
click at [328, 53] on p "Activations" at bounding box center [321, 54] width 47 height 13
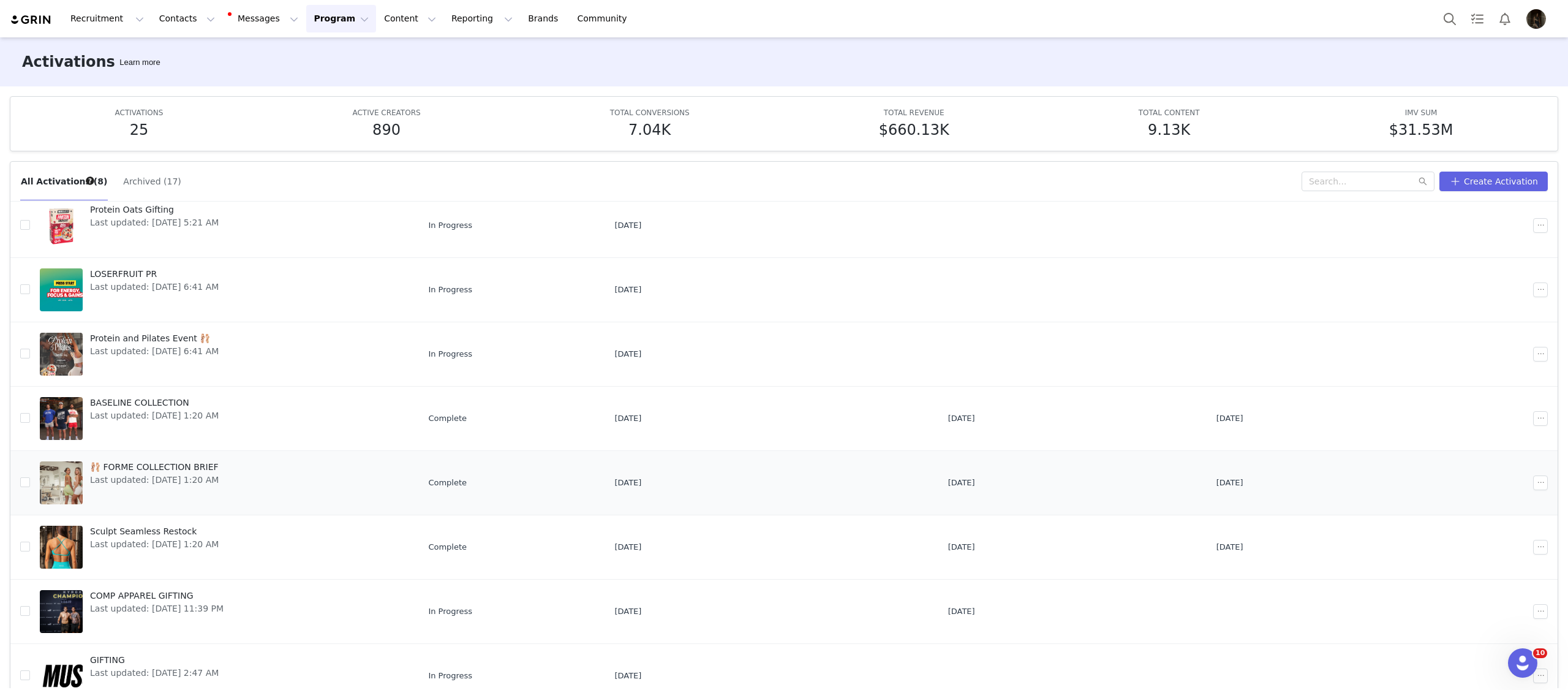
scroll to position [64, 0]
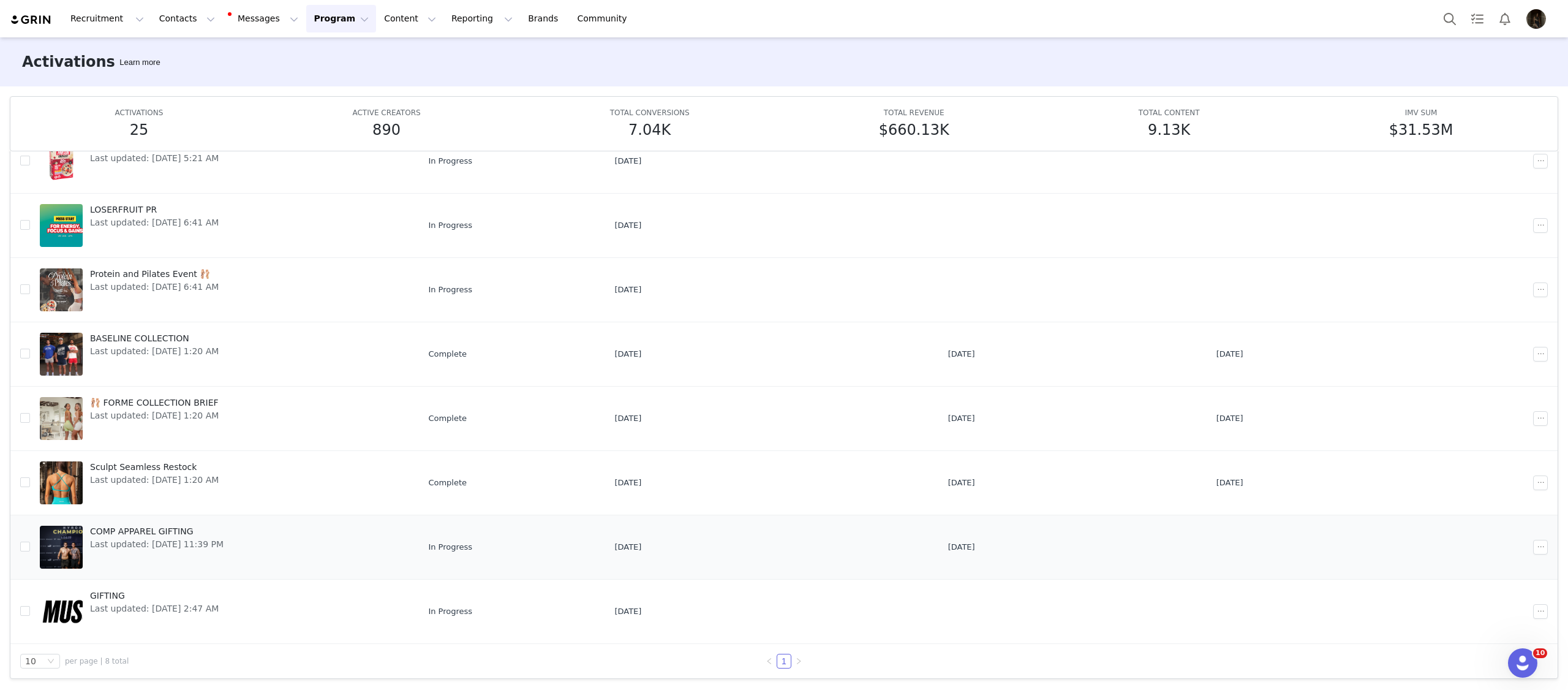
click at [250, 554] on link "COMP APPAREL GIFTING Last updated: [DATE] 11:39 PM" at bounding box center [224, 547] width 369 height 49
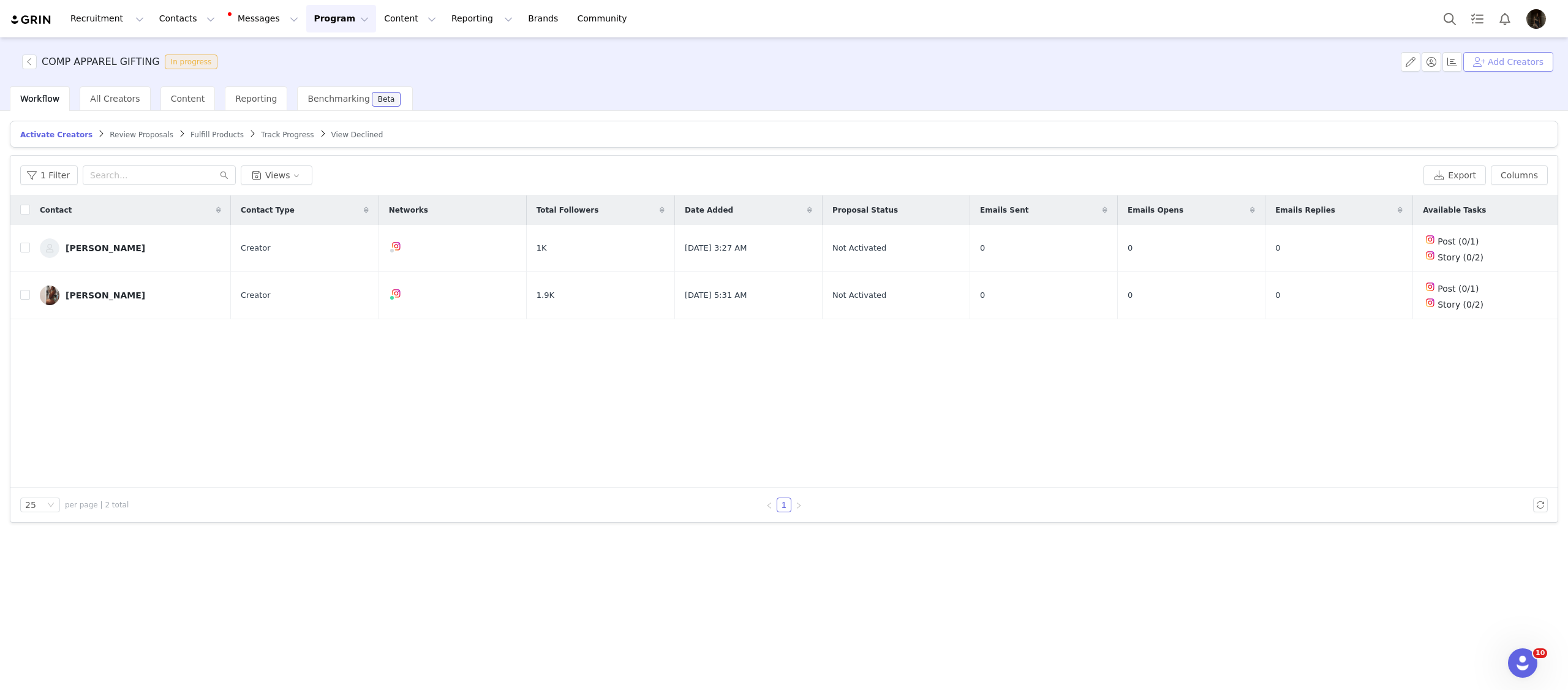
click at [1496, 69] on button "Add Creators" at bounding box center [1508, 62] width 90 height 20
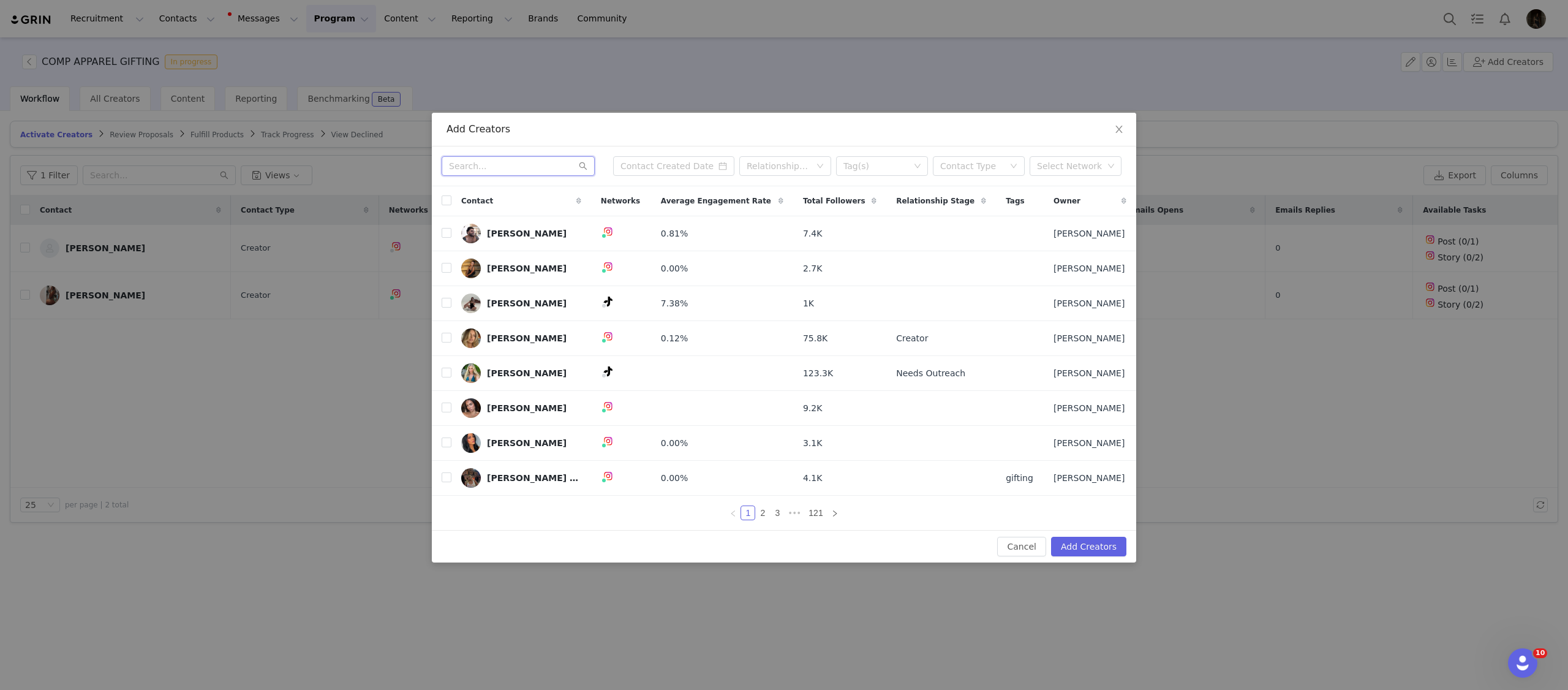
click at [491, 161] on input "text" at bounding box center [517, 166] width 153 height 20
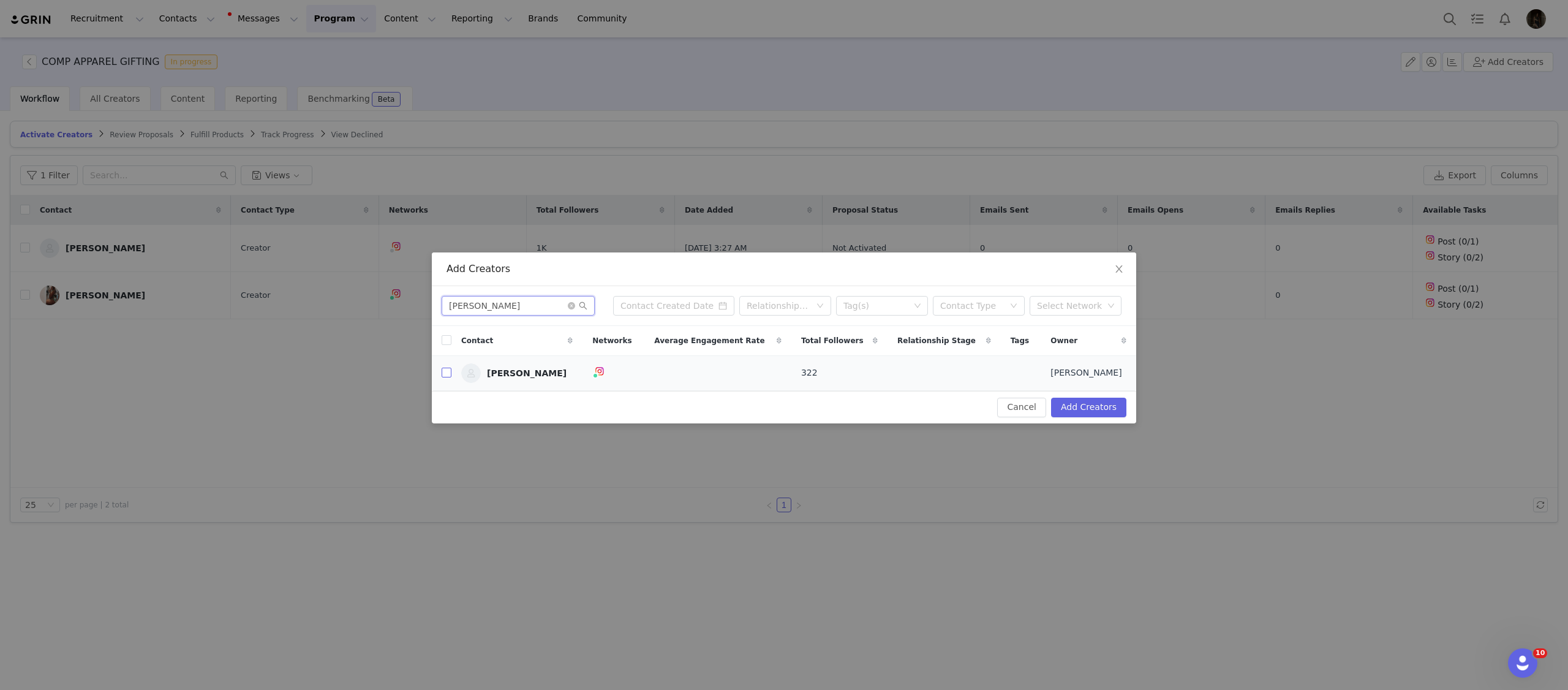
type input "[PERSON_NAME]"
click at [445, 376] on input "checkbox" at bounding box center [446, 372] width 10 height 10
checkbox input "true"
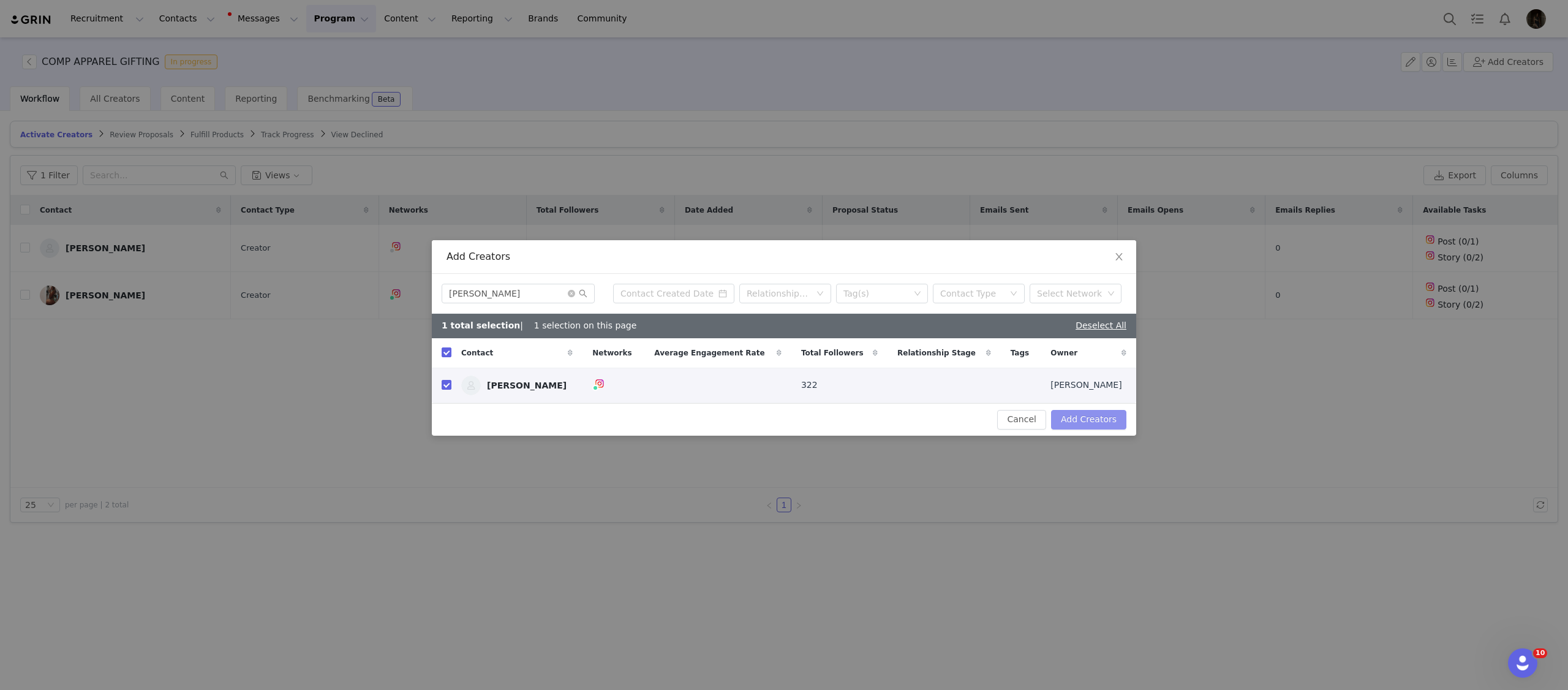
click at [1067, 412] on button "Add Creators" at bounding box center [1088, 420] width 75 height 20
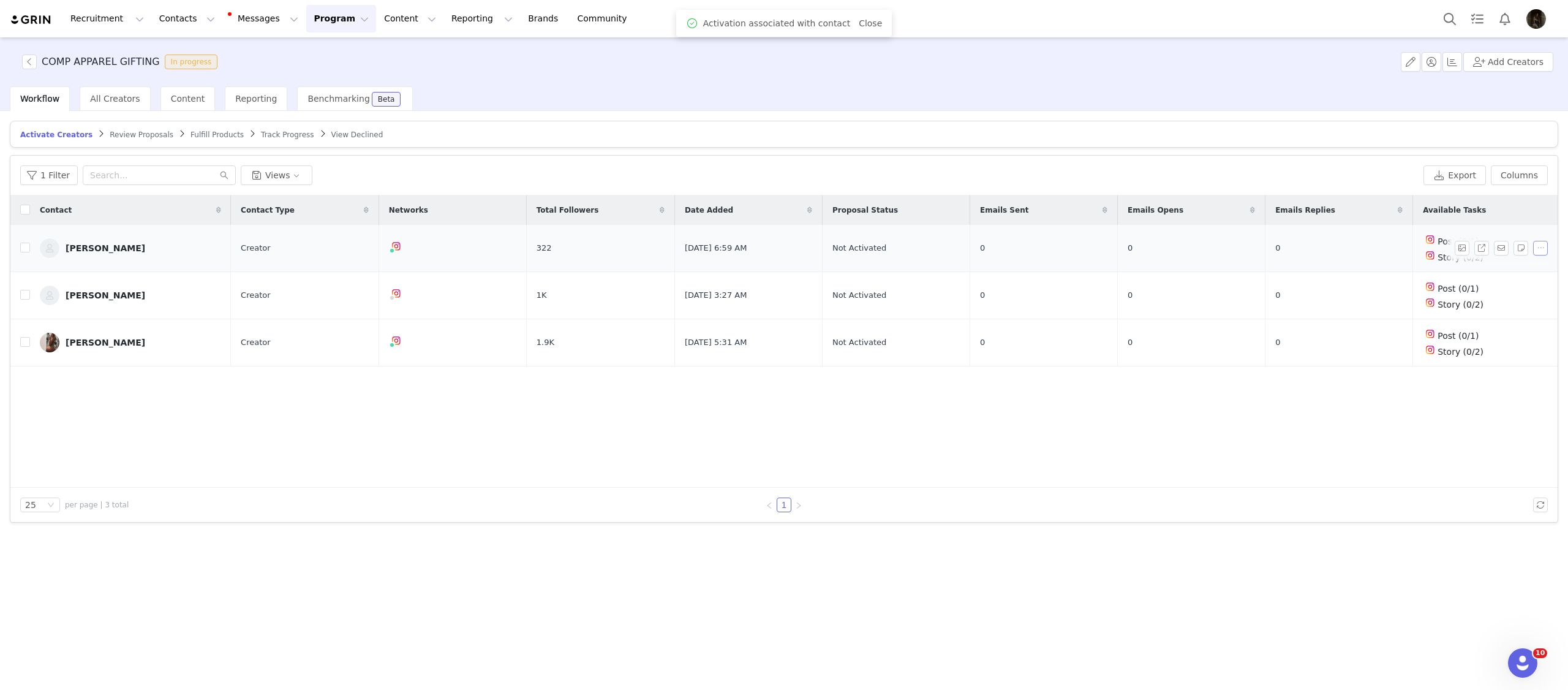
click at [1547, 251] on button "button" at bounding box center [1540, 248] width 14 height 14
click at [1520, 267] on span "Activate Creators" at bounding box center [1508, 270] width 74 height 13
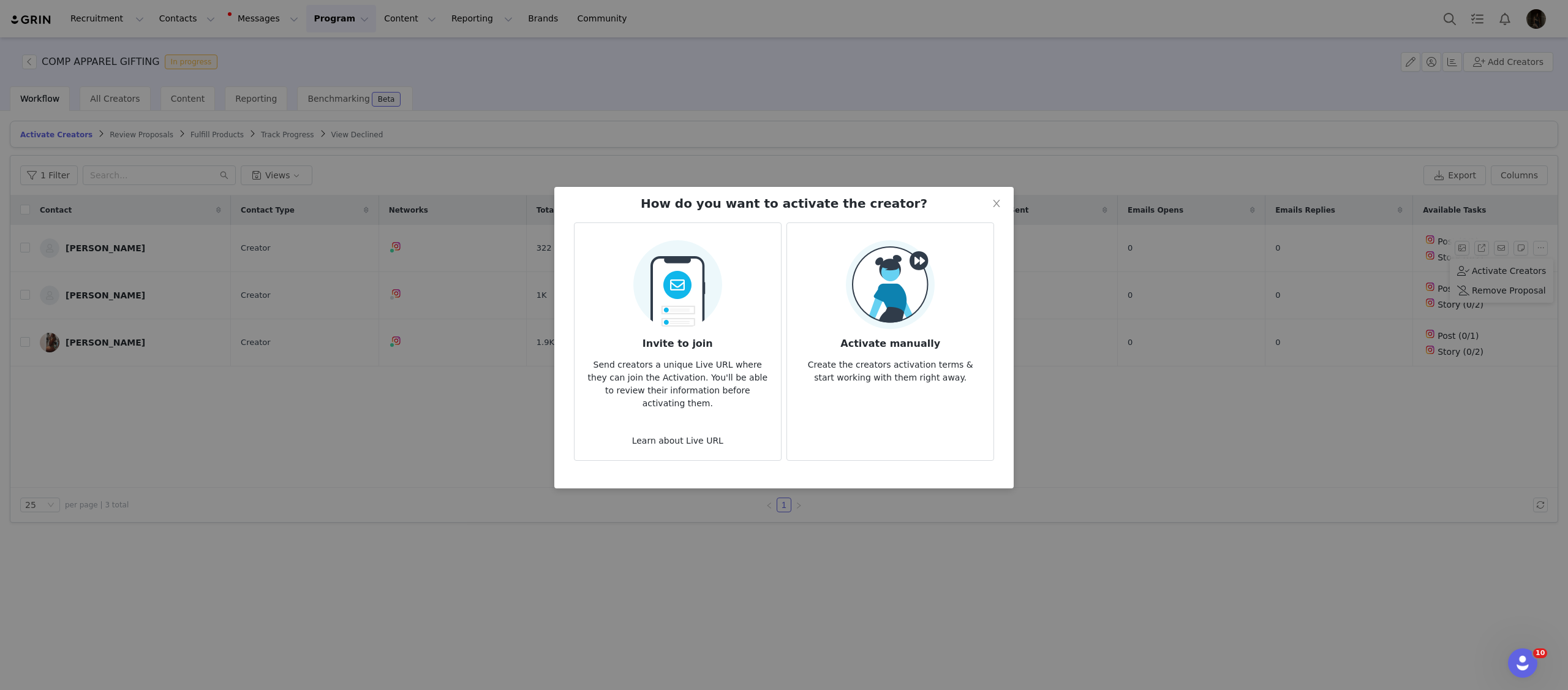
click at [756, 305] on article "Invite to join Send creators a unique Live URL where they can join the Activati…" at bounding box center [677, 341] width 207 height 239
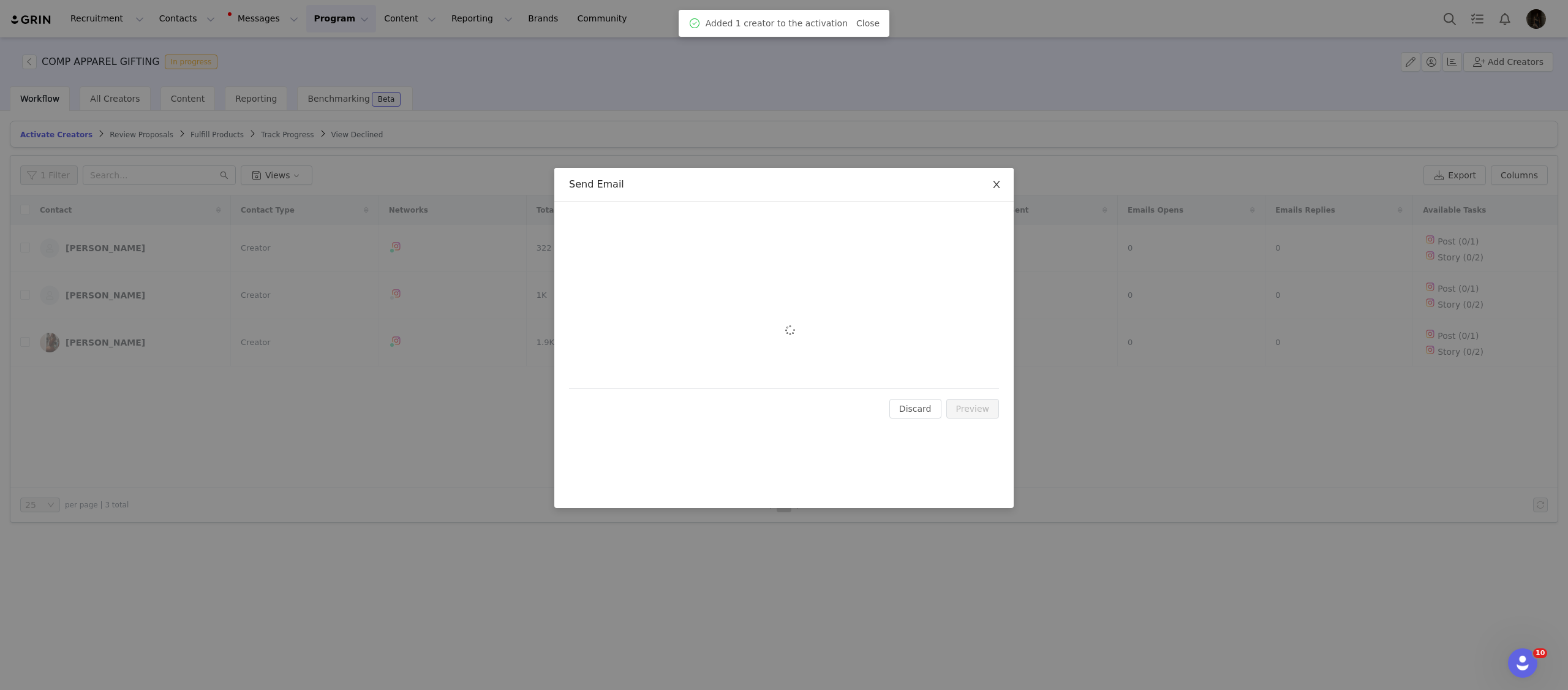
click at [997, 181] on icon "icon: close" at bounding box center [996, 184] width 10 height 10
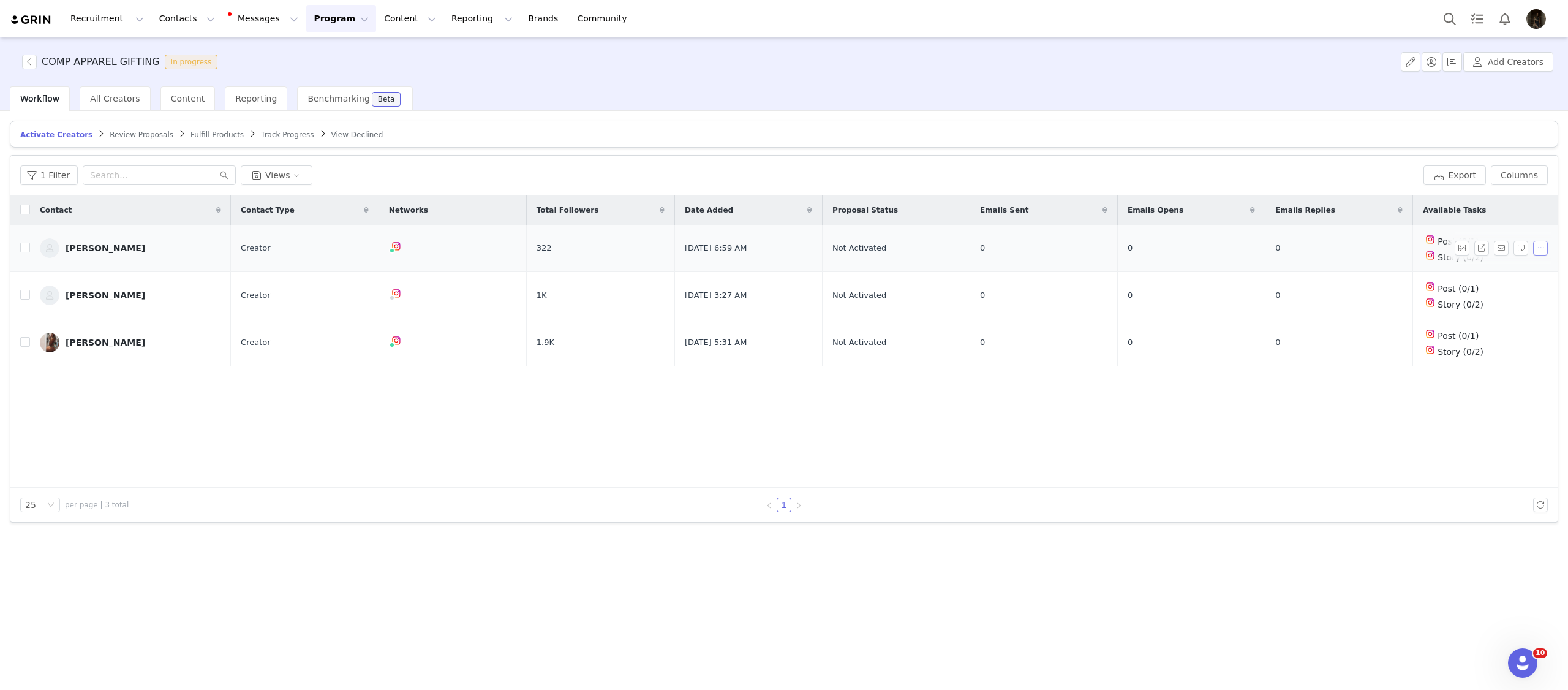
click at [1534, 250] on button "button" at bounding box center [1540, 248] width 14 height 14
click at [1507, 270] on span "Activate Creators" at bounding box center [1508, 270] width 74 height 13
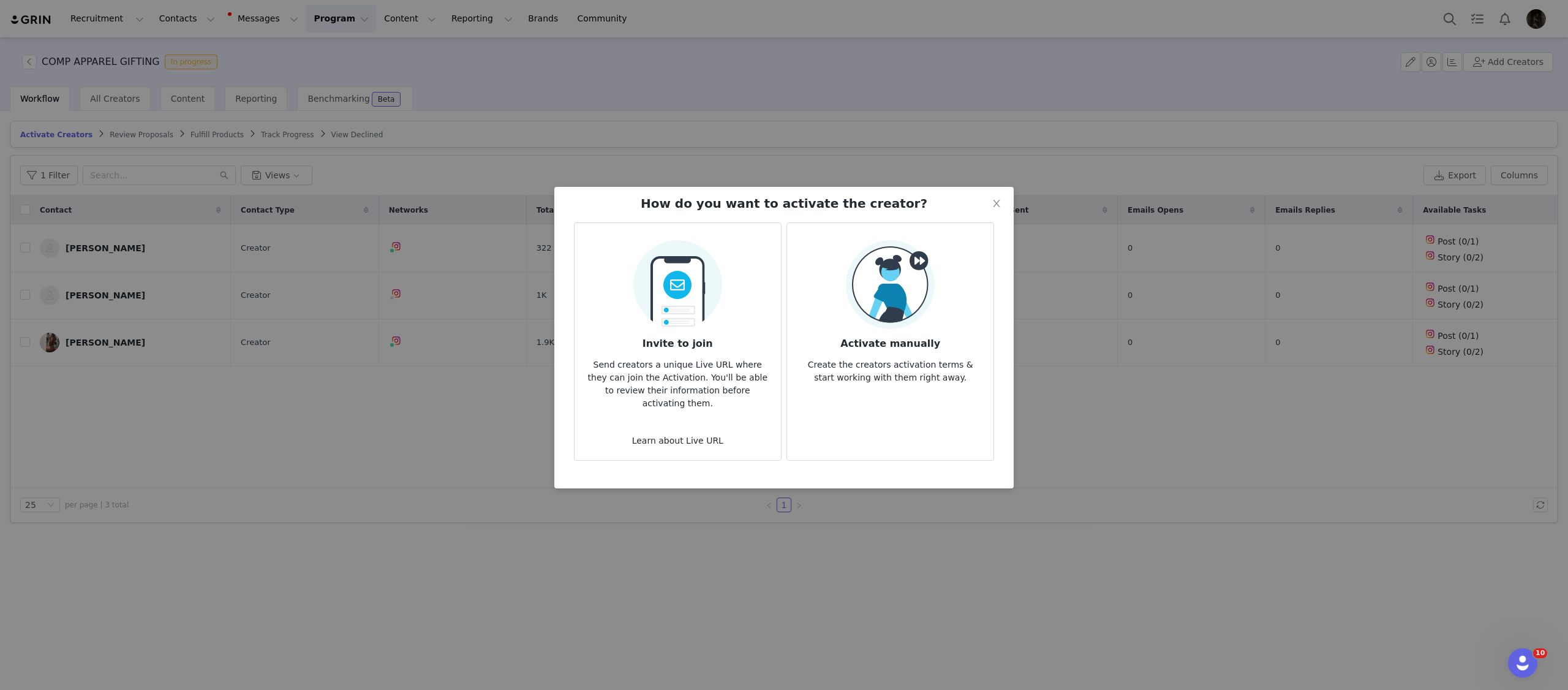
click at [961, 282] on div "Activate manually Create the creators activation terms & start working with the…" at bounding box center [890, 312] width 187 height 144
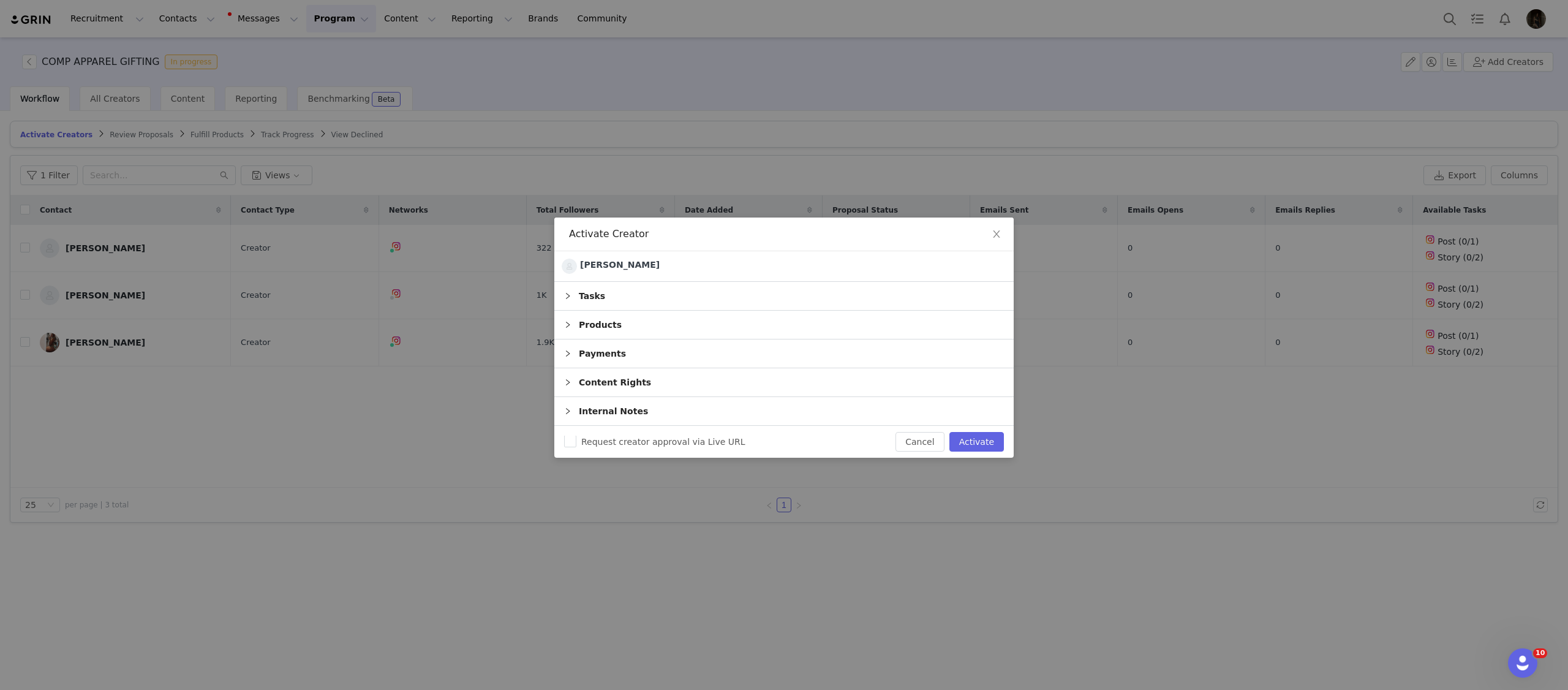
click at [819, 319] on div "Products" at bounding box center [784, 325] width 459 height 29
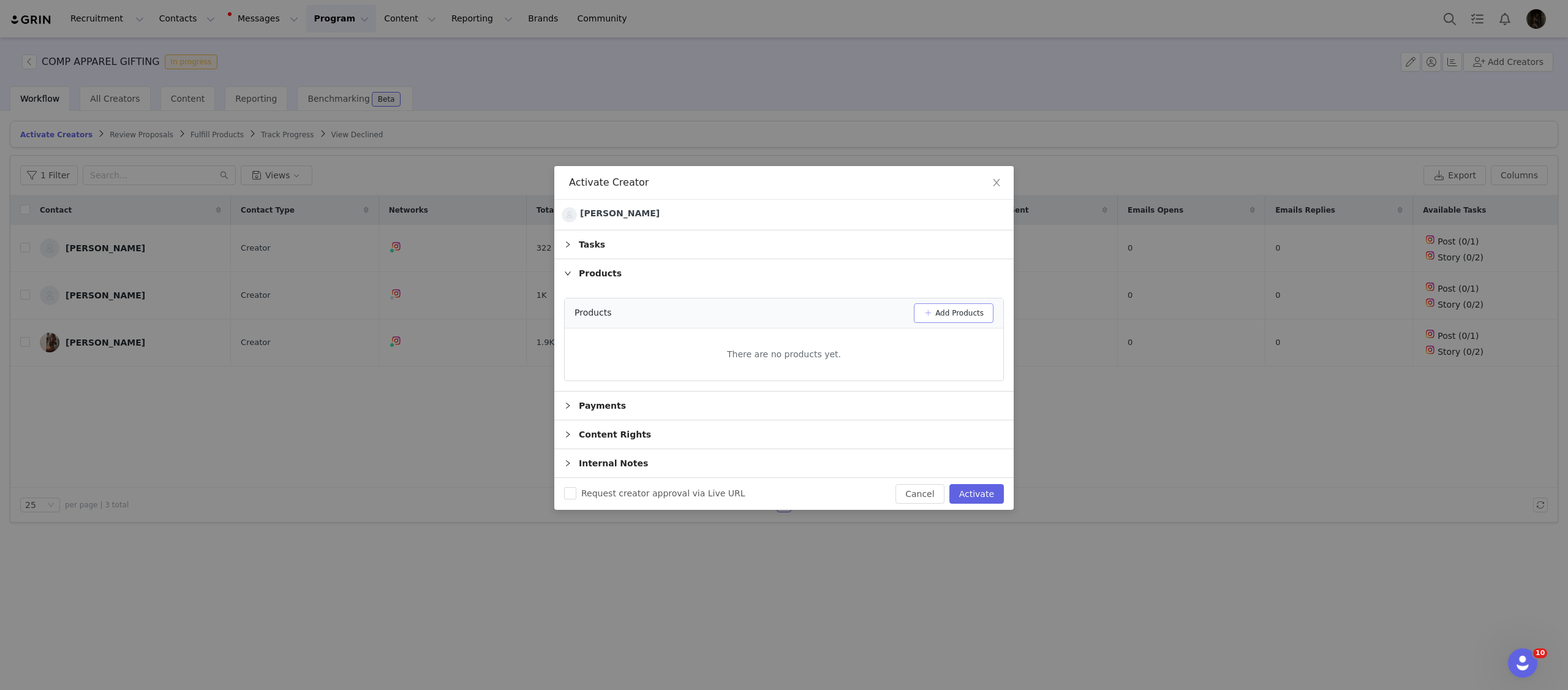
click at [964, 316] on button "Add Products" at bounding box center [953, 313] width 80 height 20
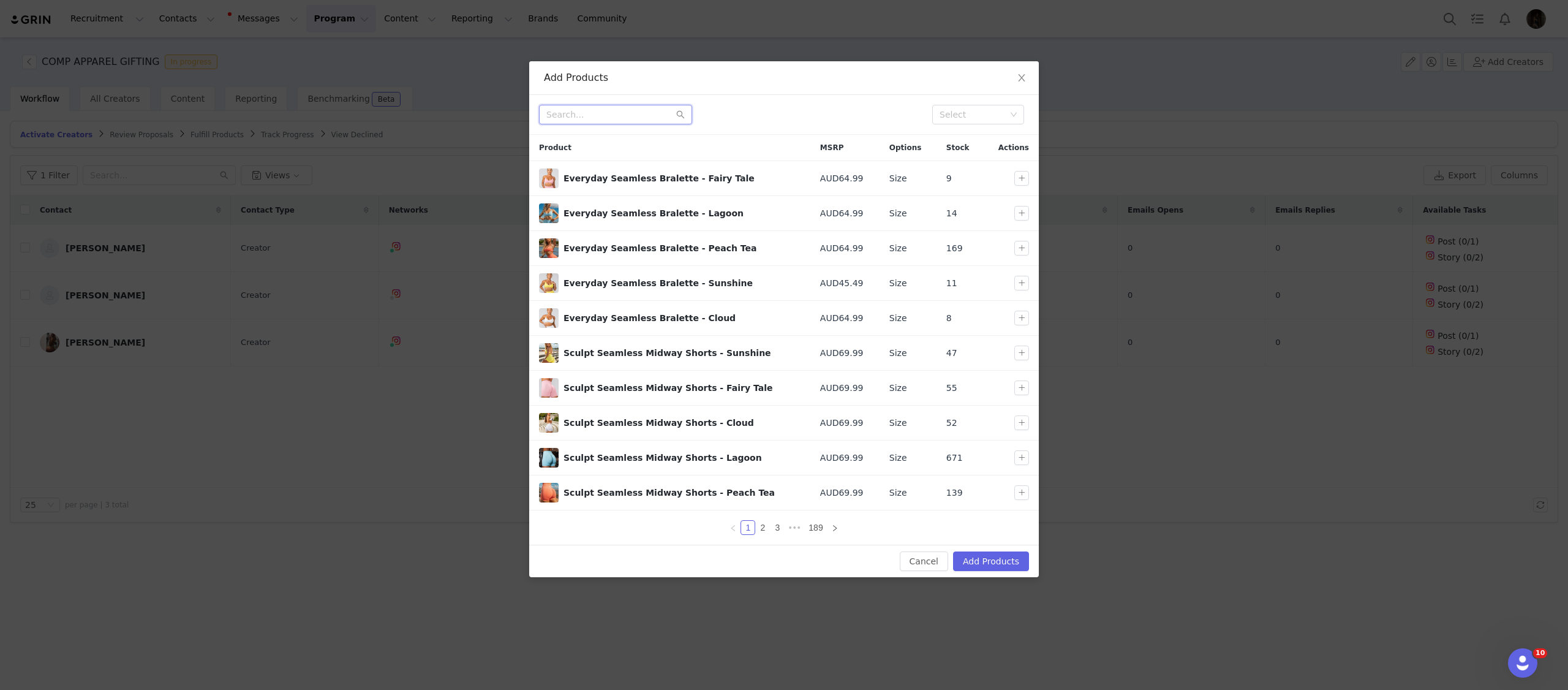
click at [579, 114] on input "text" at bounding box center [615, 114] width 153 height 20
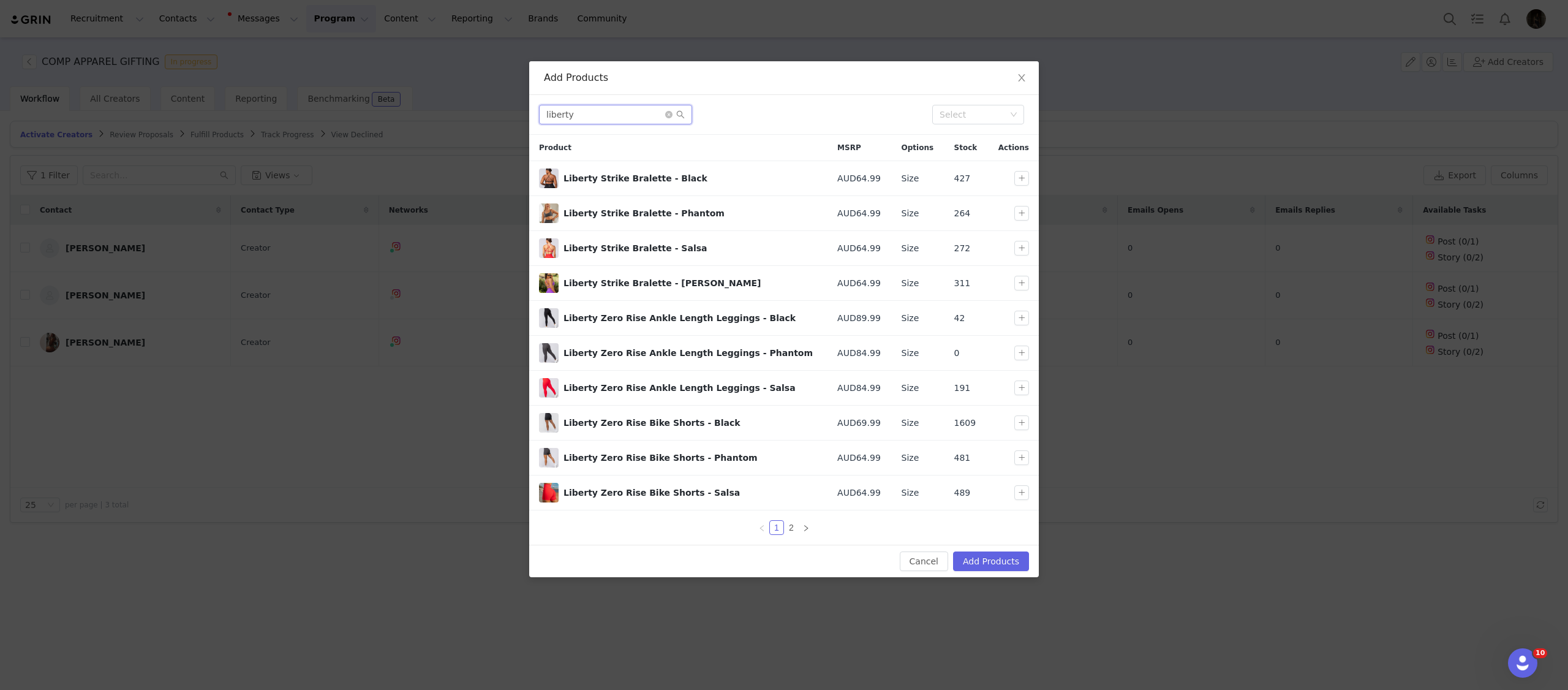
click at [628, 116] on input "liberty" at bounding box center [615, 114] width 153 height 20
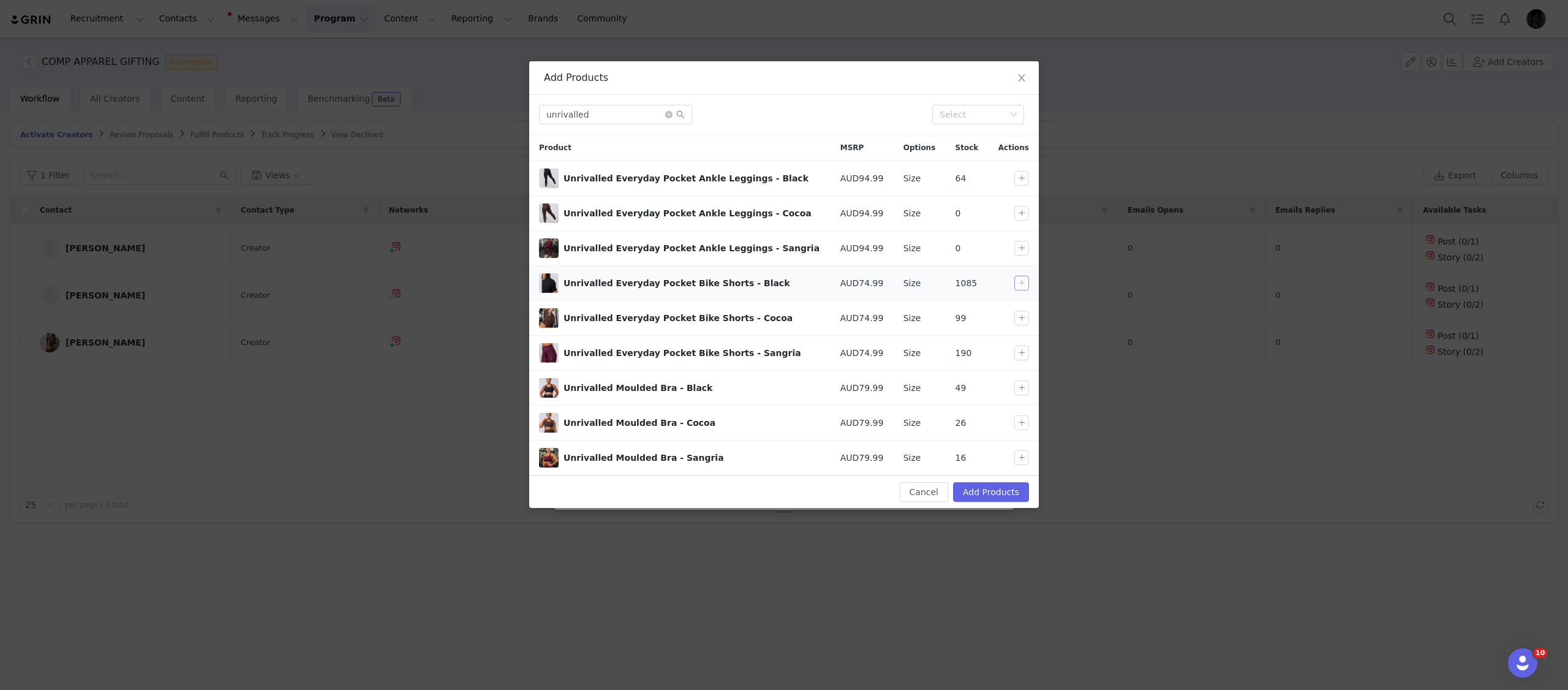
click at [1014, 289] on button "button" at bounding box center [1021, 283] width 14 height 14
click at [597, 110] on input "unrivalled" at bounding box center [615, 114] width 153 height 20
click at [611, 122] on input "unrivalled" at bounding box center [615, 114] width 153 height 20
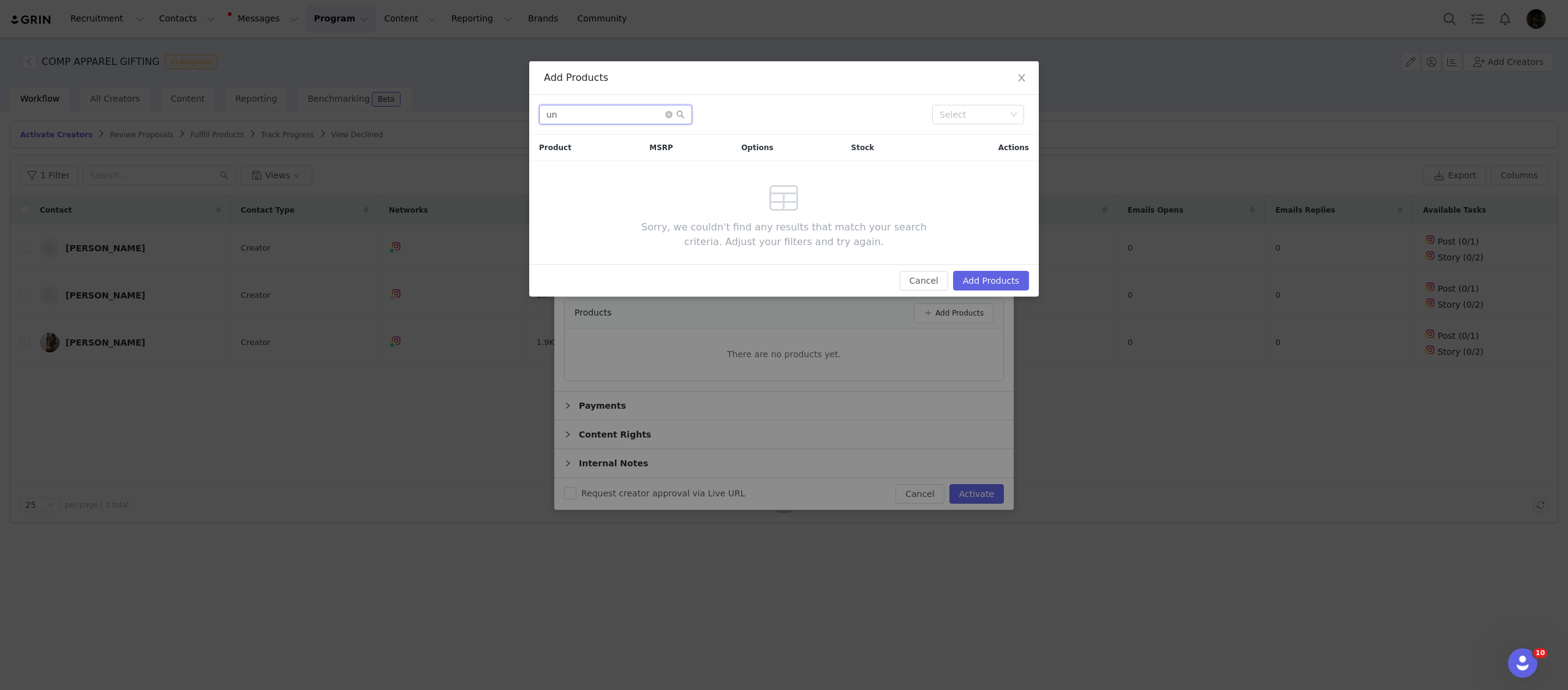
type input "u"
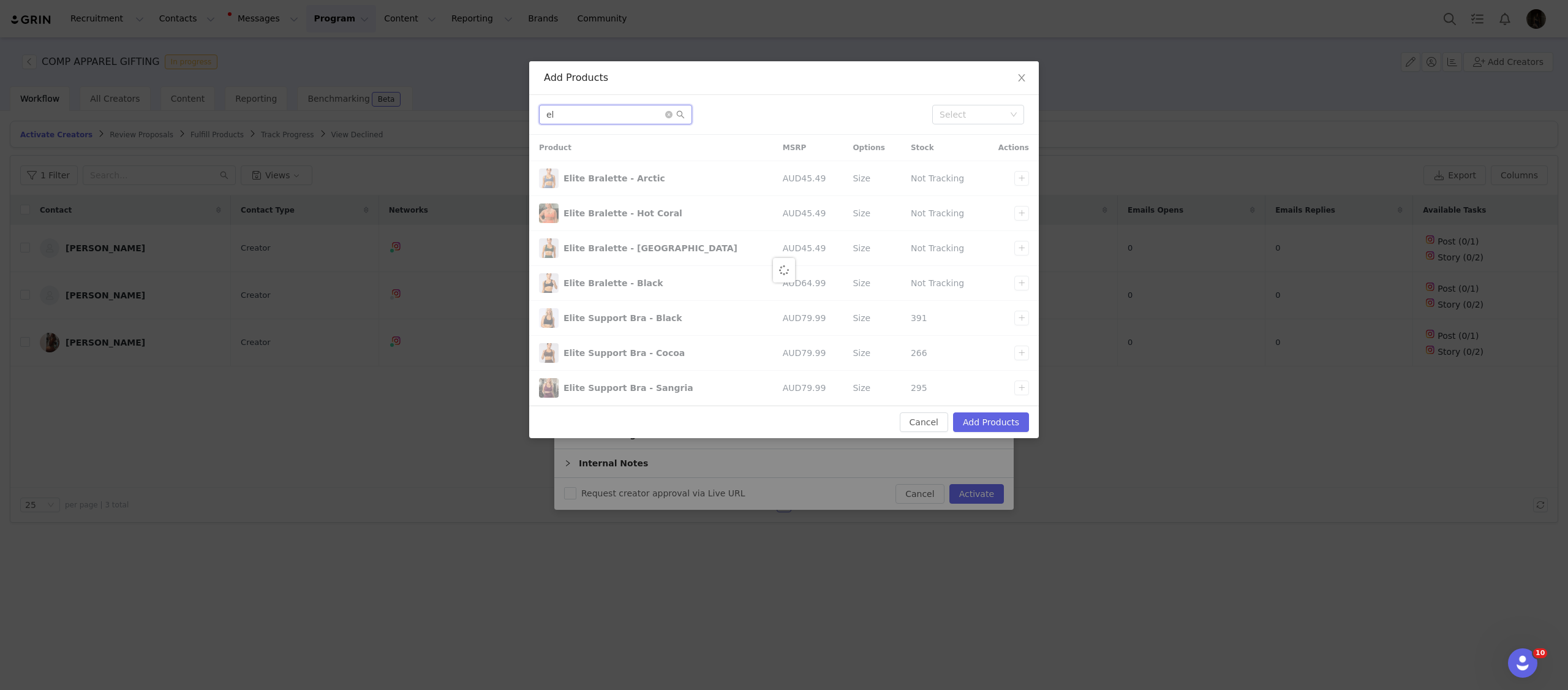
type input "e"
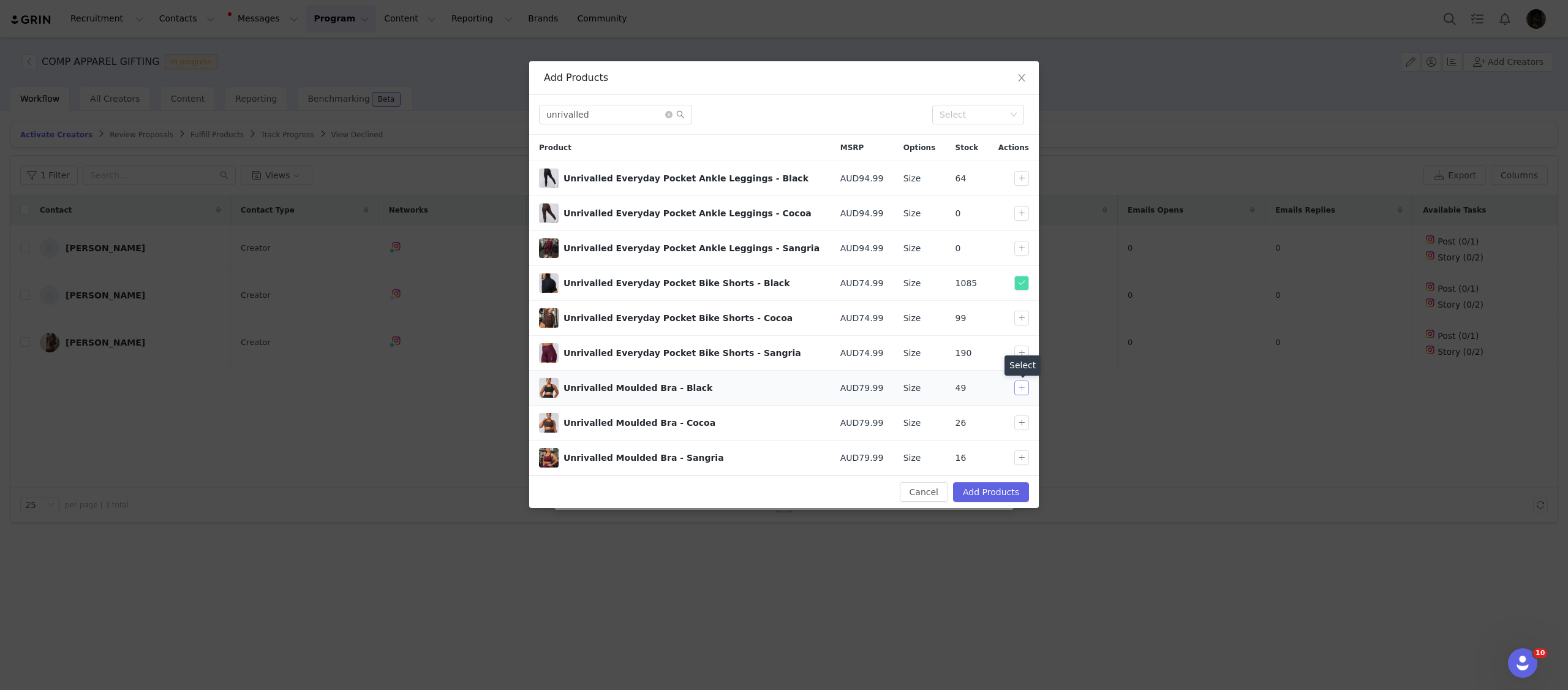
click at [1019, 391] on button "button" at bounding box center [1021, 388] width 14 height 14
click at [608, 122] on input "unrivalled" at bounding box center [615, 114] width 153 height 20
click at [634, 116] on input "unrivalled" at bounding box center [615, 114] width 153 height 20
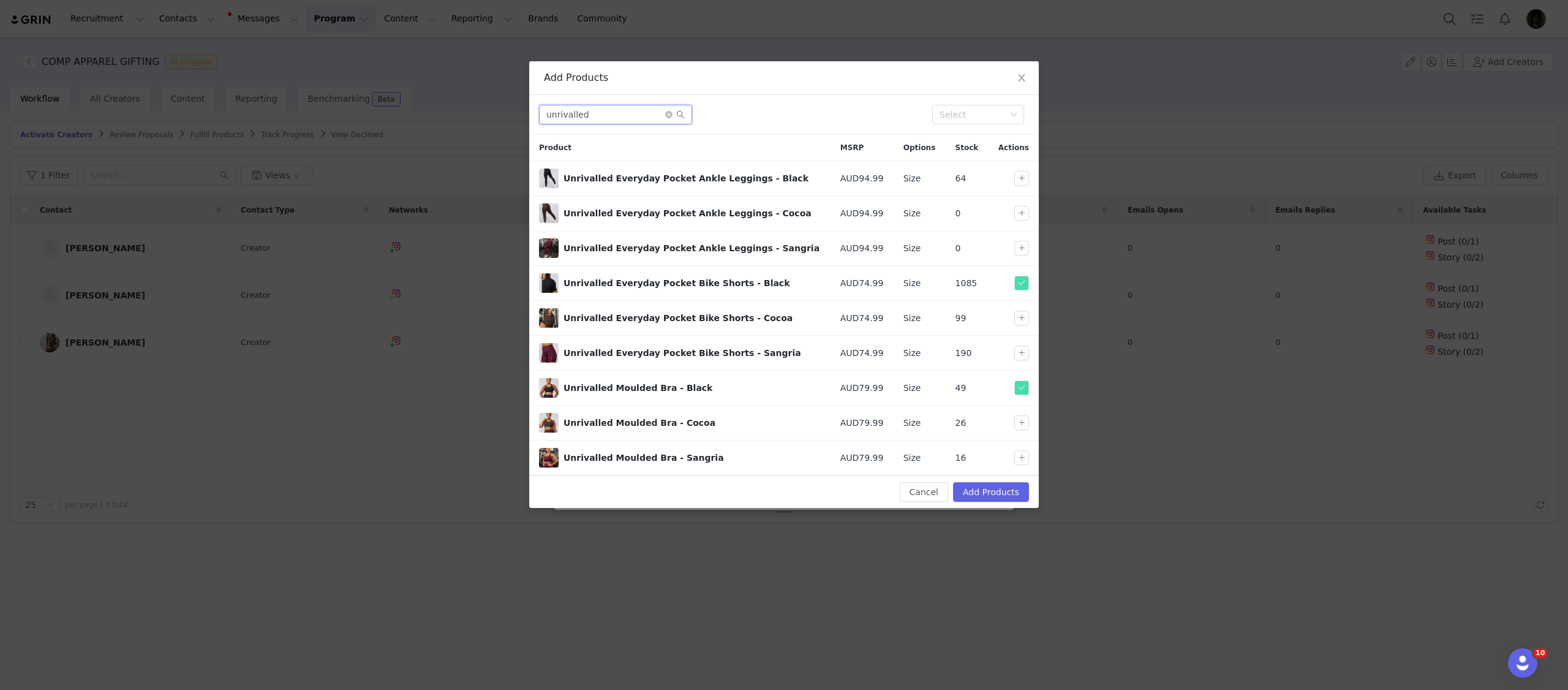
click at [634, 116] on input "unrivalled" at bounding box center [615, 114] width 153 height 20
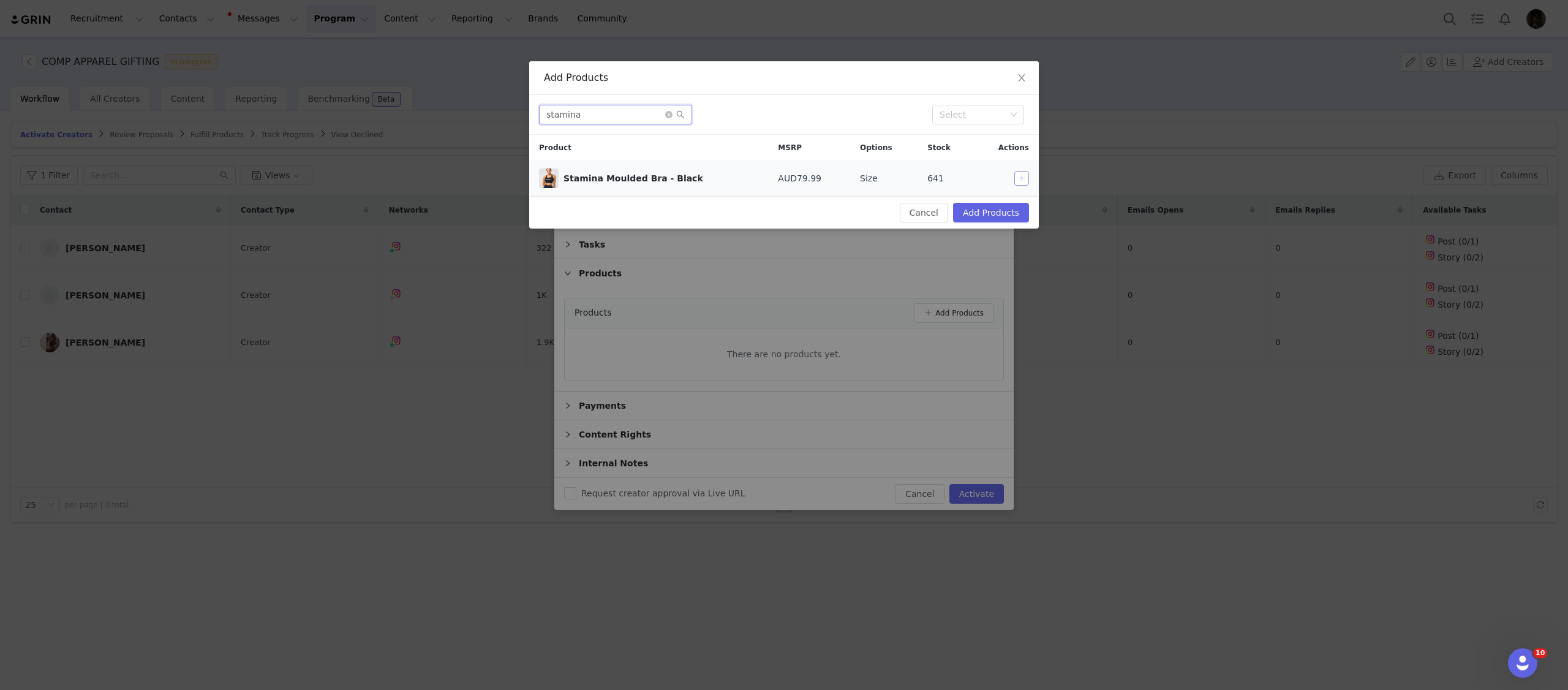
type input "stamina"
click at [1017, 181] on button "button" at bounding box center [1021, 178] width 14 height 14
click at [1003, 221] on button "Add Products" at bounding box center [991, 213] width 76 height 20
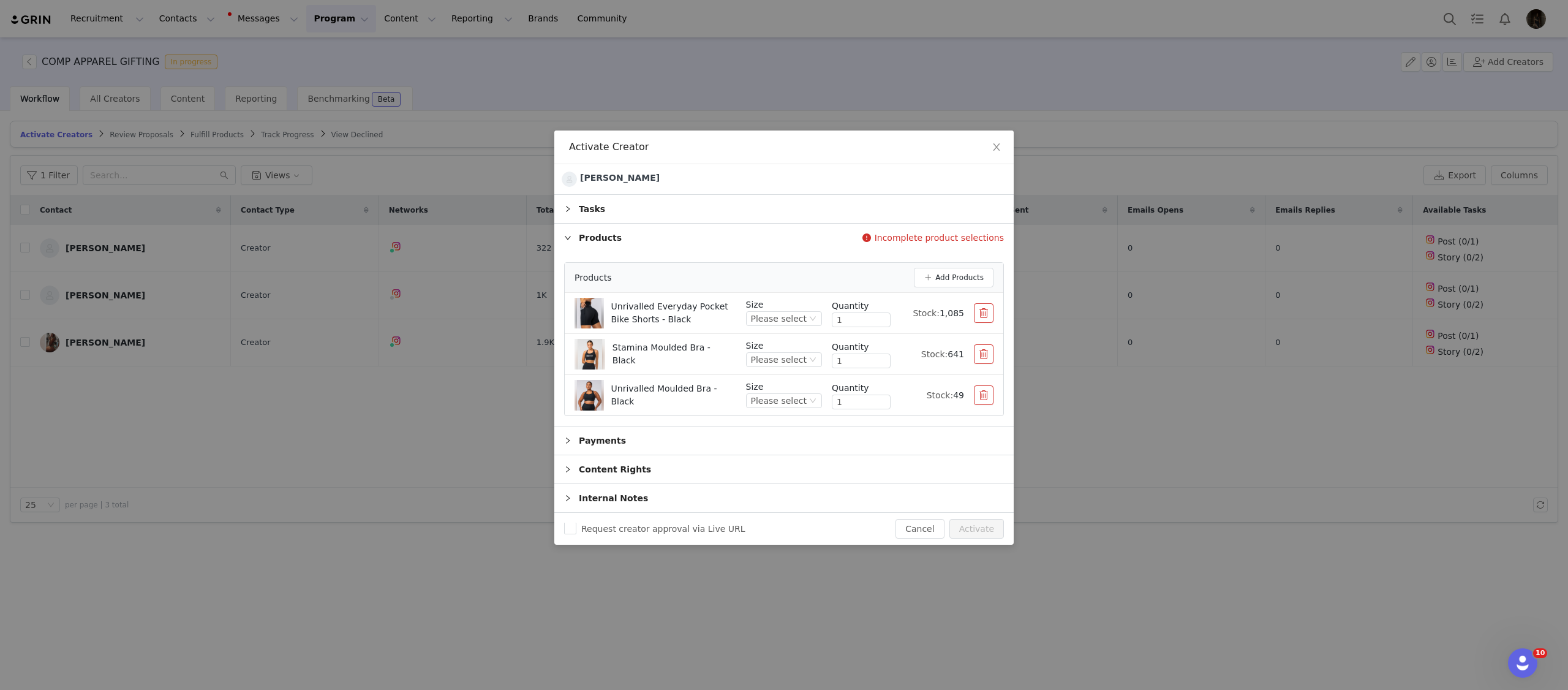
click at [983, 397] on button "button" at bounding box center [984, 395] width 20 height 20
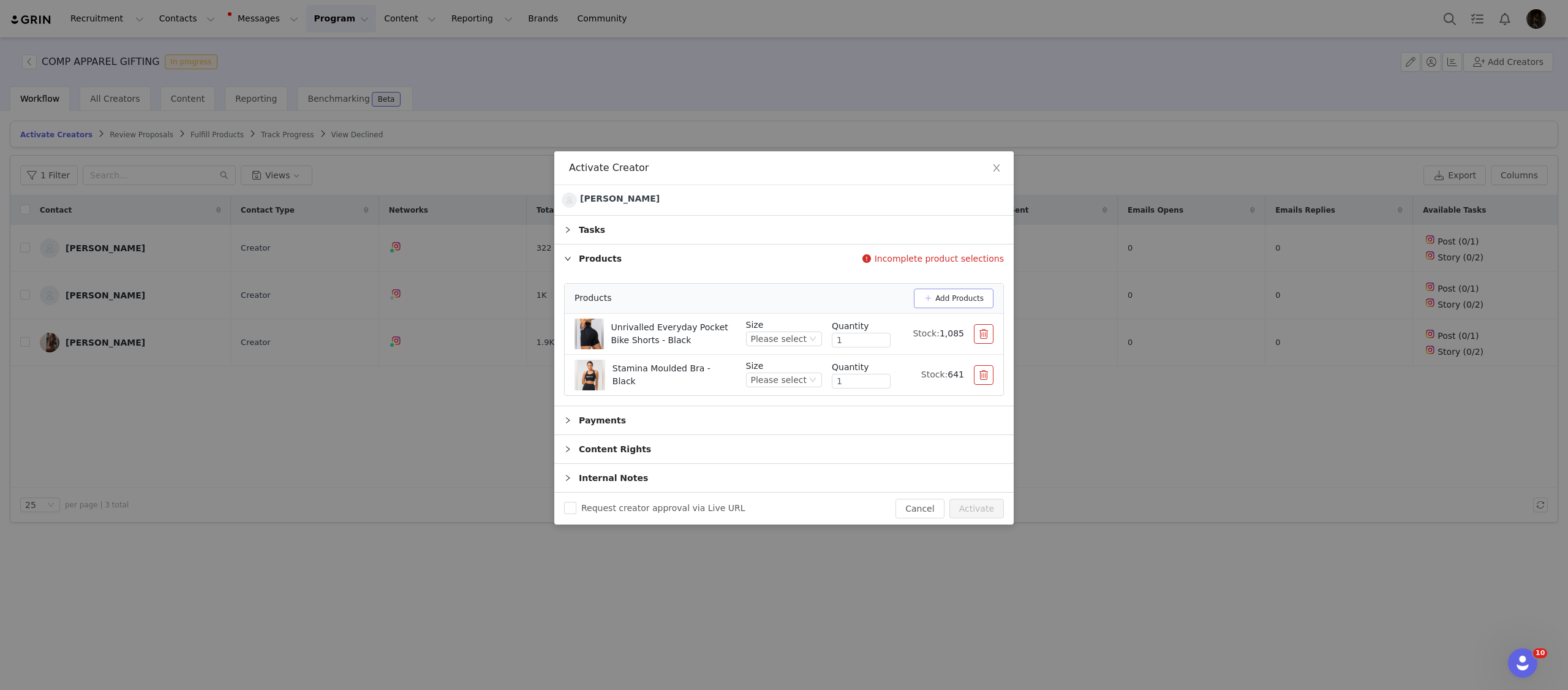
click at [935, 299] on button "Add Products" at bounding box center [953, 299] width 80 height 20
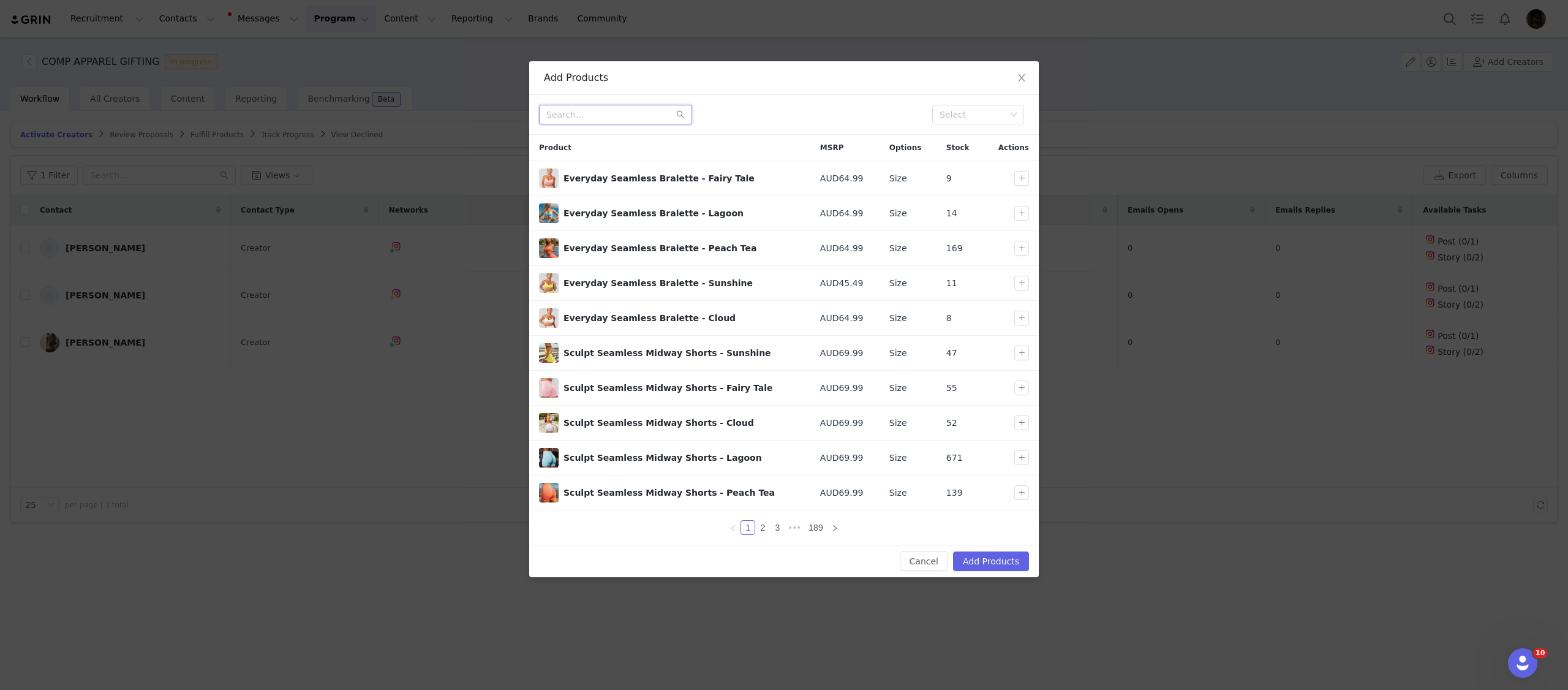
click at [610, 111] on input "text" at bounding box center [615, 114] width 153 height 20
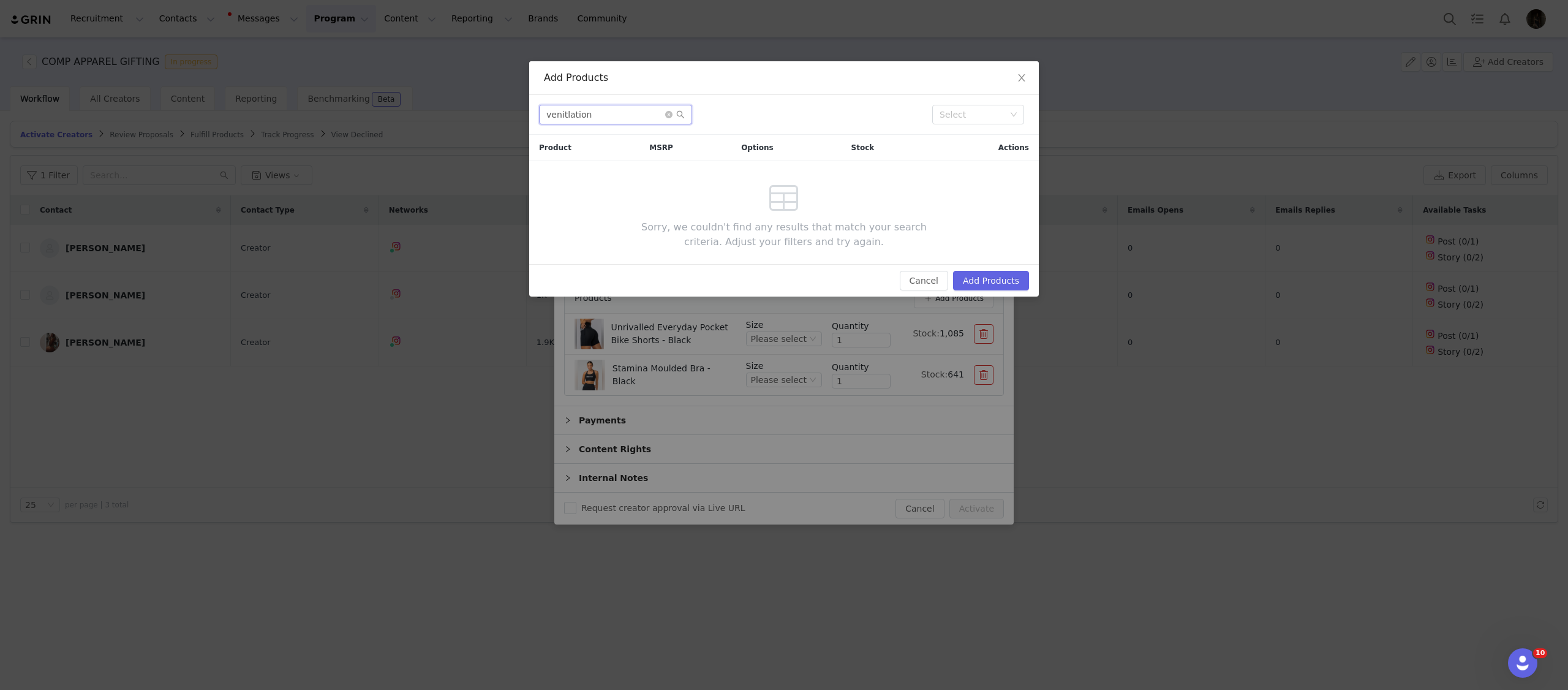
click at [611, 111] on input "venitlation" at bounding box center [615, 114] width 153 height 20
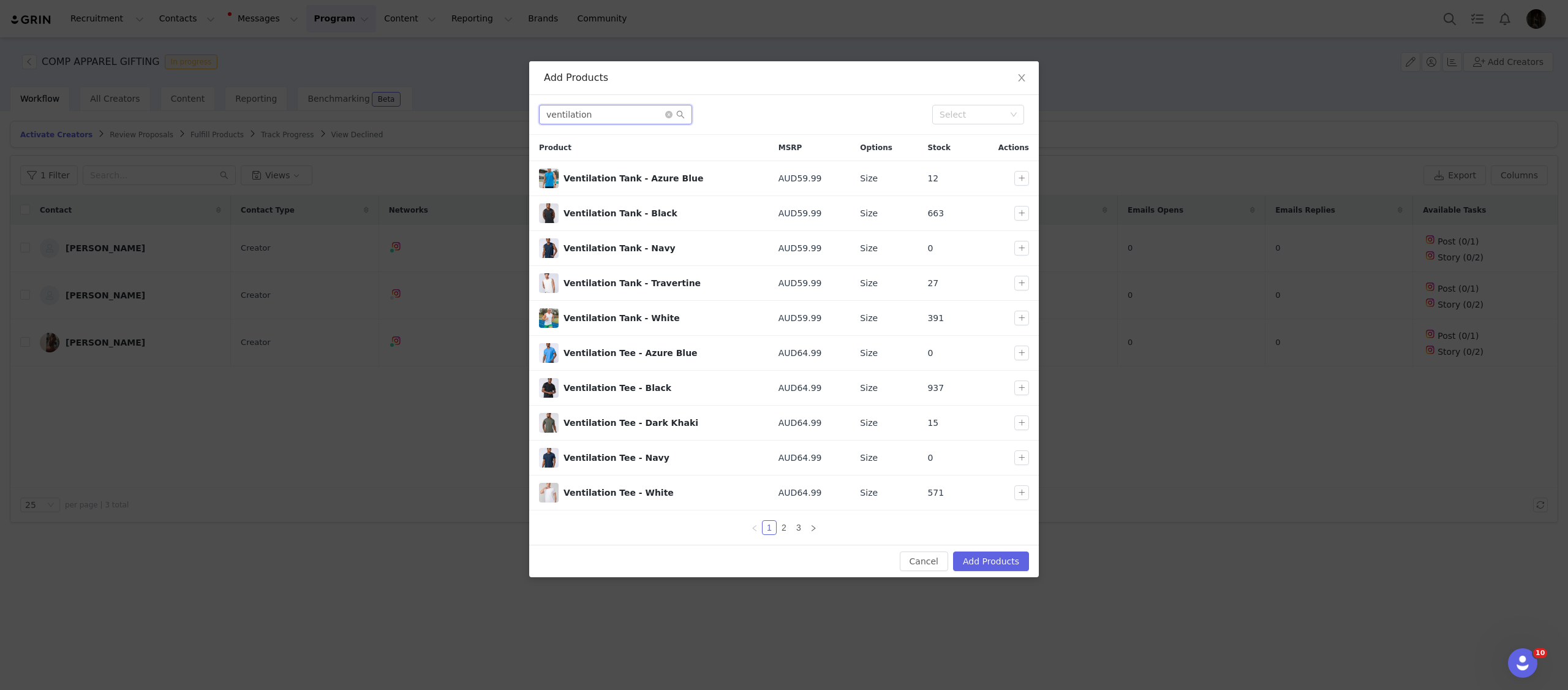
click at [598, 118] on input "ventilation" at bounding box center [615, 114] width 153 height 20
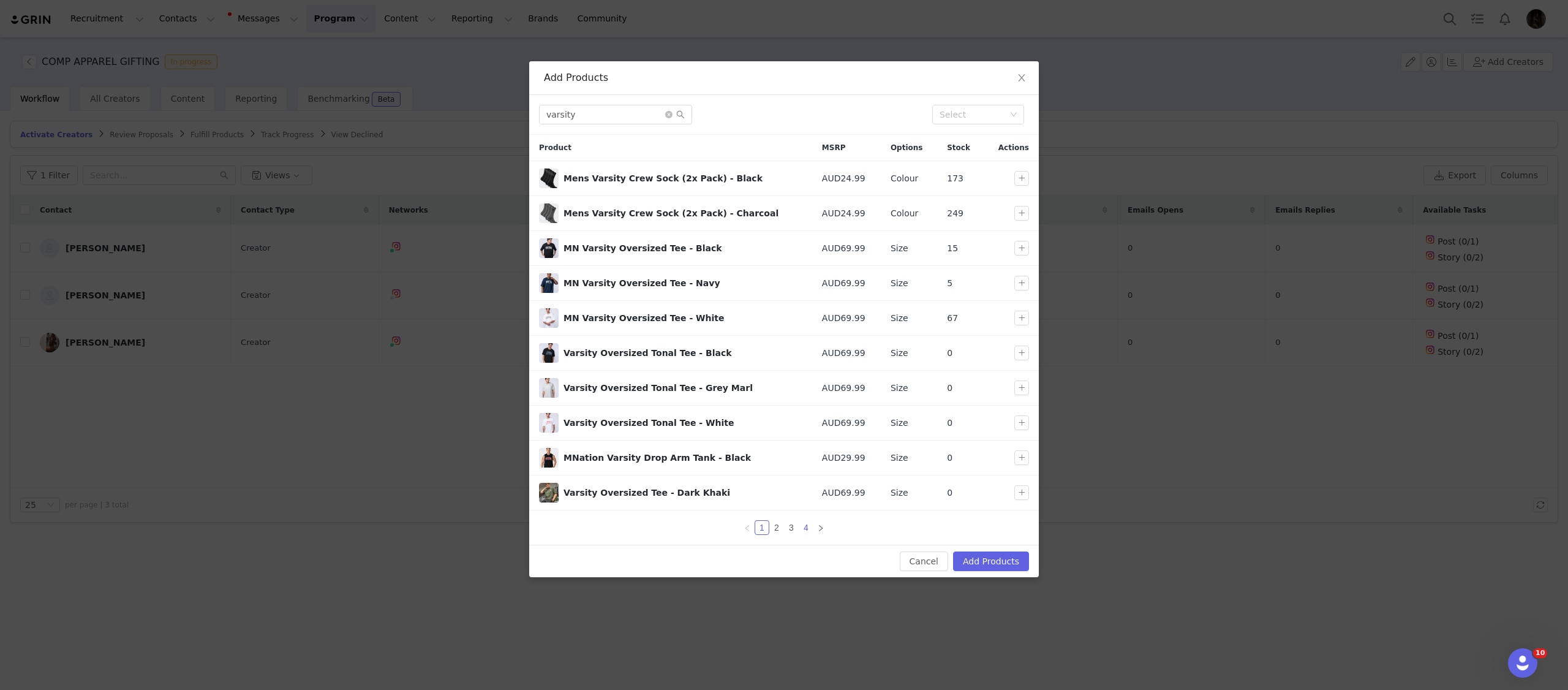
click at [808, 534] on link "4" at bounding box center [806, 527] width 13 height 13
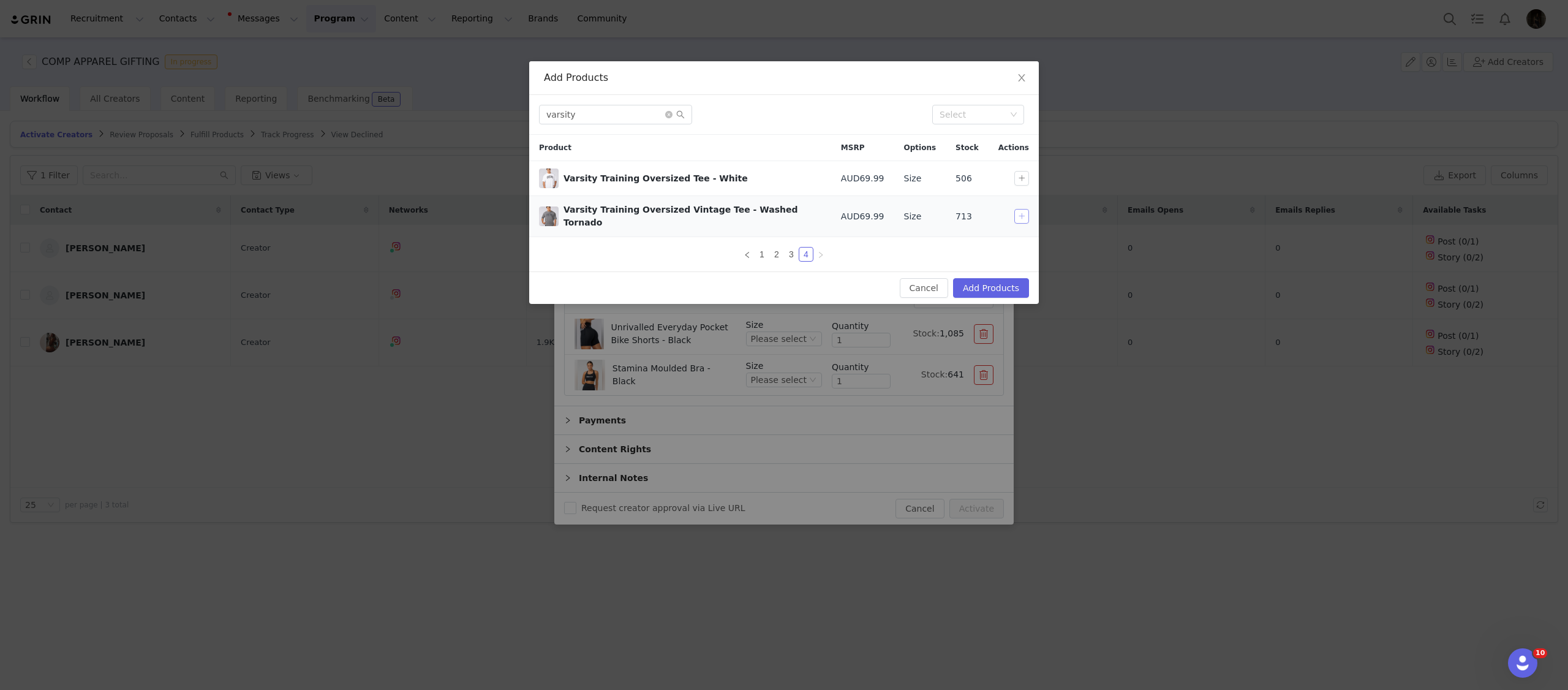
click at [1018, 215] on button "button" at bounding box center [1021, 216] width 14 height 14
click at [571, 122] on input "varsity" at bounding box center [615, 114] width 153 height 20
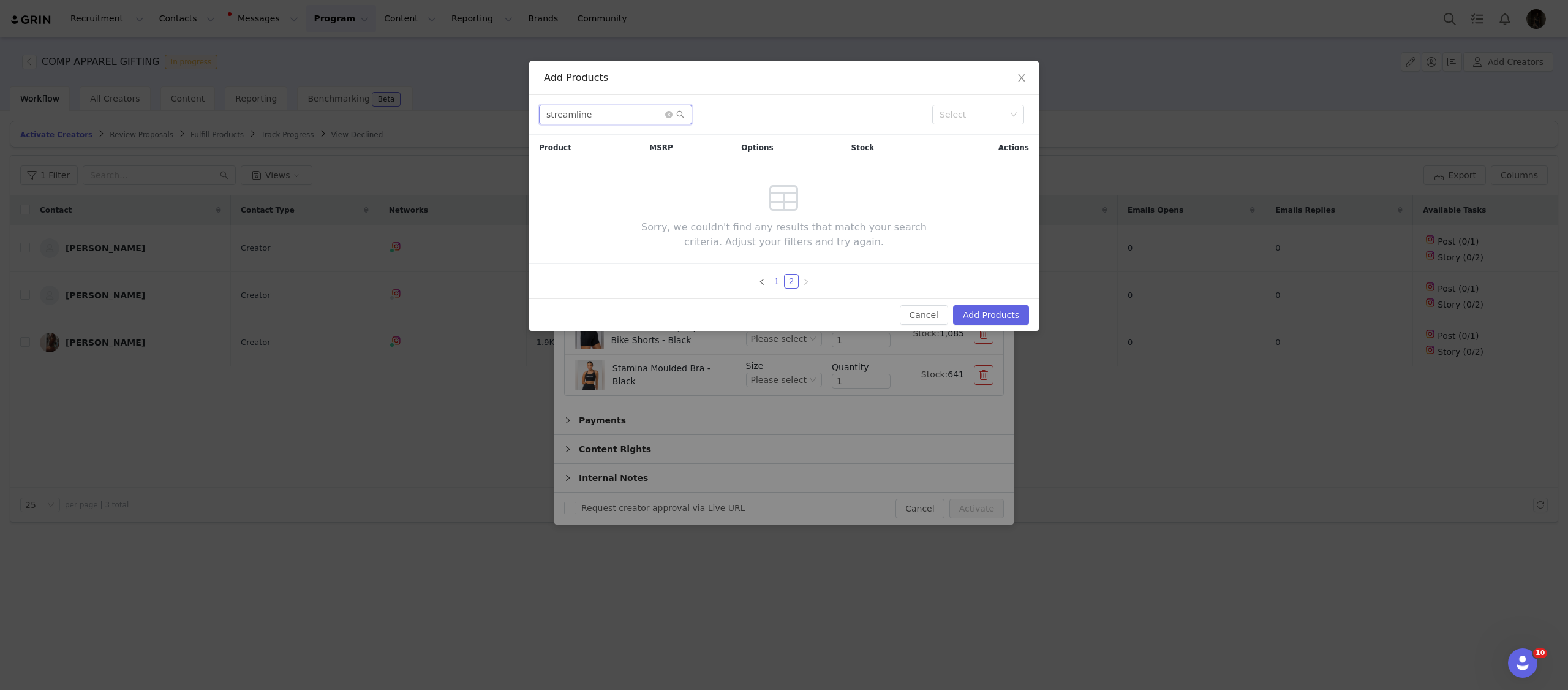
type input "streamline"
click at [775, 283] on link "1" at bounding box center [776, 281] width 13 height 13
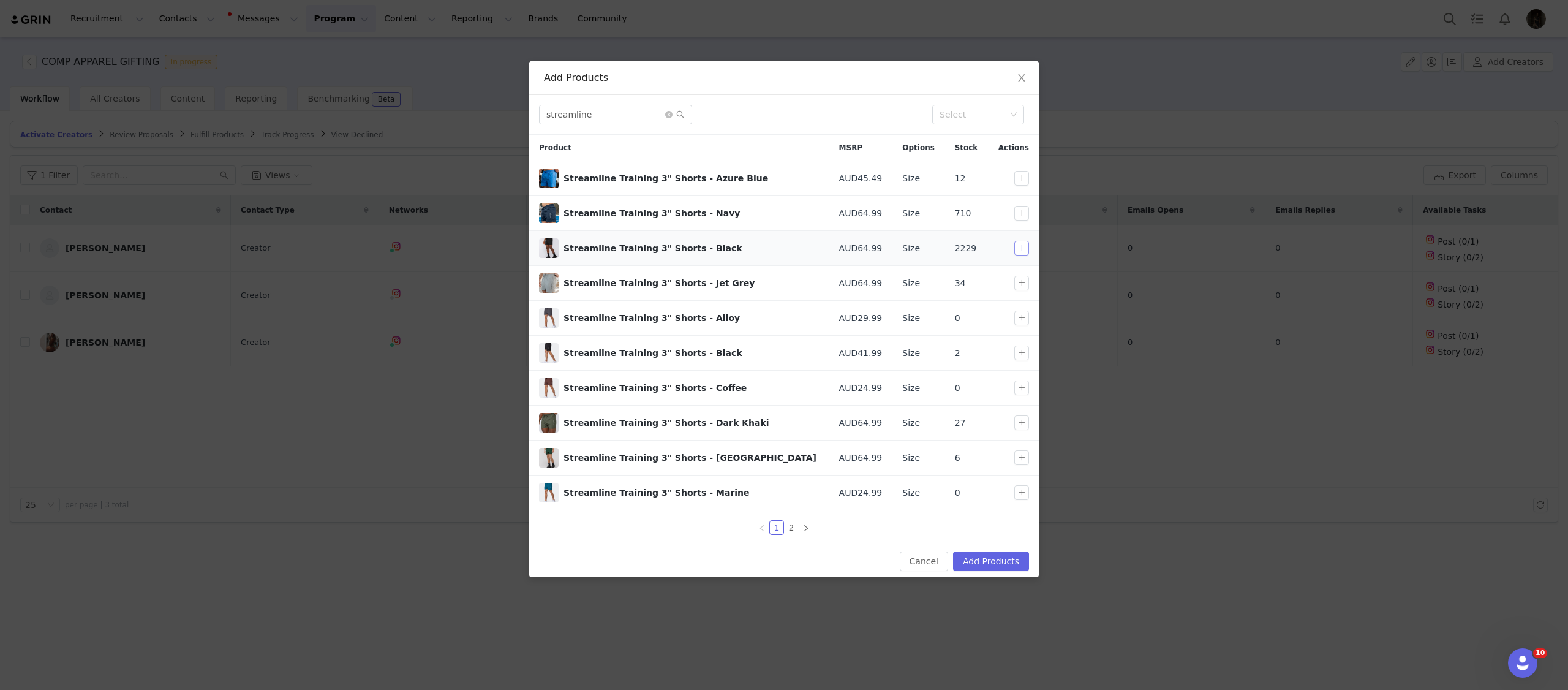
click at [1016, 247] on button "button" at bounding box center [1021, 248] width 14 height 14
click at [966, 570] on button "Add Products" at bounding box center [991, 561] width 76 height 20
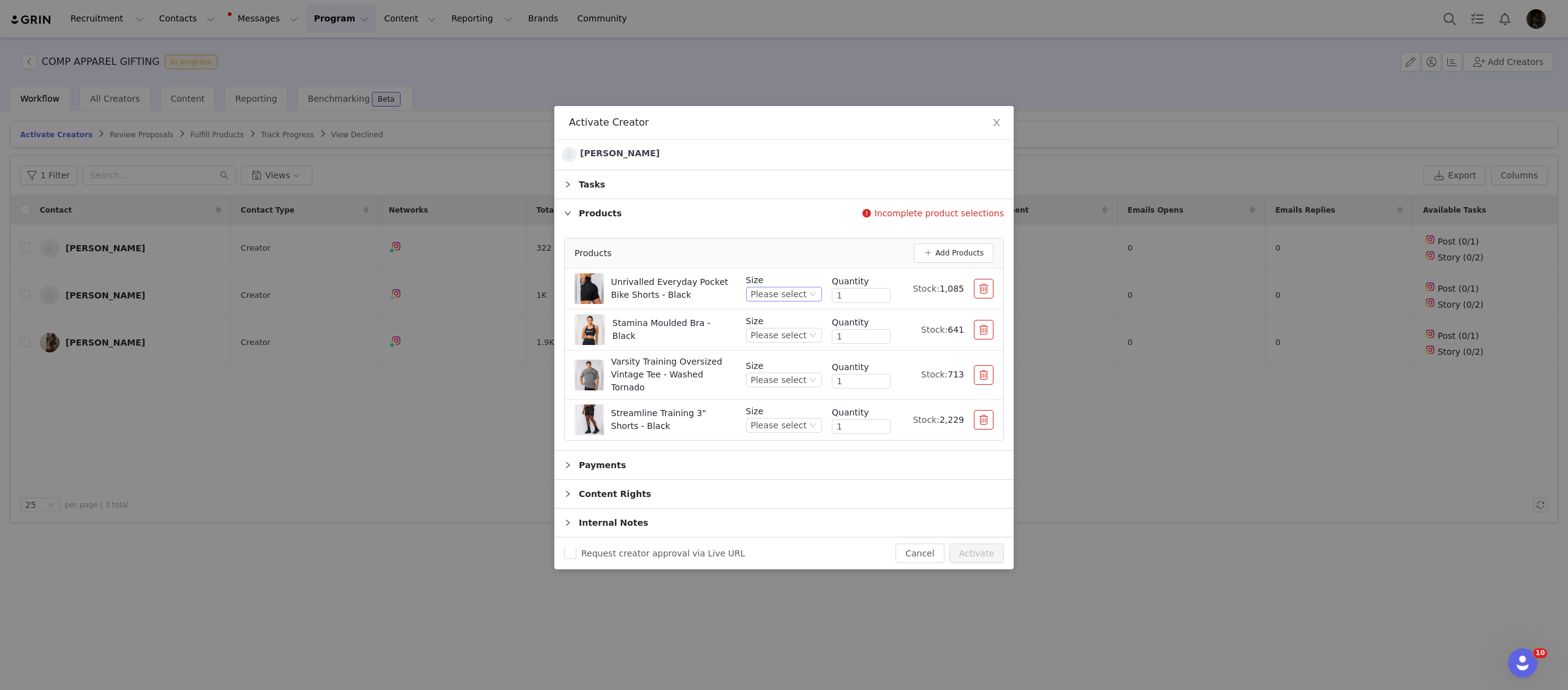
click at [808, 295] on div "Please select" at bounding box center [784, 294] width 76 height 14
click at [770, 378] on li "S" at bounding box center [785, 379] width 73 height 20
click at [769, 293] on div "Unrivalled Everyday Pocket Bike Shorts - Black" at bounding box center [680, 289] width 212 height 30
click at [803, 301] on div "S" at bounding box center [804, 294] width 5 height 13
click at [808, 358] on li "XS" at bounding box center [809, 359] width 26 height 20
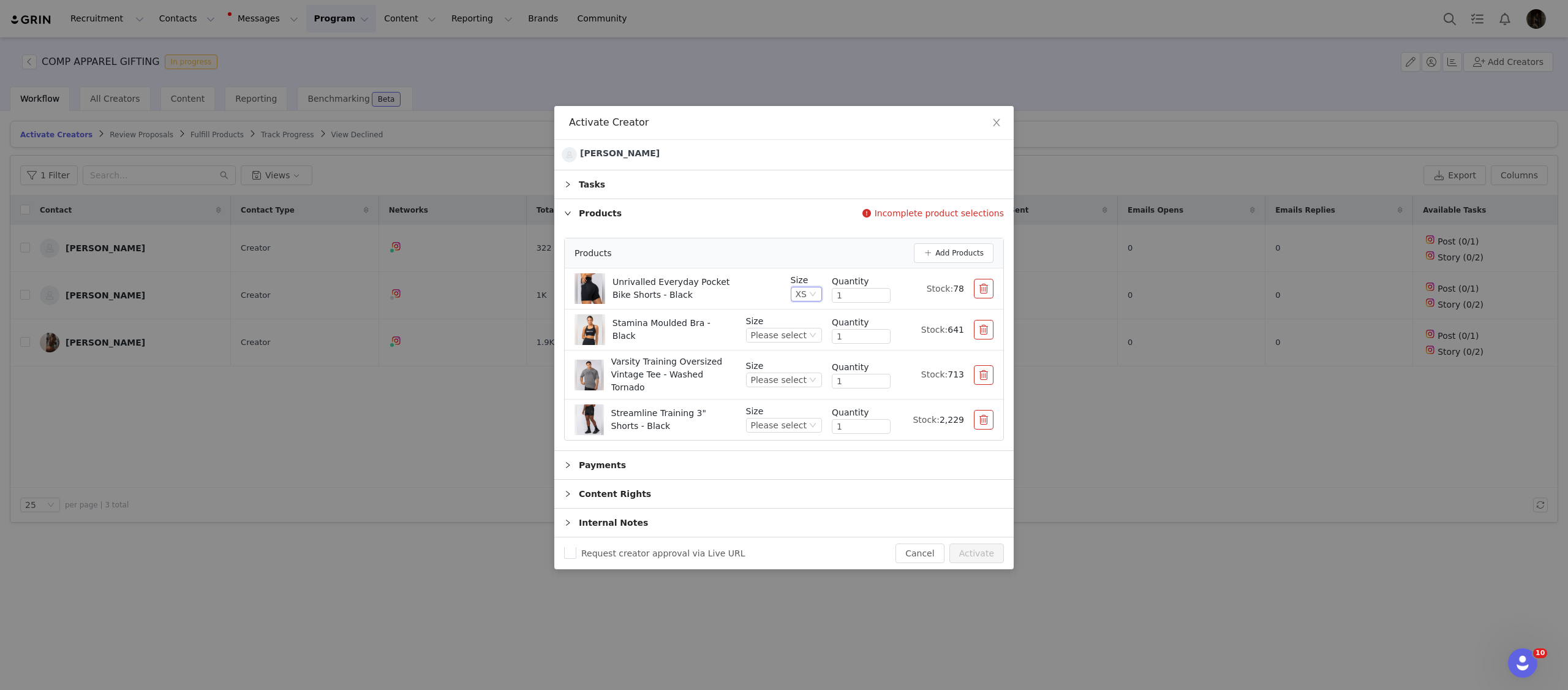
click at [786, 309] on li "Unrivalled Everyday Pocket Bike Shorts - Black Size XS Quantity 1 Stock: 78" at bounding box center [784, 289] width 439 height 41
click at [788, 338] on div "Please select" at bounding box center [779, 334] width 55 height 13
click at [768, 381] on li "XS" at bounding box center [785, 381] width 73 height 20
click at [775, 328] on div "Stamina Moulded Bra - Black" at bounding box center [677, 330] width 206 height 30
click at [778, 382] on div "Please select" at bounding box center [779, 380] width 55 height 13
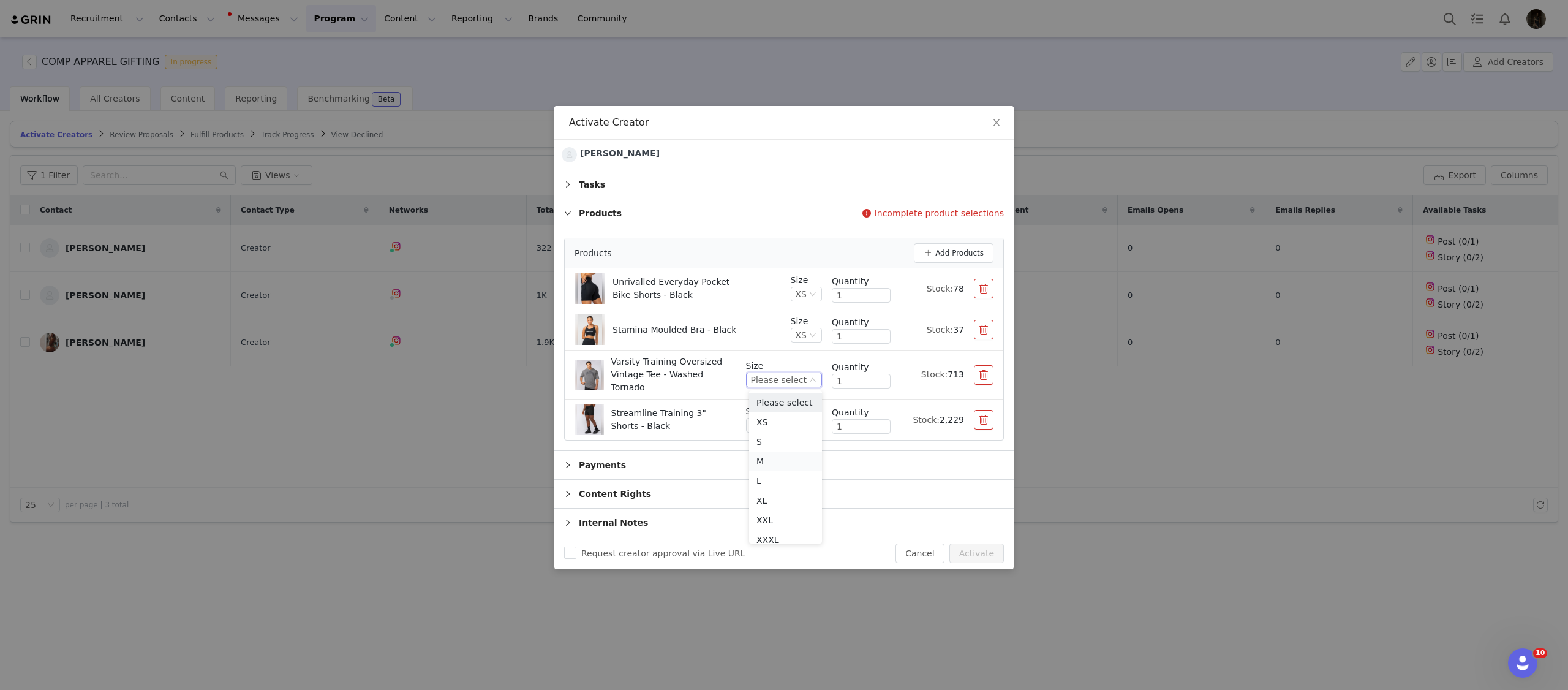
click at [766, 457] on li "M" at bounding box center [785, 461] width 73 height 20
click at [773, 422] on div "Please select" at bounding box center [779, 425] width 55 height 13
click at [768, 499] on li "M" at bounding box center [785, 502] width 73 height 20
click at [841, 424] on input "1" at bounding box center [861, 426] width 57 height 13
type input "2"
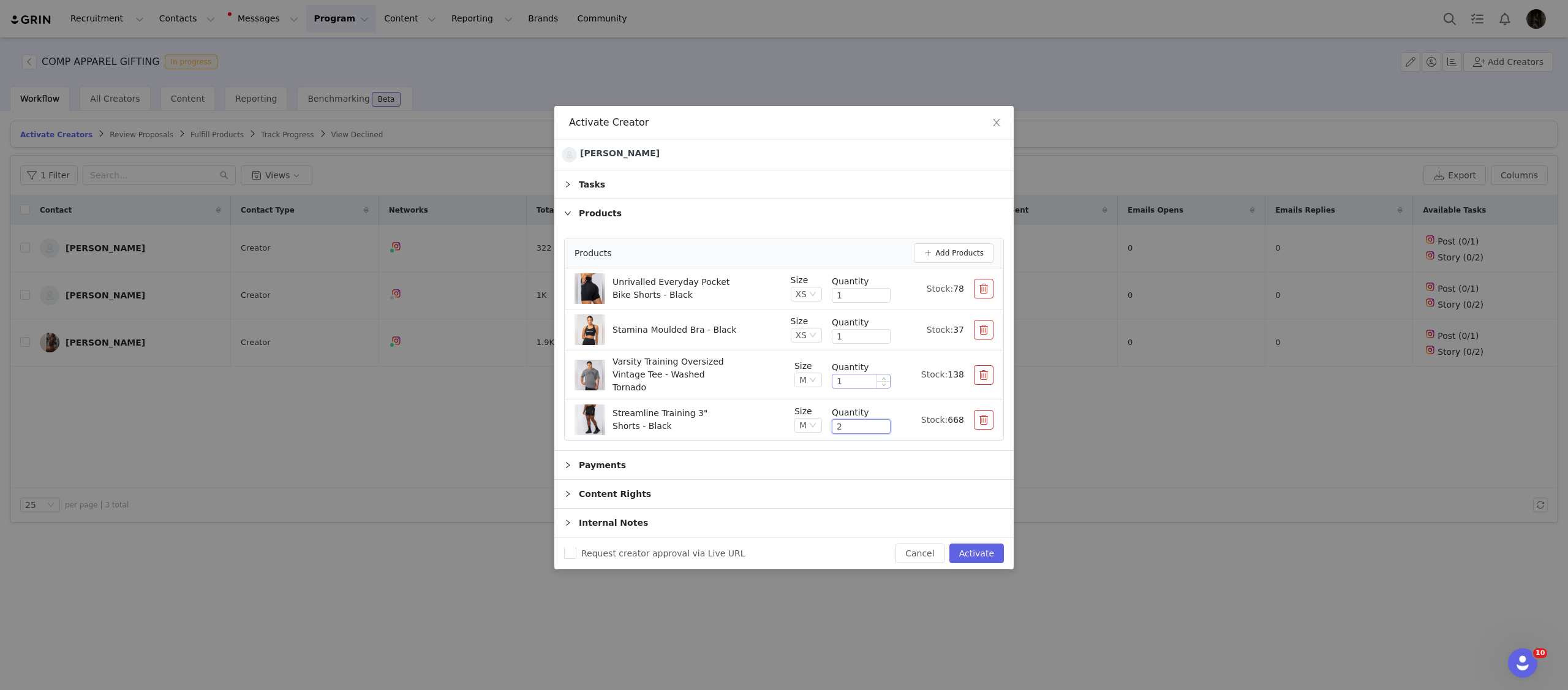
click at [852, 385] on input "1" at bounding box center [861, 381] width 57 height 13
type input "2"
click at [745, 322] on div "Stamina Moulded Bra - Black" at bounding box center [677, 330] width 206 height 30
click at [963, 245] on div "Products Add Products" at bounding box center [784, 254] width 439 height 30
click at [960, 255] on button "Add Products" at bounding box center [953, 253] width 80 height 20
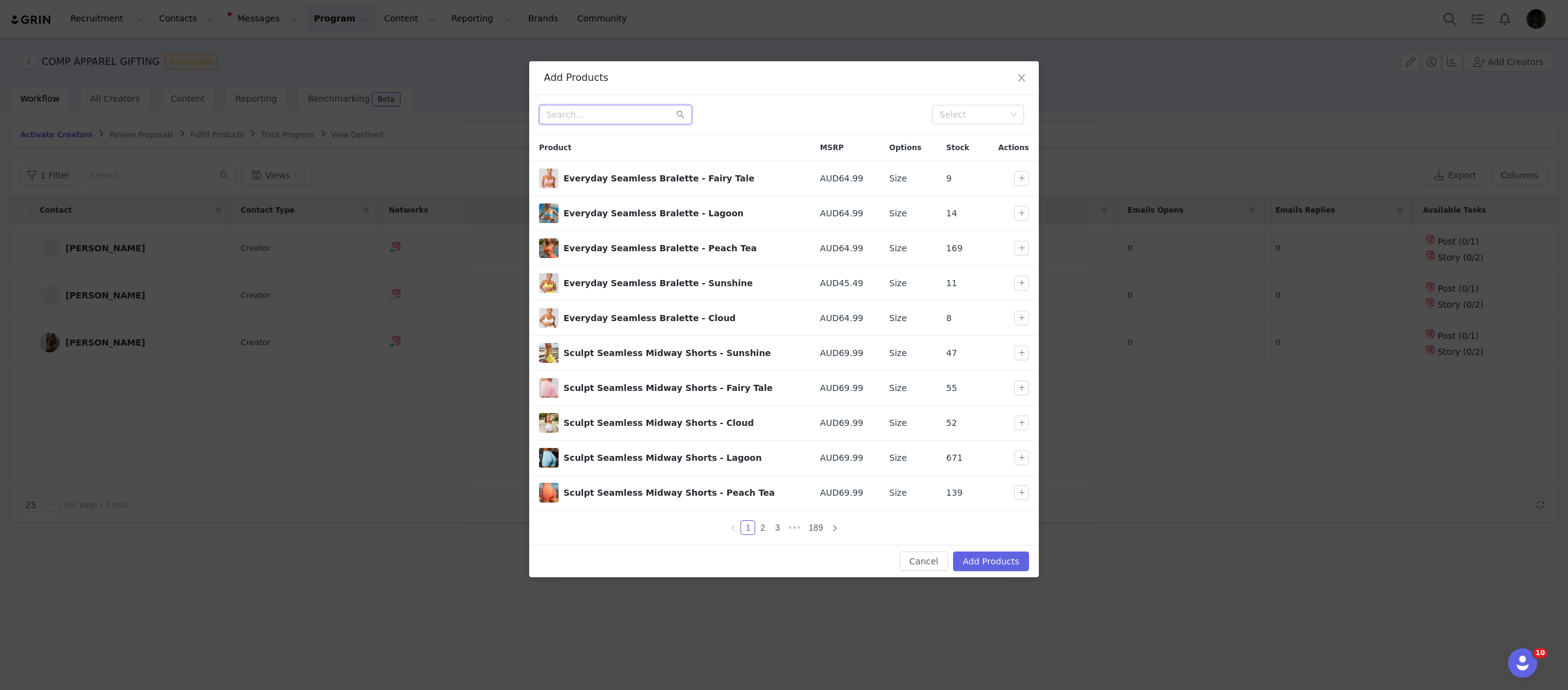
click at [625, 122] on input "text" at bounding box center [615, 114] width 153 height 20
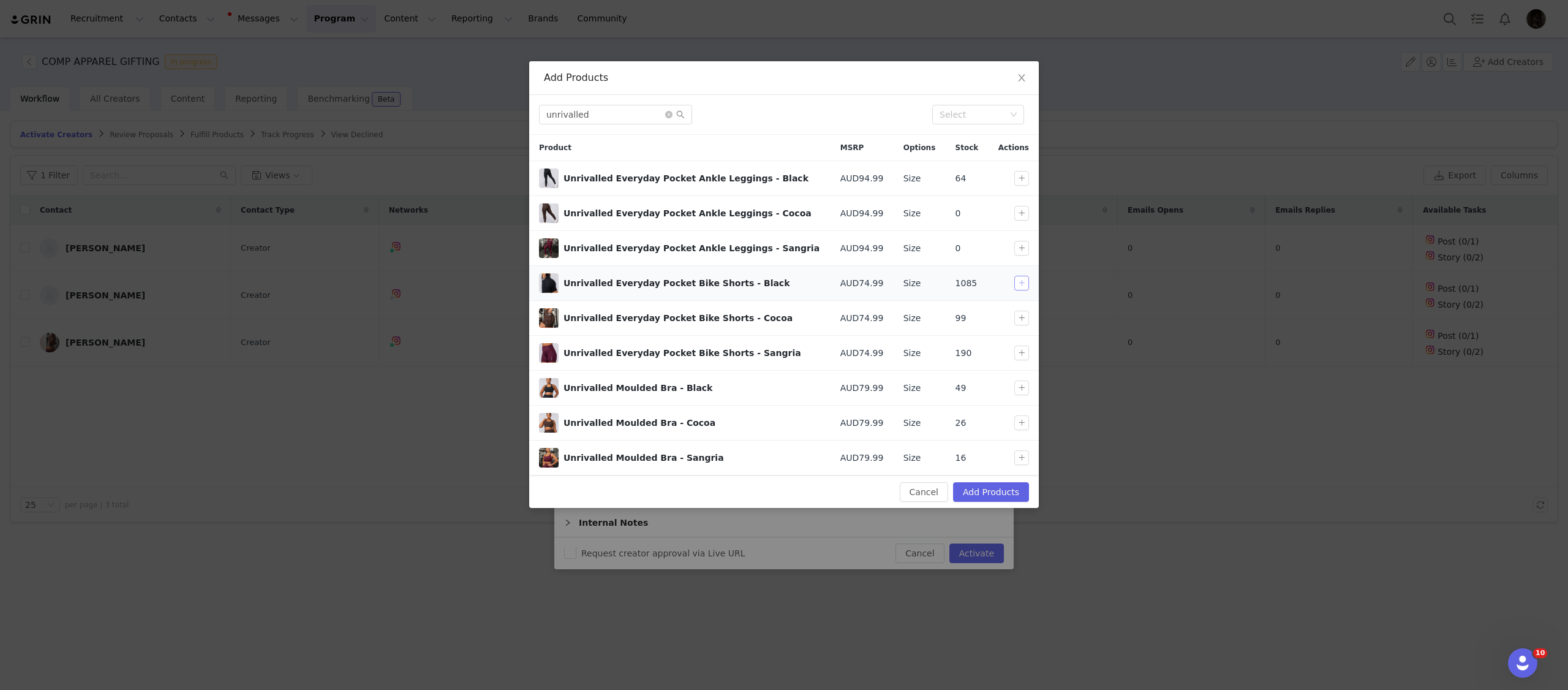
click at [1016, 288] on button "button" at bounding box center [1021, 283] width 14 height 14
click at [613, 120] on input "unrivalled" at bounding box center [615, 114] width 153 height 20
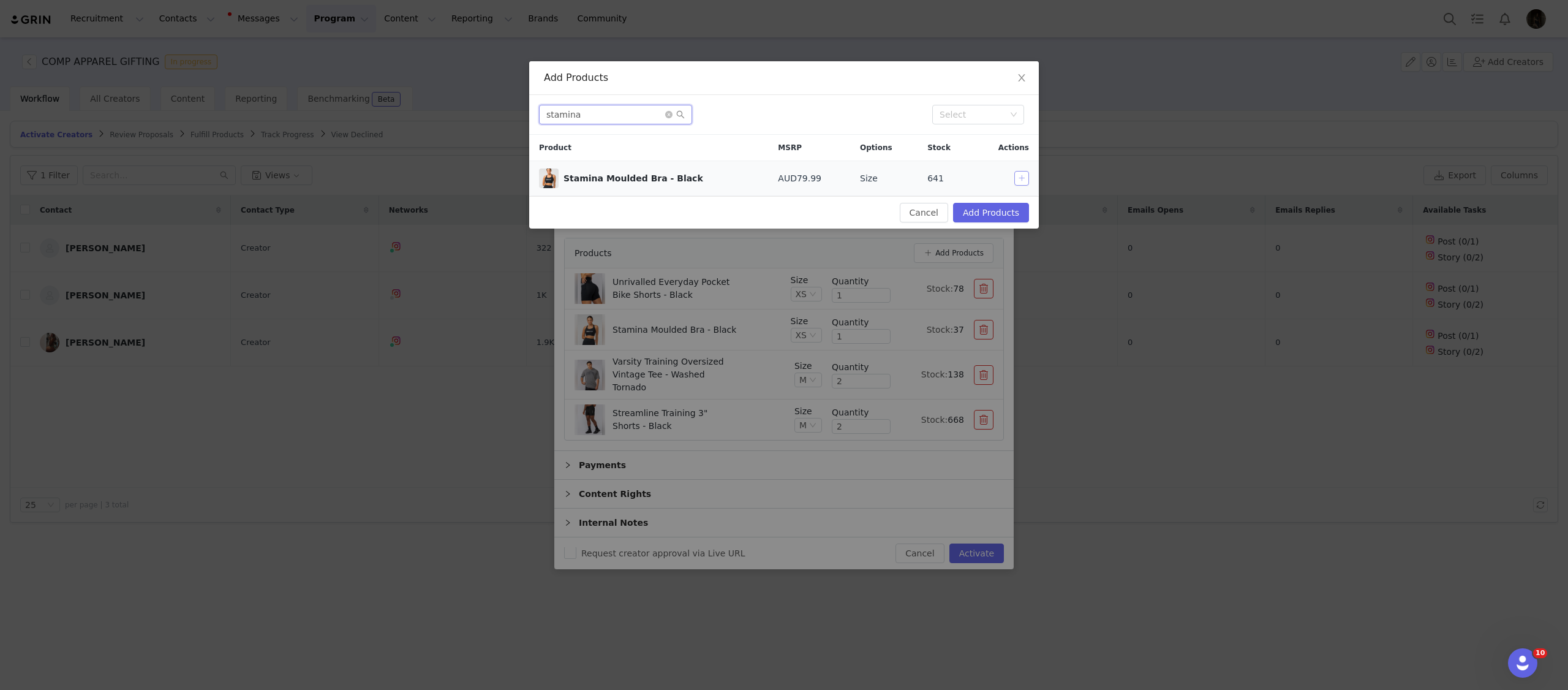
type input "stamina"
click at [1020, 181] on button "button" at bounding box center [1021, 178] width 14 height 14
click at [590, 123] on input "stamina" at bounding box center [615, 114] width 153 height 20
click at [591, 122] on input "stamina" at bounding box center [615, 114] width 153 height 20
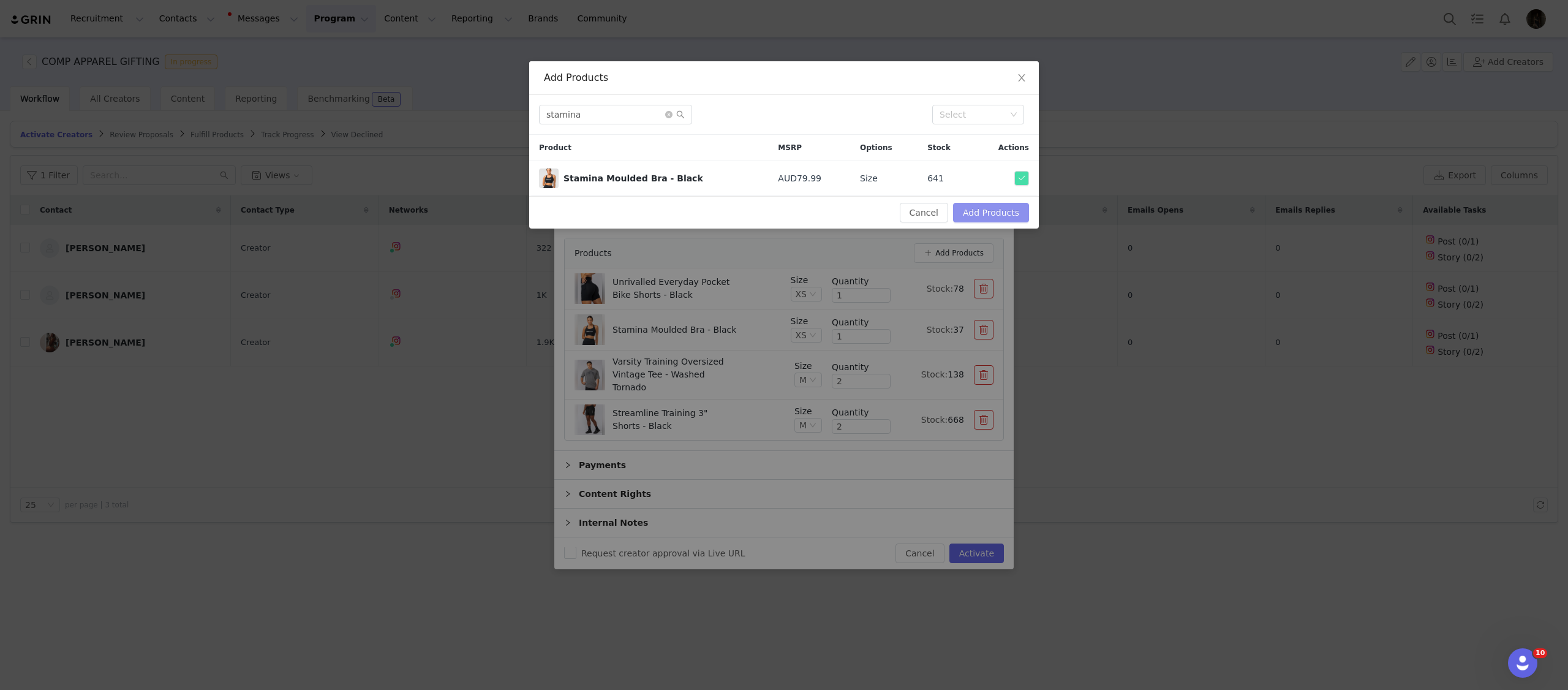
click at [983, 218] on button "Add Products" at bounding box center [991, 213] width 76 height 20
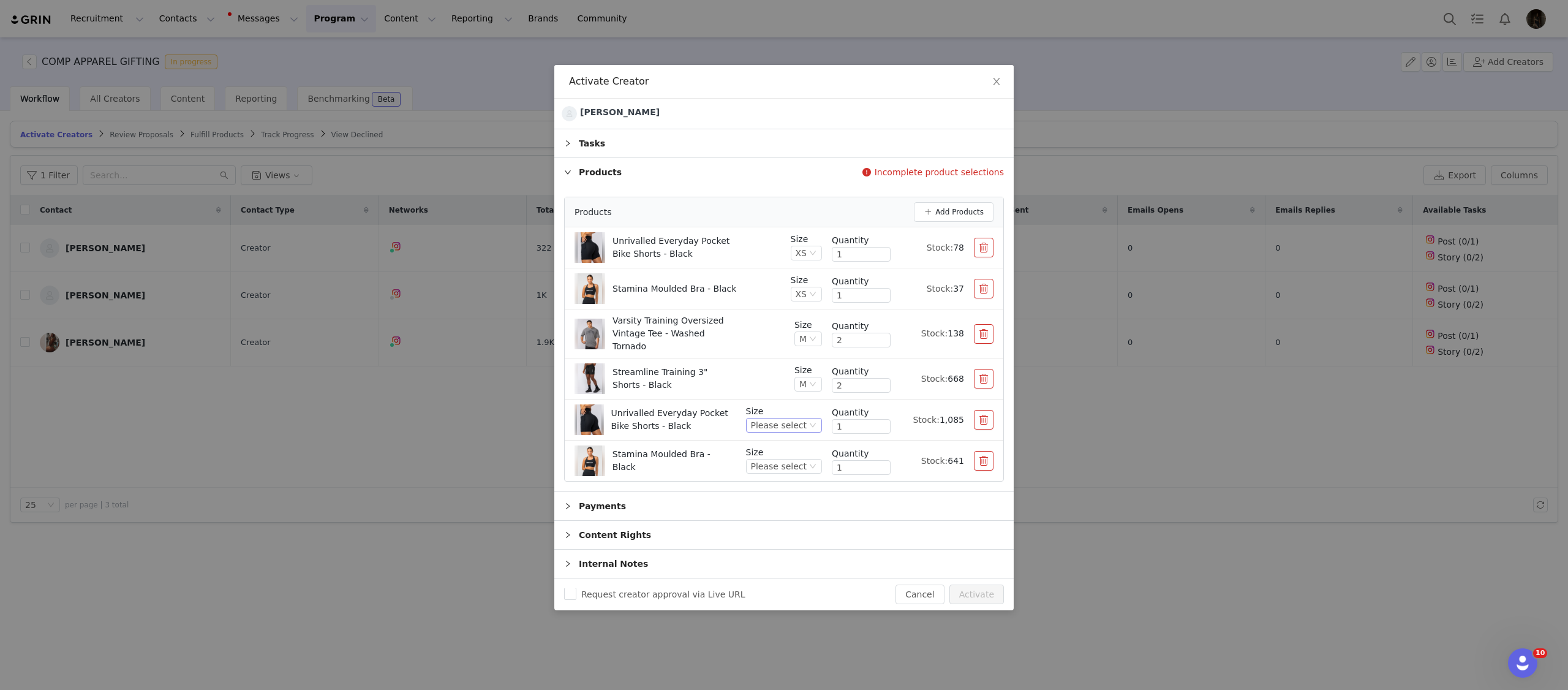
click at [806, 422] on div "Please select" at bounding box center [779, 425] width 55 height 13
click at [774, 516] on li "M" at bounding box center [785, 522] width 73 height 20
click at [804, 463] on div "Please select" at bounding box center [779, 466] width 55 height 13
click at [766, 543] on li "M" at bounding box center [785, 543] width 73 height 20
click at [948, 208] on button "Add Products" at bounding box center [953, 212] width 80 height 20
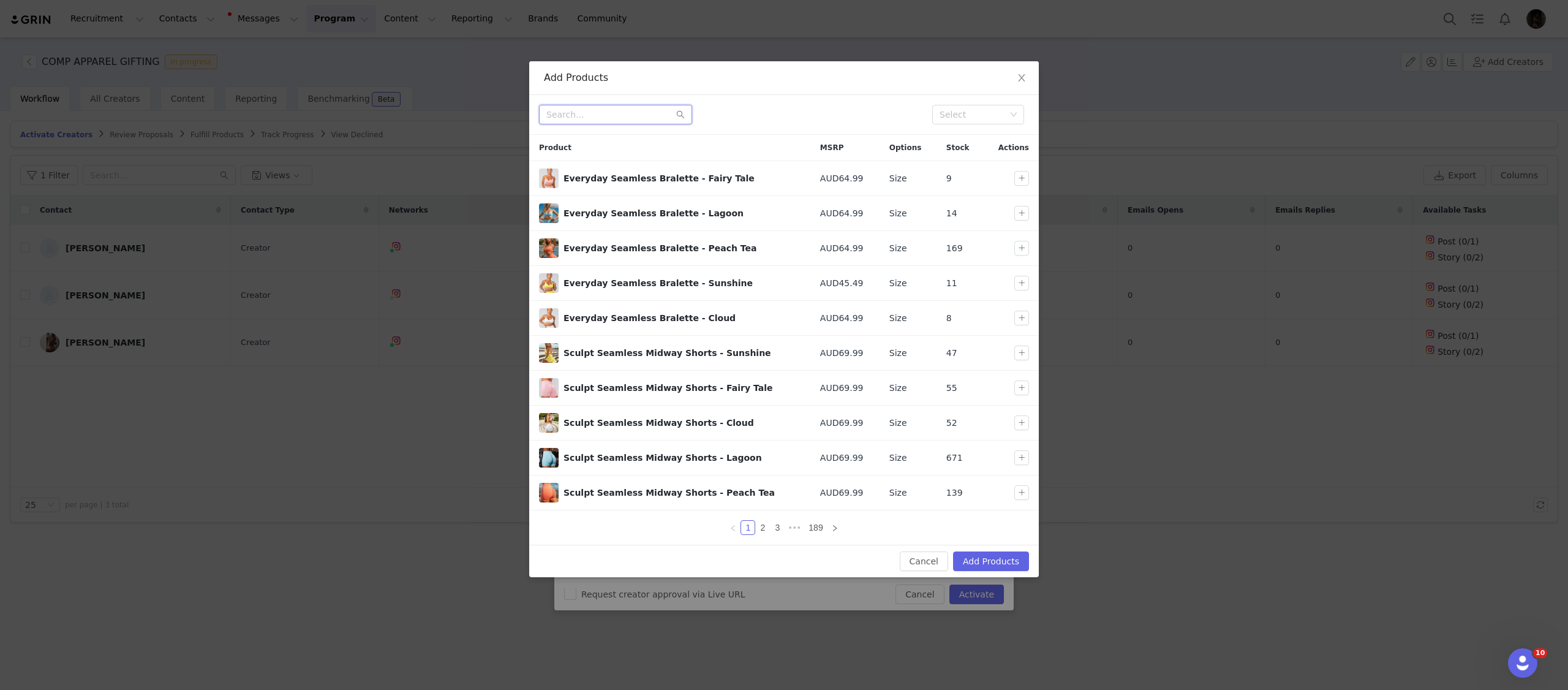
click at [560, 108] on input "text" at bounding box center [615, 114] width 153 height 20
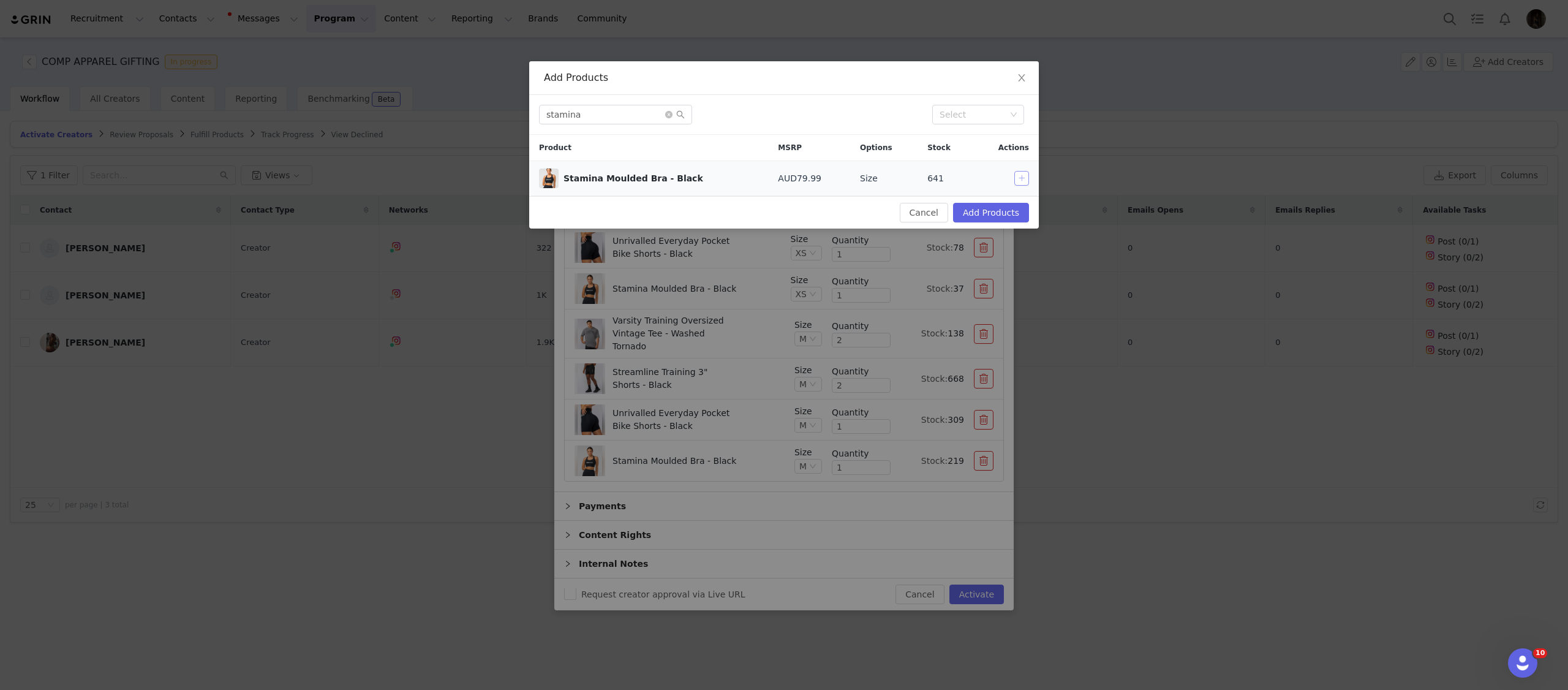
click at [1026, 178] on button "button" at bounding box center [1021, 178] width 14 height 14
click at [629, 114] on input "stamina" at bounding box center [615, 114] width 153 height 20
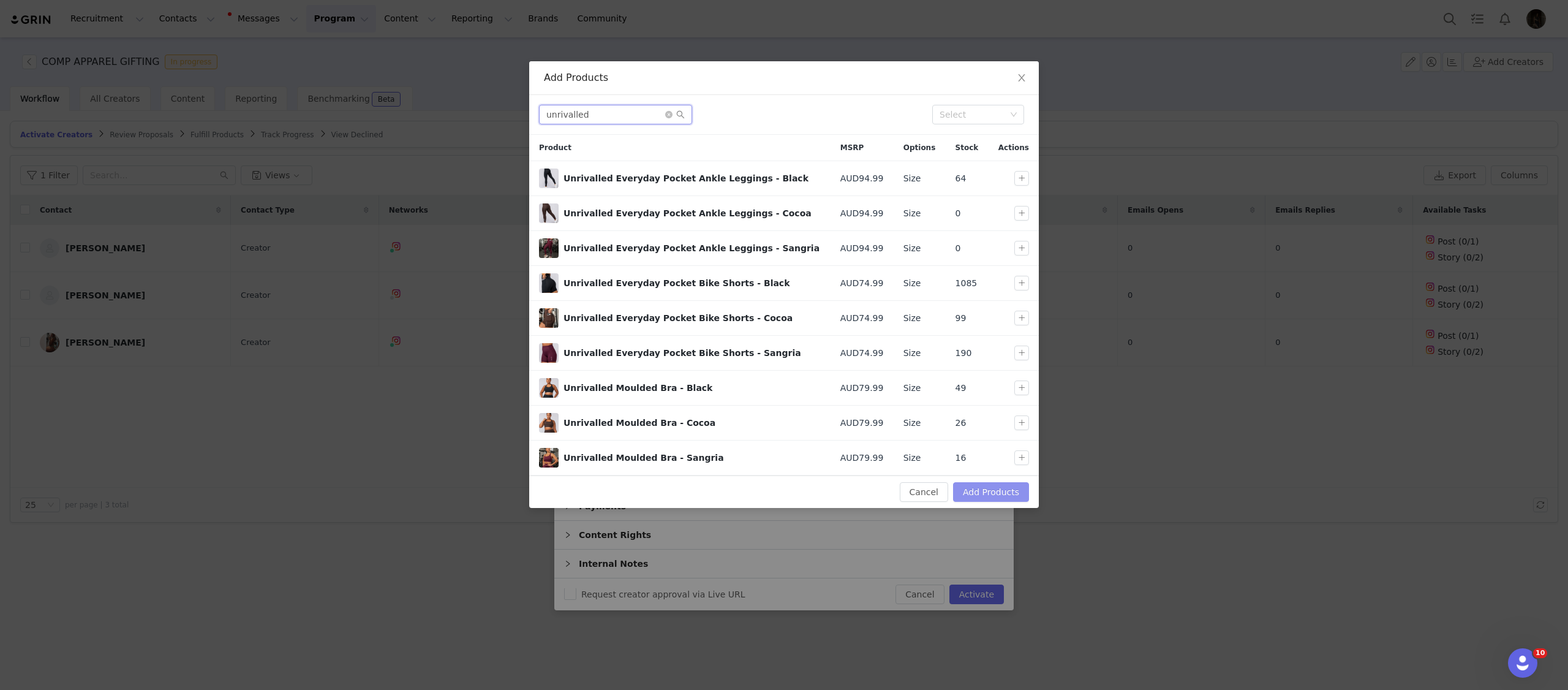
type input "unrivalled"
click at [986, 499] on button "Add Products" at bounding box center [991, 492] width 76 height 20
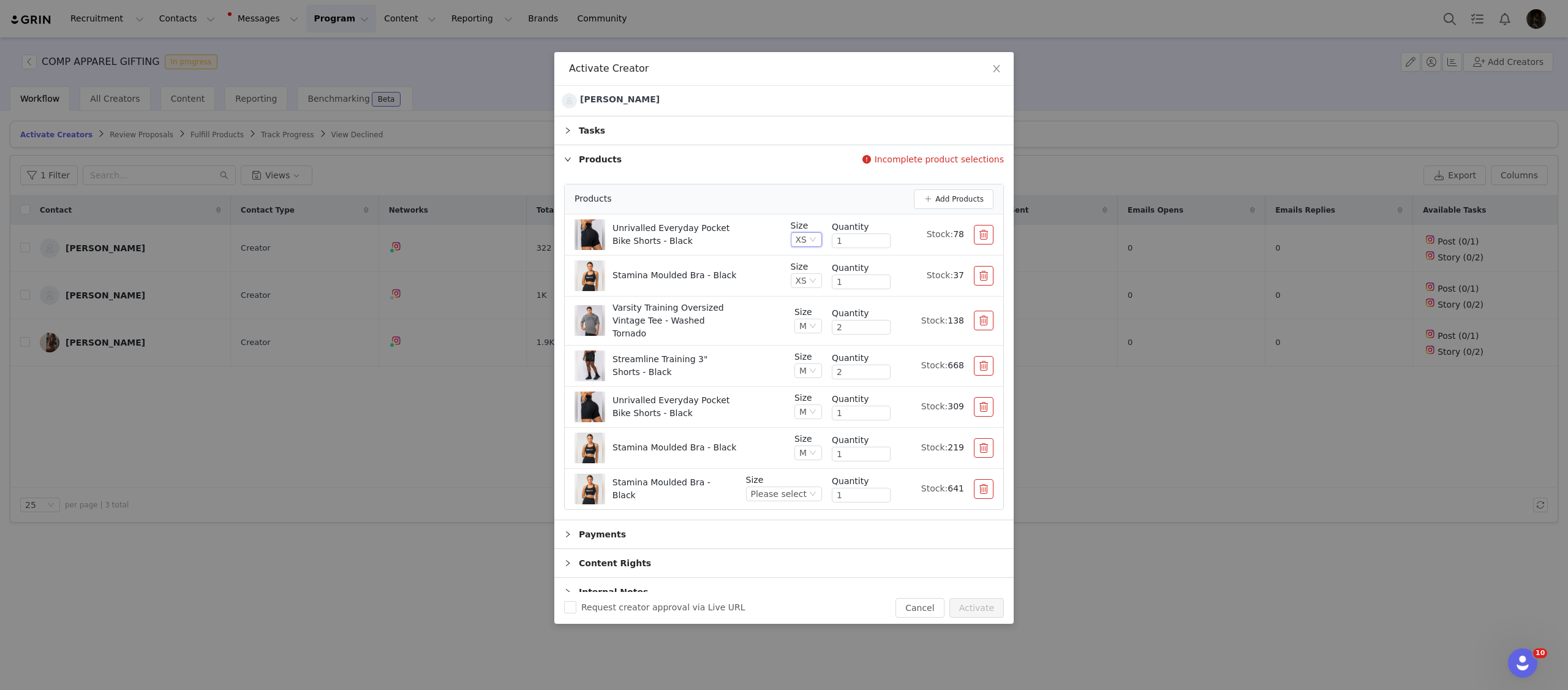
click at [814, 247] on div "XS" at bounding box center [806, 240] width 31 height 14
click at [792, 243] on div "XS" at bounding box center [806, 240] width 31 height 14
drag, startPoint x: 777, startPoint y: 246, endPoint x: 797, endPoint y: 270, distance: 31.2
click at [777, 246] on div "Unrivalled Everyday Pocket Bike Shorts - Black" at bounding box center [677, 234] width 206 height 30
click at [799, 281] on div "XS" at bounding box center [801, 280] width 11 height 13
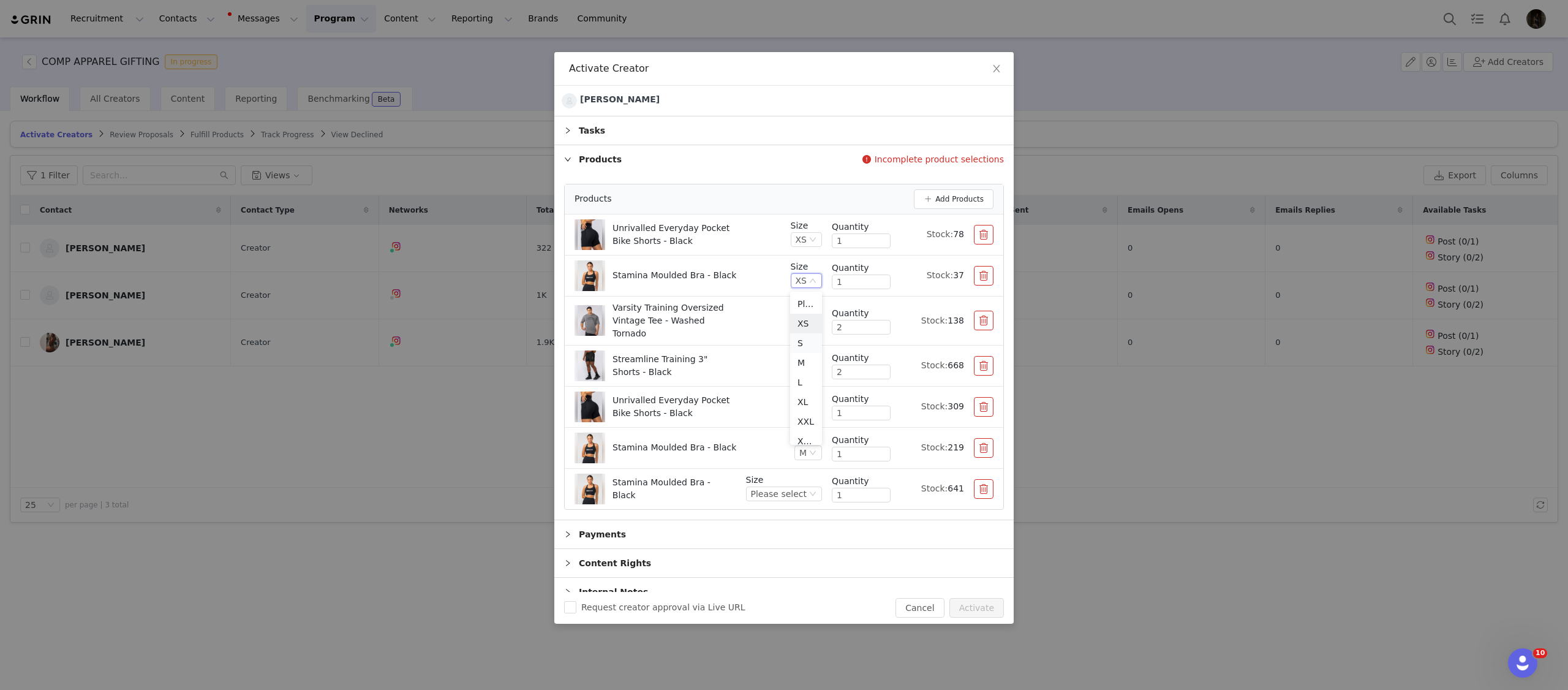
click at [804, 349] on li "S" at bounding box center [806, 343] width 32 height 20
click at [981, 487] on button "button" at bounding box center [984, 489] width 20 height 20
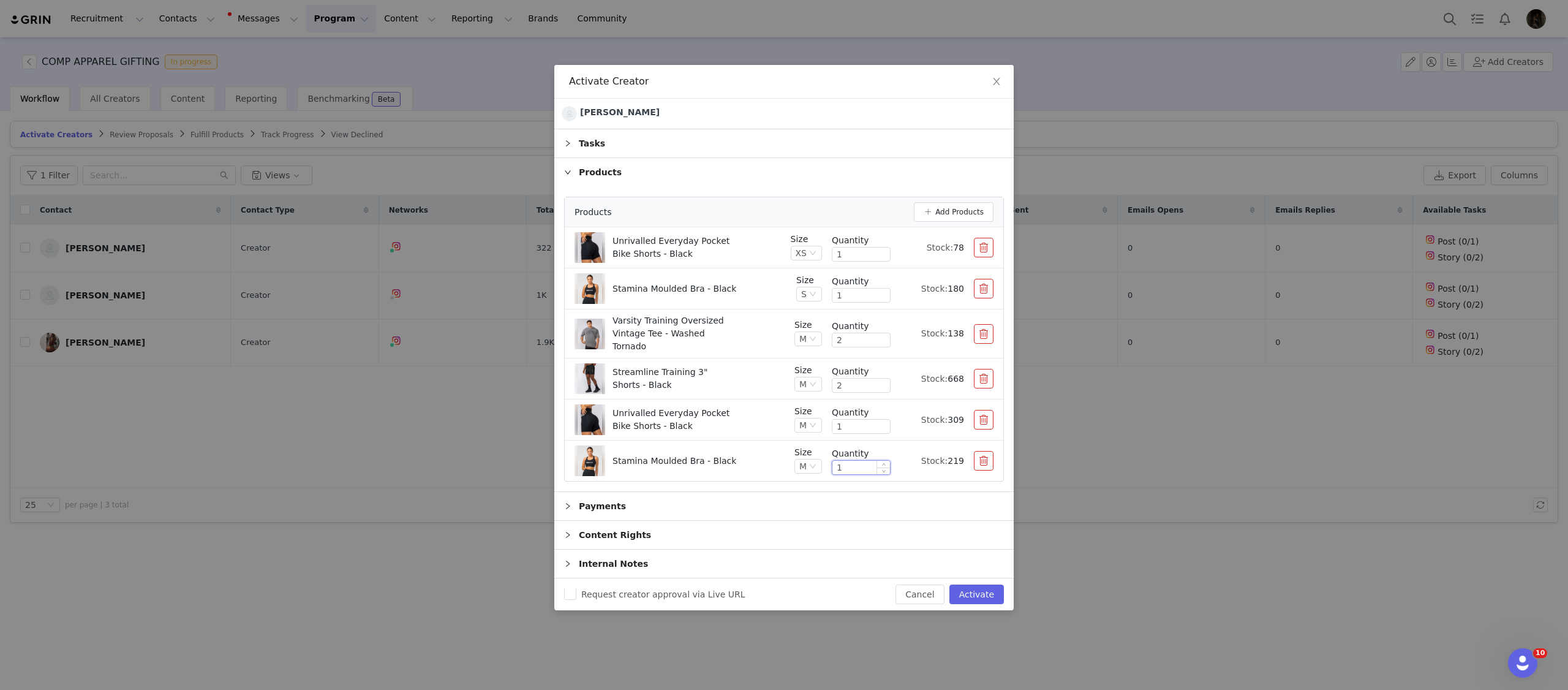
click at [840, 465] on input "1" at bounding box center [861, 467] width 57 height 13
type input "2"
click at [753, 426] on div "Unrivalled Everyday Pocket Bike Shorts - Black" at bounding box center [679, 419] width 210 height 30
click at [940, 215] on button "Add Products" at bounding box center [953, 212] width 80 height 20
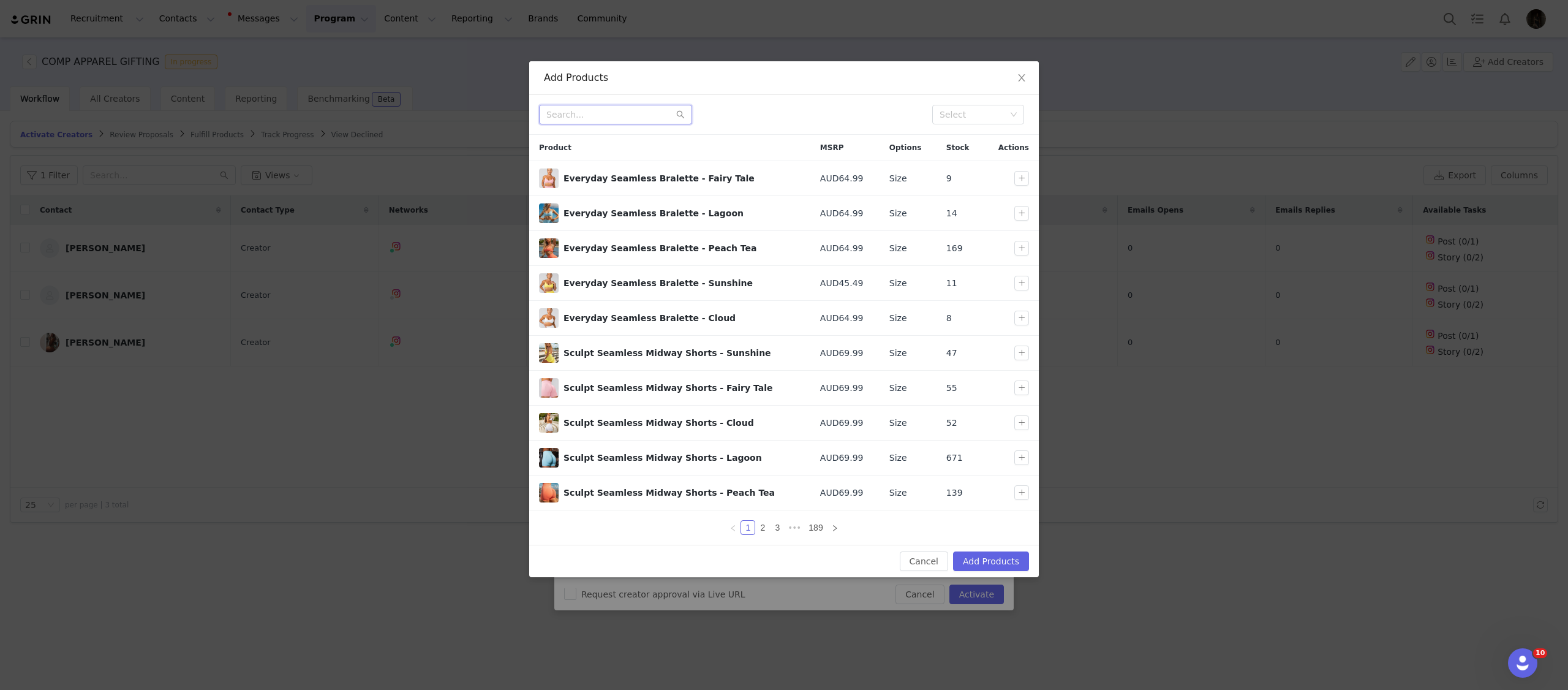
click at [606, 110] on input "text" at bounding box center [615, 114] width 153 height 20
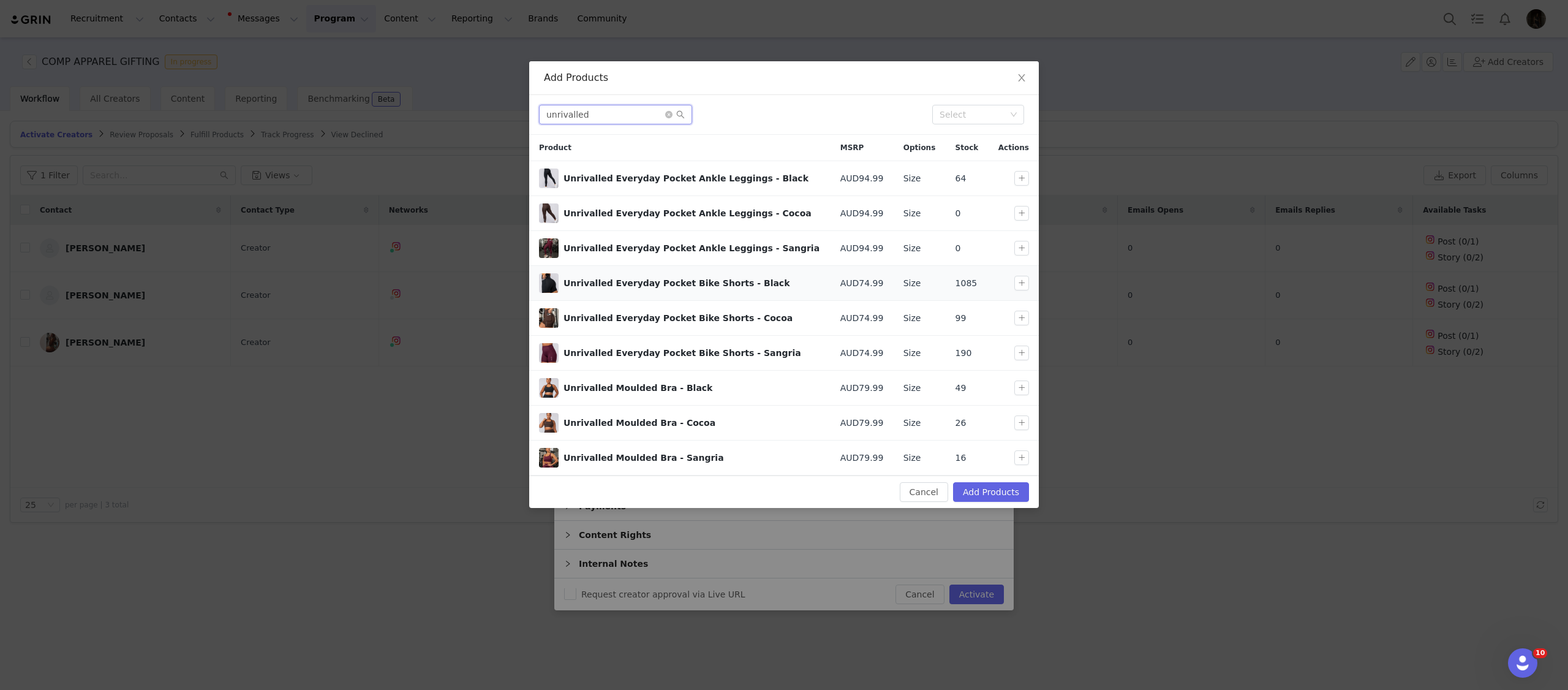
type input "unrivalled"
click at [1012, 284] on div at bounding box center [1017, 283] width 36 height 14
click at [1016, 284] on button "button" at bounding box center [1021, 283] width 14 height 14
click at [977, 488] on button "Add Products" at bounding box center [991, 492] width 76 height 20
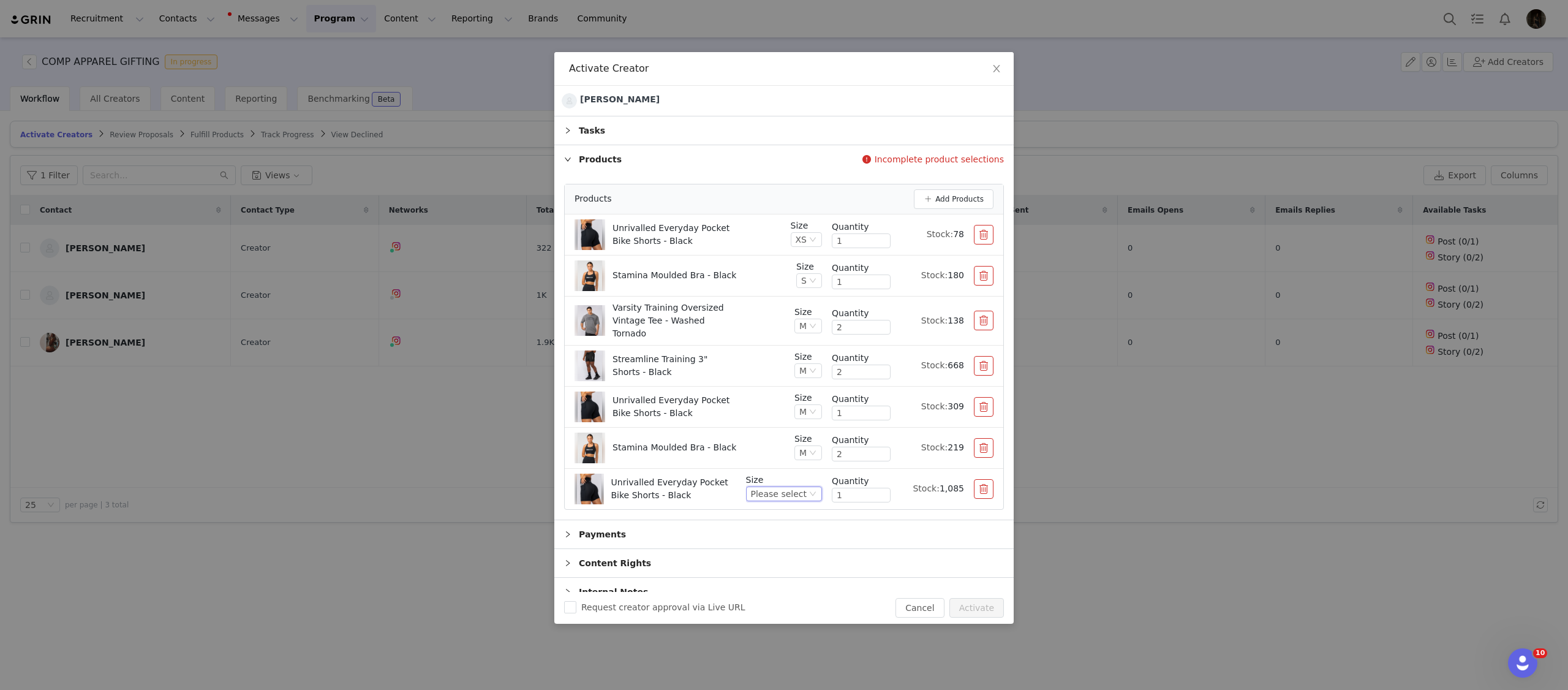
click at [809, 490] on icon "icon: down" at bounding box center [813, 493] width 7 height 7
click at [773, 566] on li "S" at bounding box center [785, 569] width 73 height 20
click at [740, 359] on div "Streamline Training 3" Shorts - Black" at bounding box center [679, 366] width 210 height 30
click at [814, 453] on div "M" at bounding box center [808, 452] width 28 height 14
click at [743, 410] on div "Unrivalled Everyday Pocket Bike Shorts - Black" at bounding box center [679, 407] width 210 height 30
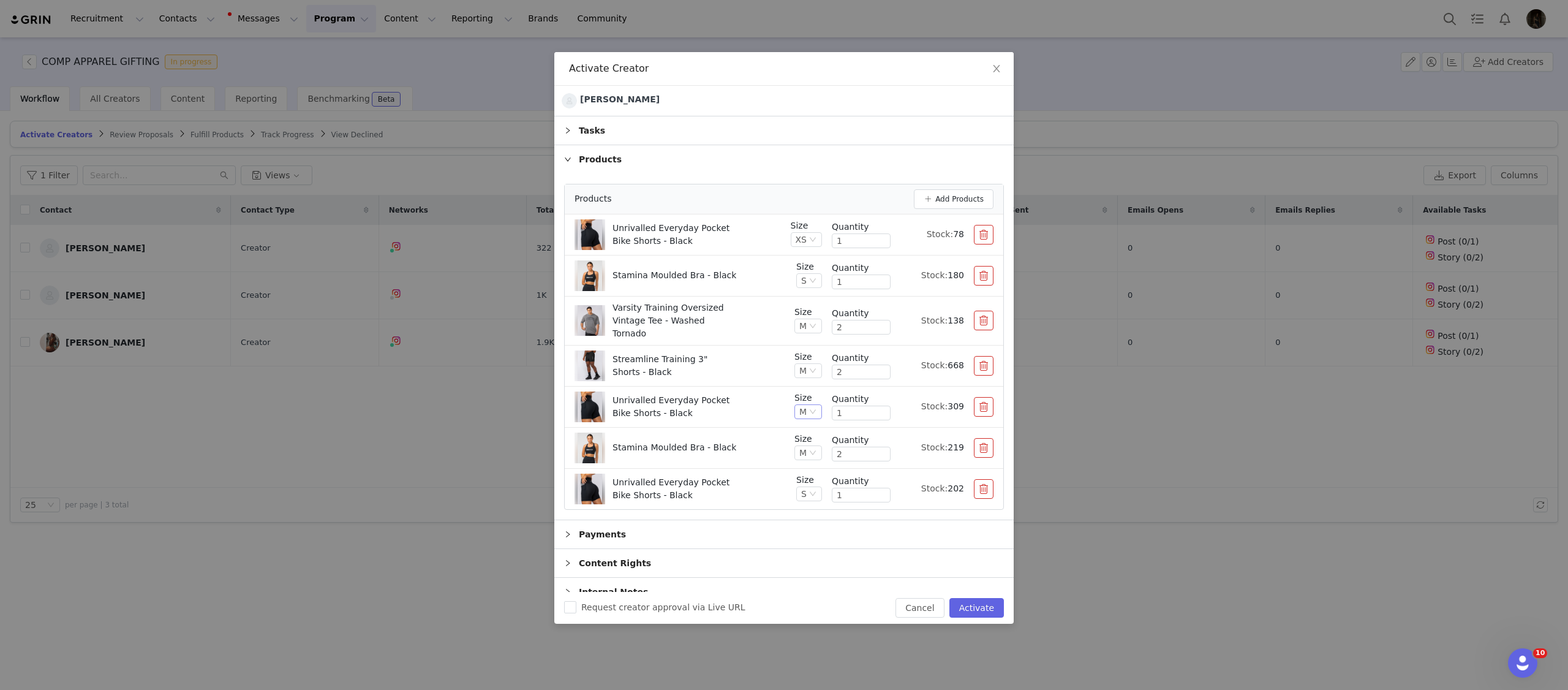
click at [809, 408] on icon "icon: down" at bounding box center [813, 412] width 7 height 7
click at [807, 526] on li "L" at bounding box center [809, 526] width 29 height 20
click at [771, 404] on div "Unrivalled Everyday Pocket Bike Shorts - Black" at bounding box center [681, 407] width 213 height 30
click at [759, 395] on div "Unrivalled Everyday Pocket Bike Shorts - Black" at bounding box center [681, 407] width 213 height 30
click at [844, 328] on input "2" at bounding box center [861, 327] width 57 height 13
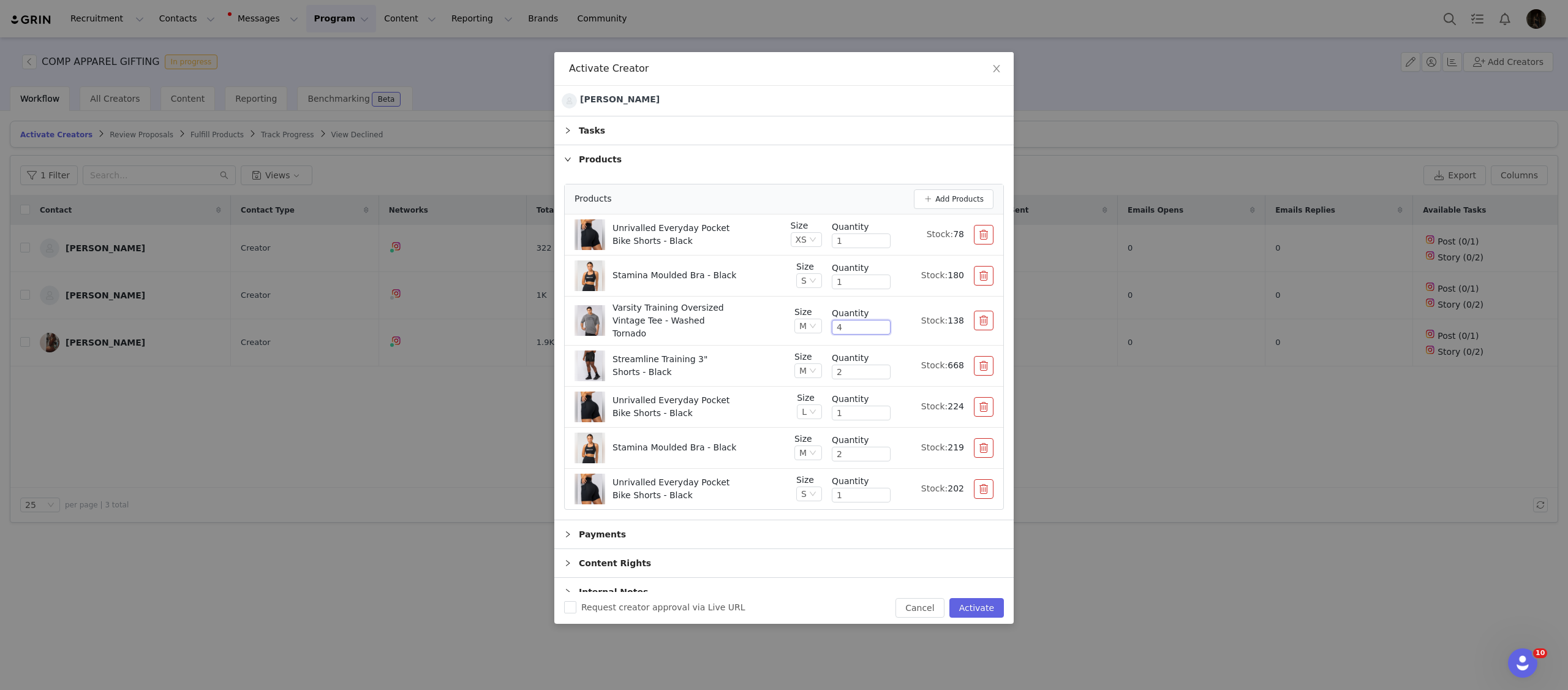
type input "4"
click at [743, 350] on div "Streamline Training 3" Shorts - Black" at bounding box center [679, 366] width 210 height 30
click at [950, 207] on button "Add Products" at bounding box center [953, 199] width 80 height 20
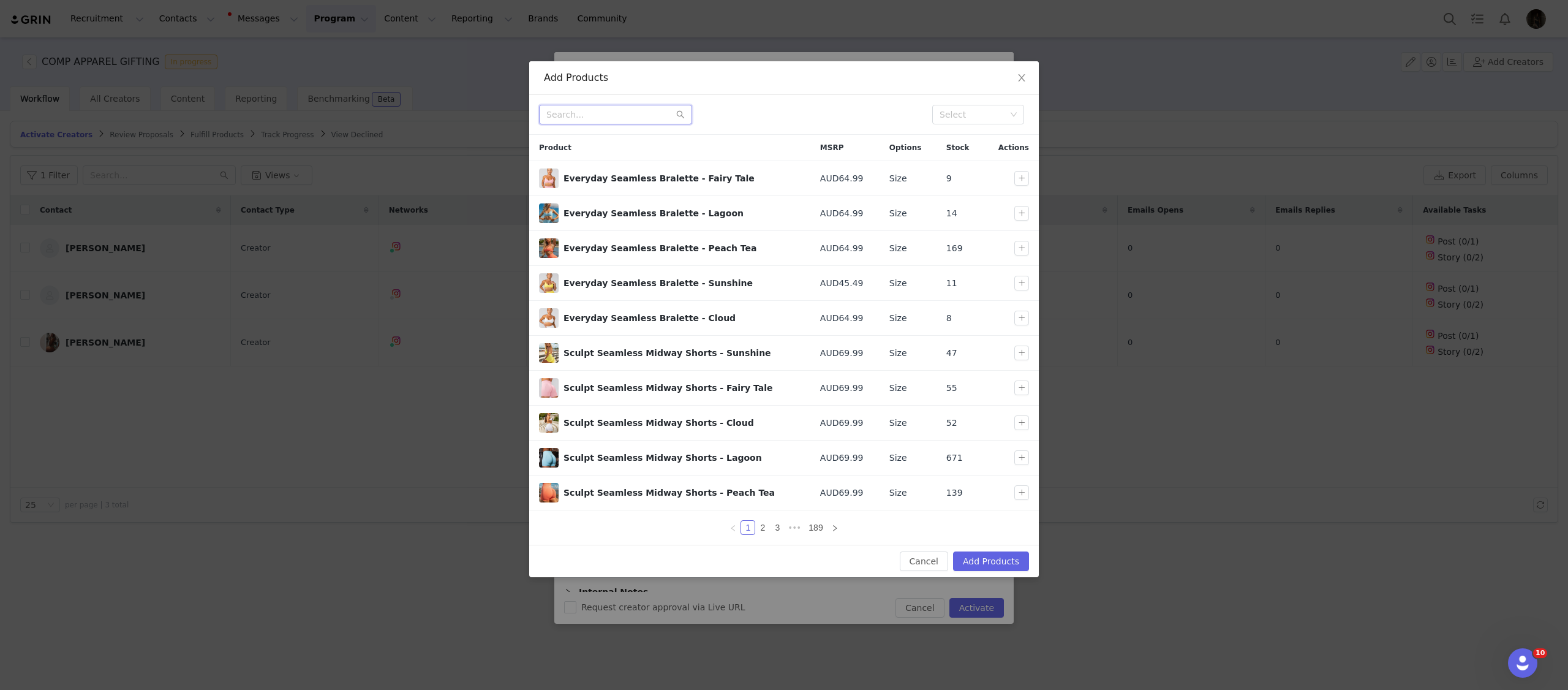
click at [569, 109] on input "text" at bounding box center [615, 114] width 153 height 20
type input "c"
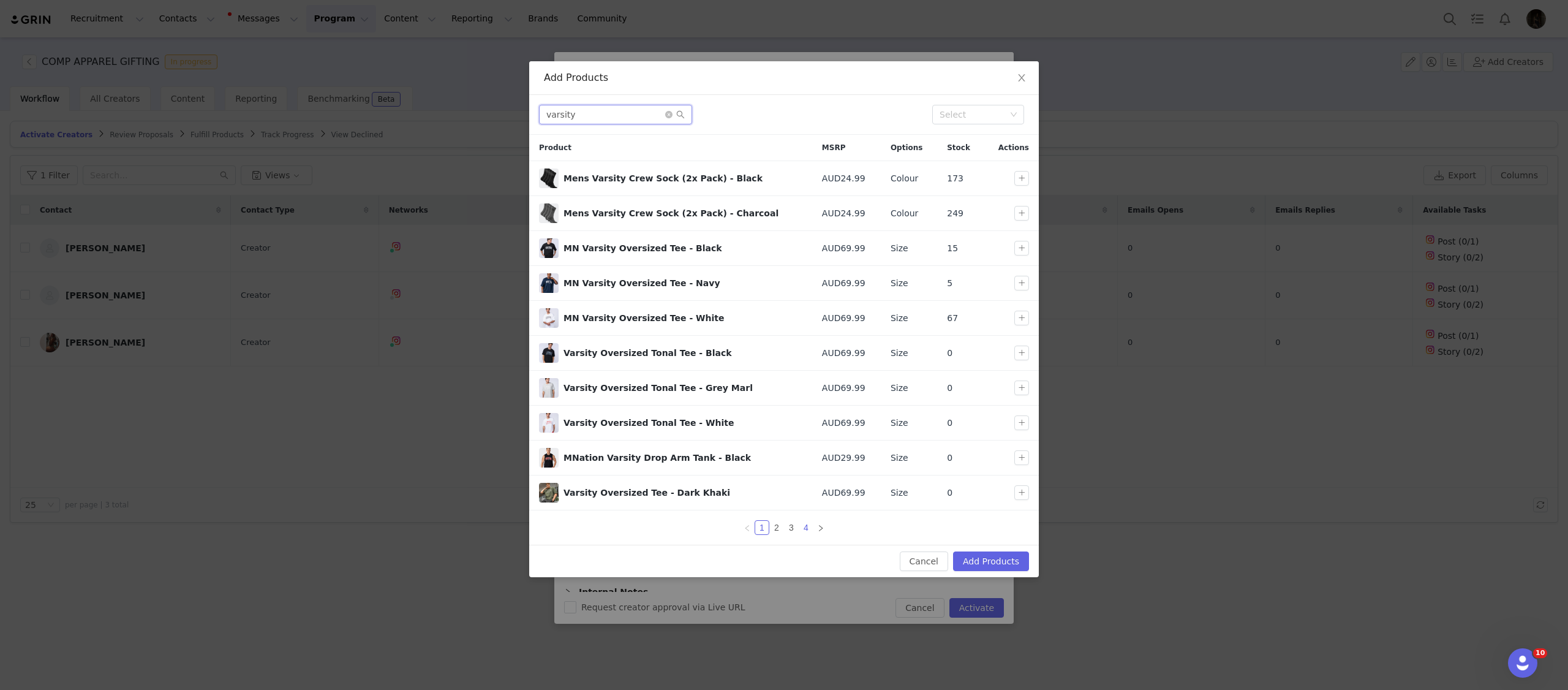
type input "varsity"
click at [803, 525] on link "4" at bounding box center [806, 527] width 13 height 13
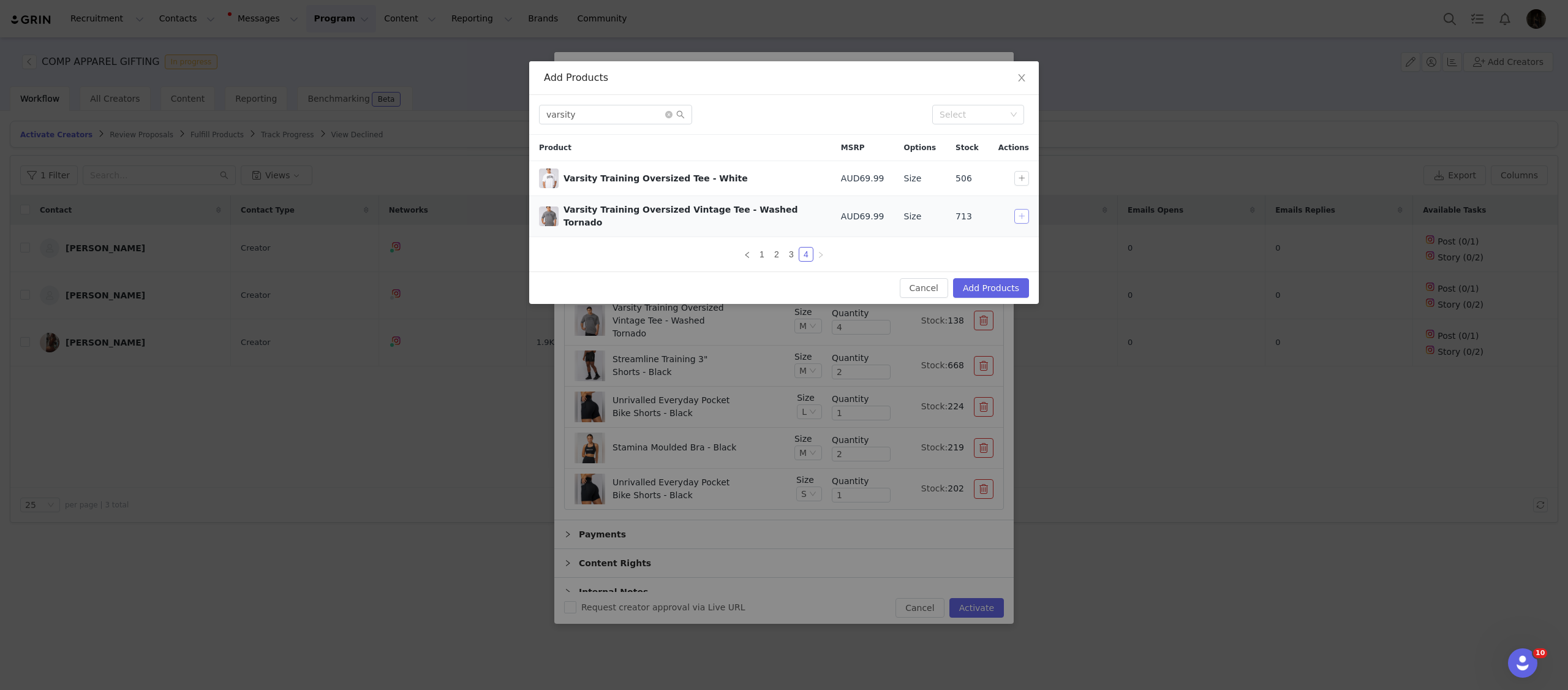
click at [1016, 220] on button "button" at bounding box center [1021, 216] width 14 height 14
click at [993, 278] on button "Add Products" at bounding box center [991, 288] width 76 height 20
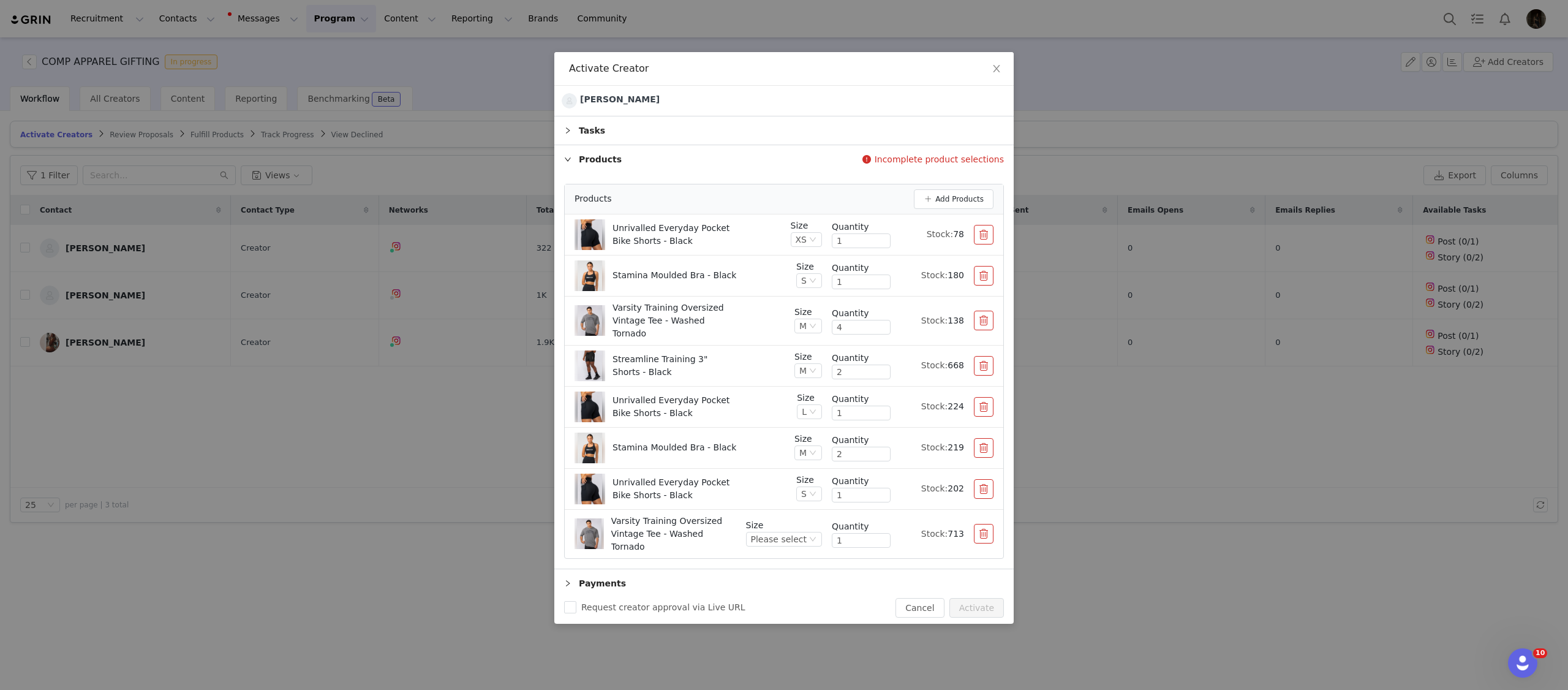
click at [812, 537] on div "Please select" at bounding box center [784, 539] width 76 height 14
click at [810, 537] on icon "icon: down" at bounding box center [812, 539] width 6 height 4
click at [810, 535] on icon "icon: down" at bounding box center [813, 539] width 7 height 7
click at [783, 455] on li "L" at bounding box center [785, 452] width 73 height 20
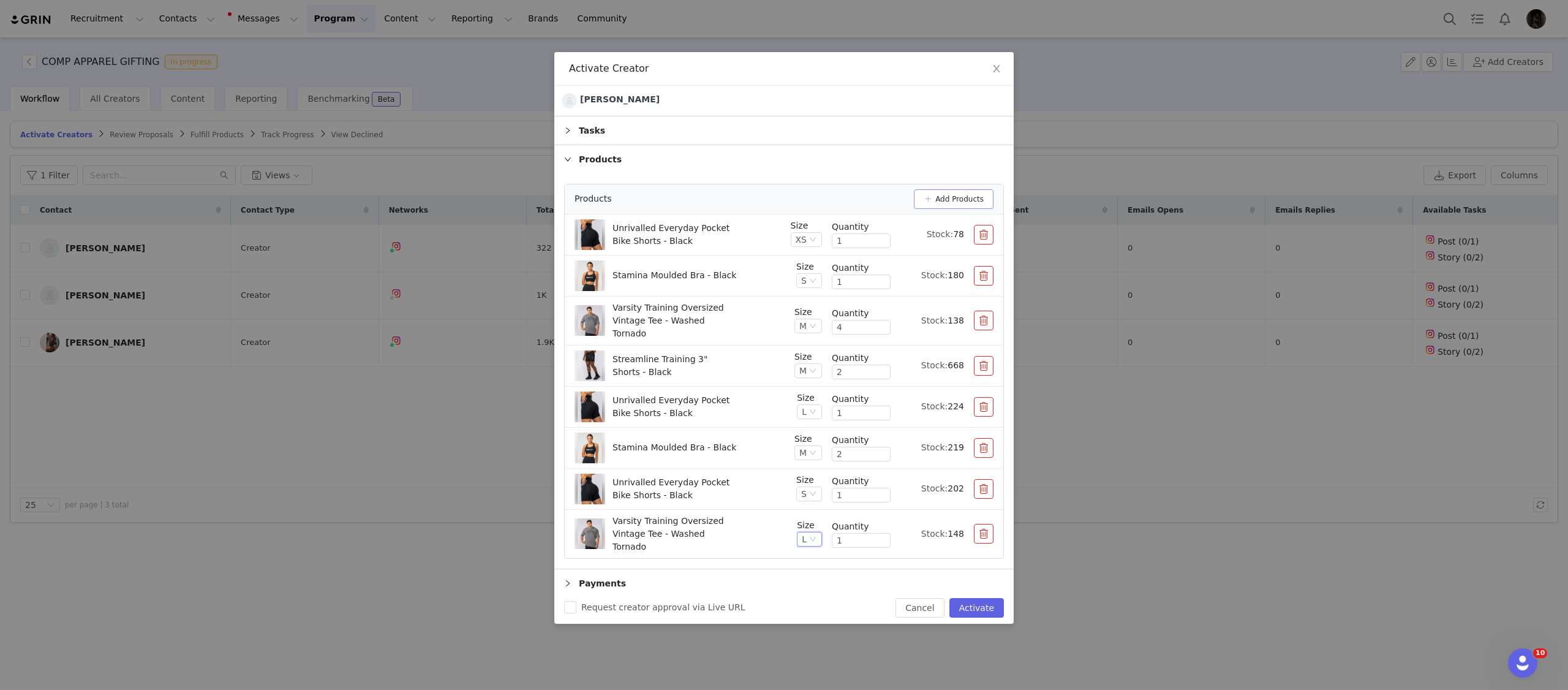
click at [942, 201] on button "Add Products" at bounding box center [953, 199] width 80 height 20
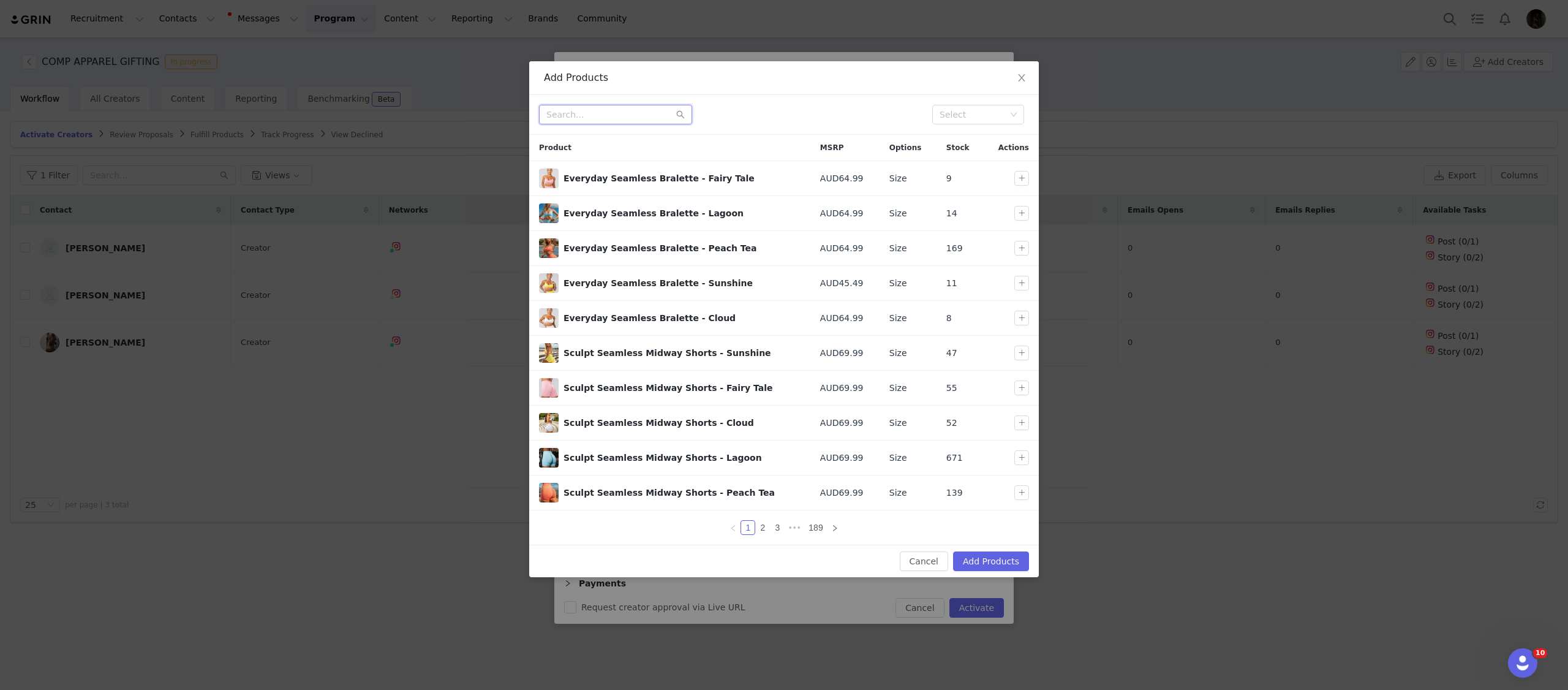
click at [601, 110] on input "text" at bounding box center [615, 114] width 153 height 20
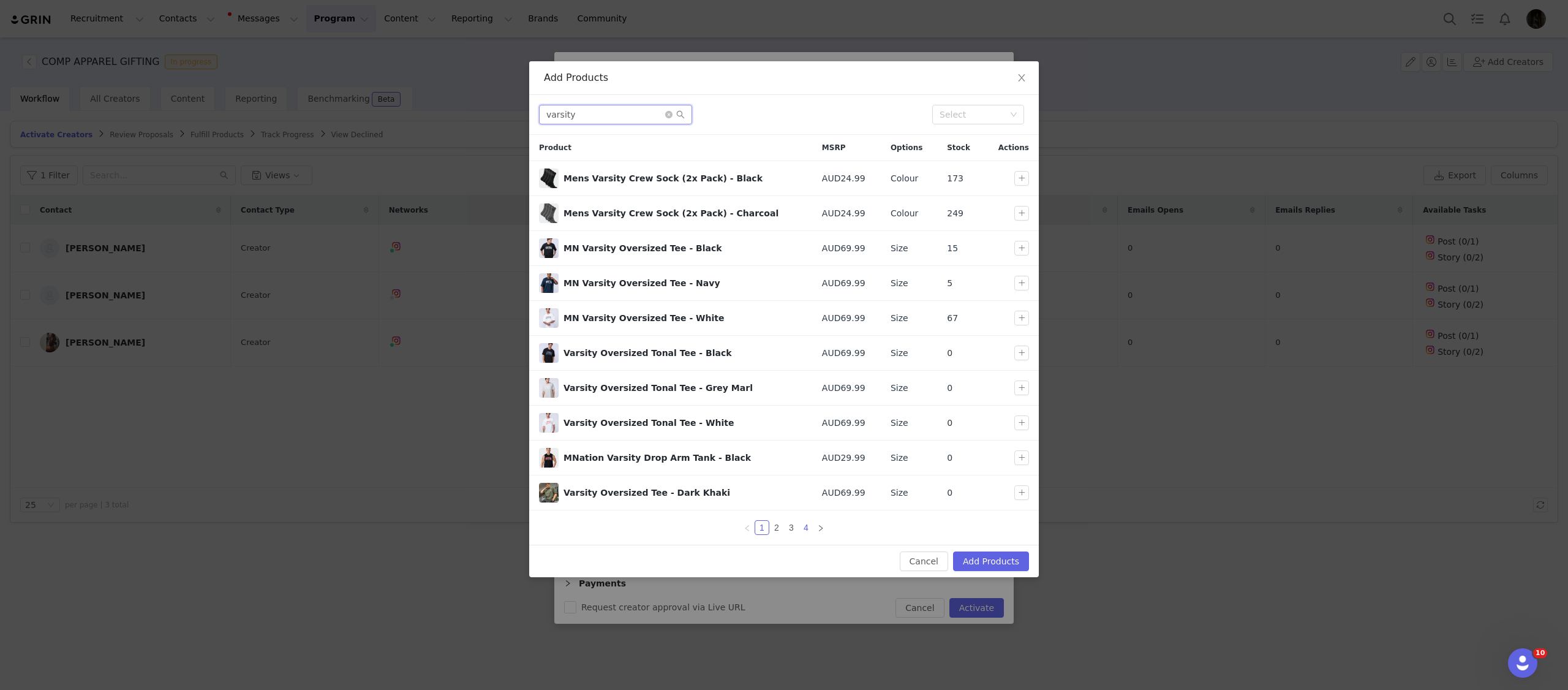
type input "varsity"
click at [809, 533] on link "4" at bounding box center [806, 527] width 13 height 13
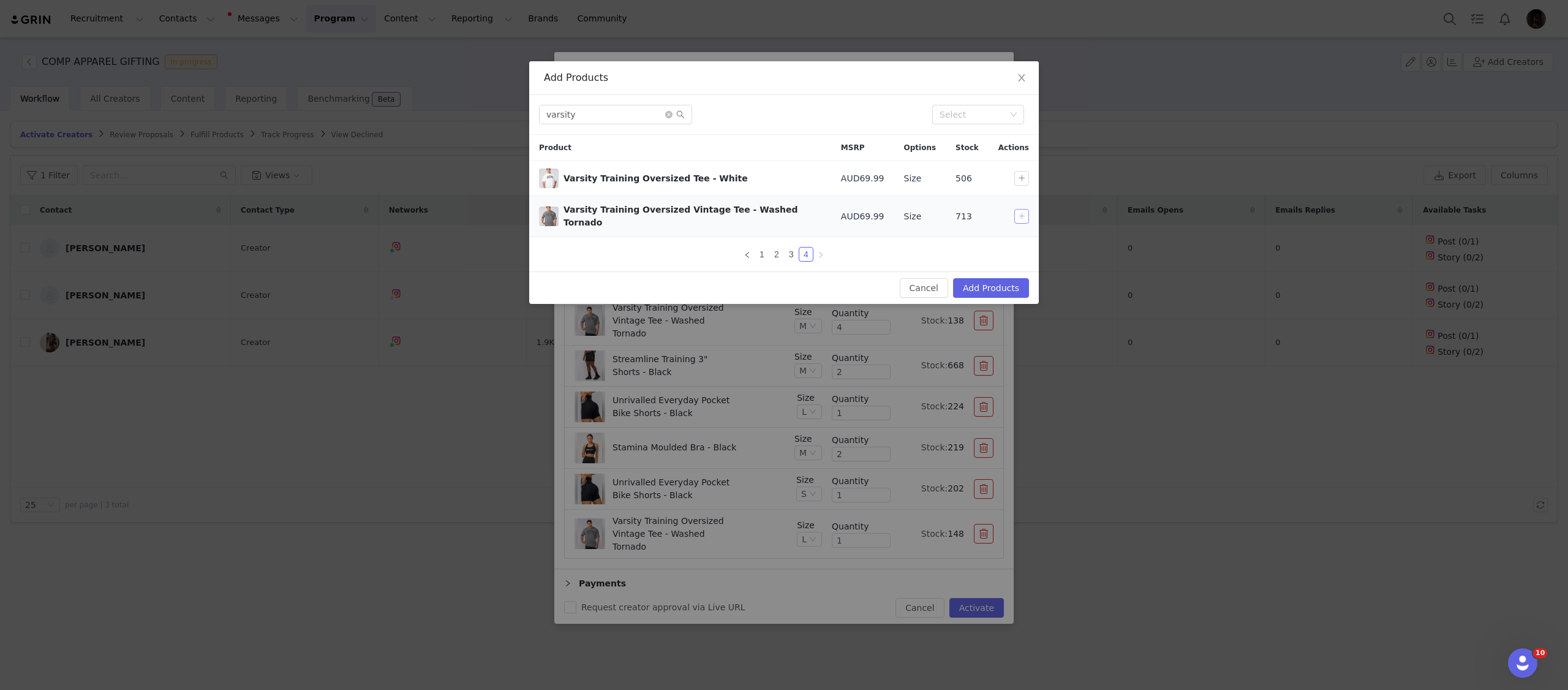
click at [1020, 219] on button "button" at bounding box center [1021, 216] width 14 height 14
click at [1009, 282] on button "Add Products" at bounding box center [991, 288] width 76 height 20
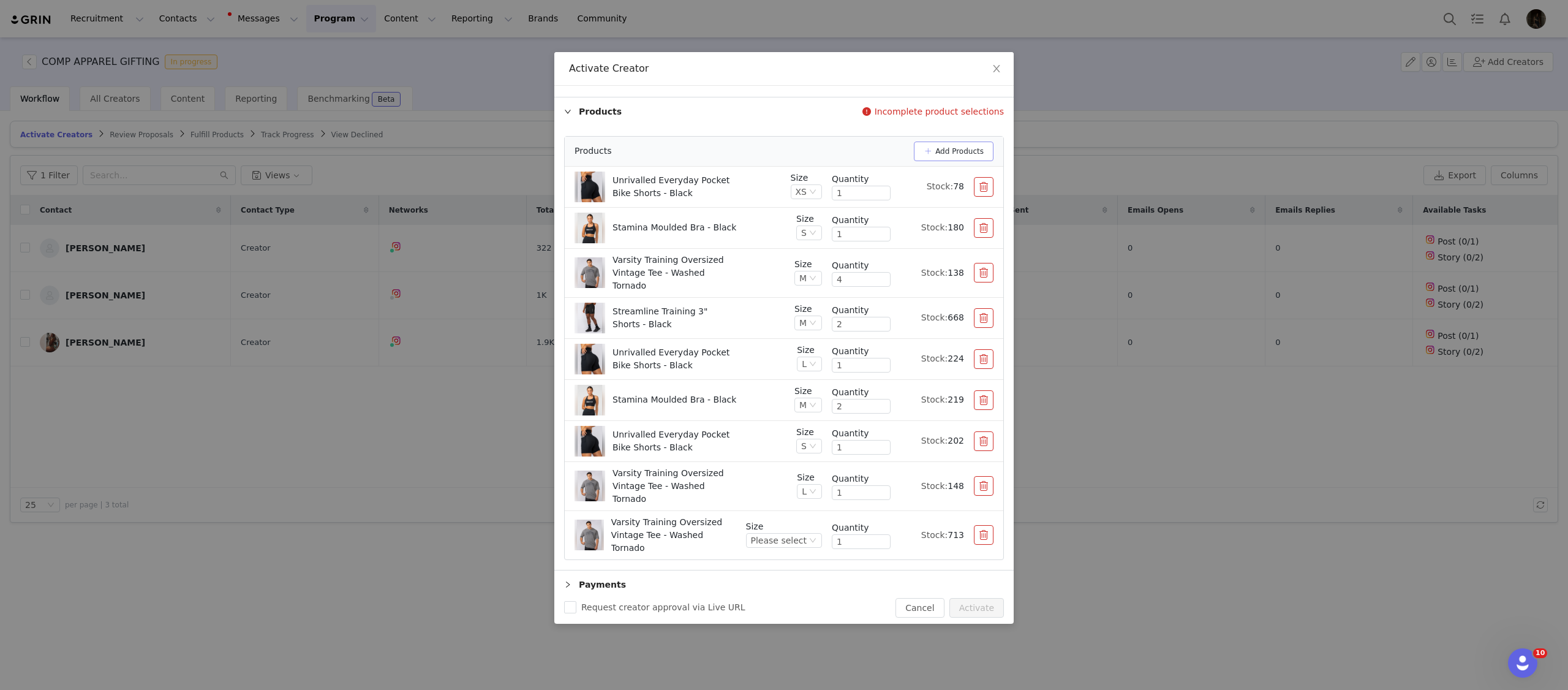
scroll to position [92, 0]
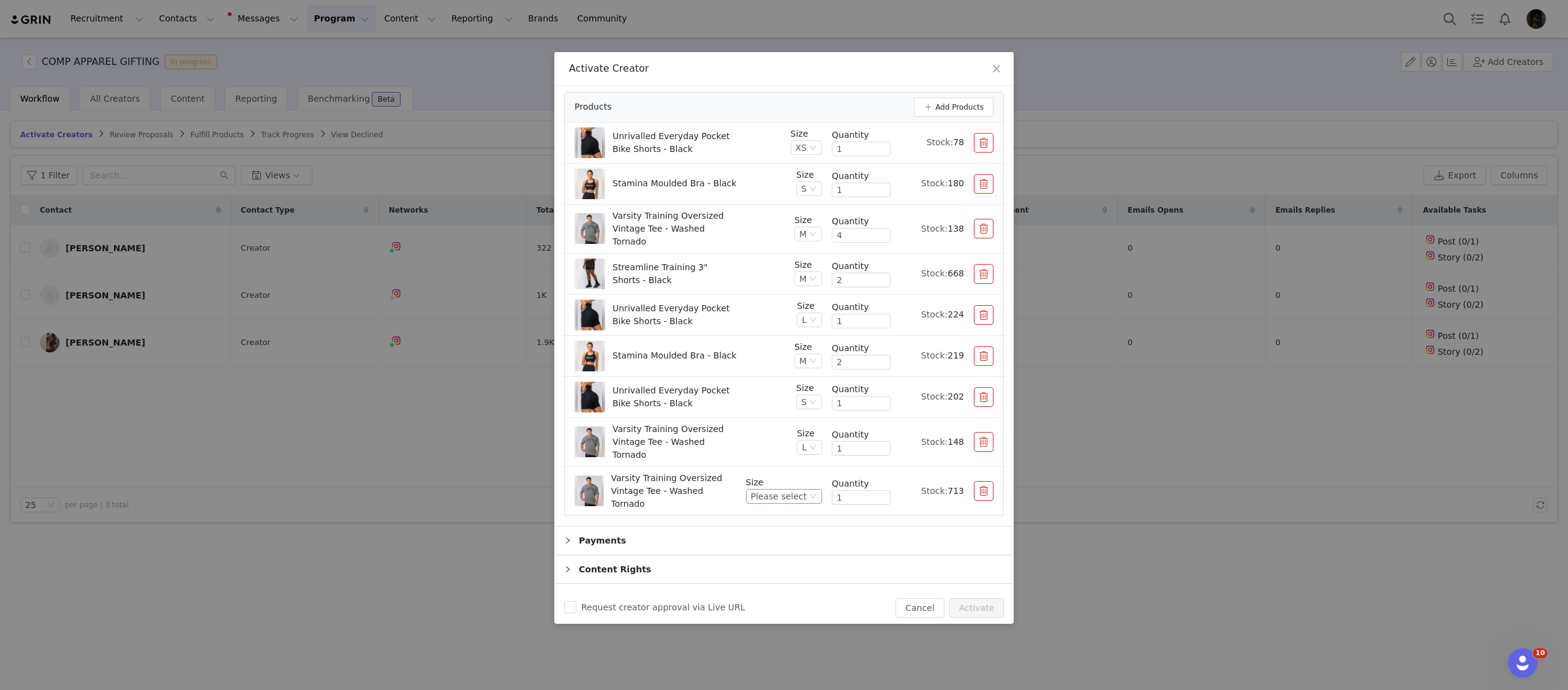
click at [796, 490] on div "Please select" at bounding box center [779, 496] width 55 height 13
click at [786, 543] on li "S" at bounding box center [785, 540] width 73 height 20
click at [765, 437] on div "Varsity Training Oversized Vintage Tee - Washed Tornado" at bounding box center [681, 442] width 213 height 38
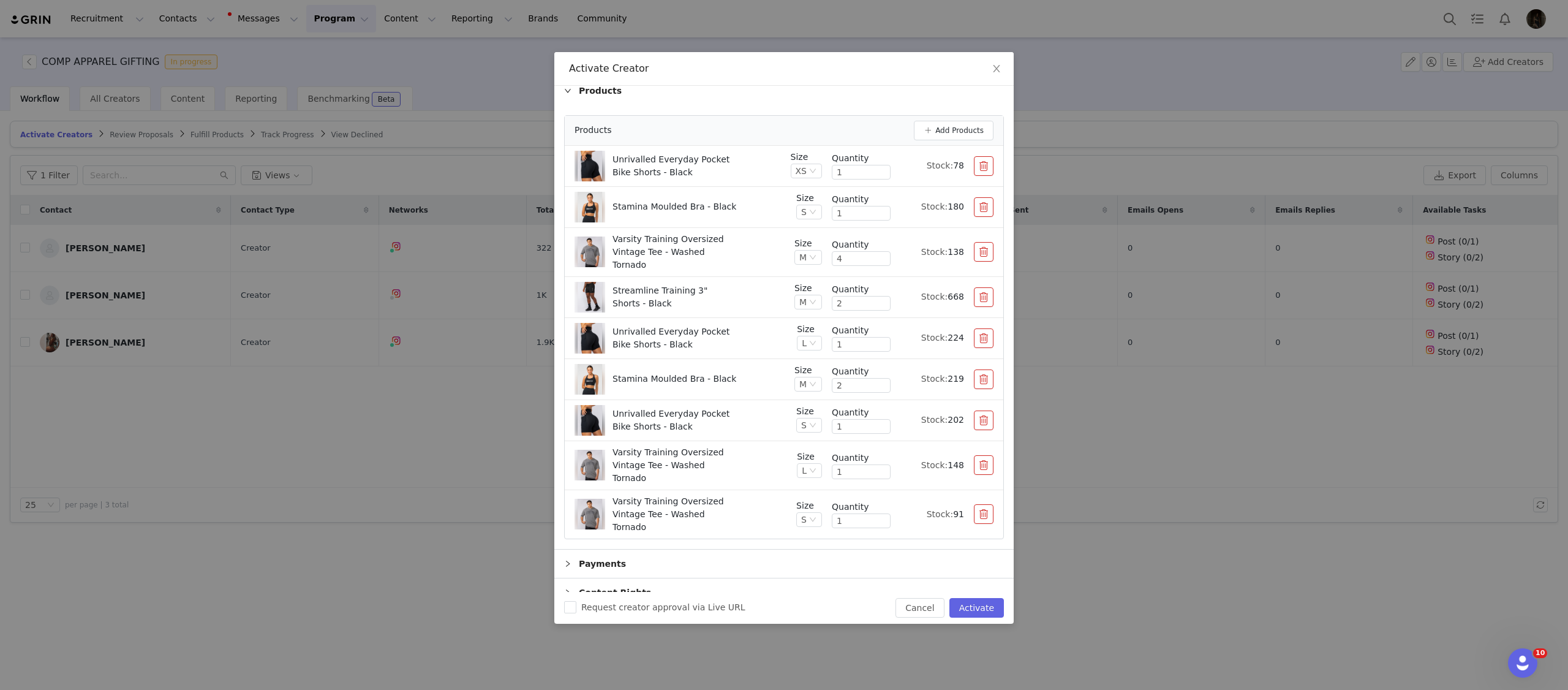
scroll to position [72, 0]
click at [942, 127] on button "Add Products" at bounding box center [953, 128] width 80 height 20
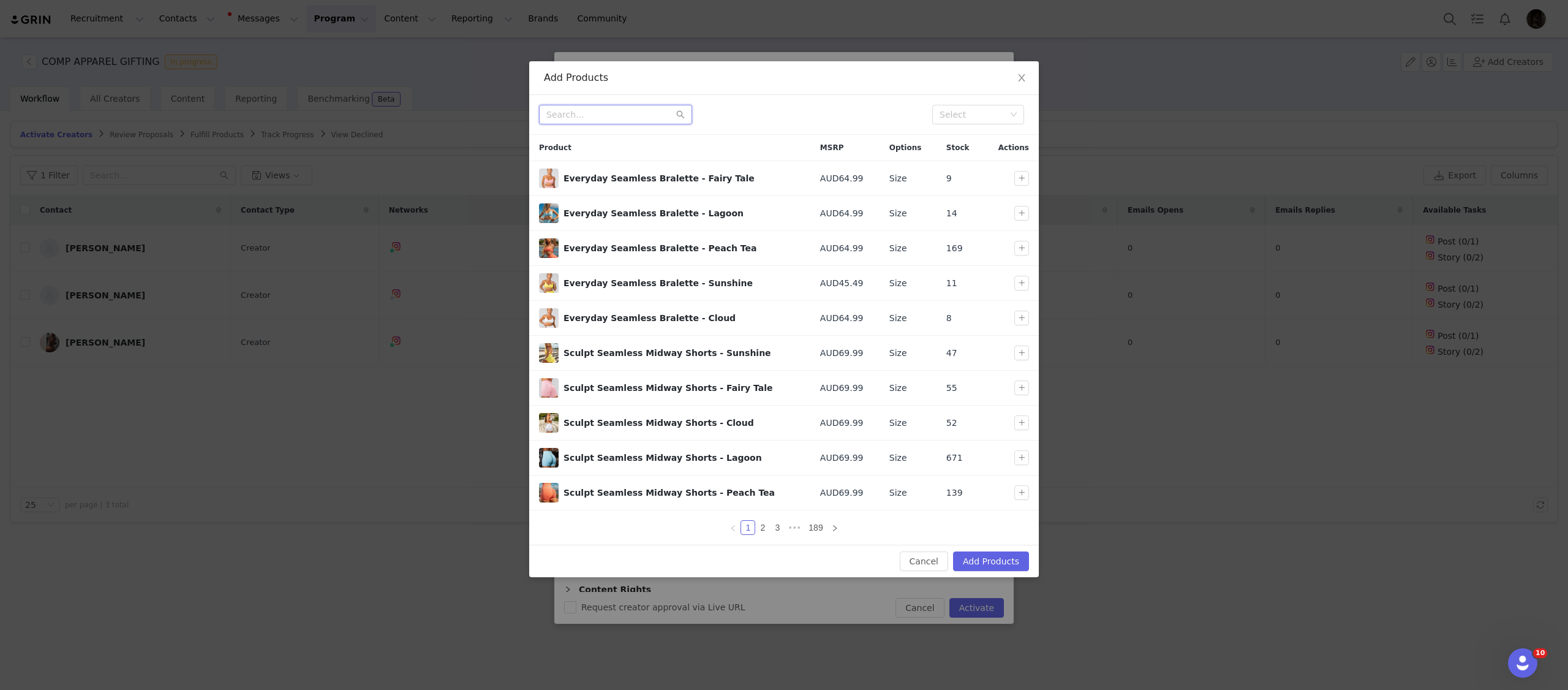
drag, startPoint x: 587, startPoint y: 93, endPoint x: 587, endPoint y: 116, distance: 23.0
click at [587, 116] on input "text" at bounding box center [615, 114] width 153 height 20
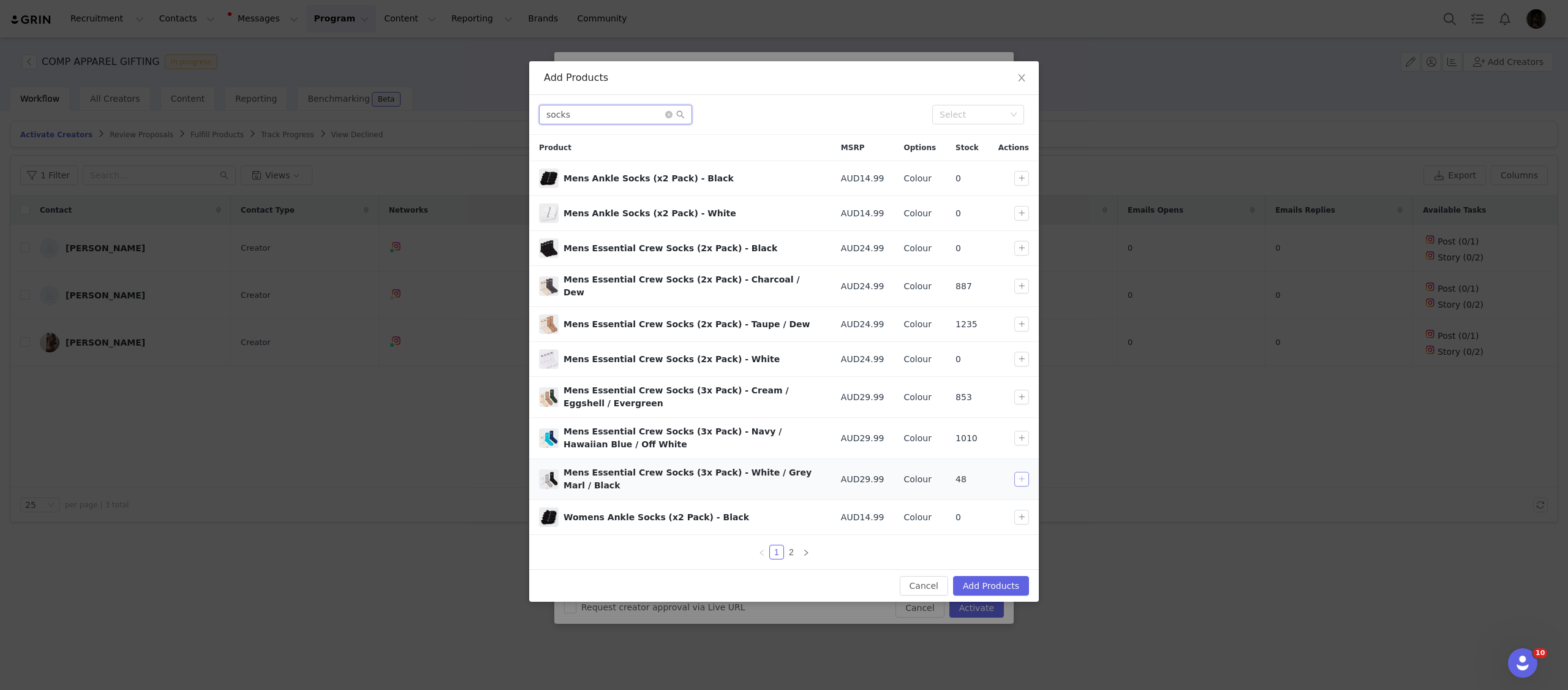
type input "socks"
click at [1020, 472] on button "button" at bounding box center [1021, 479] width 14 height 14
click at [786, 545] on link "2" at bounding box center [791, 551] width 13 height 13
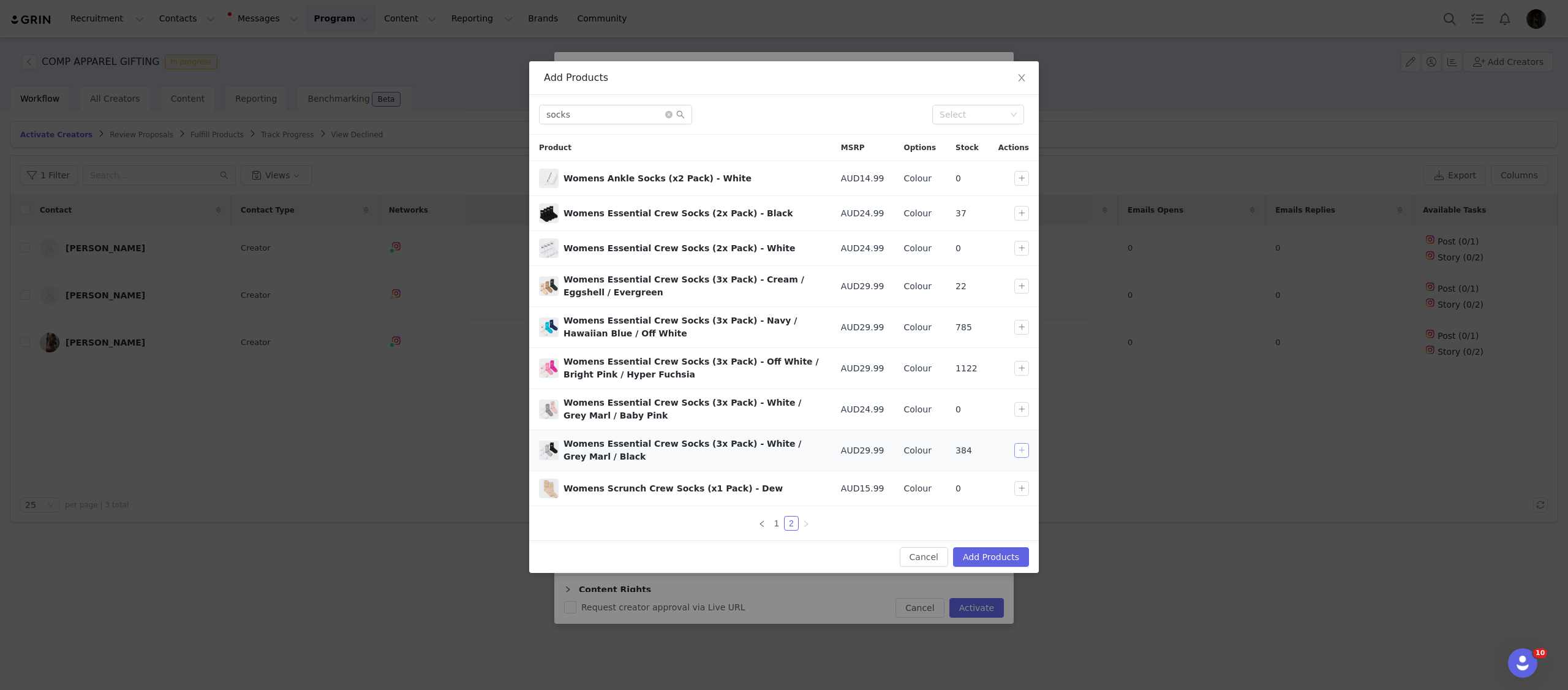
click at [1024, 450] on button "button" at bounding box center [1021, 450] width 14 height 14
click at [1009, 554] on button "Add Products" at bounding box center [991, 557] width 76 height 20
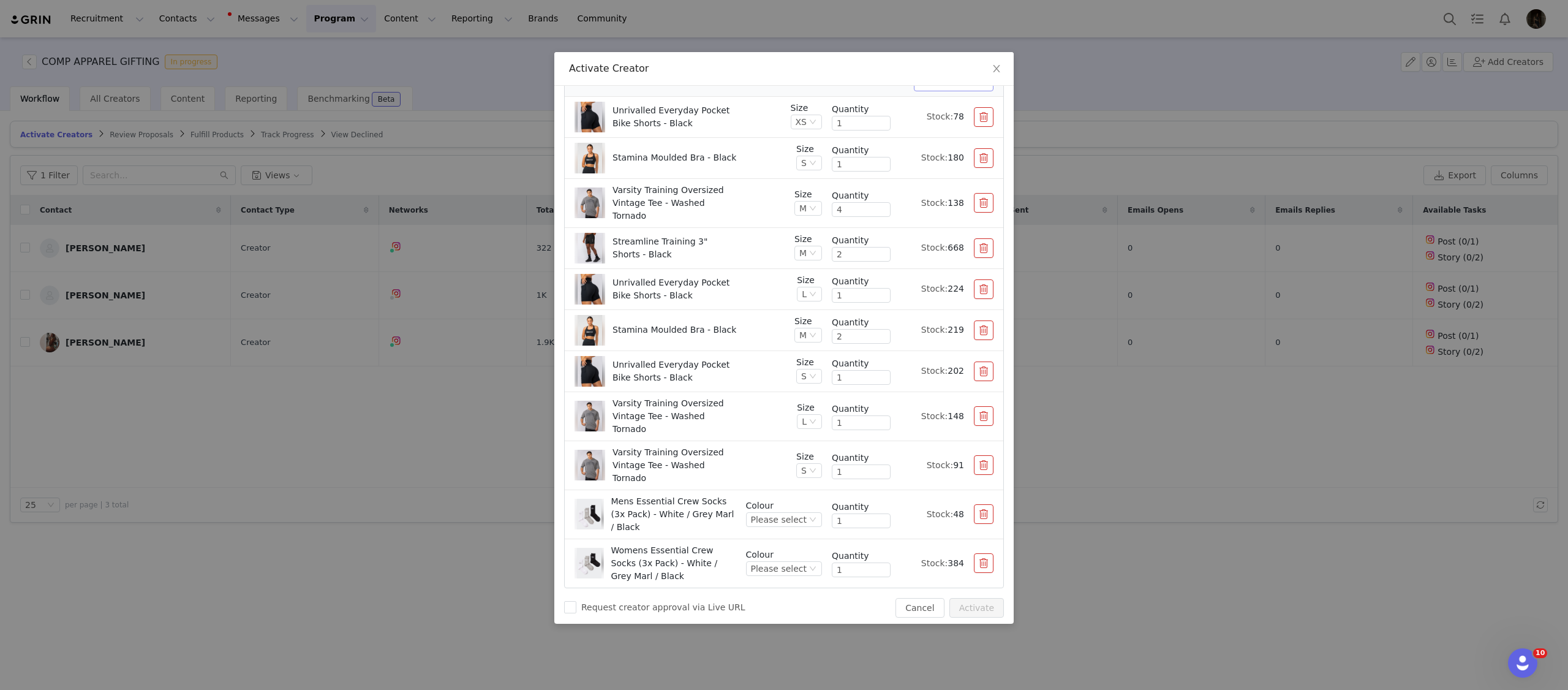
scroll to position [138, 0]
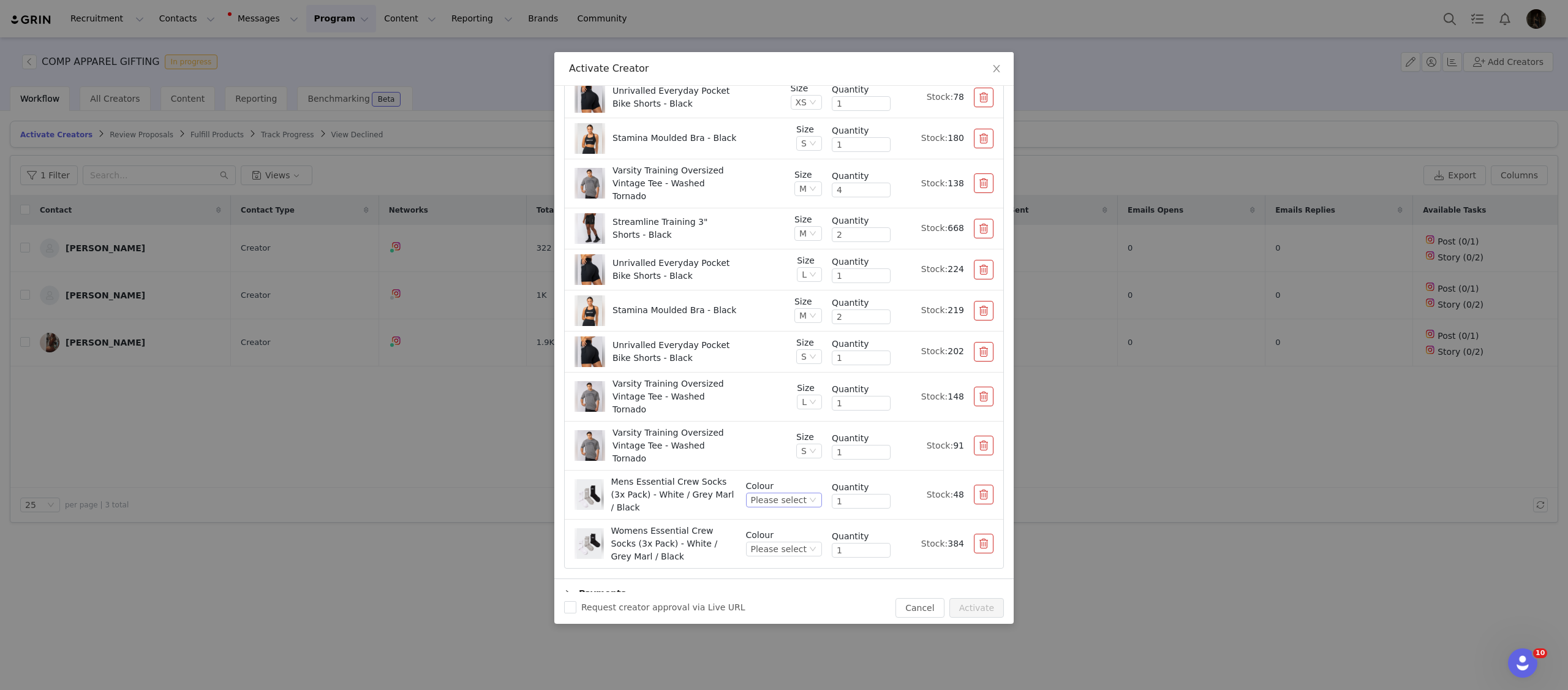
click at [792, 493] on div "Please select" at bounding box center [779, 500] width 55 height 13
click at [773, 520] on li "White / Grey Marl / Black" at bounding box center [785, 520] width 73 height 20
click at [776, 555] on div "Please select" at bounding box center [779, 561] width 55 height 13
click at [784, 570] on li "White / Grey Marl / Black" at bounding box center [785, 570] width 73 height 20
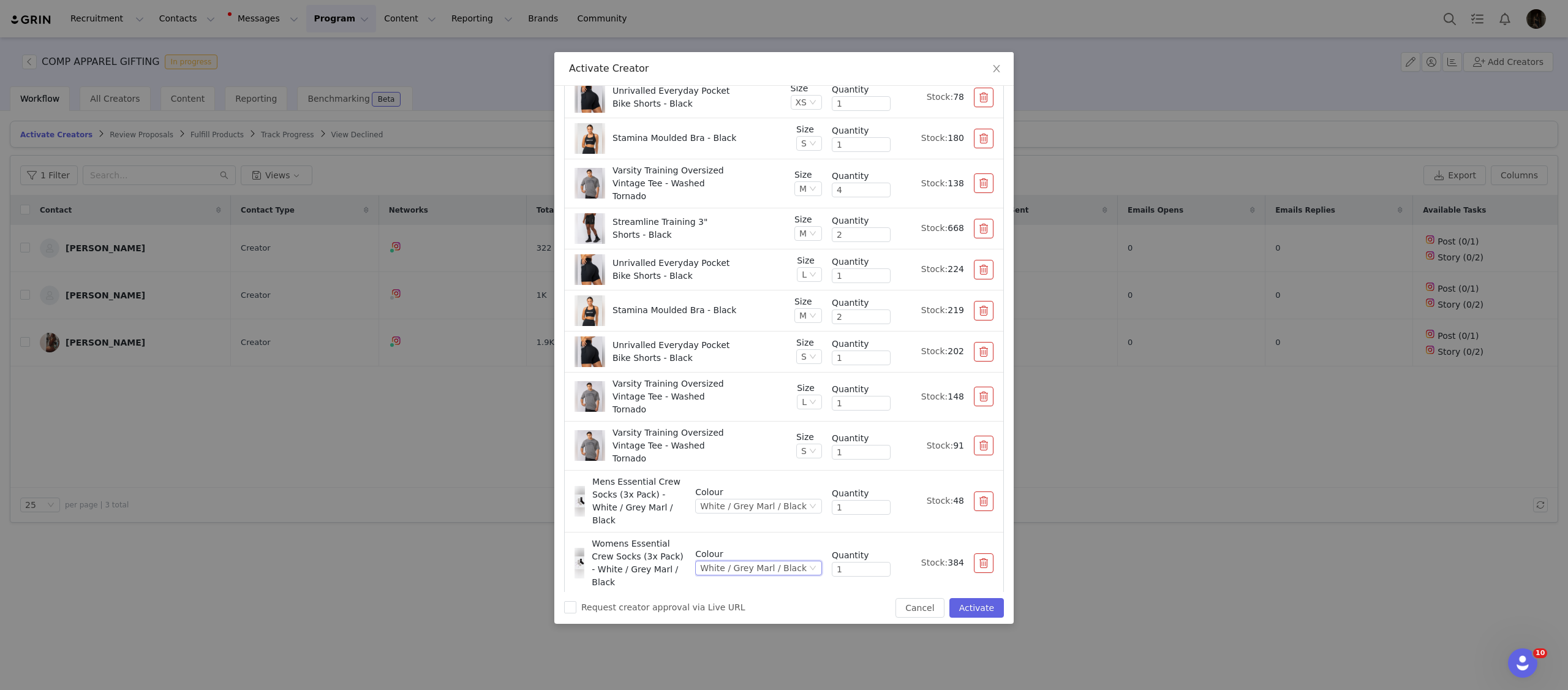
click at [781, 426] on div "Varsity Training Oversized Vintage Tee - Washed Tornado" at bounding box center [680, 445] width 212 height 38
click at [857, 501] on input "1" at bounding box center [861, 507] width 57 height 13
type input "3"
click at [847, 562] on div "1" at bounding box center [861, 569] width 59 height 14
click at [848, 562] on input "1" at bounding box center [861, 568] width 57 height 13
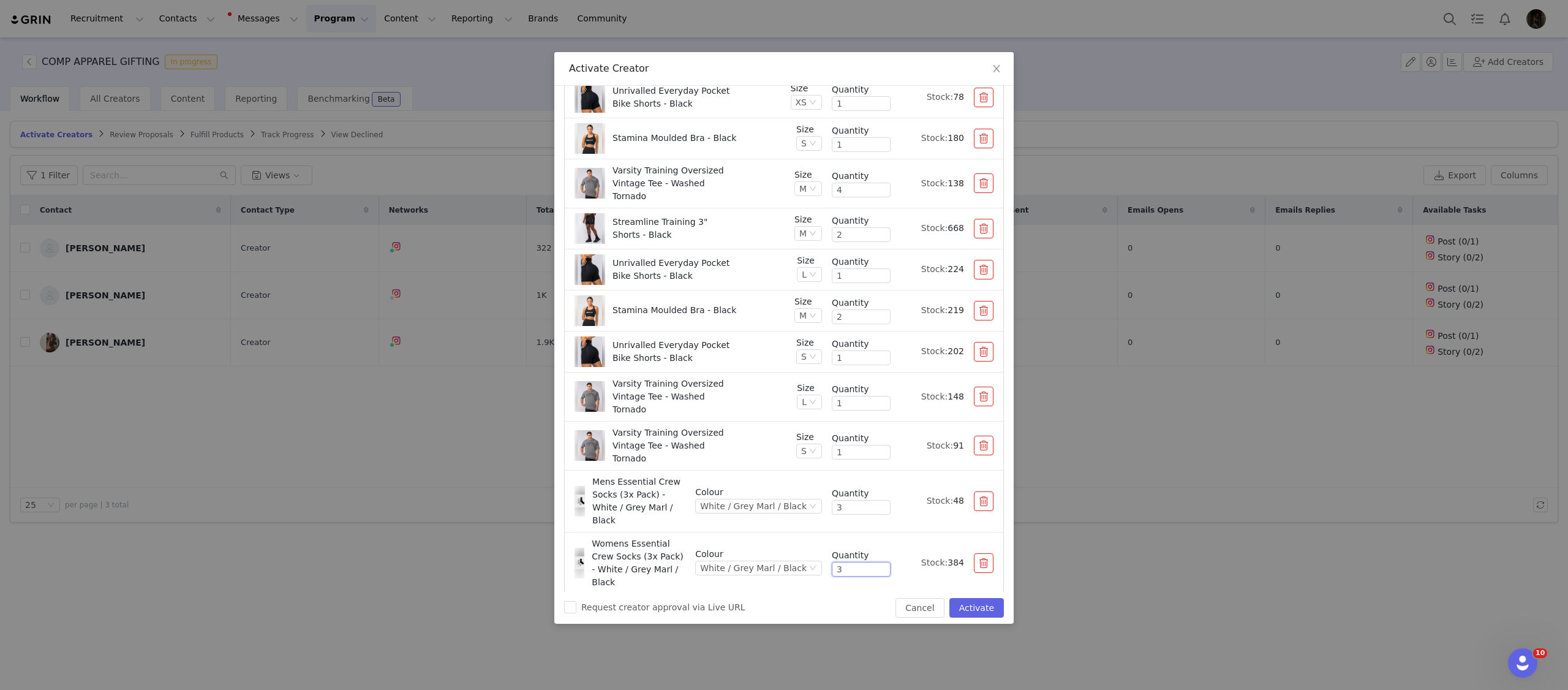
type input "3"
drag, startPoint x: 775, startPoint y: 431, endPoint x: 780, endPoint y: 442, distance: 12.1
click at [775, 431] on div "Varsity Training Oversized Vintage Tee - Washed Tornado" at bounding box center [680, 445] width 212 height 38
click at [977, 605] on button "Activate" at bounding box center [977, 608] width 55 height 20
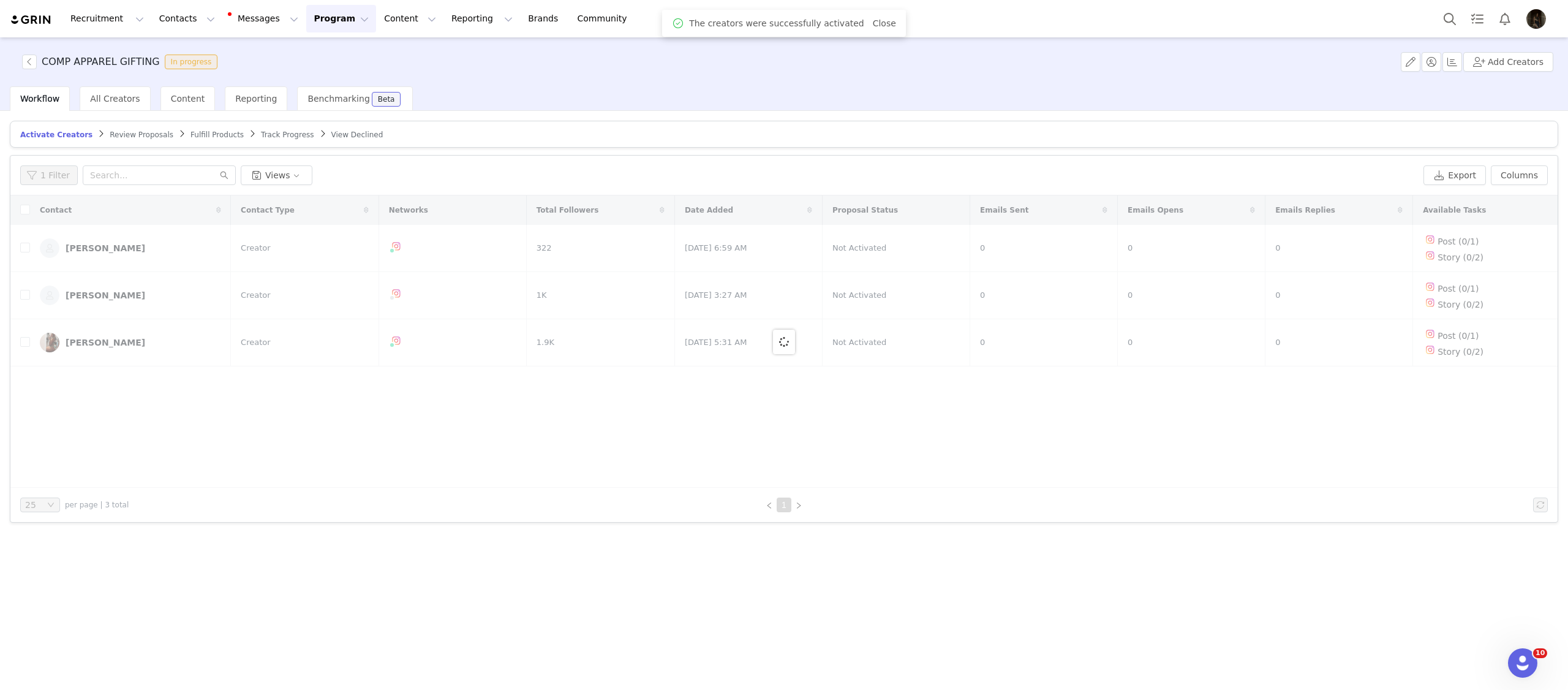
click at [208, 131] on span "Fulfill Products" at bounding box center [217, 135] width 54 height 9
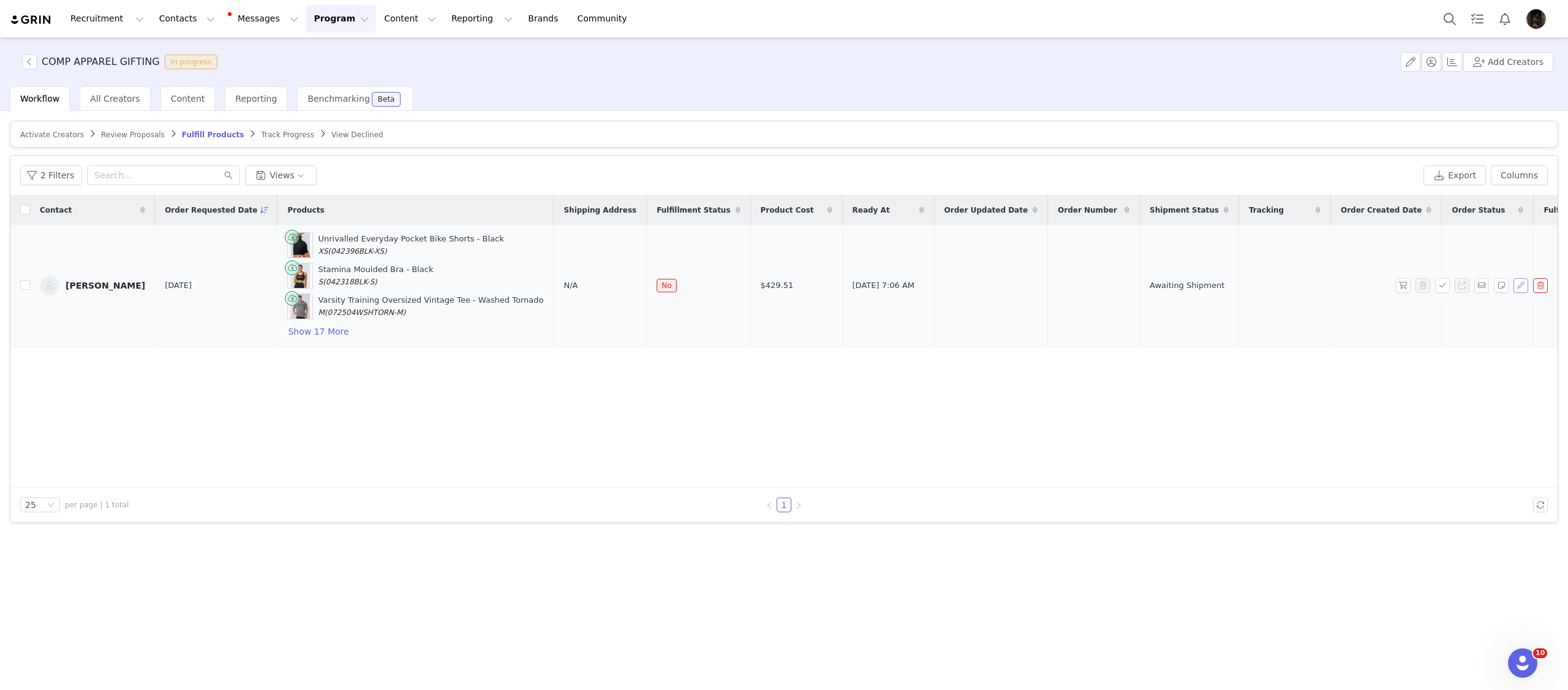
click at [1522, 283] on button "button" at bounding box center [1521, 285] width 14 height 14
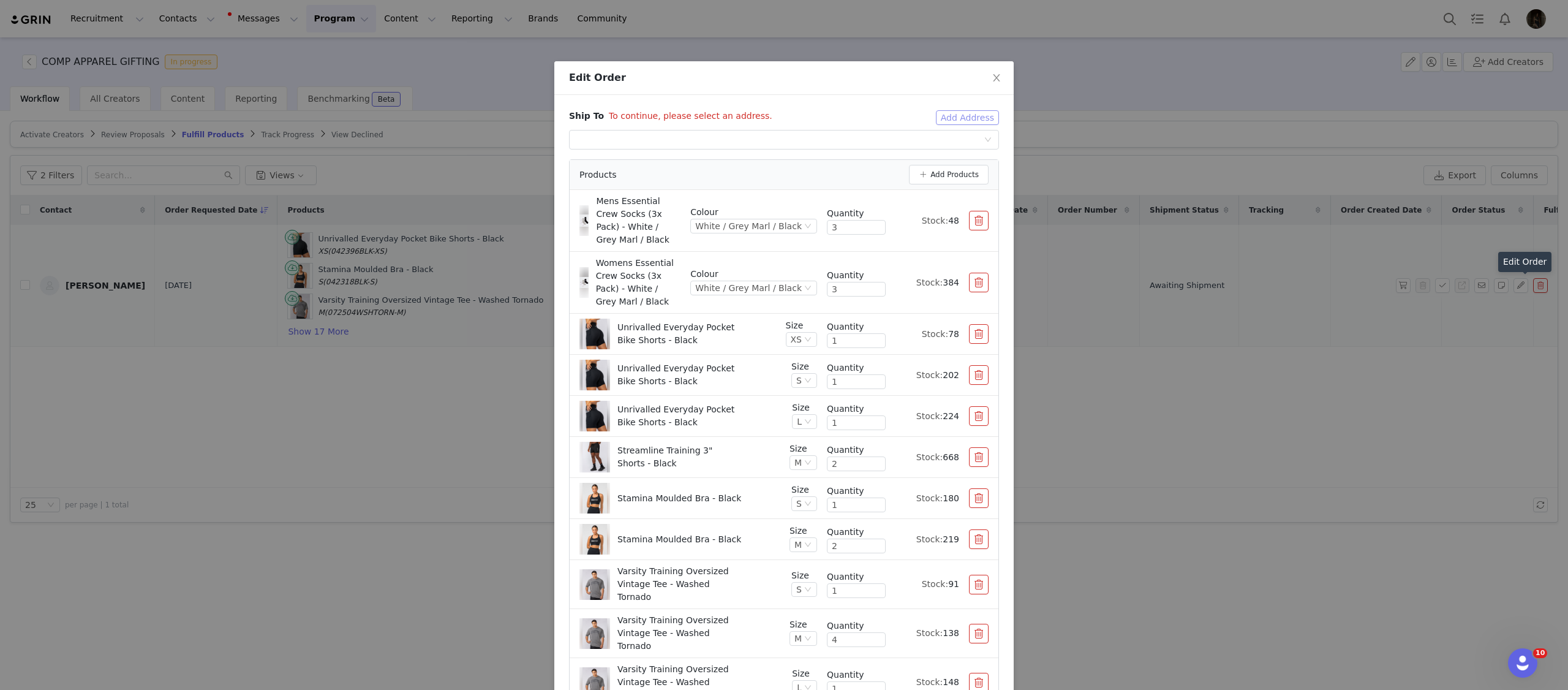
click at [960, 115] on button "Add Address" at bounding box center [968, 117] width 63 height 14
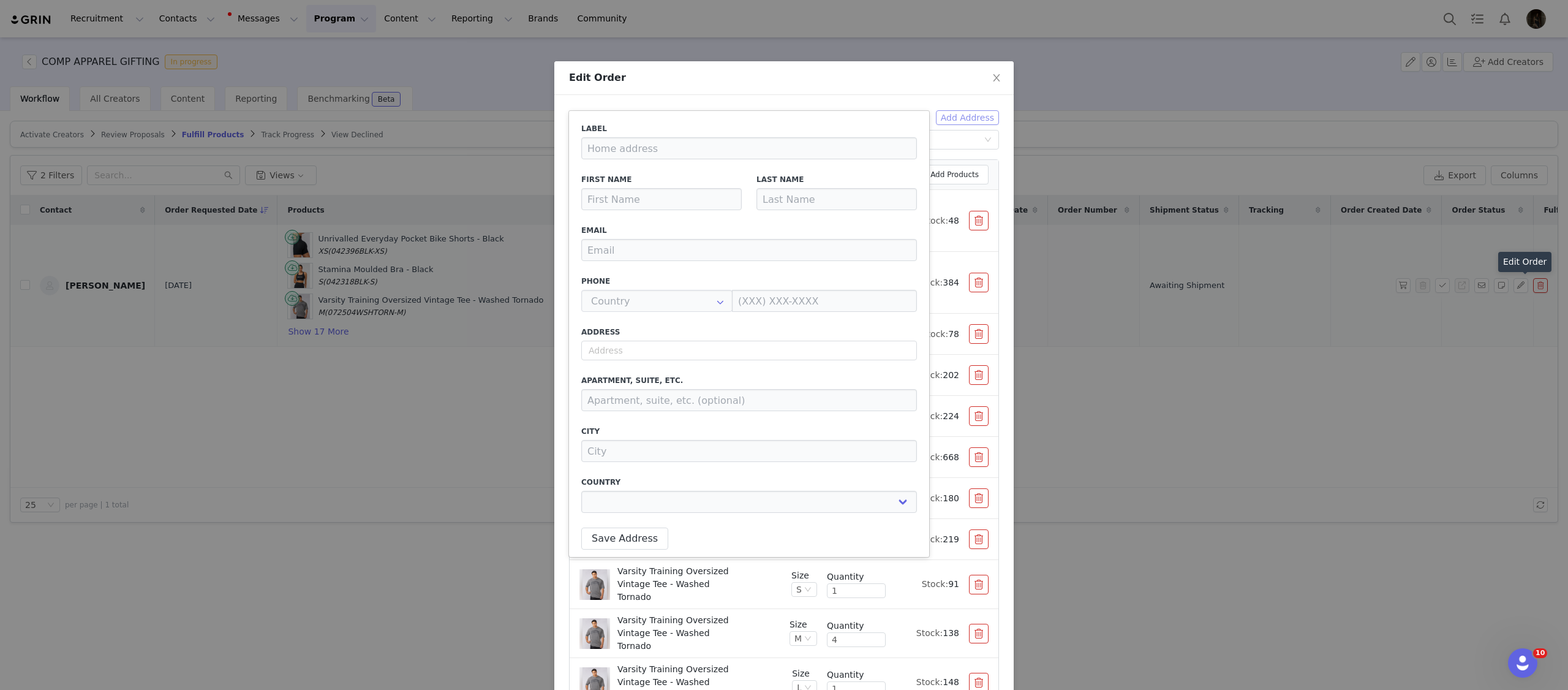
type input "[PERSON_NAME]"
type input "[PERSON_NAME][DOMAIN_NAME][EMAIL_ADDRESS][PERSON_NAME][DOMAIN_NAME]"
type input "+1 (United States)"
click at [659, 354] on input "text" at bounding box center [750, 350] width 336 height 20
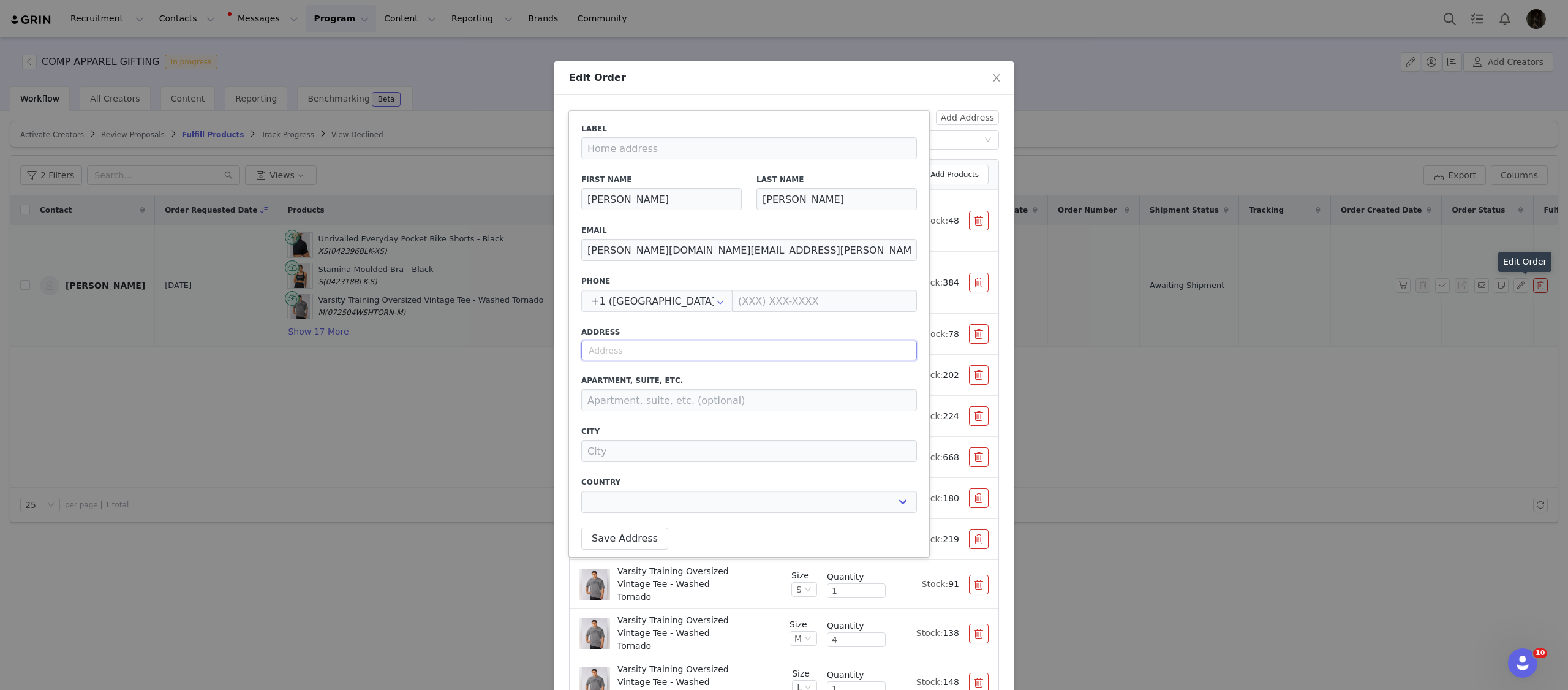
paste input "55 Benjamen Crescent, Nirimba, QLD, 4551"
select select
type input "55 Benjamen Crescent, Nirimba QLD 4551, Australia"
type input "Nirimba"
select select "[object Object]"
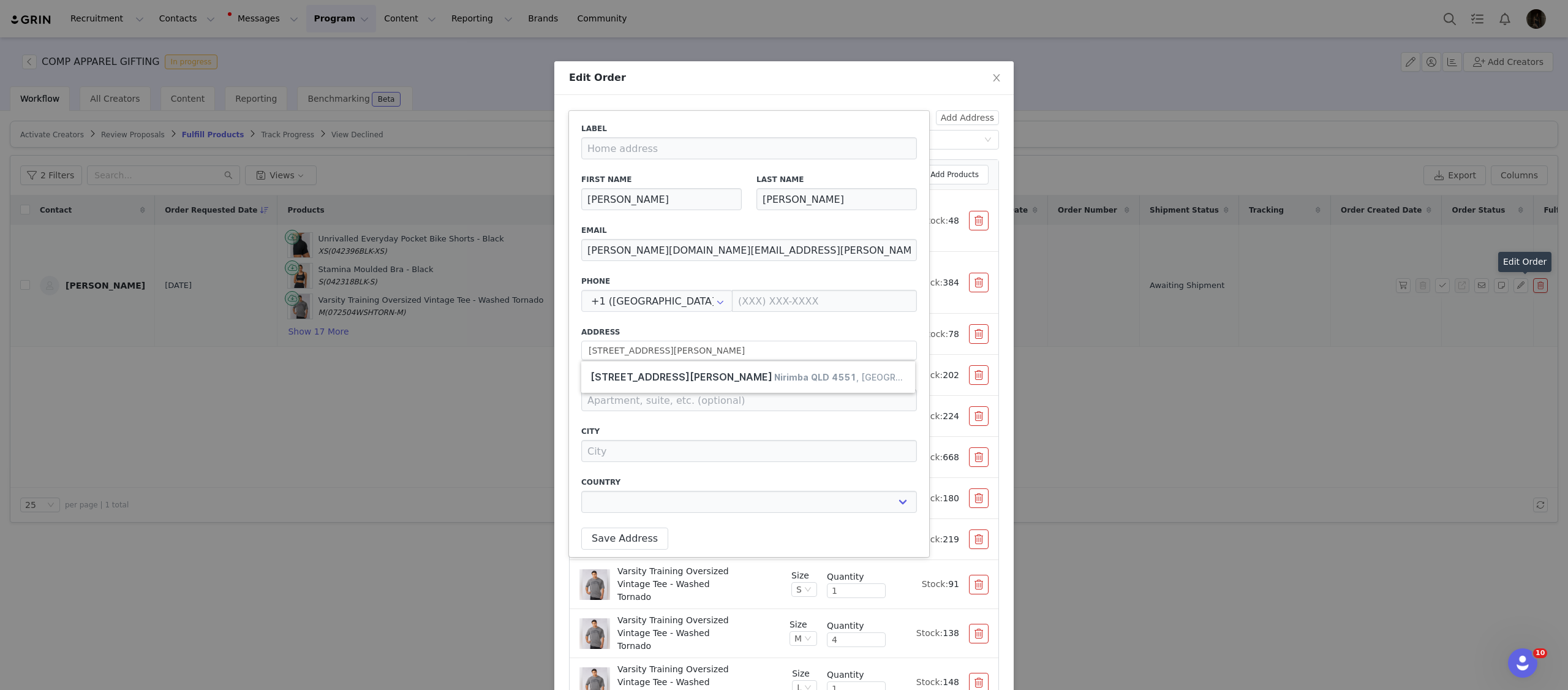
type input "55 Benjamen Cres"
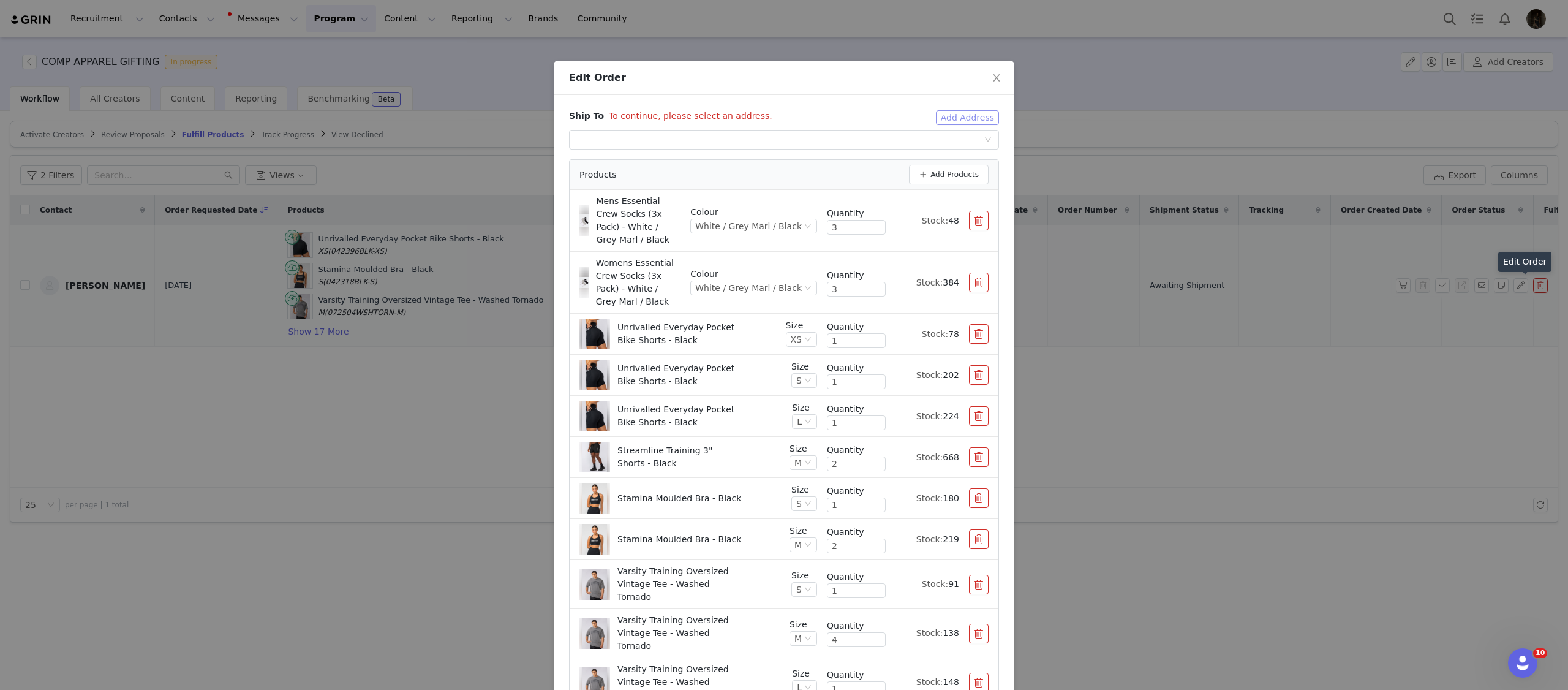
select select "[object Object]"
click at [960, 114] on button "Add Address" at bounding box center [968, 117] width 63 height 14
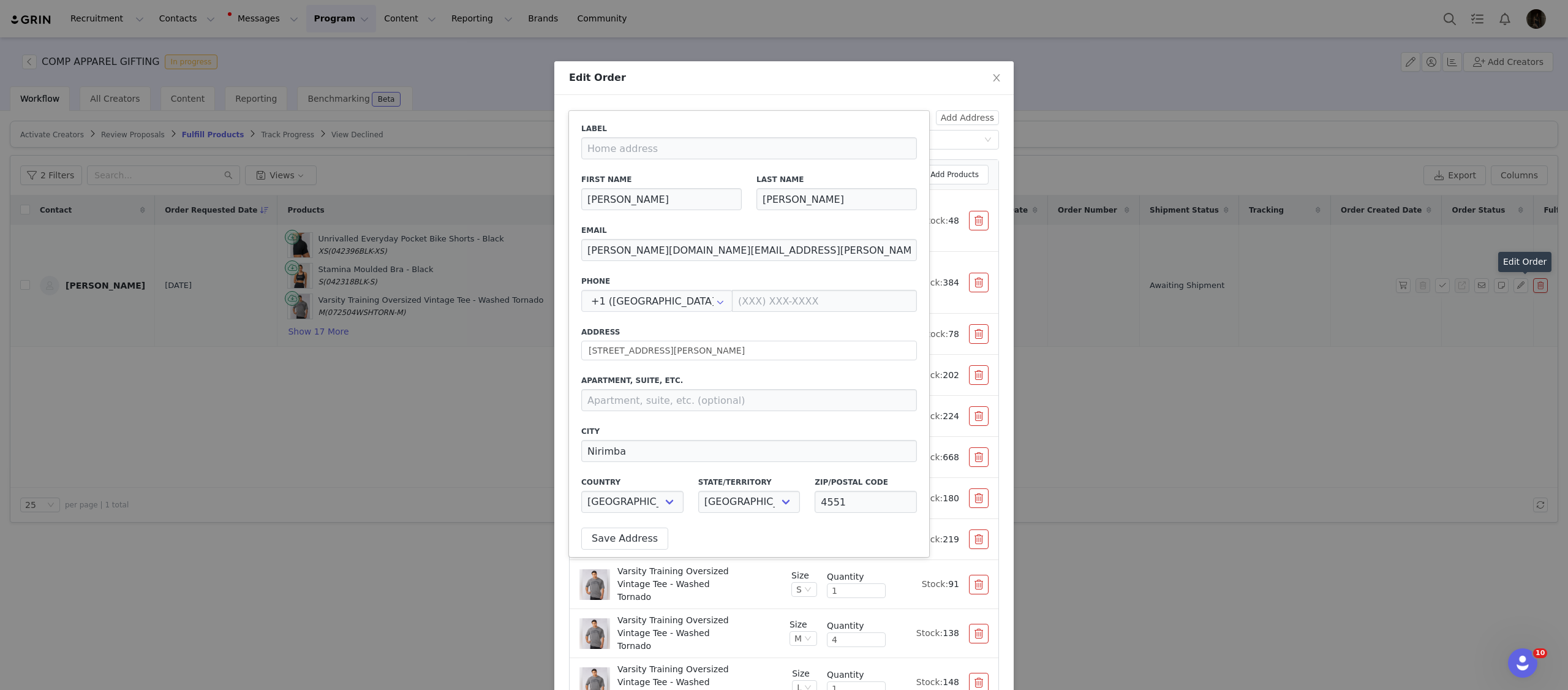
click at [650, 313] on div "Label First Name Jenna Last Name Schmidt Email jenna-renee.schmidt@hotmail.com …" at bounding box center [750, 322] width 336 height 397
click at [655, 307] on input "text" at bounding box center [657, 300] width 151 height 22
click at [645, 332] on span "+61 (Australia)" at bounding box center [653, 333] width 118 height 10
type input "+61 (Australia)"
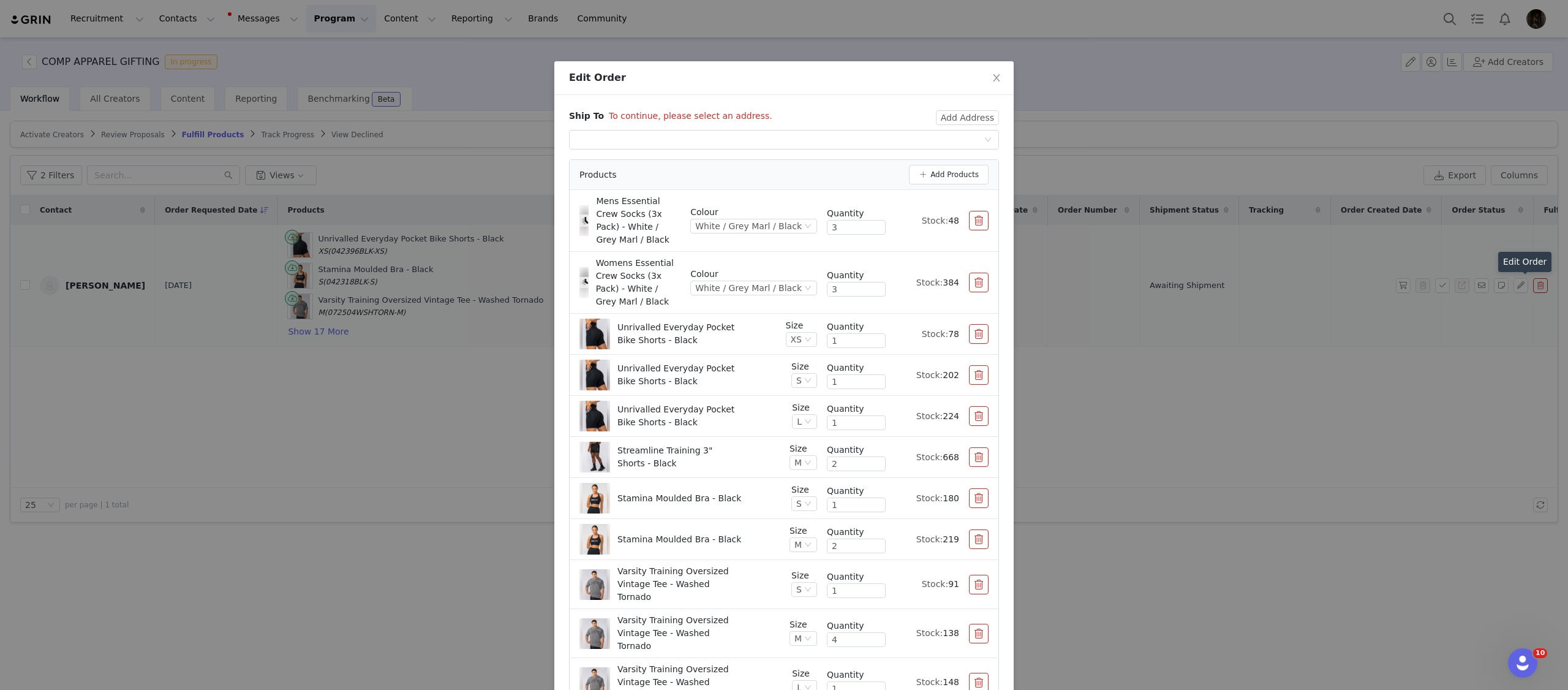
click at [938, 106] on div "Ship To To continue, please select an address. Add Address Select shipping addr…" at bounding box center [784, 408] width 459 height 627
click at [940, 109] on div "Ship To To continue, please select an address. Add Address Select shipping addr…" at bounding box center [784, 408] width 459 height 627
click at [942, 114] on button "Add Address" at bounding box center [968, 117] width 63 height 14
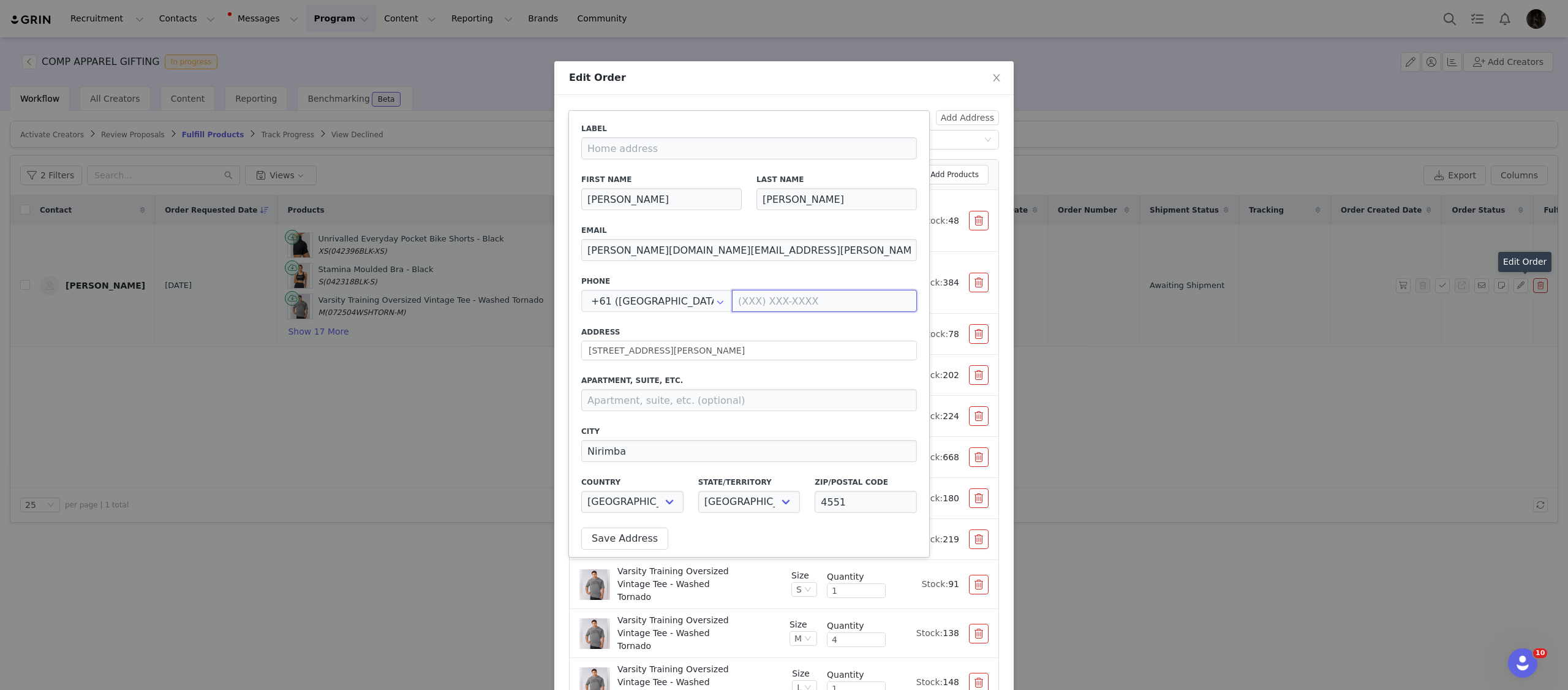
click at [780, 299] on input at bounding box center [824, 300] width 185 height 22
paste input "0404554485"
type input "0404 554 485"
click at [783, 277] on label "Phone" at bounding box center [750, 282] width 336 height 11
click at [646, 548] on button "Save Address" at bounding box center [625, 538] width 87 height 22
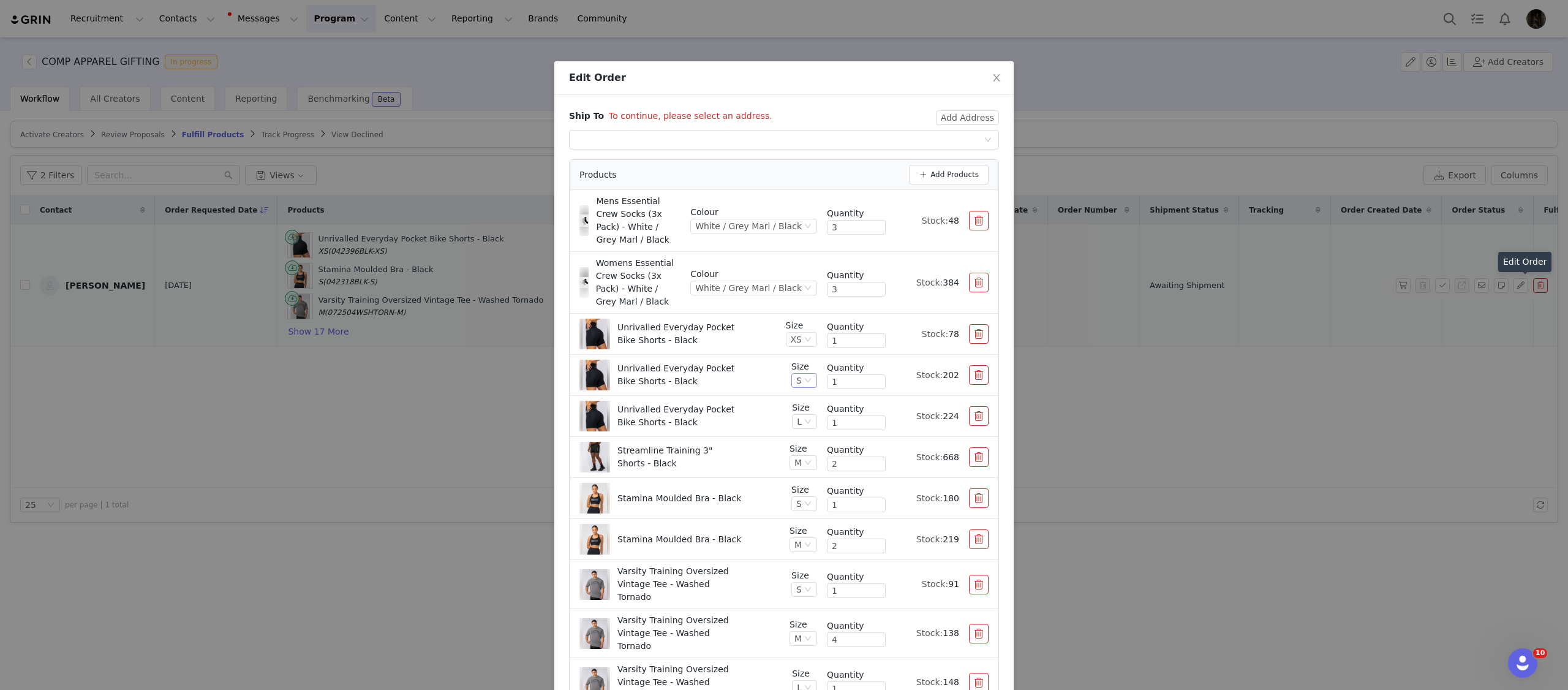
click at [804, 381] on icon "icon: down" at bounding box center [808, 381] width 7 height 7
click at [801, 478] on li "M" at bounding box center [803, 483] width 26 height 20
click at [751, 387] on div "Unrivalled Everyday Pocket Bike Shorts - Black" at bounding box center [680, 374] width 200 height 30
click at [763, 385] on div "Unrivalled Everyday Pocket Bike Shorts - Black" at bounding box center [680, 374] width 200 height 30
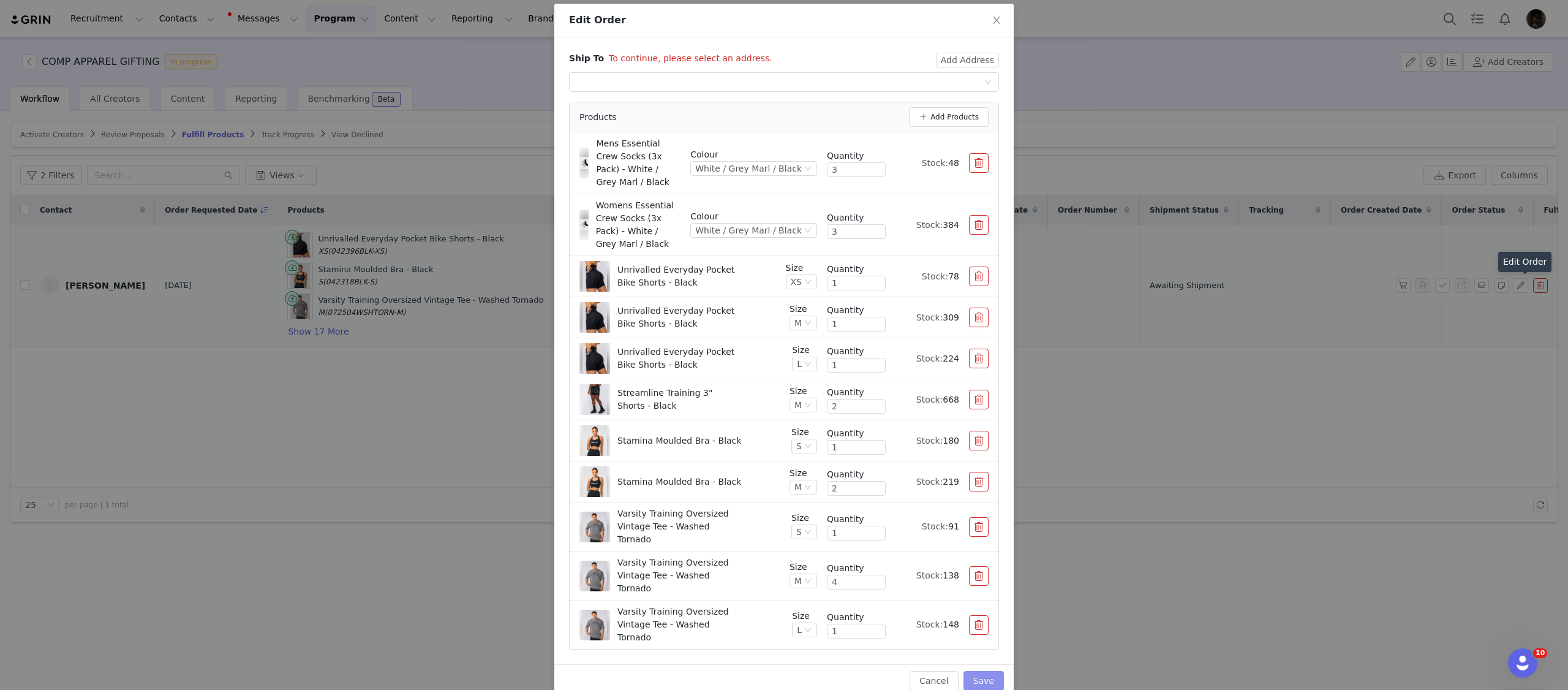
click at [973, 671] on button "Save" at bounding box center [983, 681] width 40 height 20
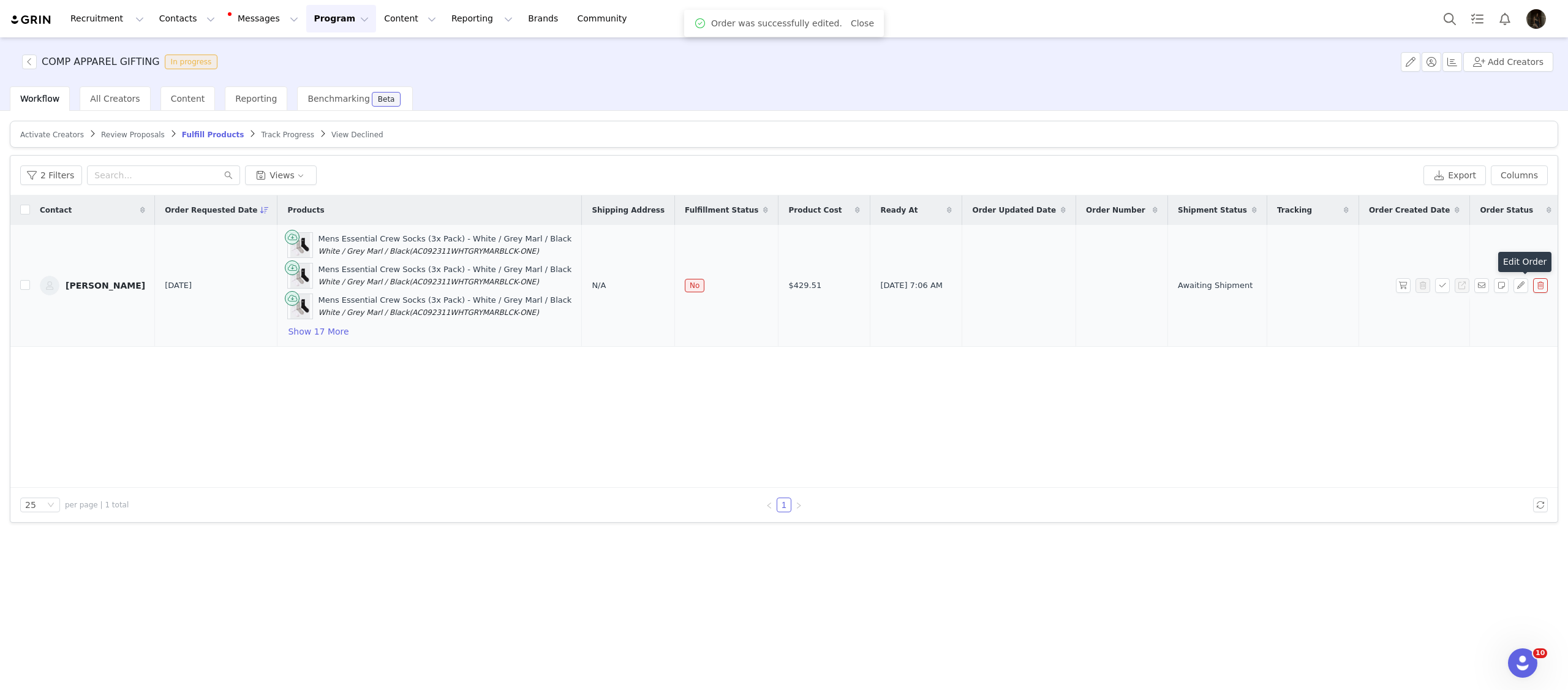
click at [260, 411] on div "Contact Order Requested Date Products Shipping Address Fulfillment Status Produ…" at bounding box center [784, 341] width 1547 height 292
